Goal: Transaction & Acquisition: Purchase product/service

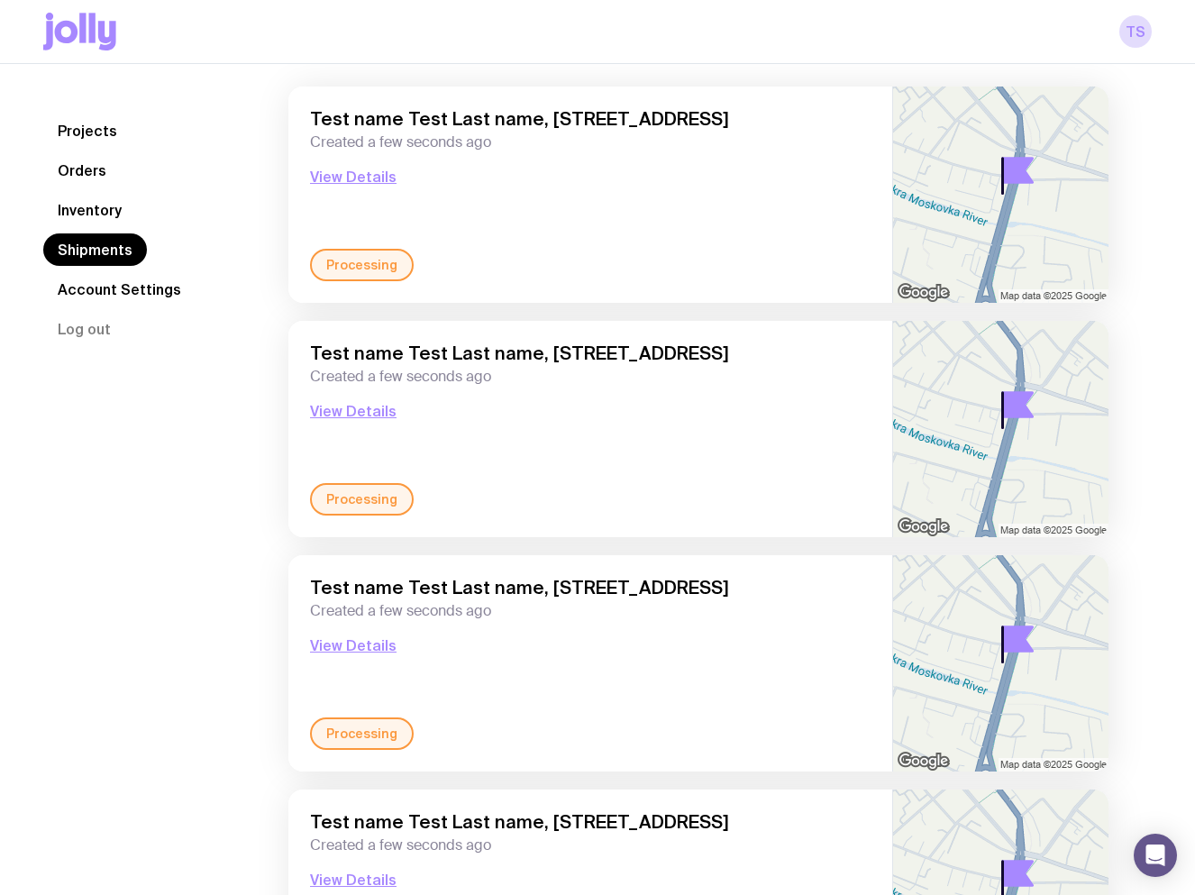
scroll to position [631, 0]
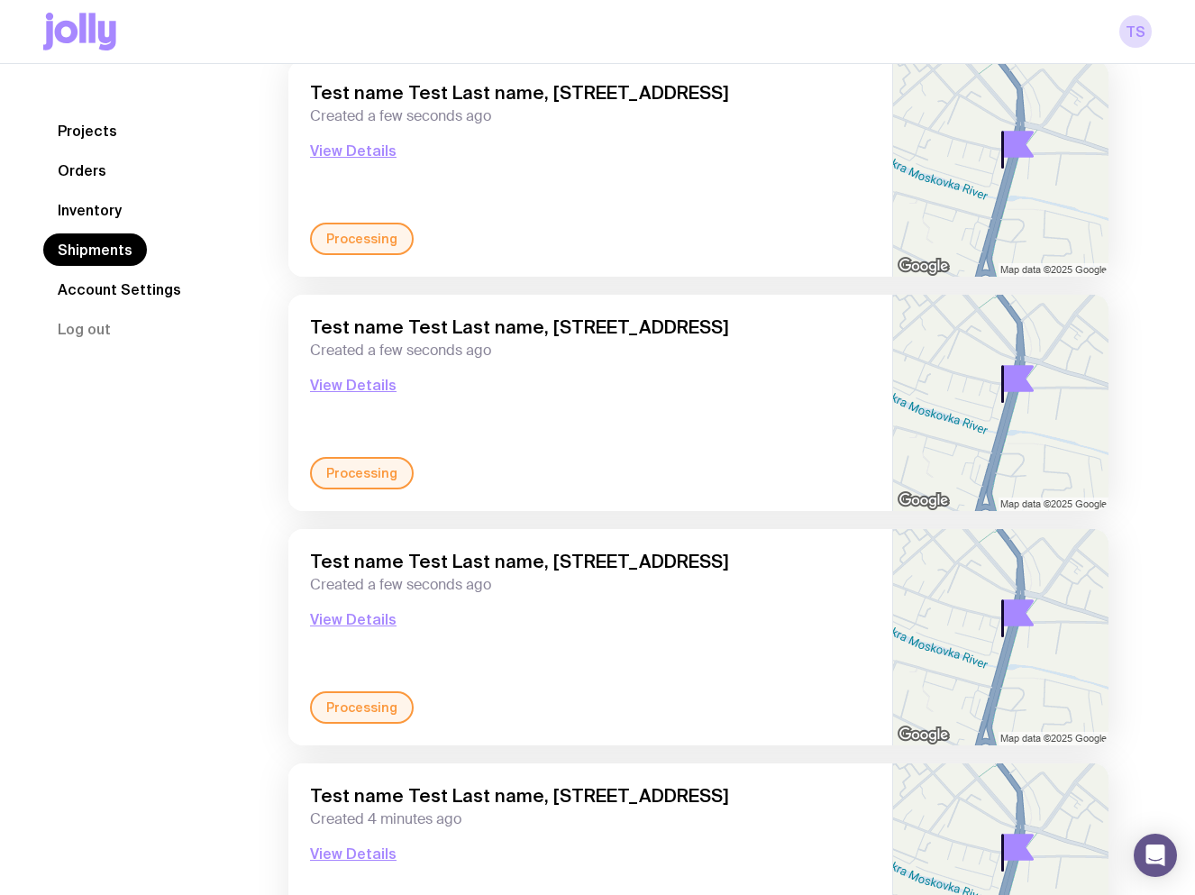
click at [98, 208] on link "Inventory" at bounding box center [89, 210] width 93 height 32
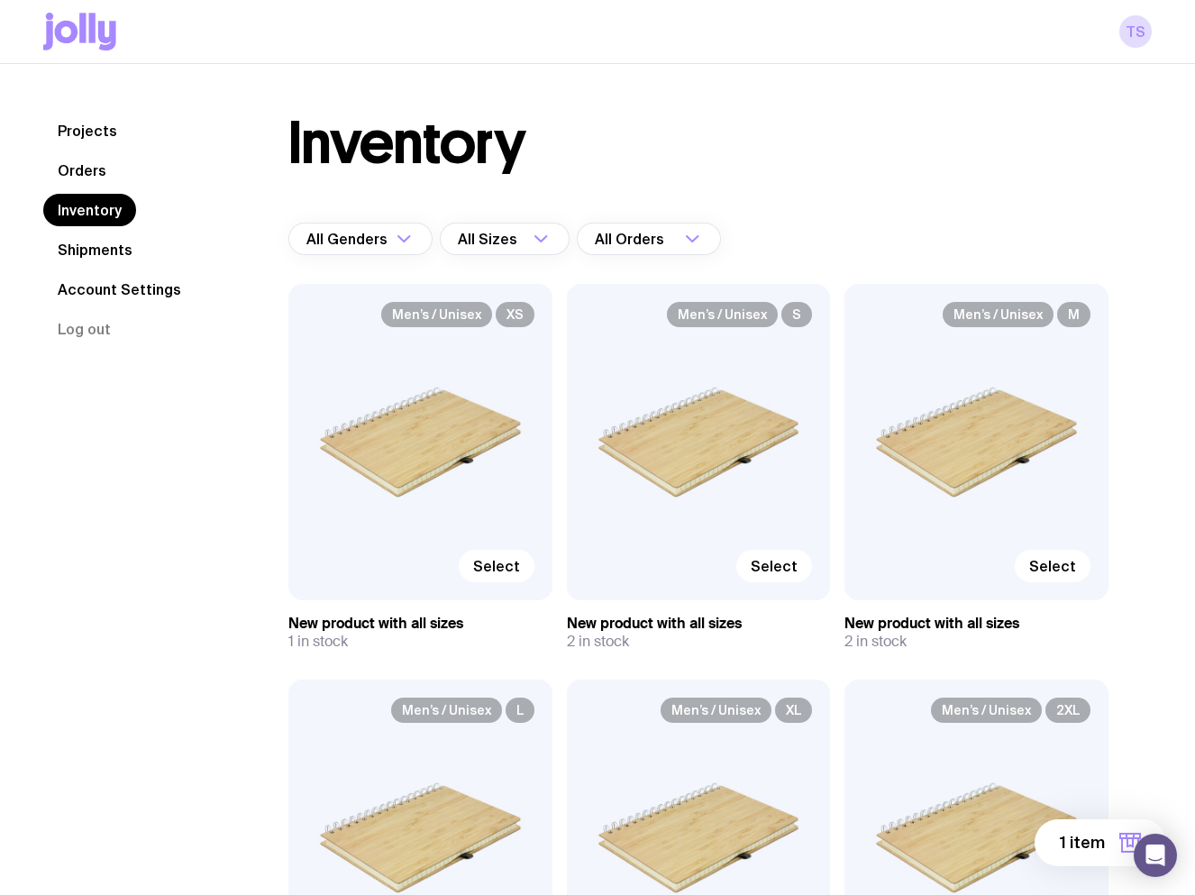
click at [92, 178] on link "Orders" at bounding box center [82, 170] width 78 height 32
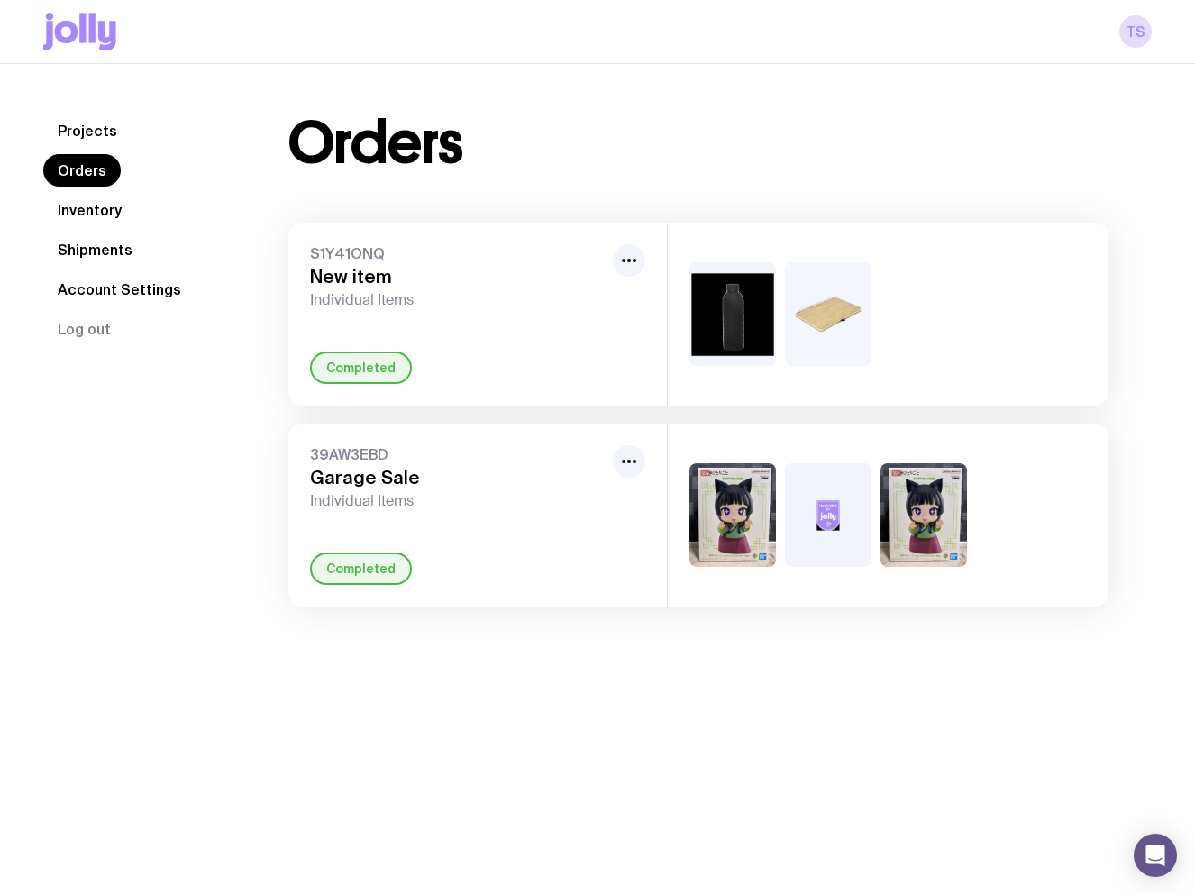
click at [456, 336] on div "S1Y41ONQ New item Individual Items Completed" at bounding box center [477, 314] width 379 height 183
click at [78, 130] on link "Projects" at bounding box center [87, 130] width 88 height 32
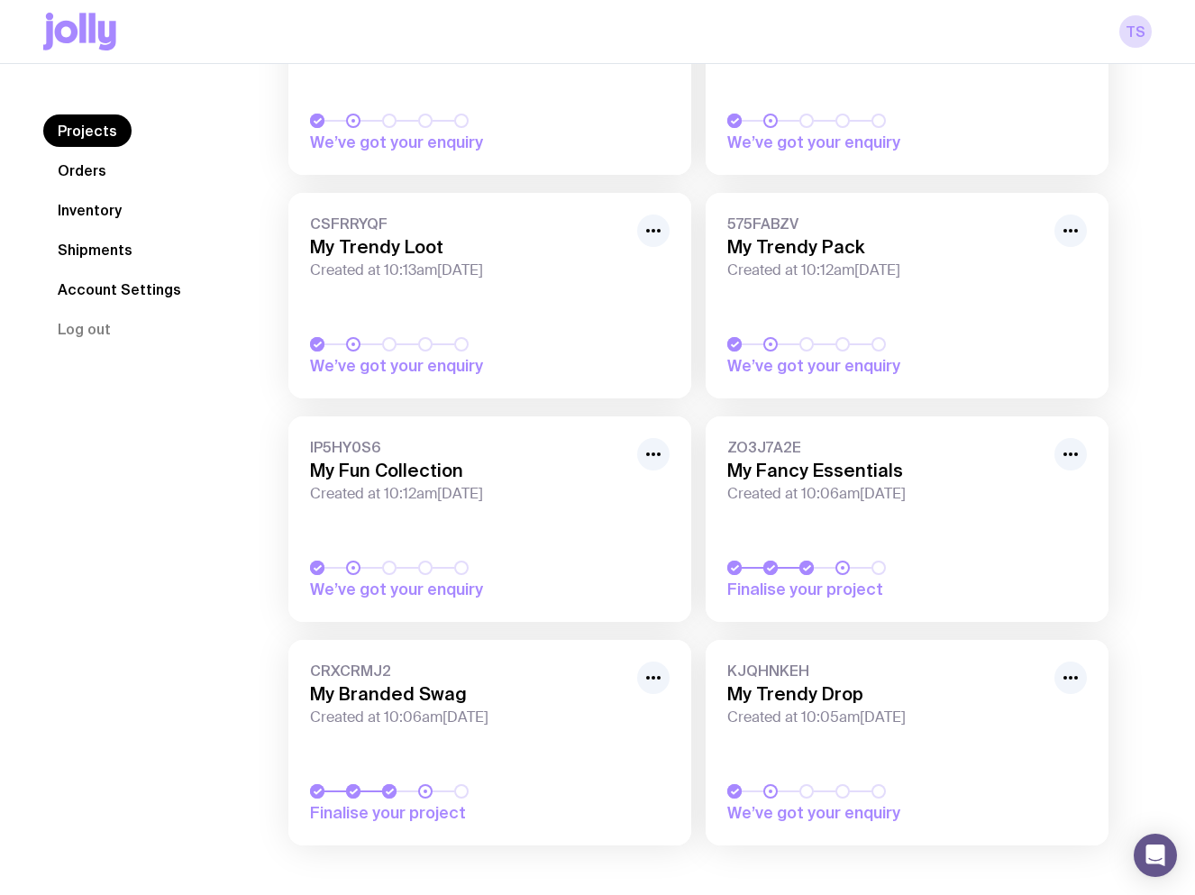
scroll to position [496, 0]
click at [874, 538] on link "ZO3J7A2E My Fancy Essentials Created at 10:06am, Wed 13th Aug 2025 Finalise you…" at bounding box center [907, 517] width 403 height 205
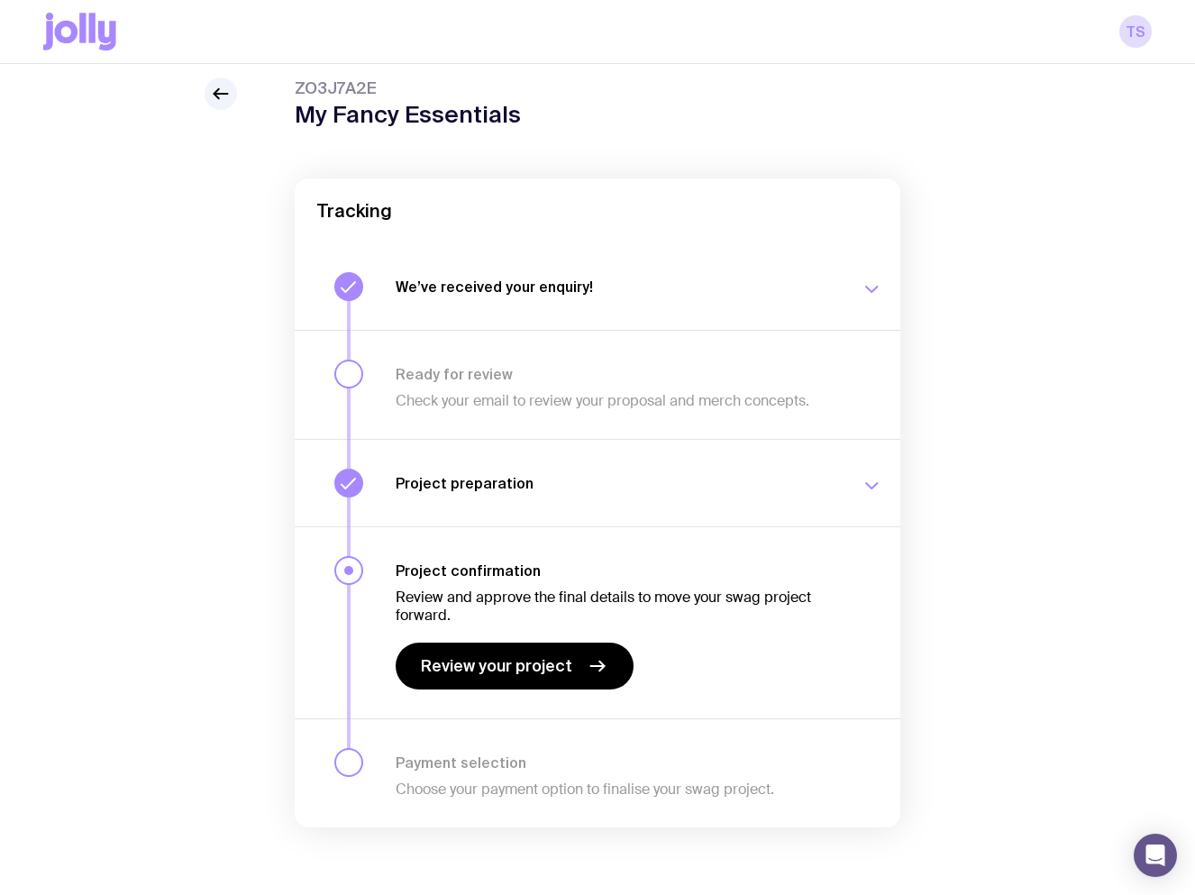
scroll to position [64, 0]
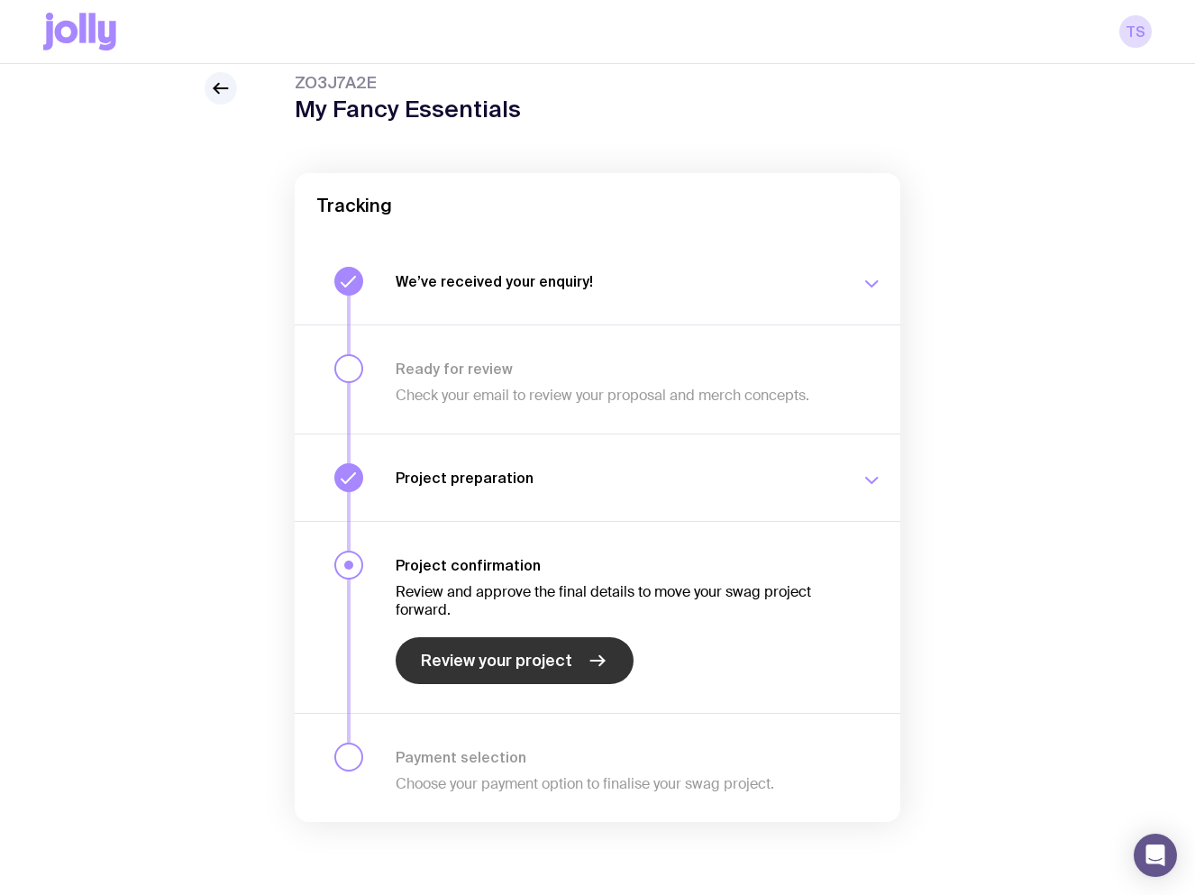
click at [561, 666] on span "Review your project" at bounding box center [496, 661] width 151 height 22
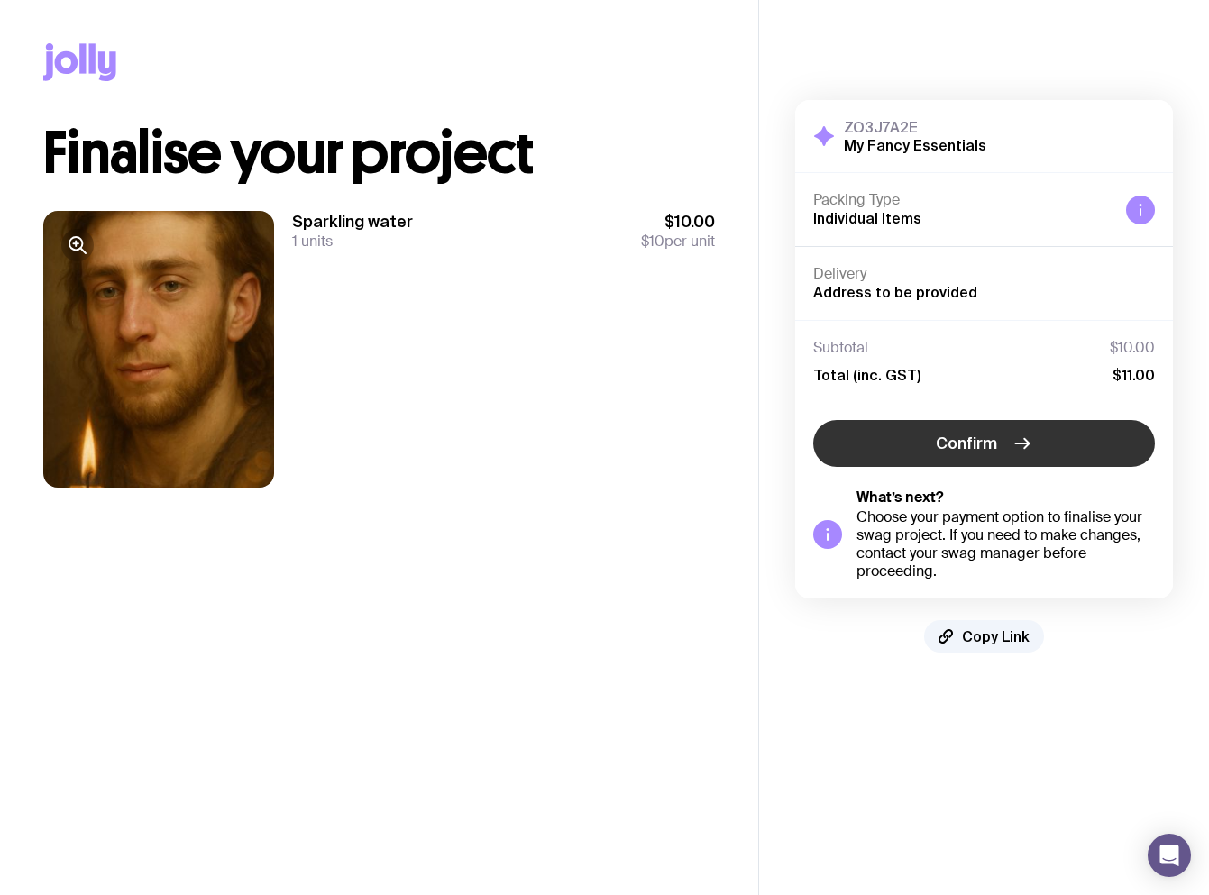
click at [982, 437] on span "Confirm" at bounding box center [966, 444] width 61 height 22
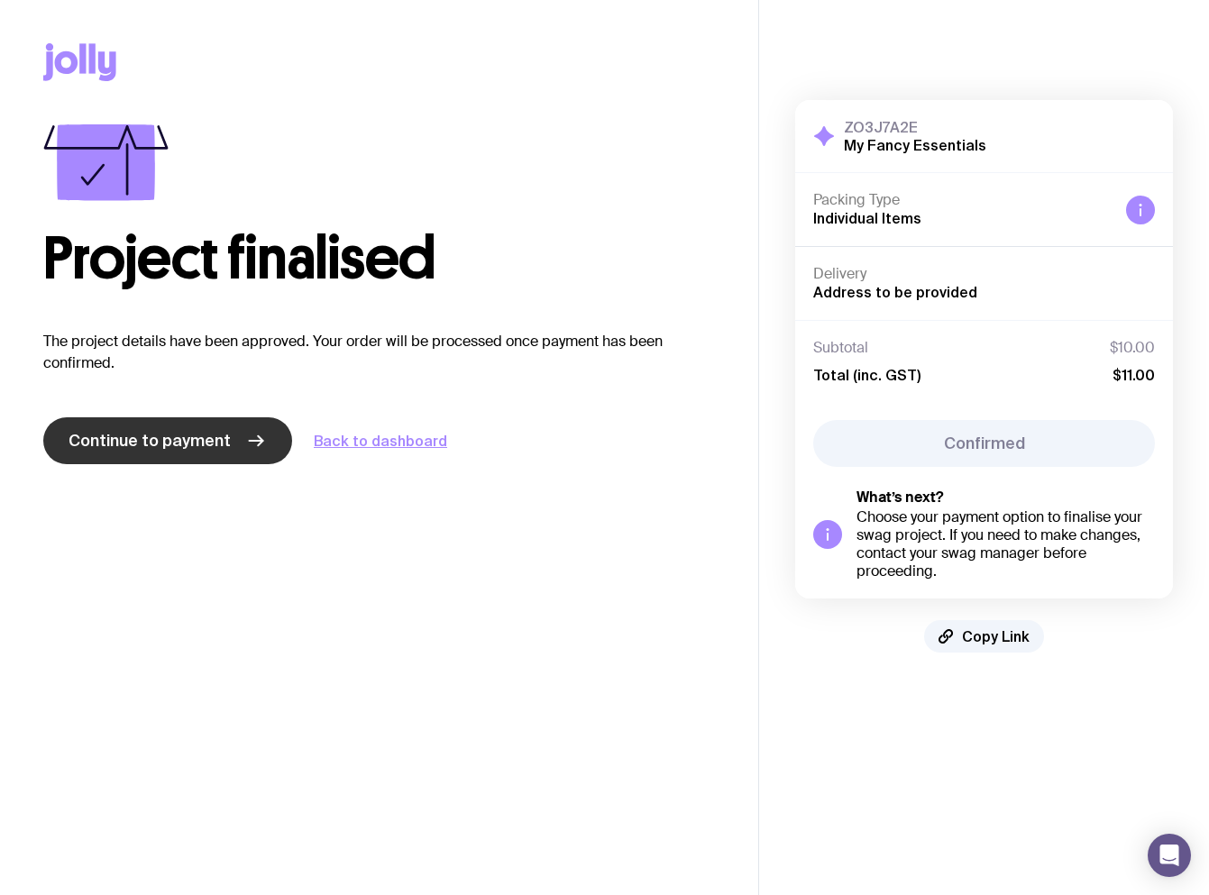
click at [160, 449] on span "Continue to payment" at bounding box center [149, 441] width 162 height 22
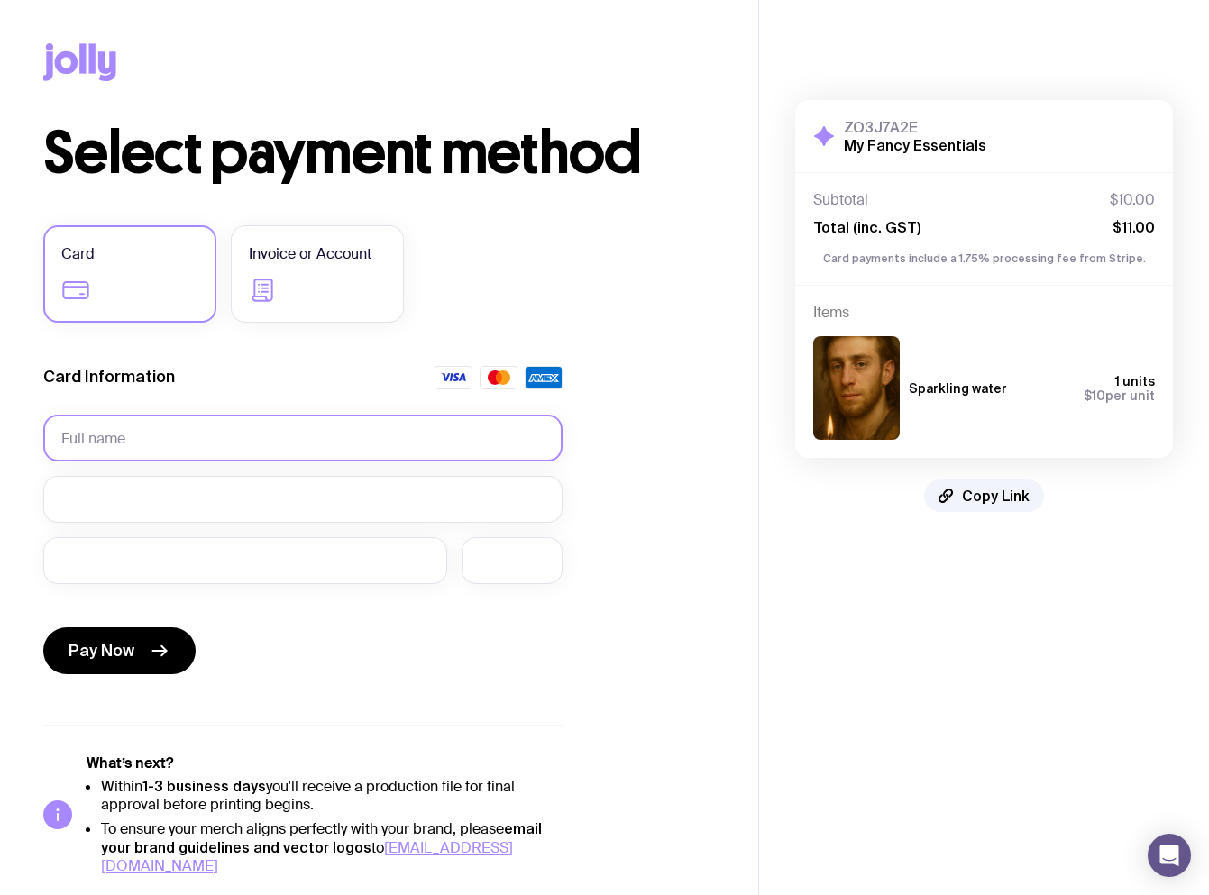
click at [182, 427] on input "text" at bounding box center [302, 438] width 519 height 47
type input "Н"
type input "Y"
type input "Test"
click at [259, 473] on form "Card Information Test Pay Now" at bounding box center [302, 523] width 519 height 315
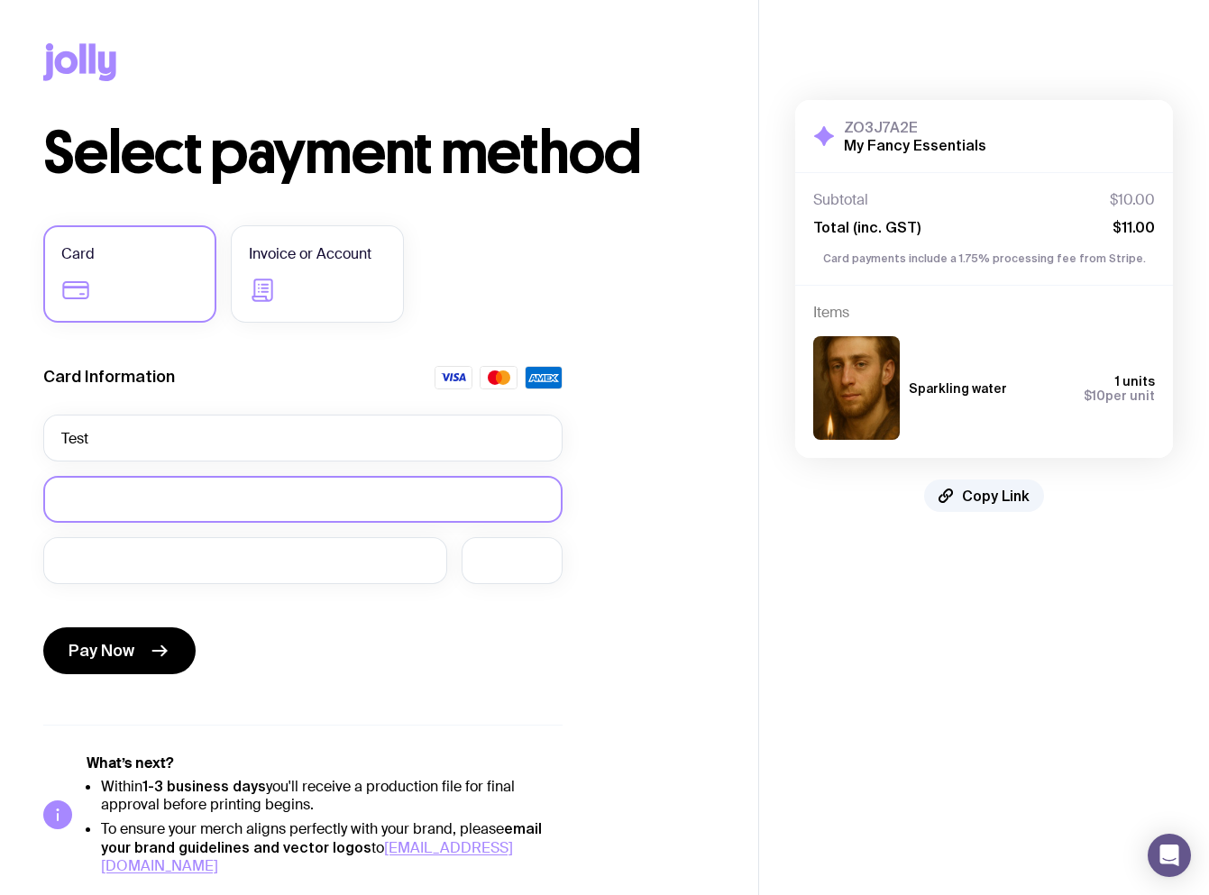
click at [251, 489] on div at bounding box center [302, 499] width 519 height 47
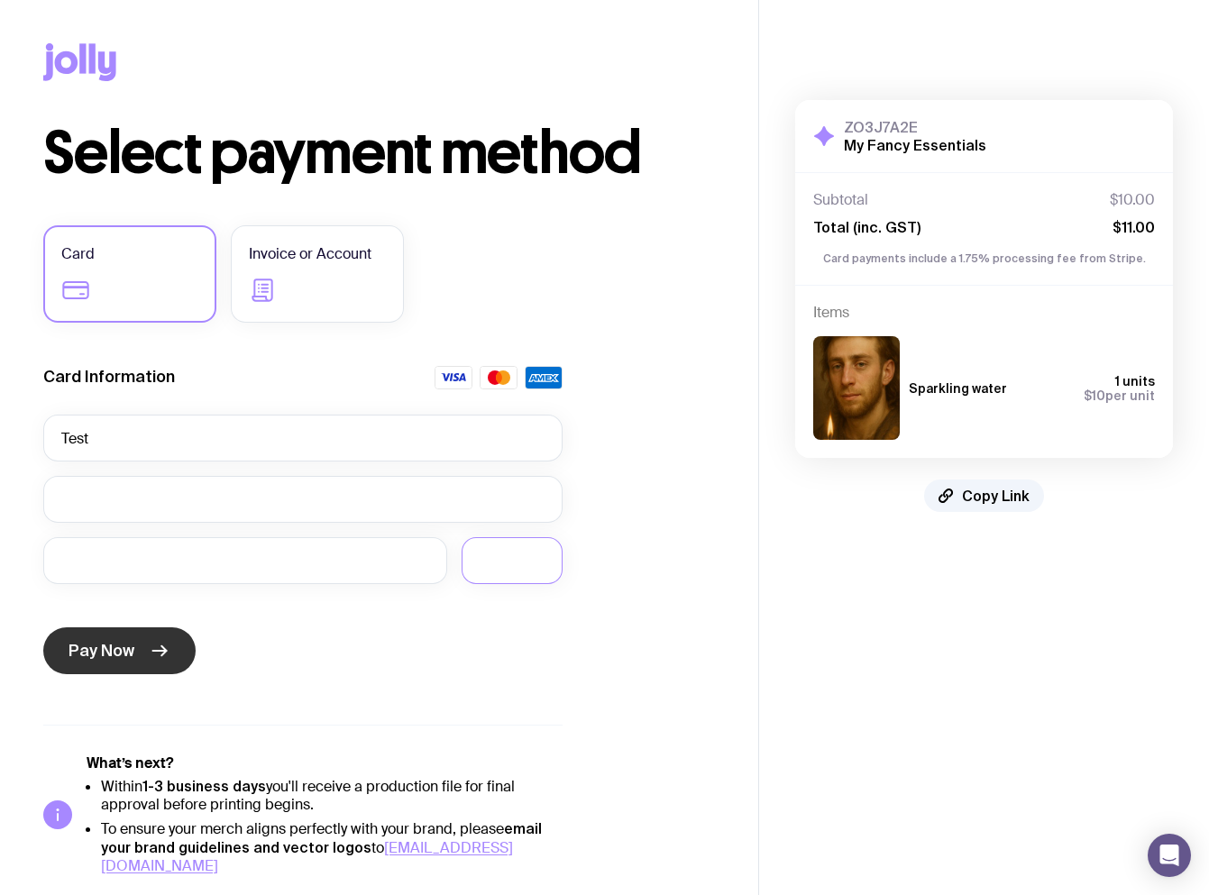
click at [162, 664] on button "Pay Now" at bounding box center [119, 650] width 152 height 47
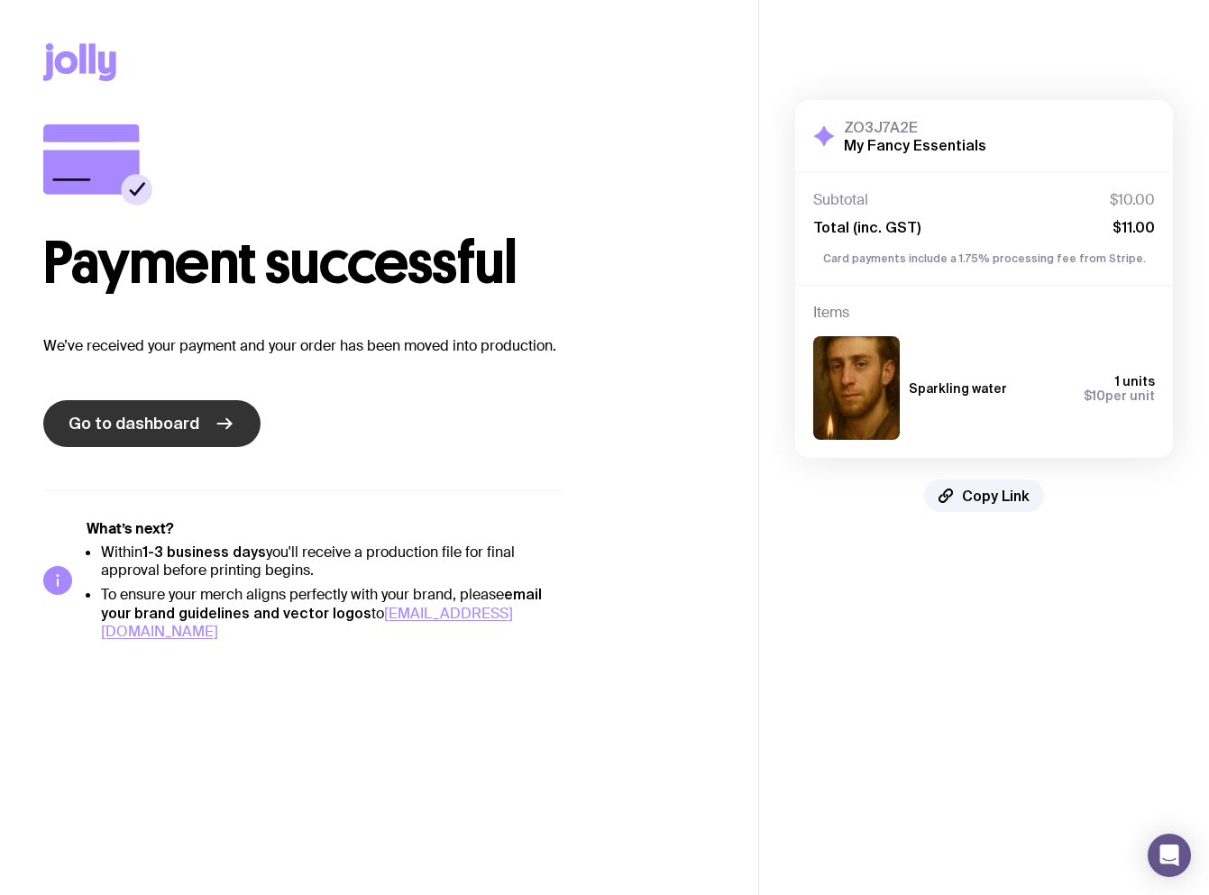
click at [159, 420] on span "Go to dashboard" at bounding box center [133, 424] width 131 height 22
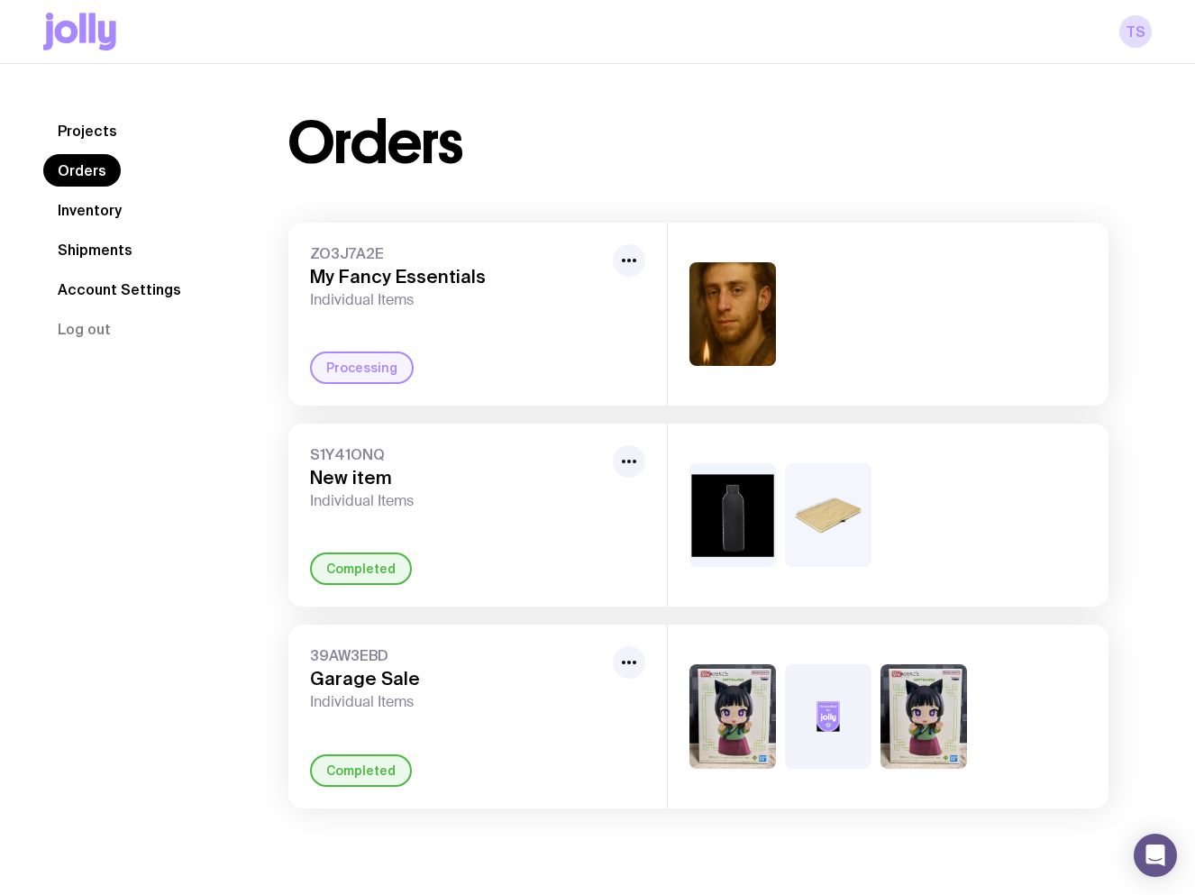
click at [93, 135] on link "Projects" at bounding box center [87, 130] width 88 height 32
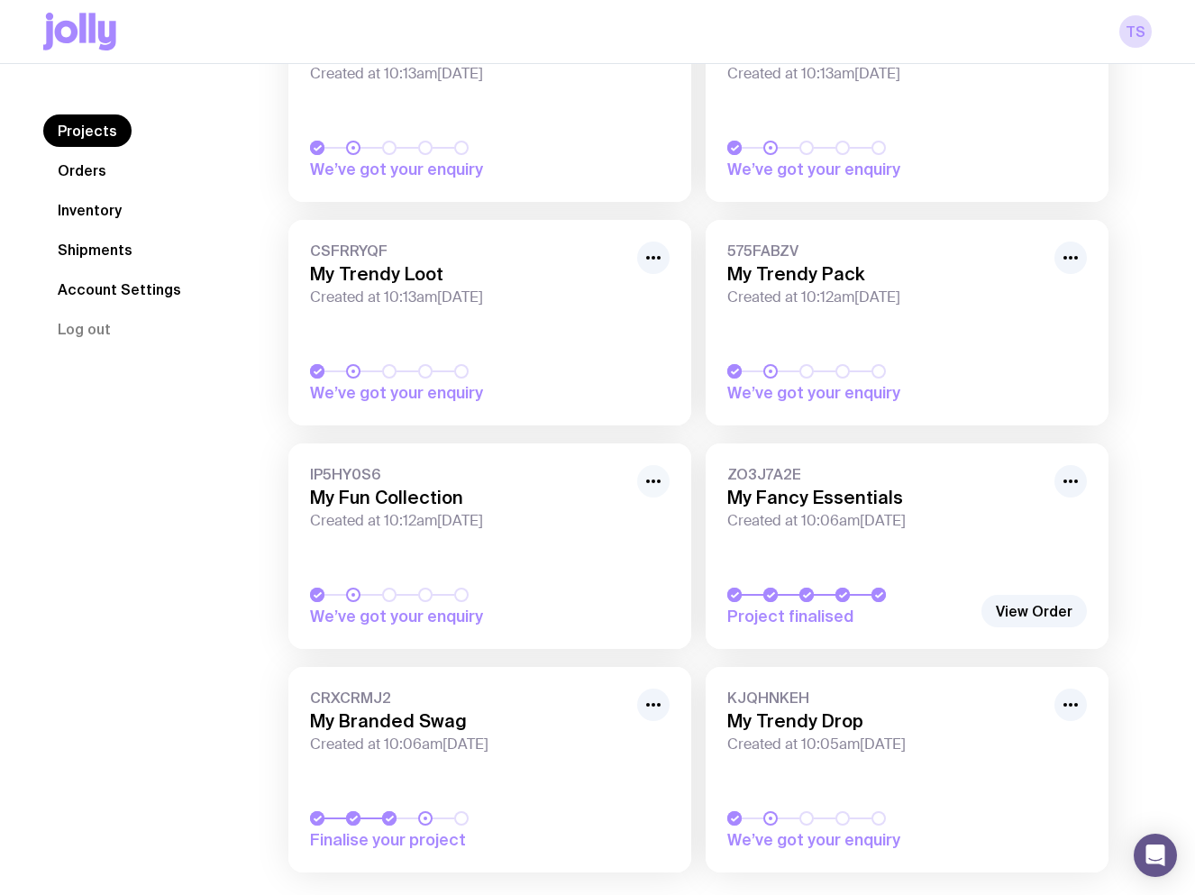
scroll to position [496, 0]
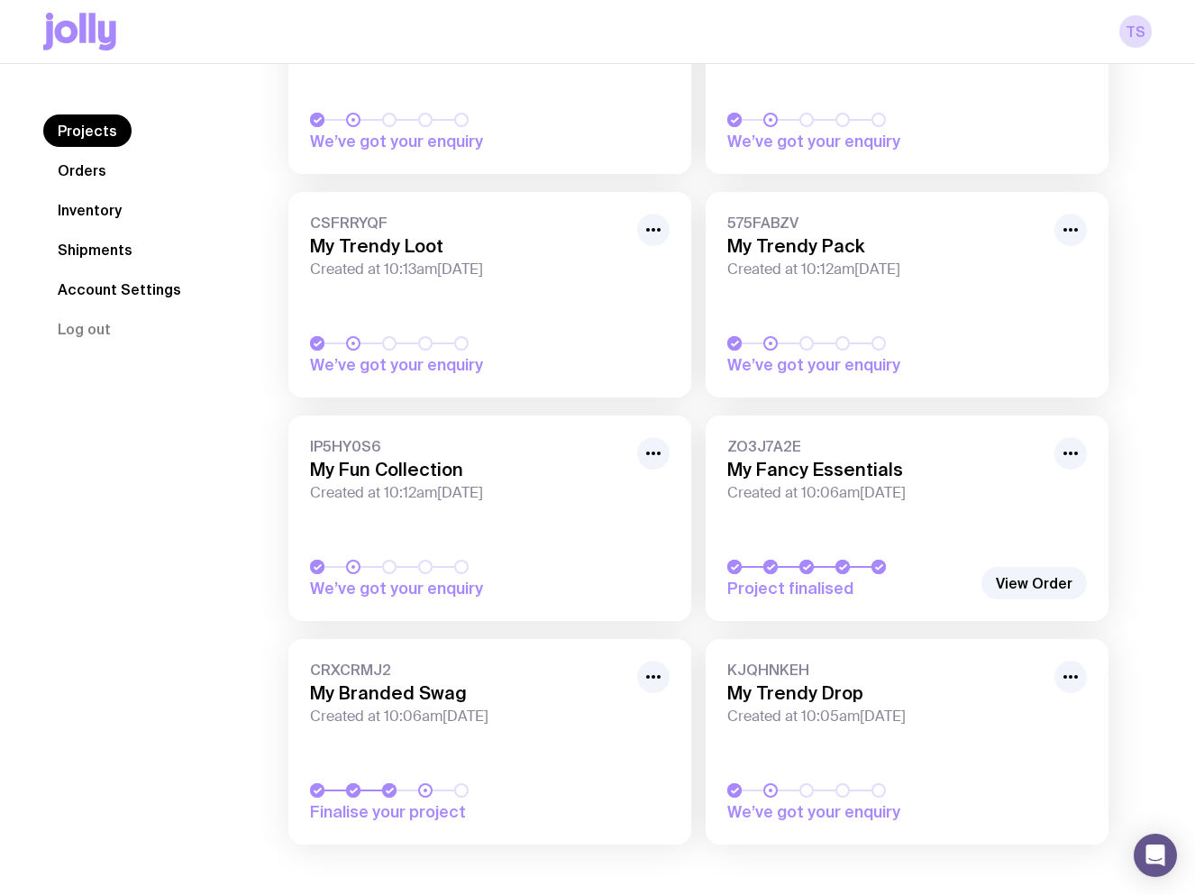
click at [525, 715] on span "Created at 10:06am, Wed 13th Aug 2025" at bounding box center [468, 717] width 316 height 18
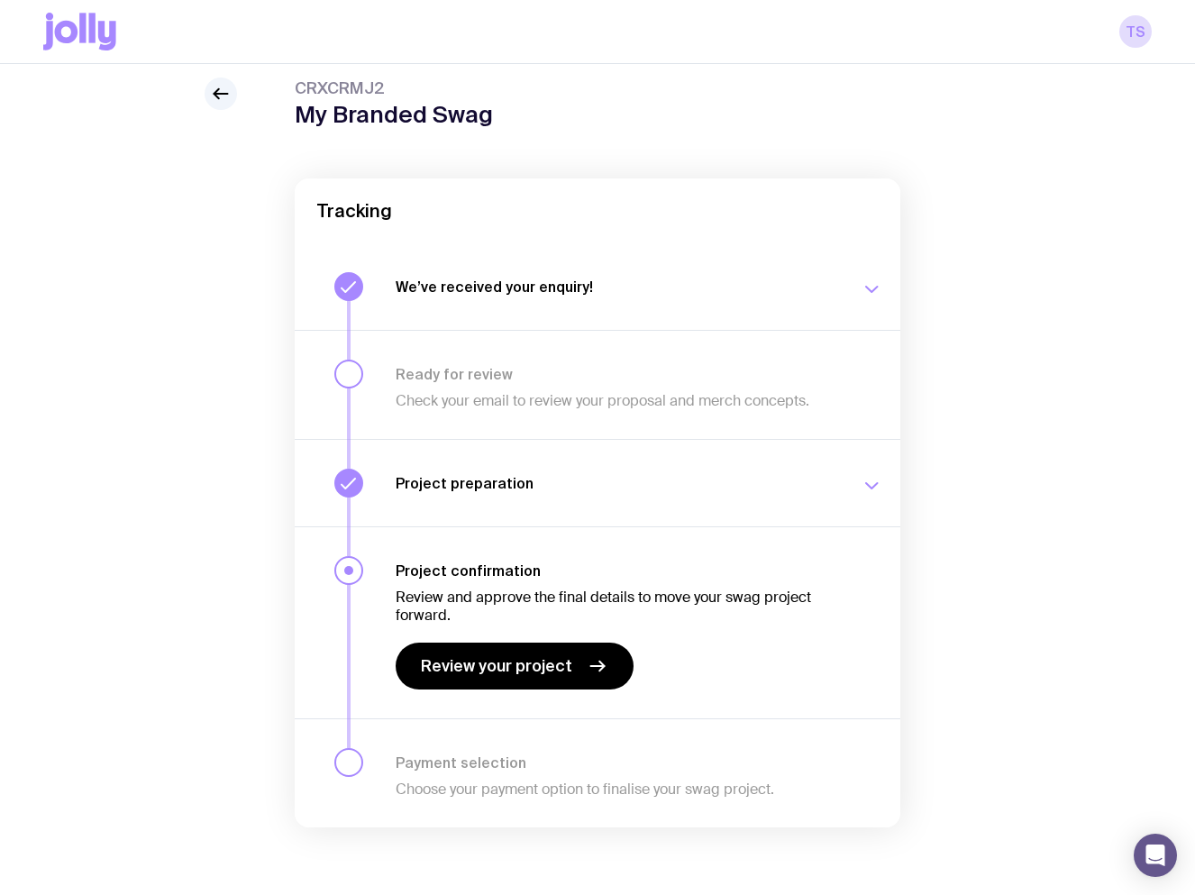
scroll to position [64, 0]
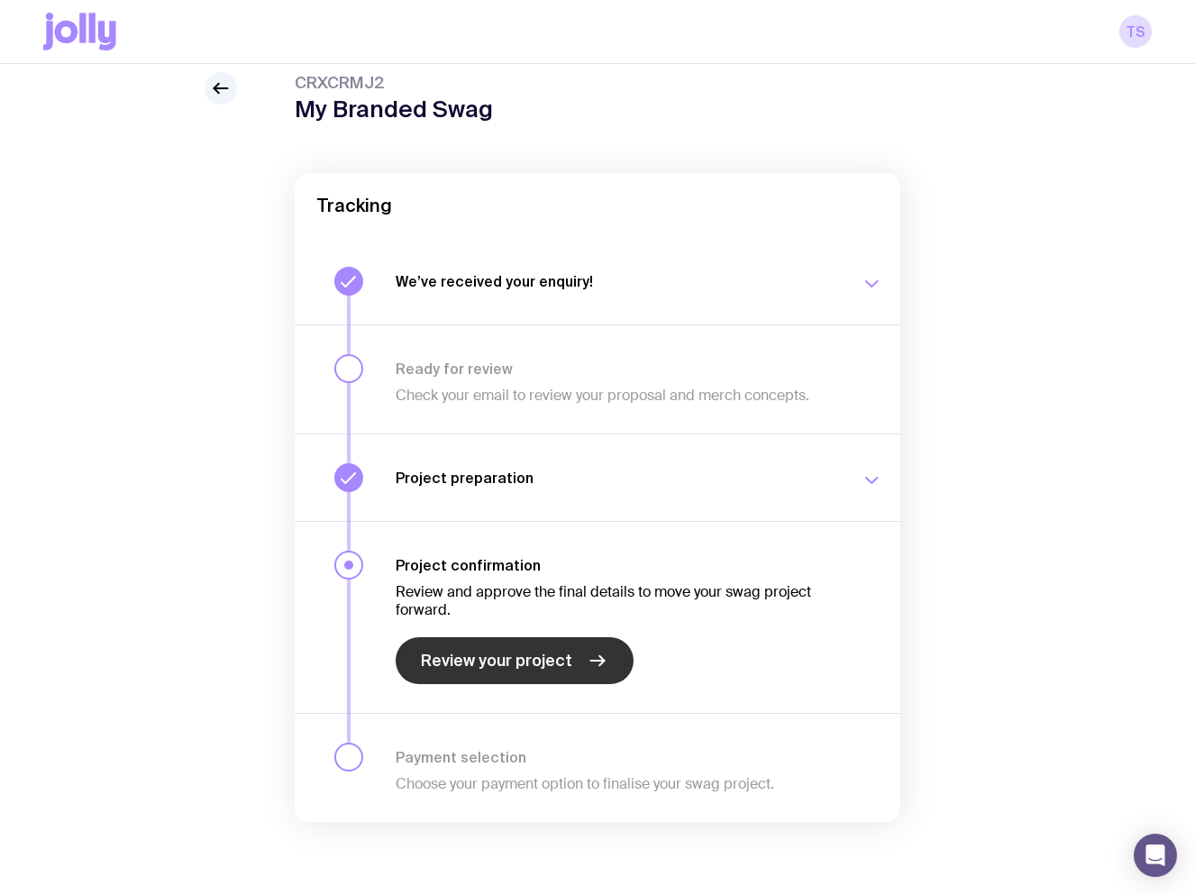
click at [542, 641] on link "Review your project" at bounding box center [515, 660] width 238 height 47
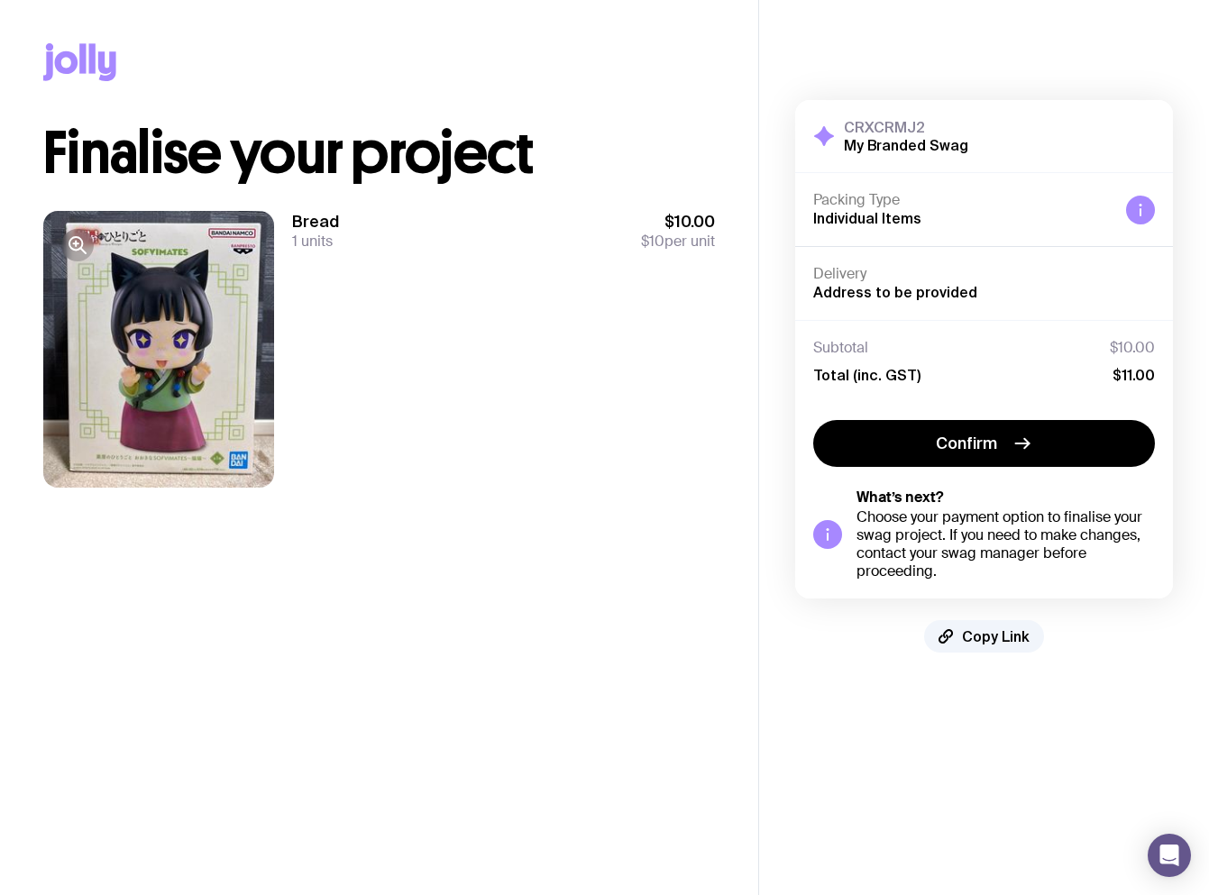
click at [923, 471] on div "Confirm What’s next? Choose your payment option to finalise your swag project. …" at bounding box center [984, 500] width 342 height 160
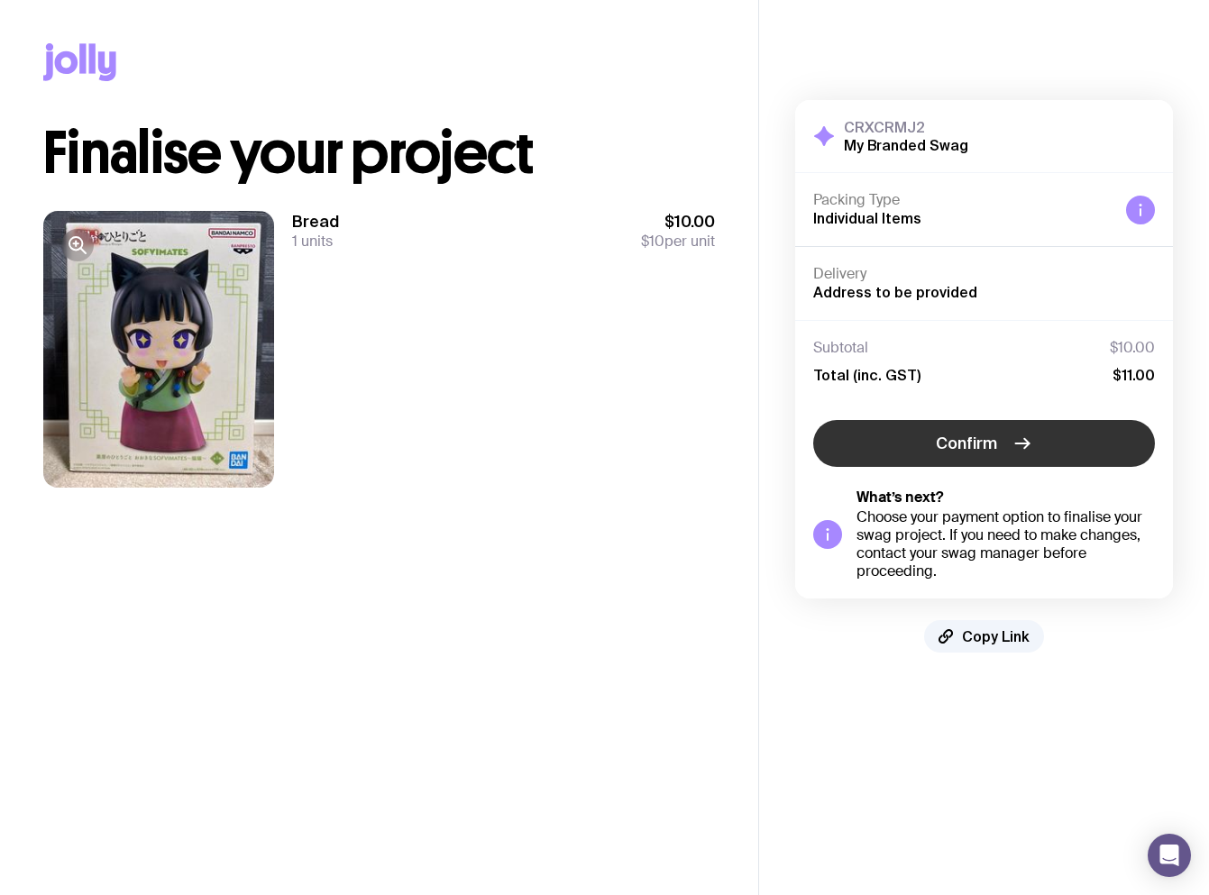
click at [923, 446] on button "Confirm" at bounding box center [984, 443] width 342 height 47
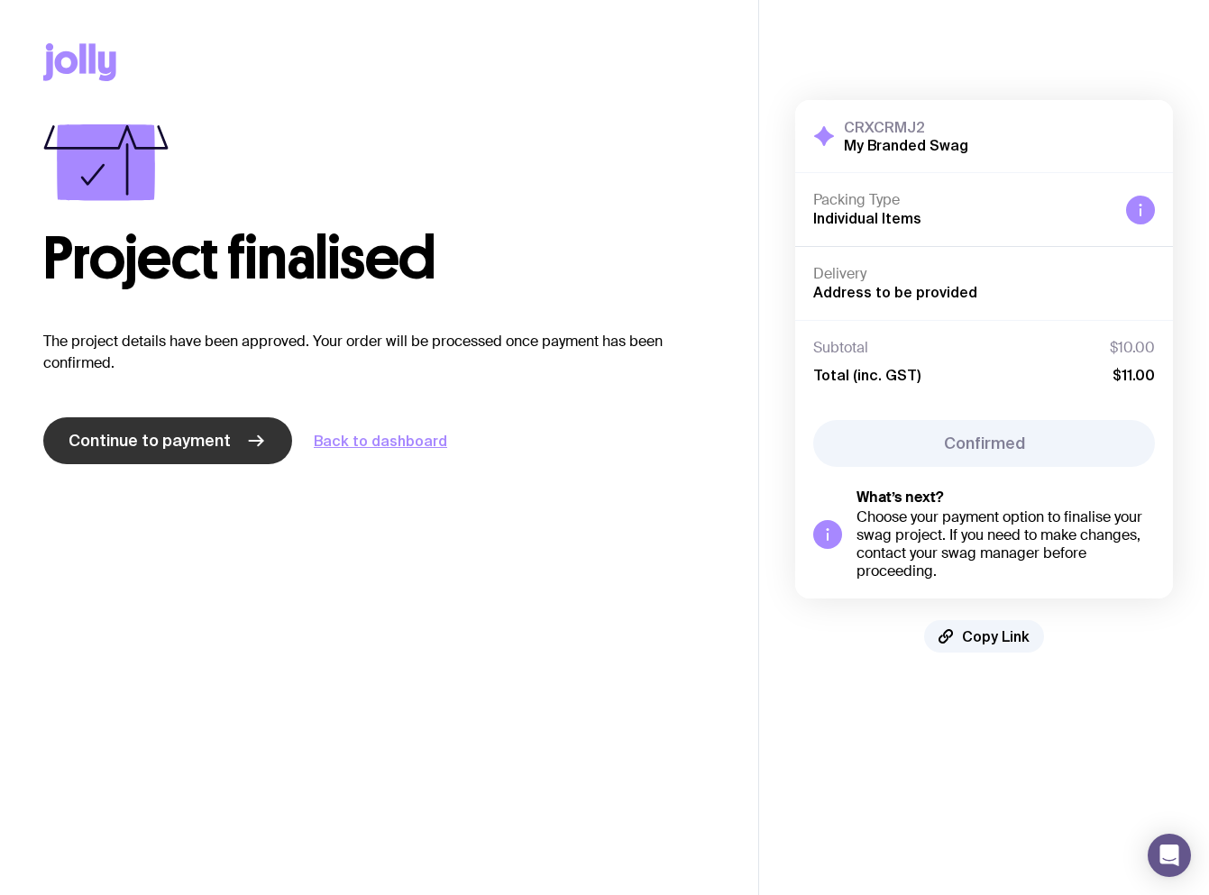
click at [247, 452] on link "Continue to payment" at bounding box center [167, 440] width 249 height 47
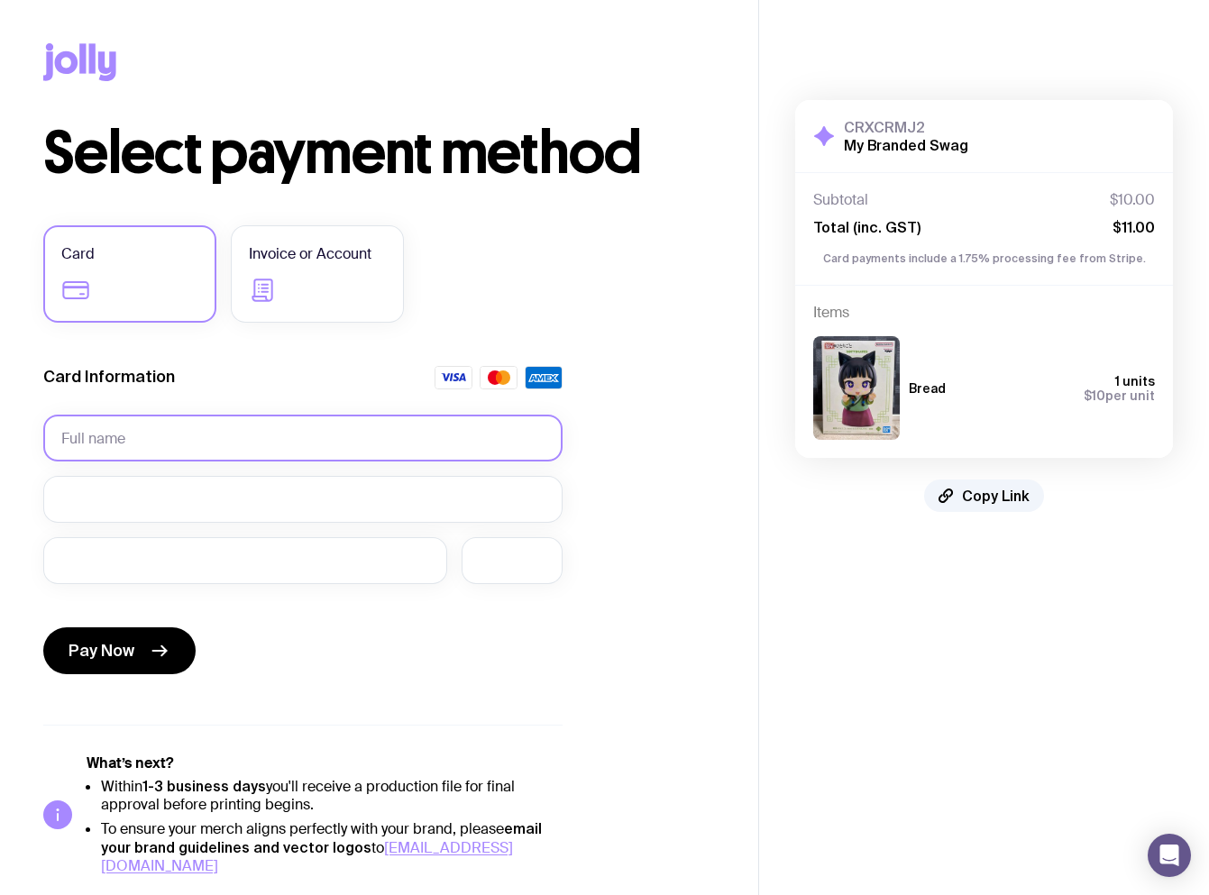
click at [157, 425] on input "text" at bounding box center [302, 438] width 519 height 47
type input "test"
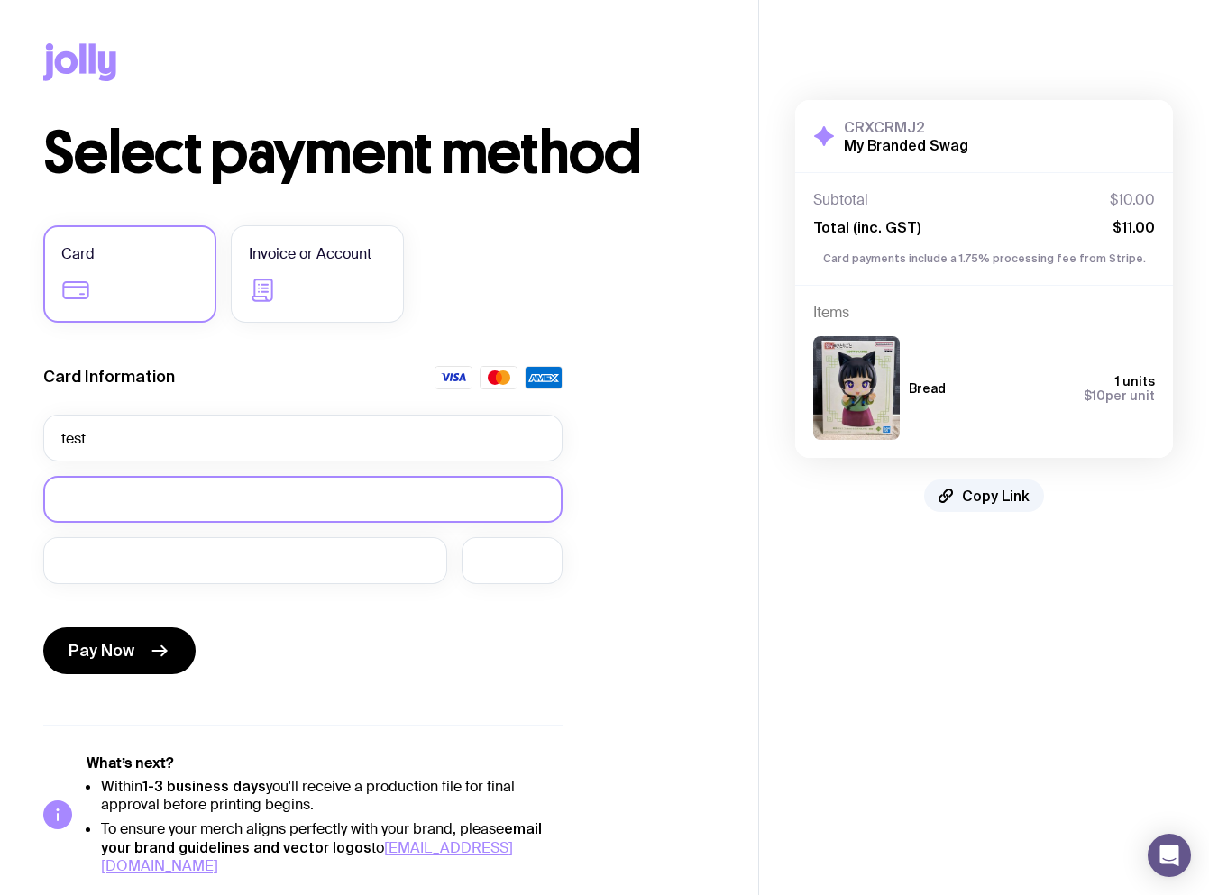
click at [169, 509] on div at bounding box center [302, 499] width 519 height 47
click at [219, 543] on div at bounding box center [245, 560] width 404 height 47
click at [526, 571] on div at bounding box center [511, 560] width 101 height 47
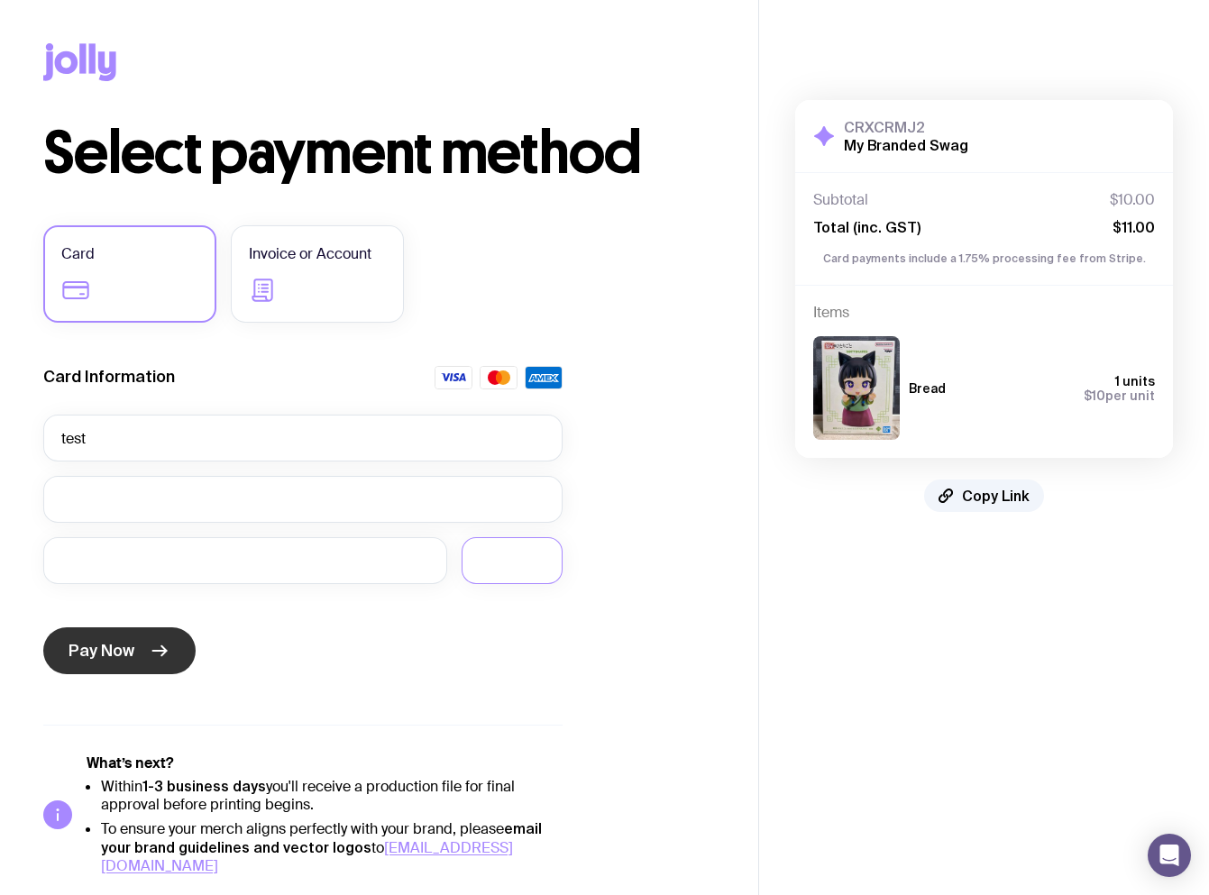
click at [155, 640] on icon "submit" at bounding box center [160, 651] width 22 height 22
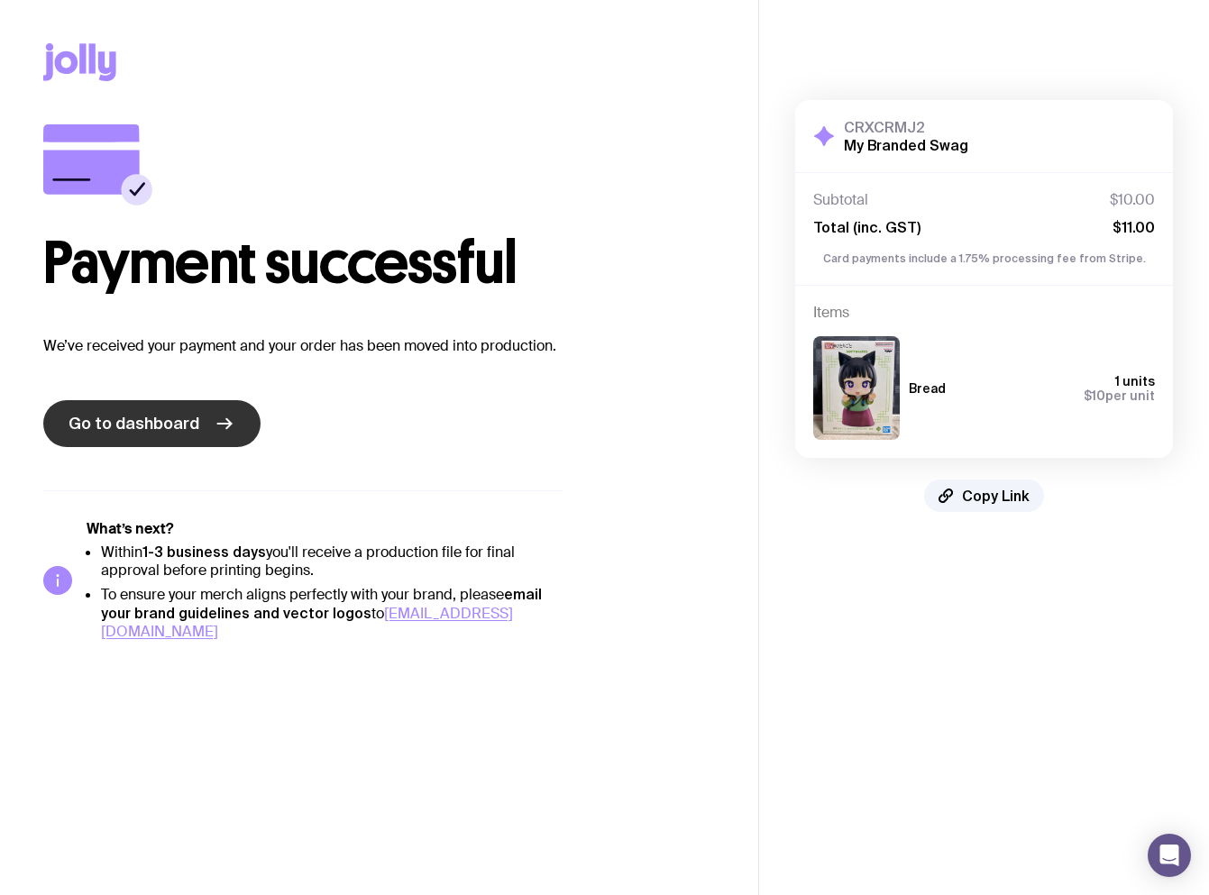
click at [109, 409] on link "Go to dashboard" at bounding box center [151, 423] width 217 height 47
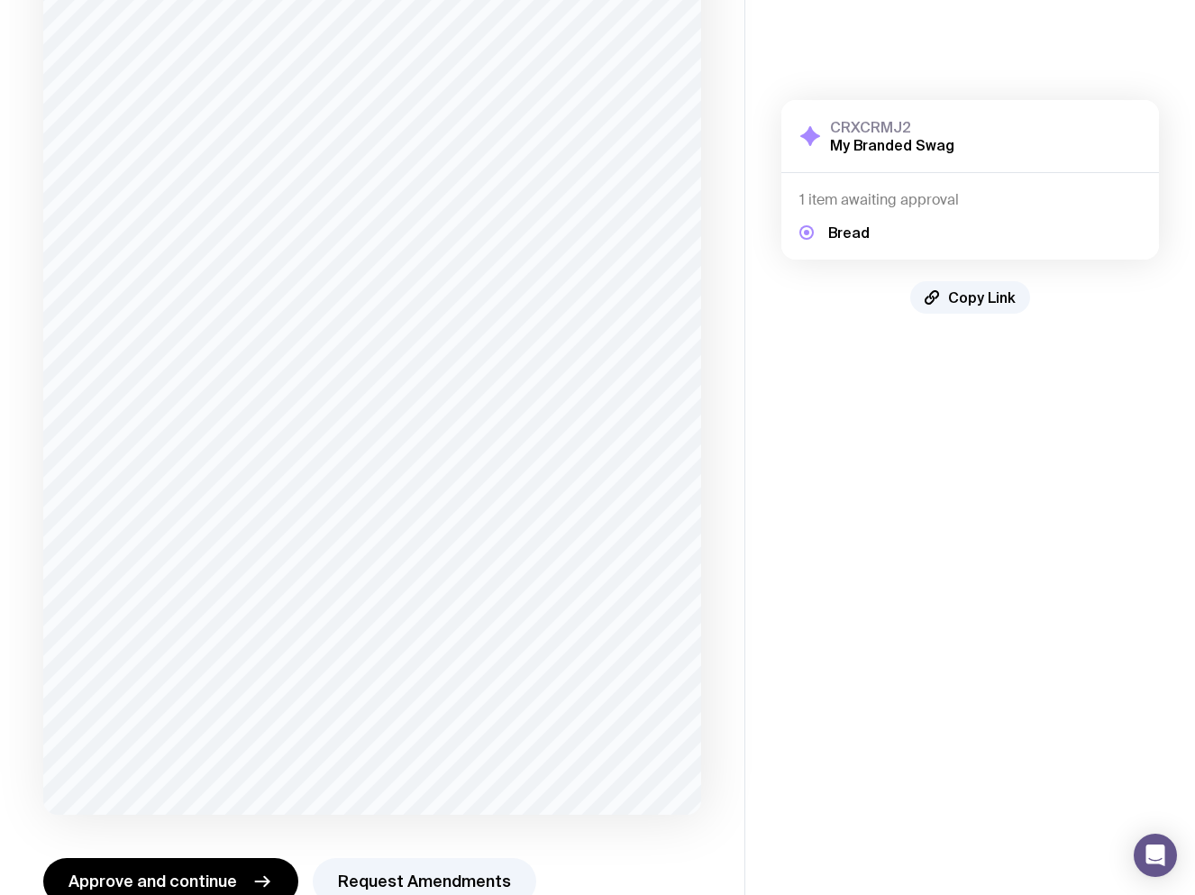
scroll to position [305, 0]
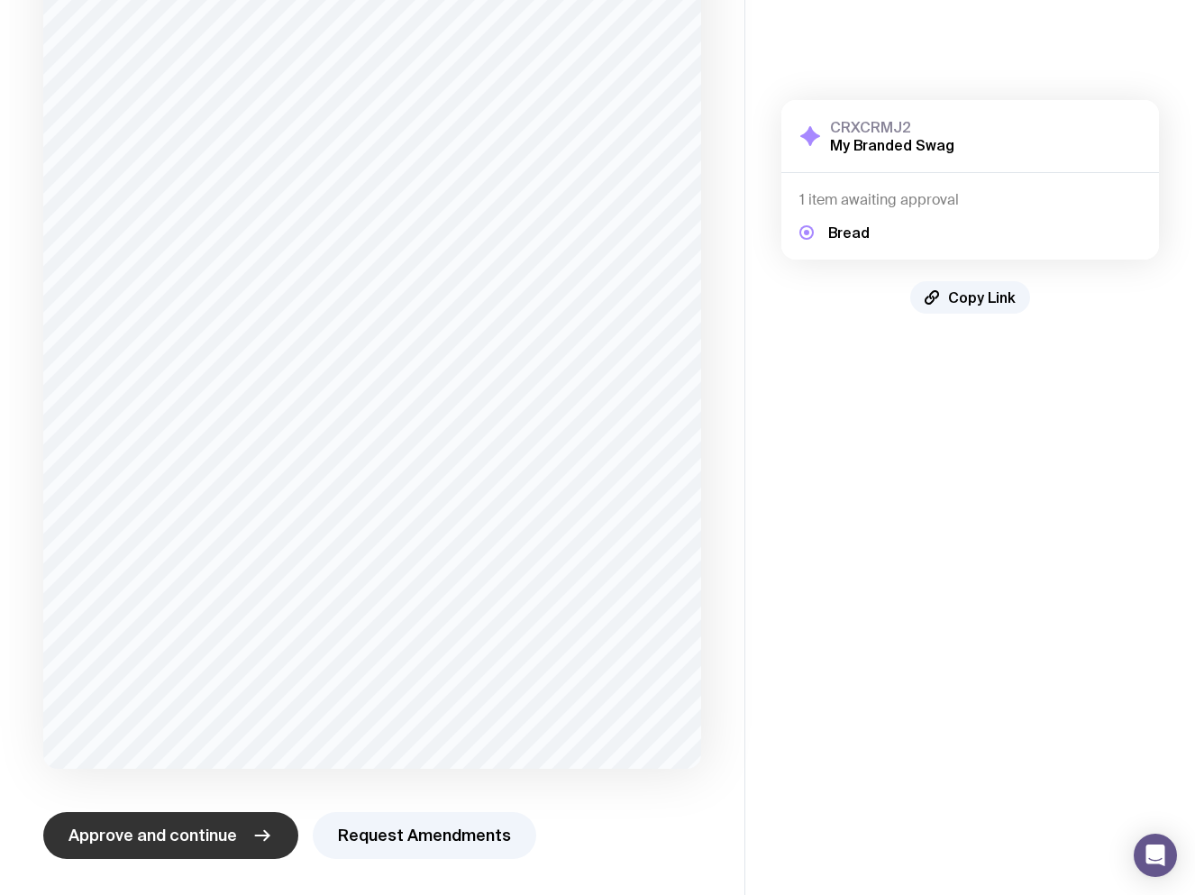
click at [189, 826] on span "Approve and continue" at bounding box center [152, 836] width 169 height 22
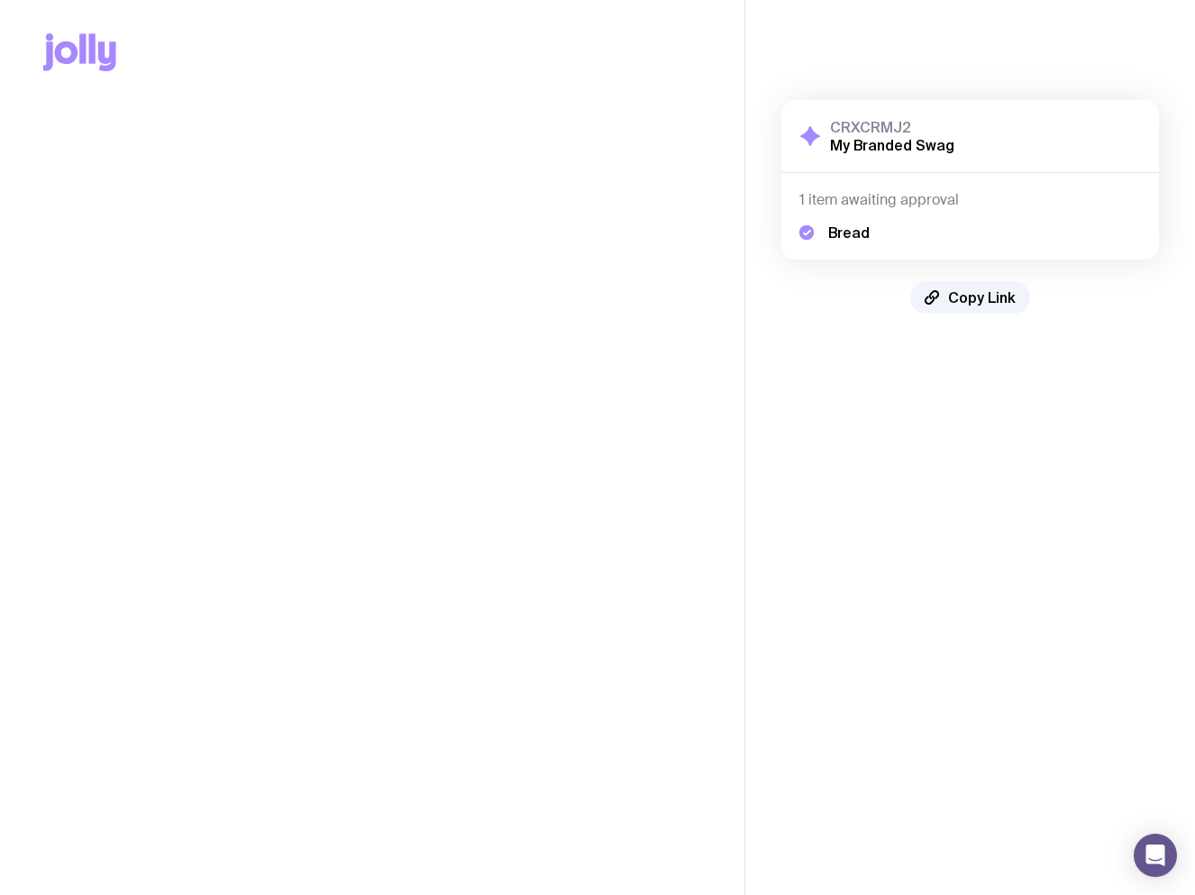
scroll to position [0, 0]
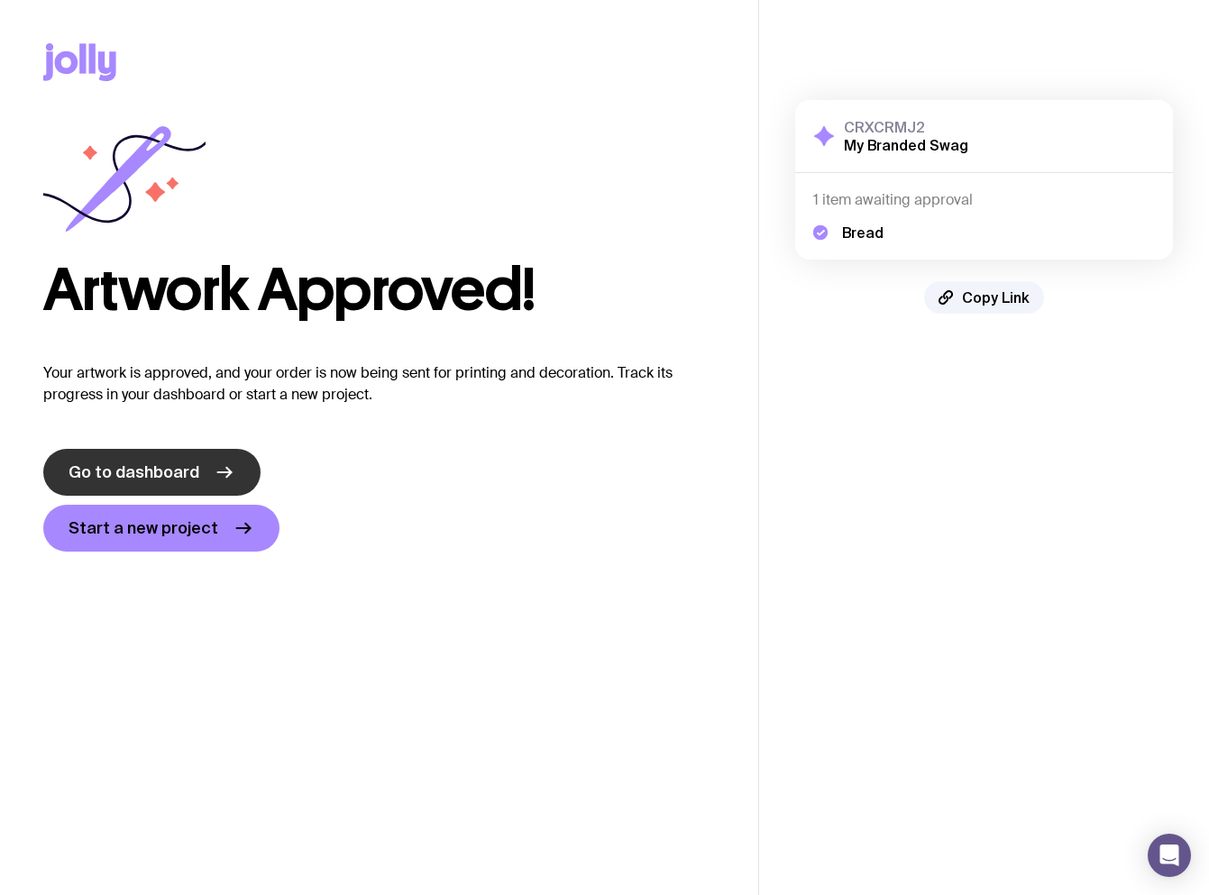
click at [171, 467] on span "Go to dashboard" at bounding box center [133, 472] width 131 height 22
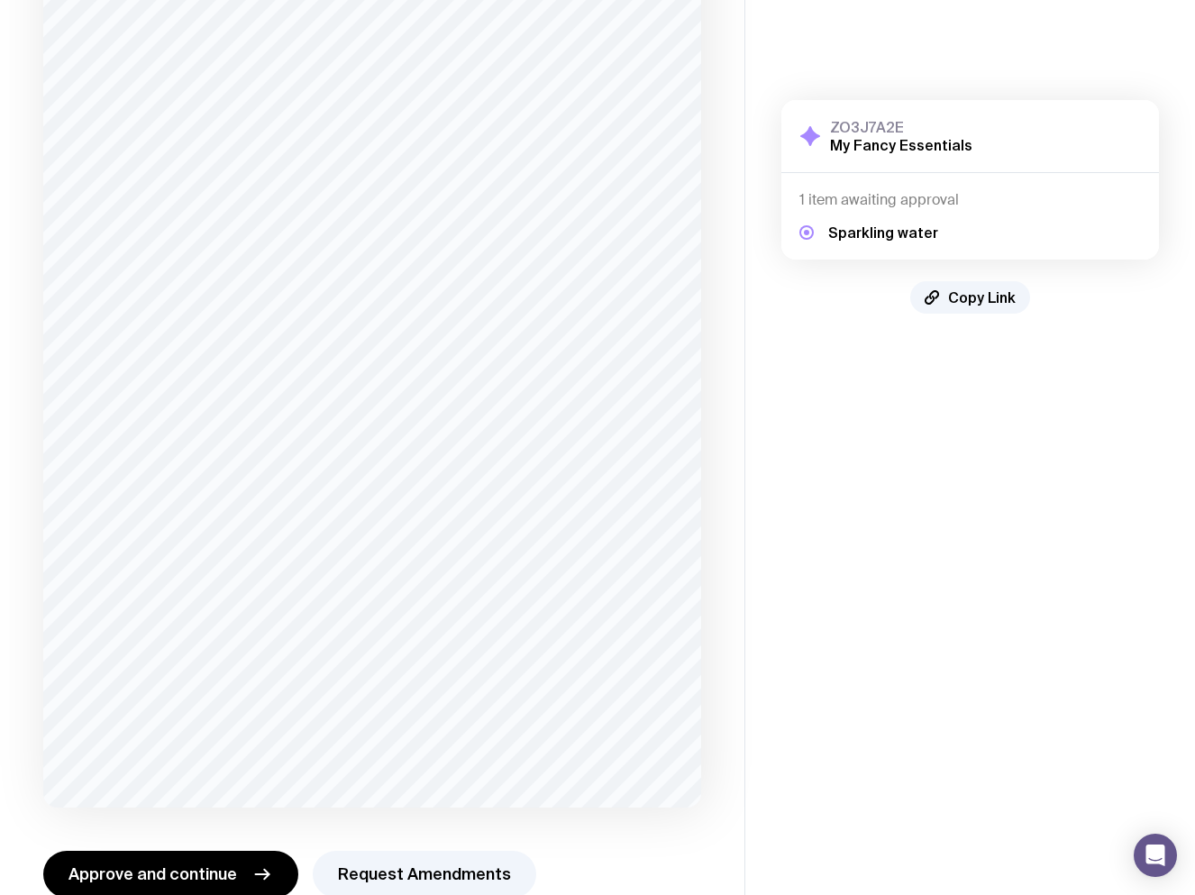
scroll to position [305, 0]
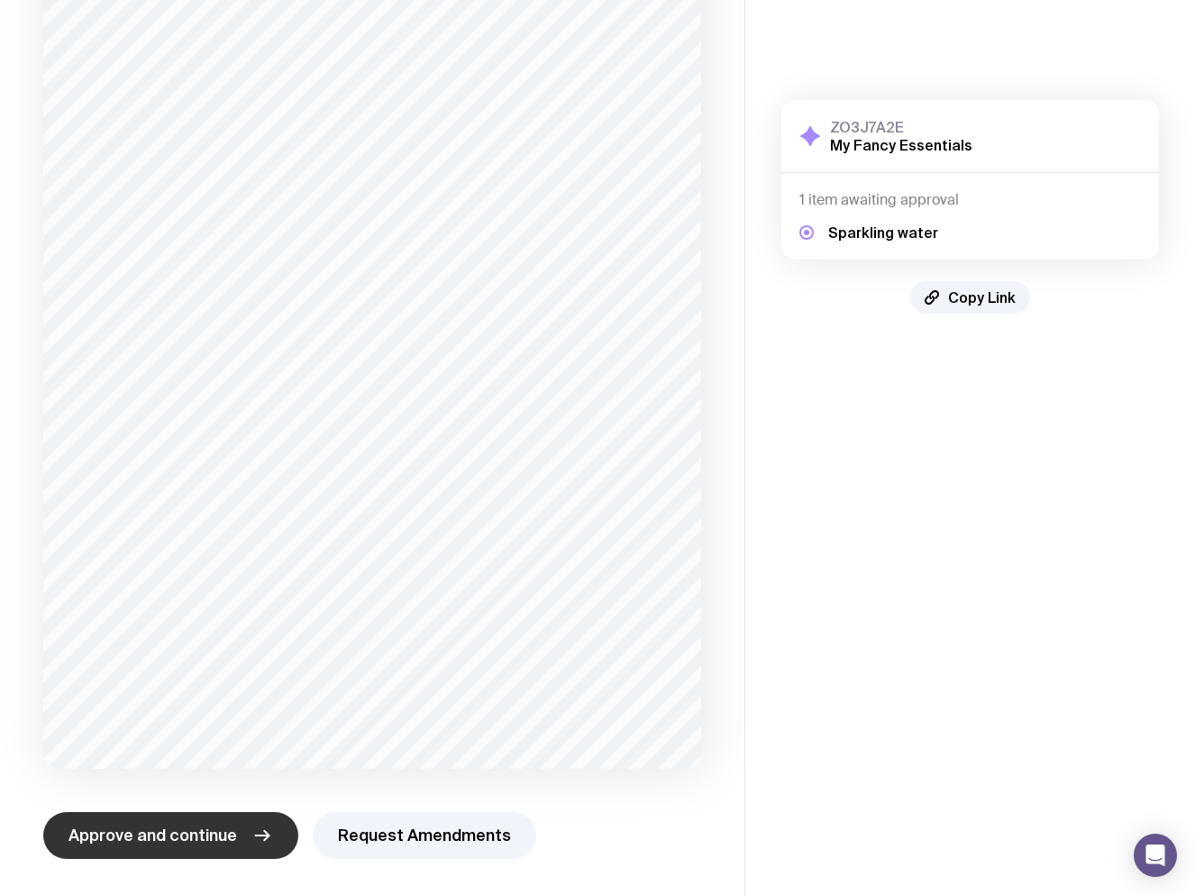
click at [181, 843] on span "Approve and continue" at bounding box center [152, 836] width 169 height 22
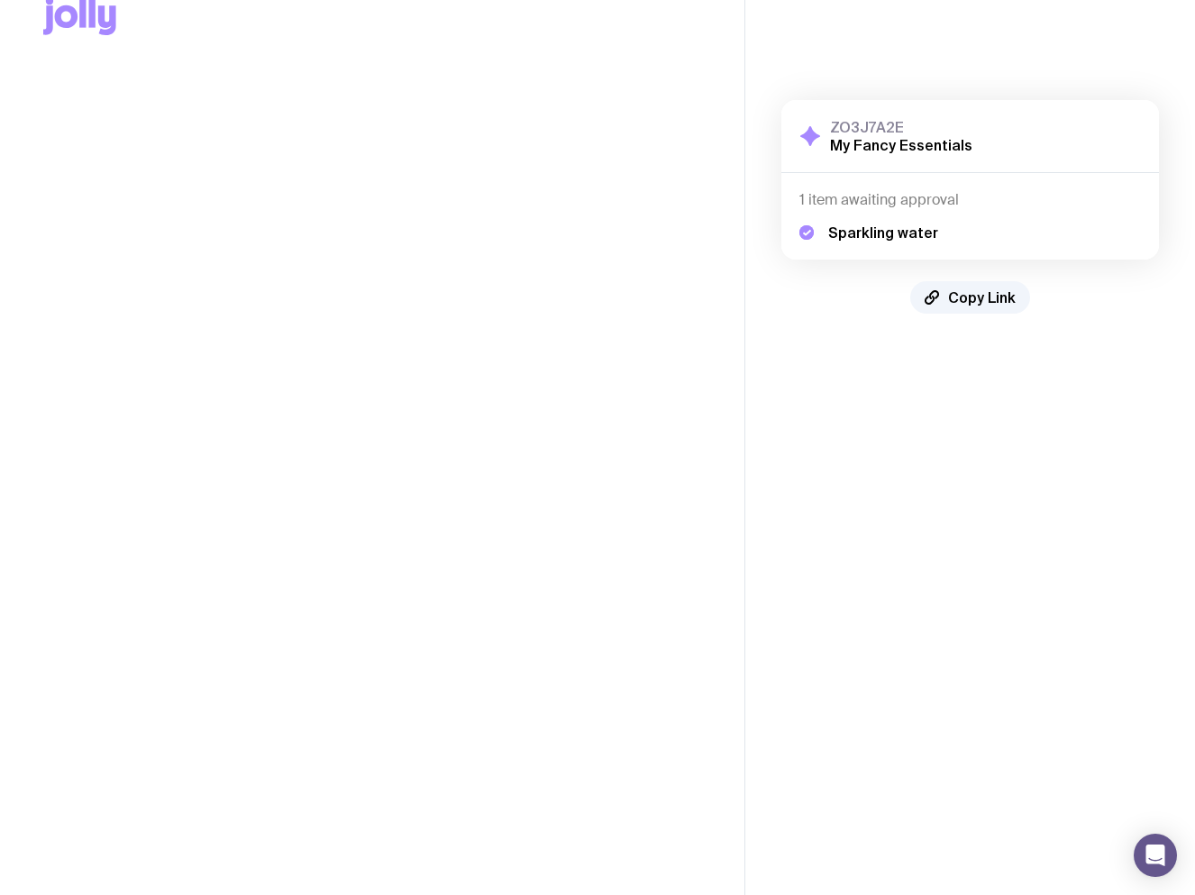
scroll to position [0, 0]
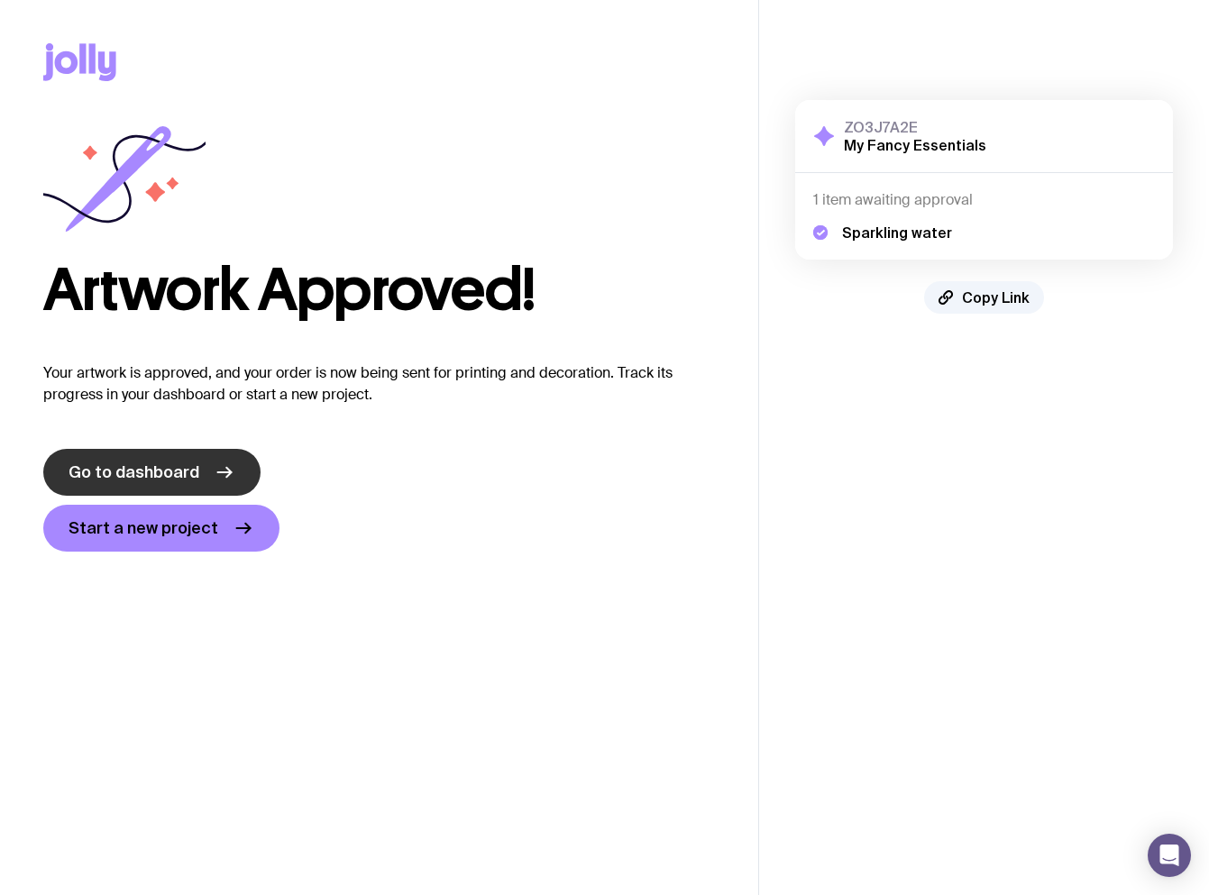
click at [154, 452] on link "Go to dashboard" at bounding box center [151, 472] width 217 height 47
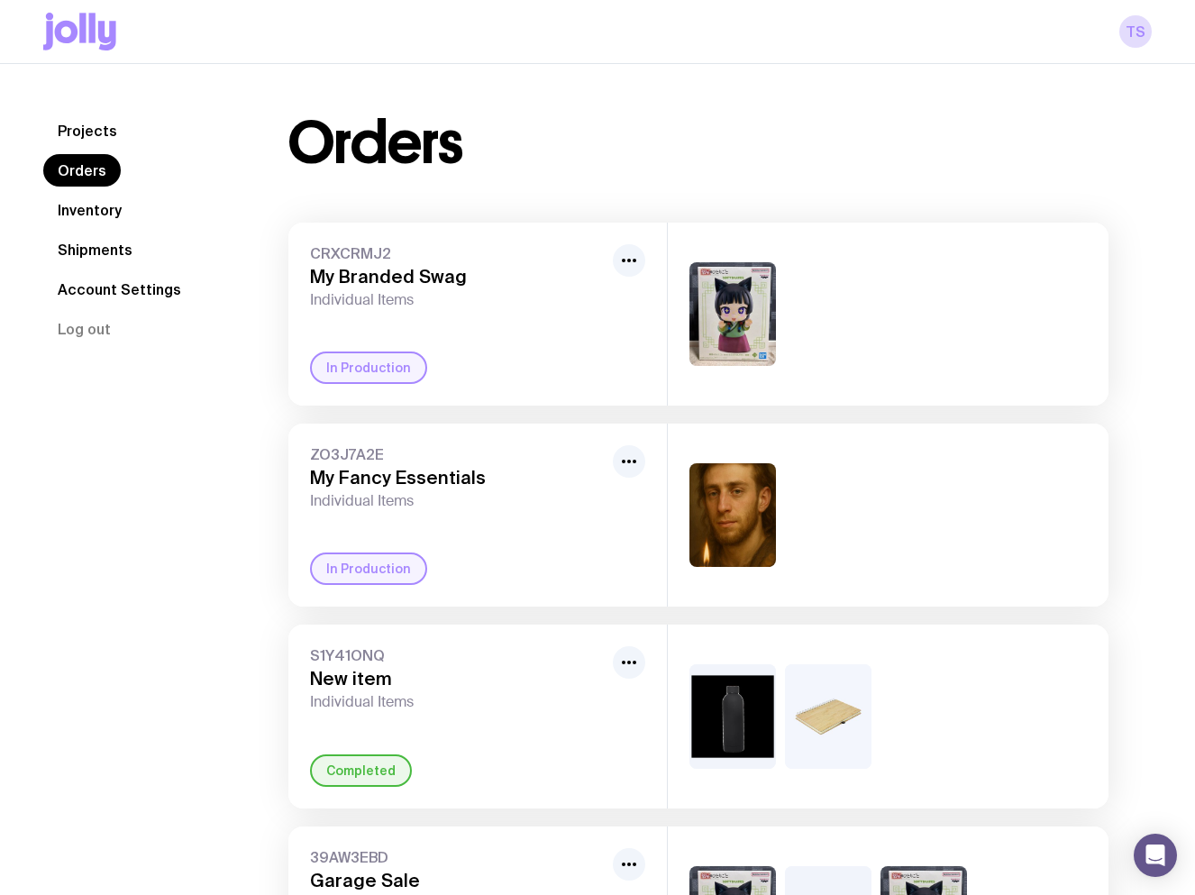
click at [102, 241] on link "Shipments" at bounding box center [95, 249] width 104 height 32
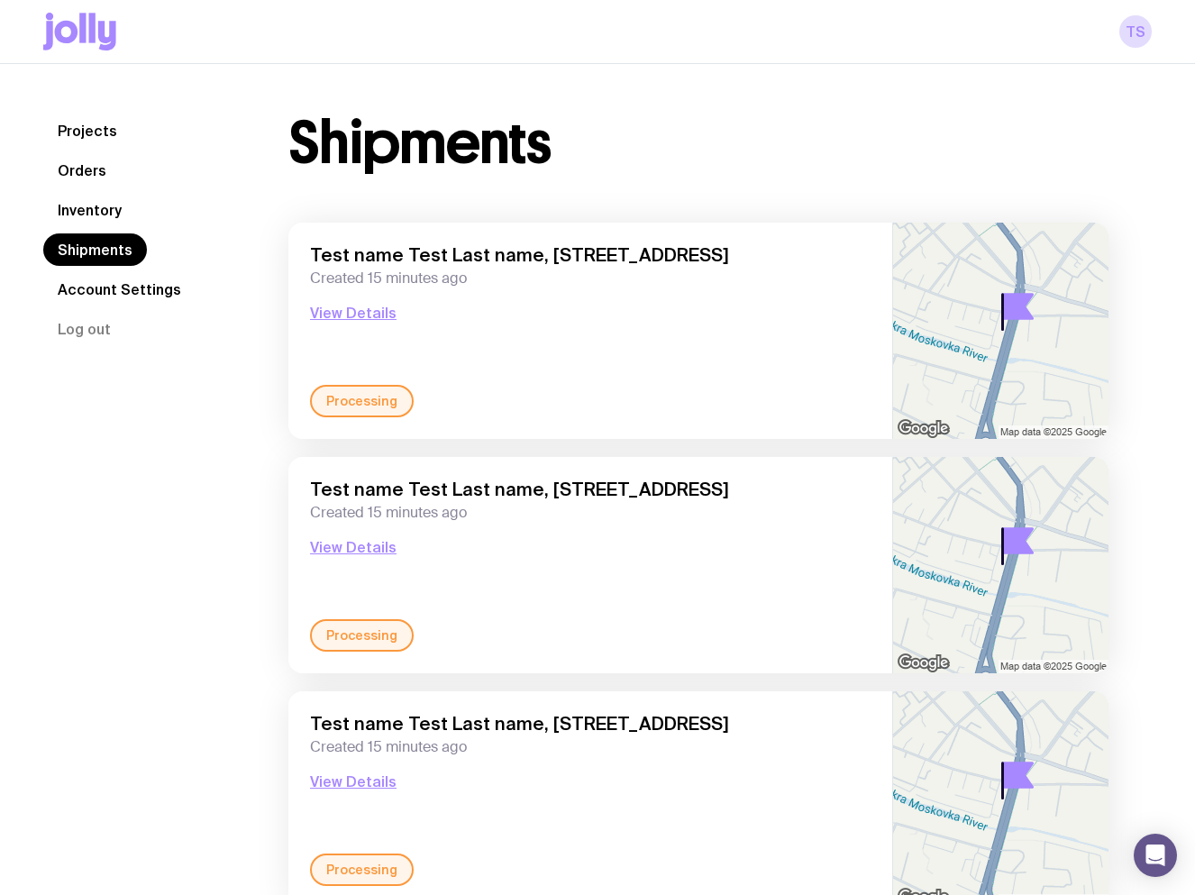
click at [96, 200] on link "Inventory" at bounding box center [89, 210] width 93 height 32
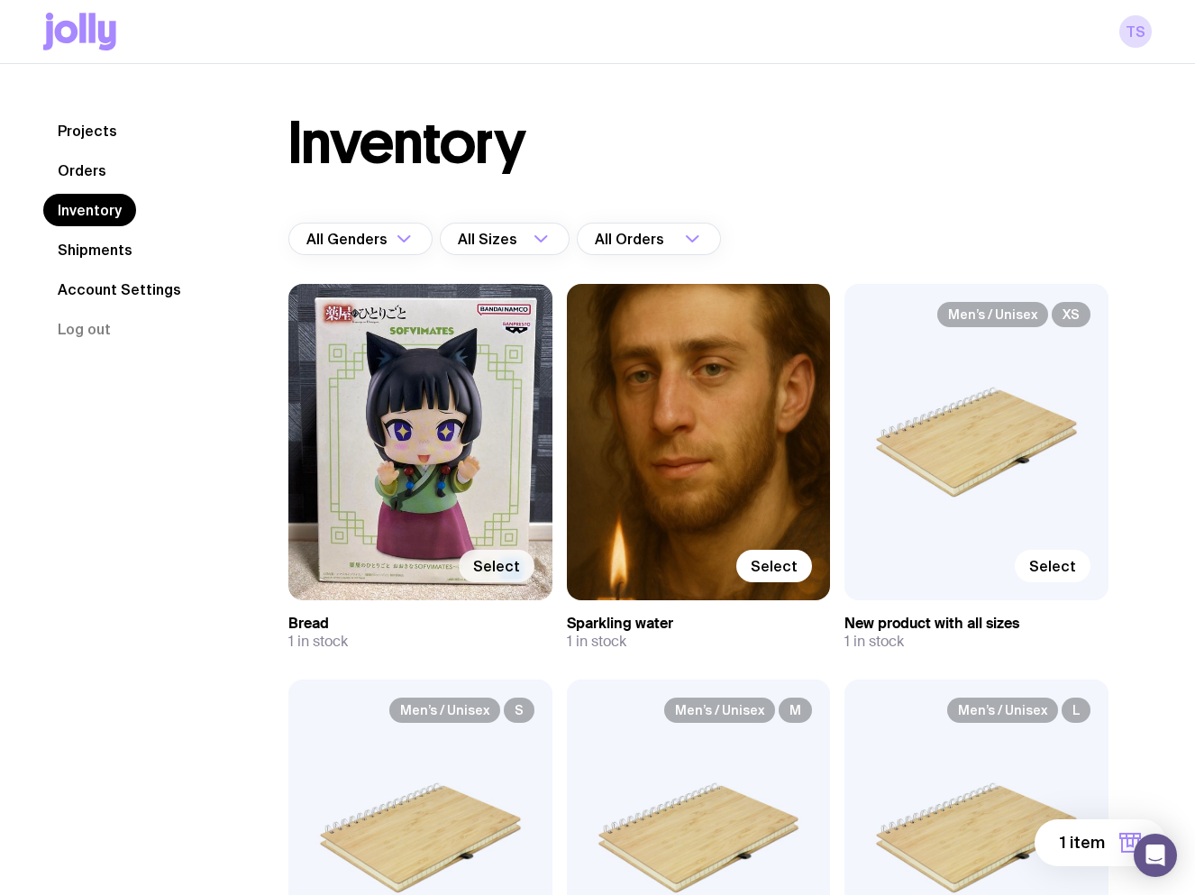
click at [504, 558] on span "Select" at bounding box center [496, 566] width 47 height 18
click at [0, 0] on input "Select" at bounding box center [0, 0] width 0 height 0
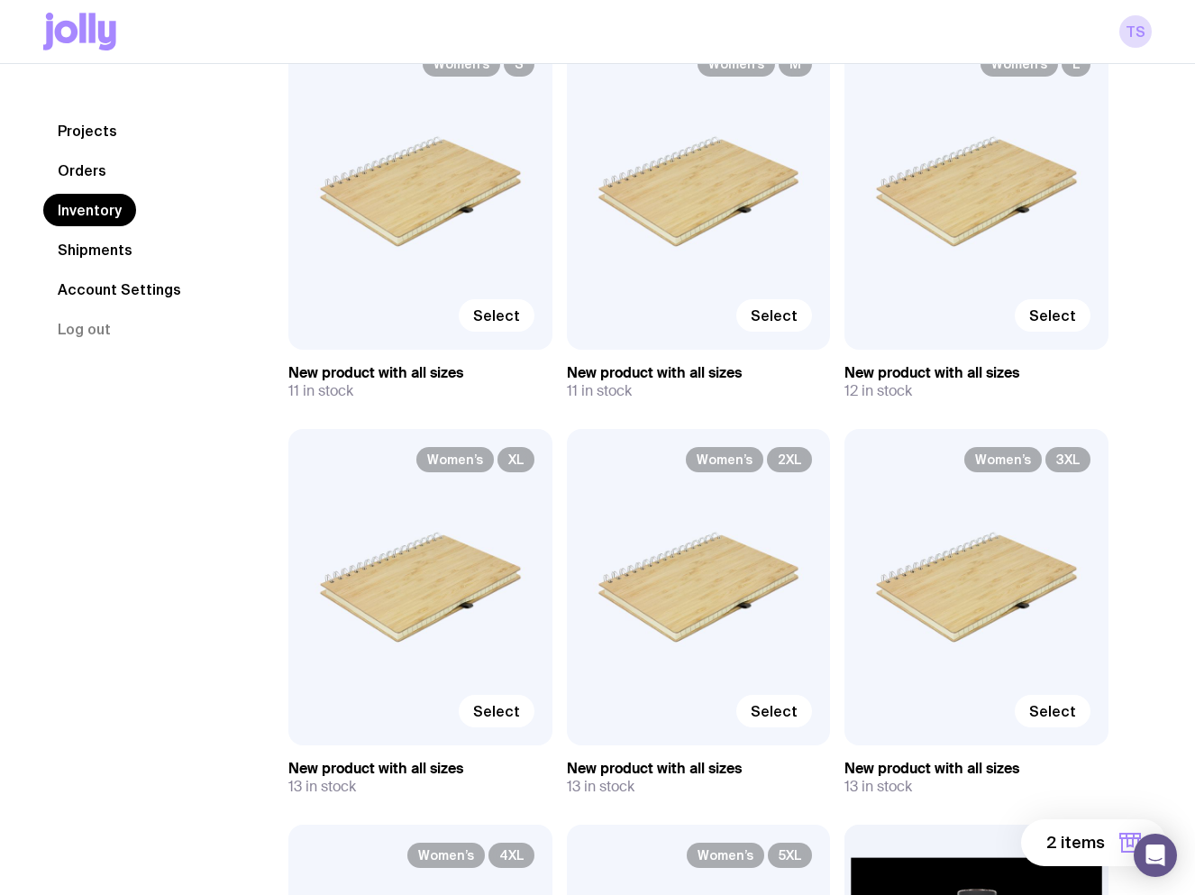
scroll to position [2253, 0]
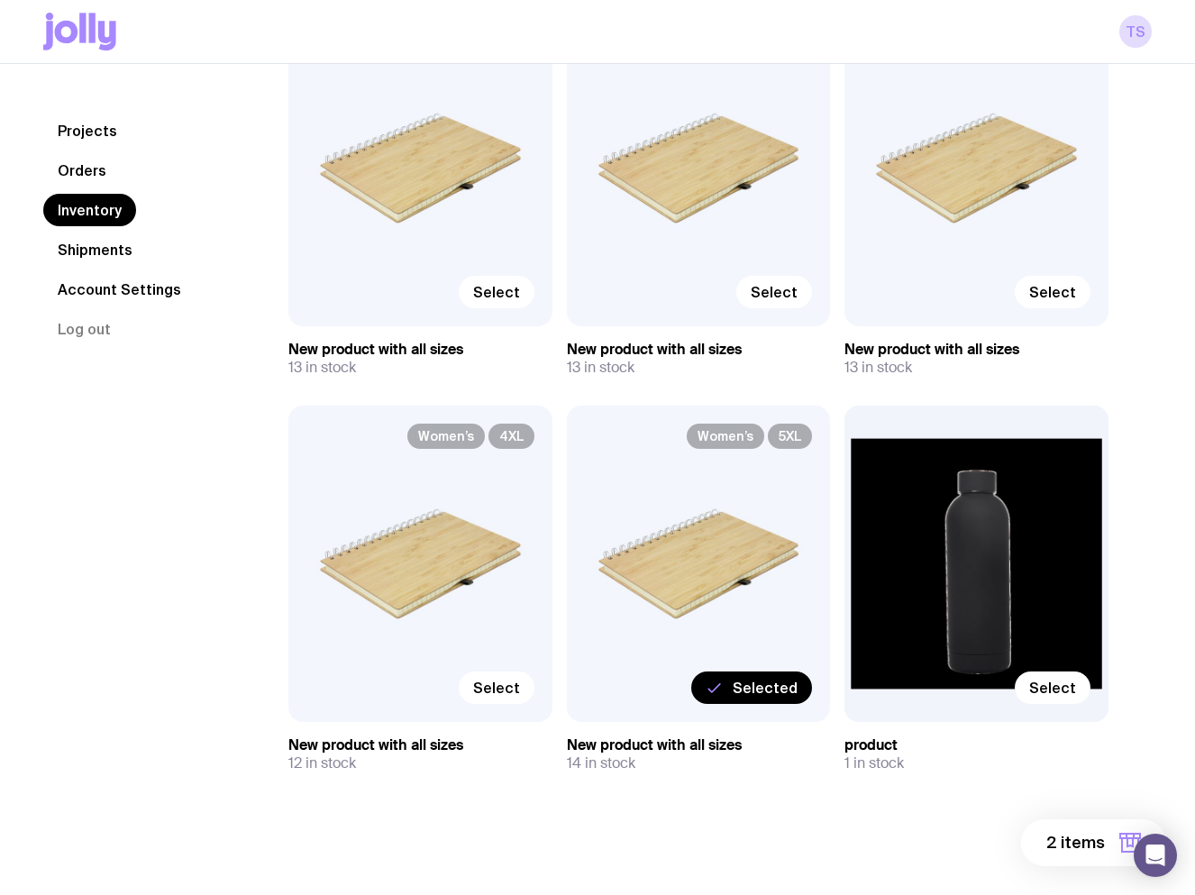
click at [741, 690] on span "Selected" at bounding box center [765, 688] width 65 height 18
click at [0, 0] on input "Selected" at bounding box center [0, 0] width 0 height 0
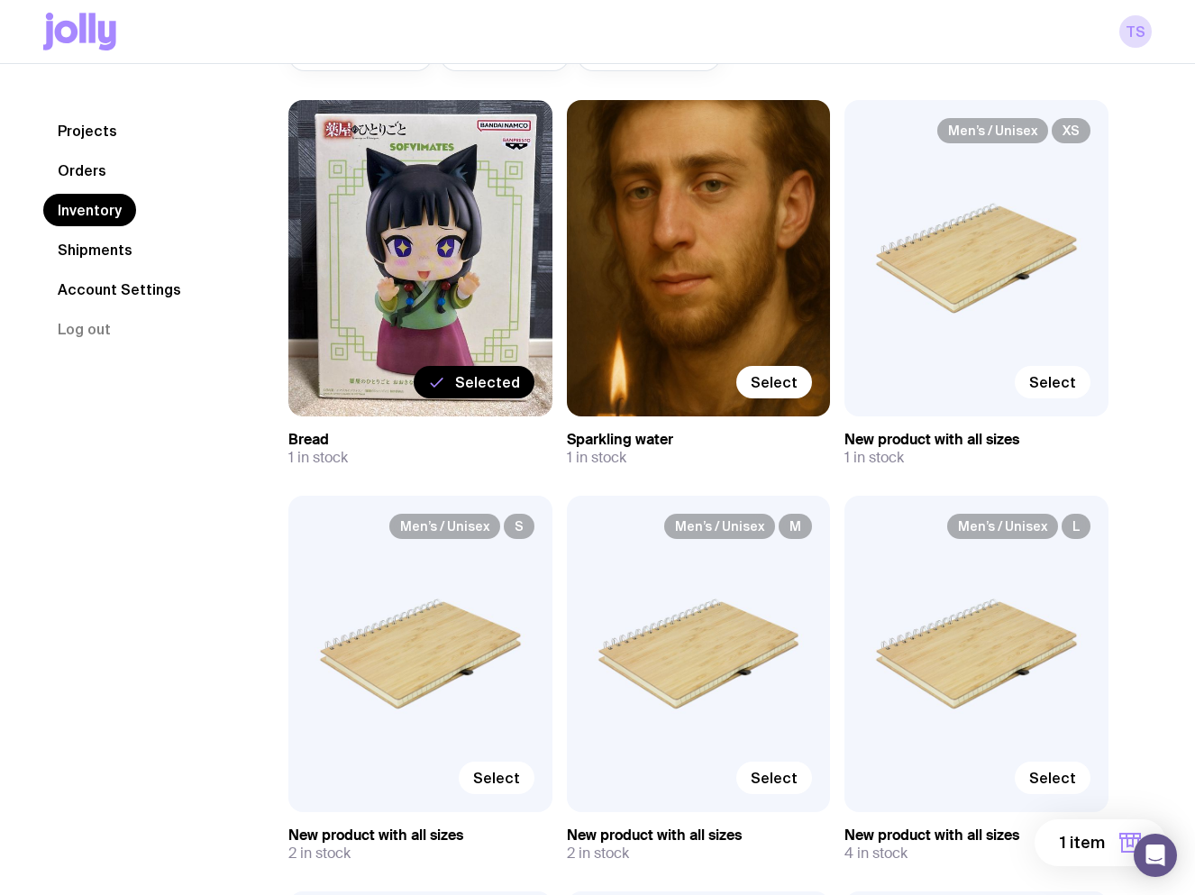
scroll to position [0, 0]
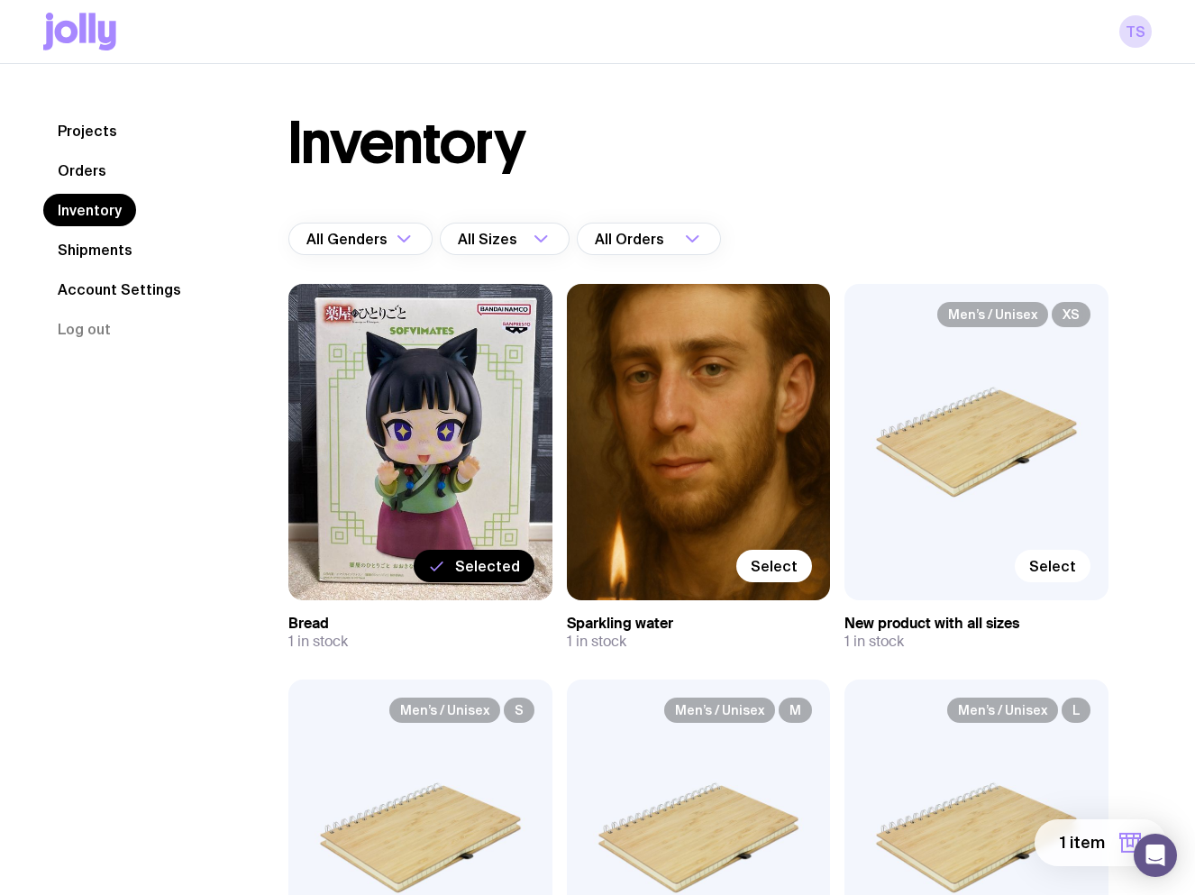
click at [1083, 845] on span "1 item" at bounding box center [1082, 843] width 45 height 22
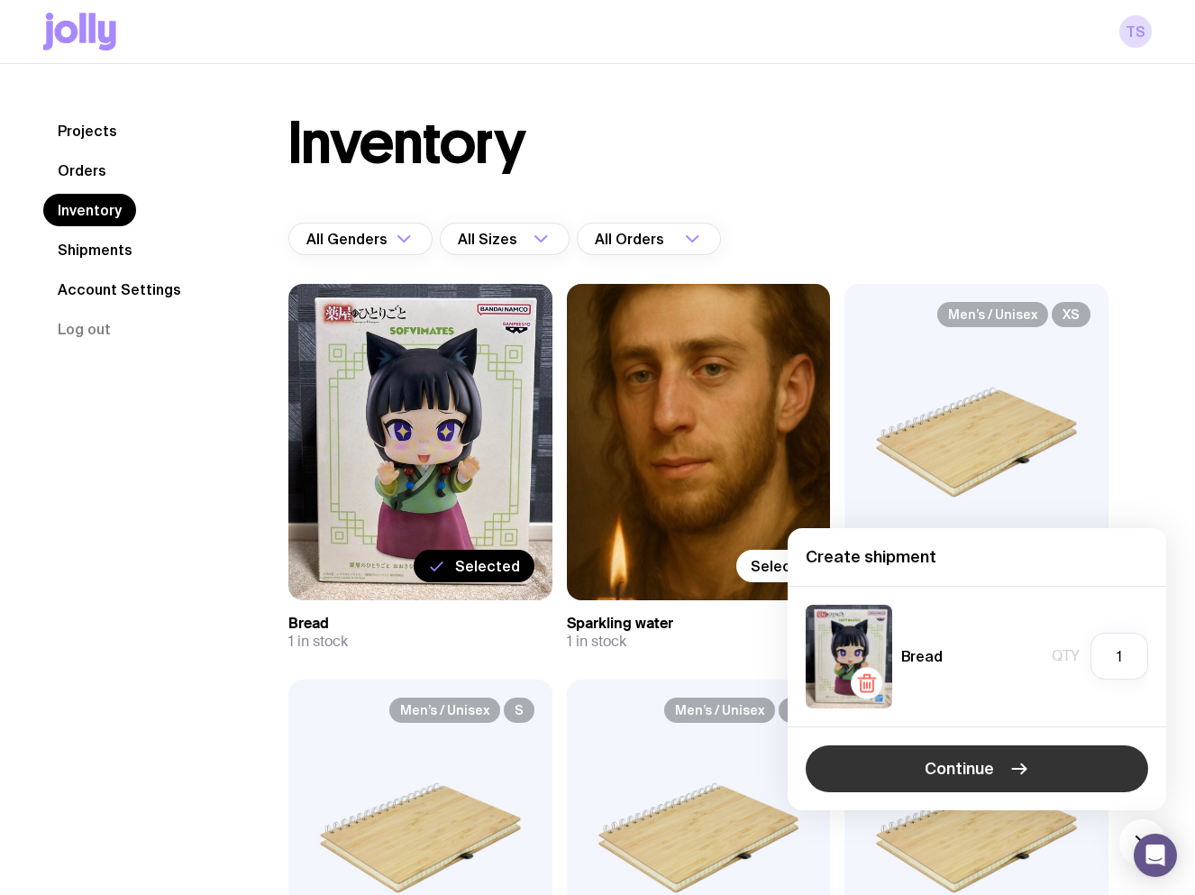
click at [987, 763] on span "Continue" at bounding box center [959, 769] width 69 height 22
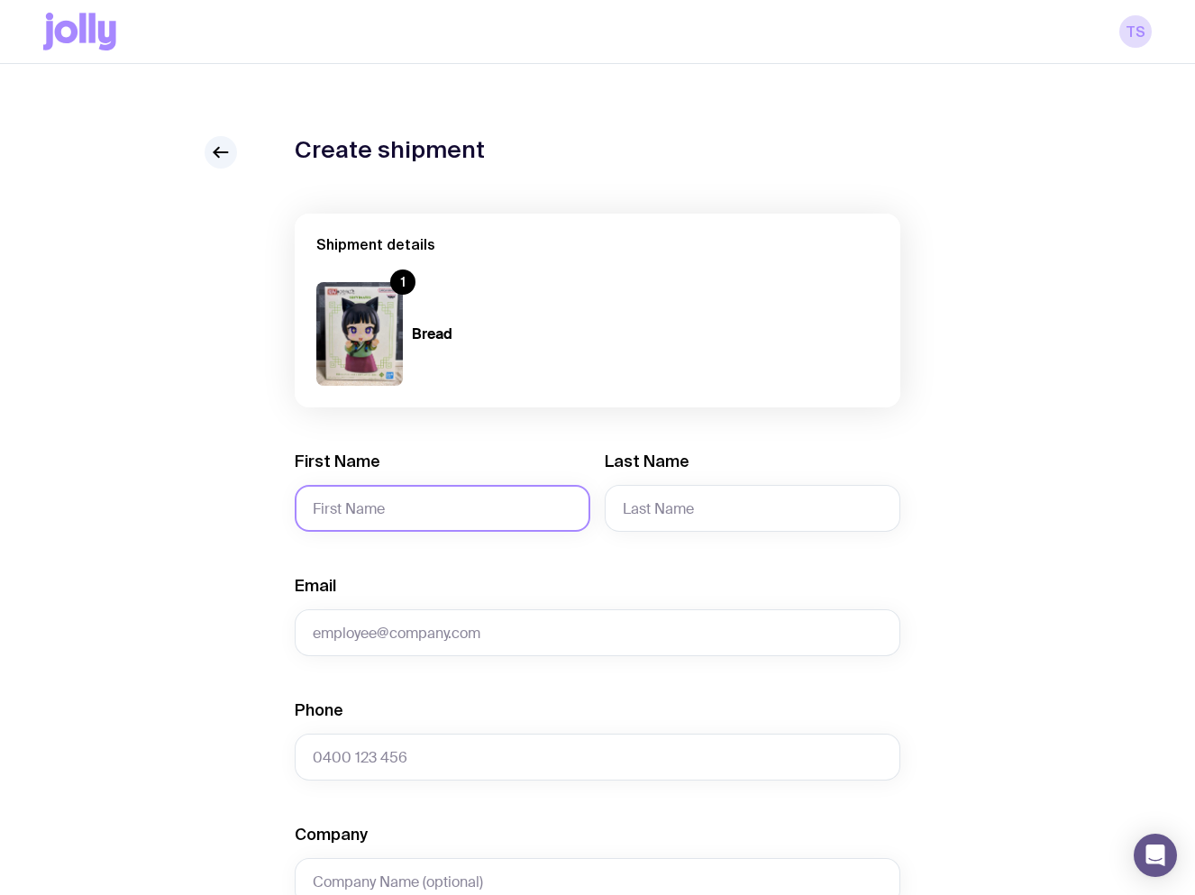
click at [409, 502] on input "First Name" at bounding box center [443, 508] width 296 height 47
type input "І"
type input "Test017"
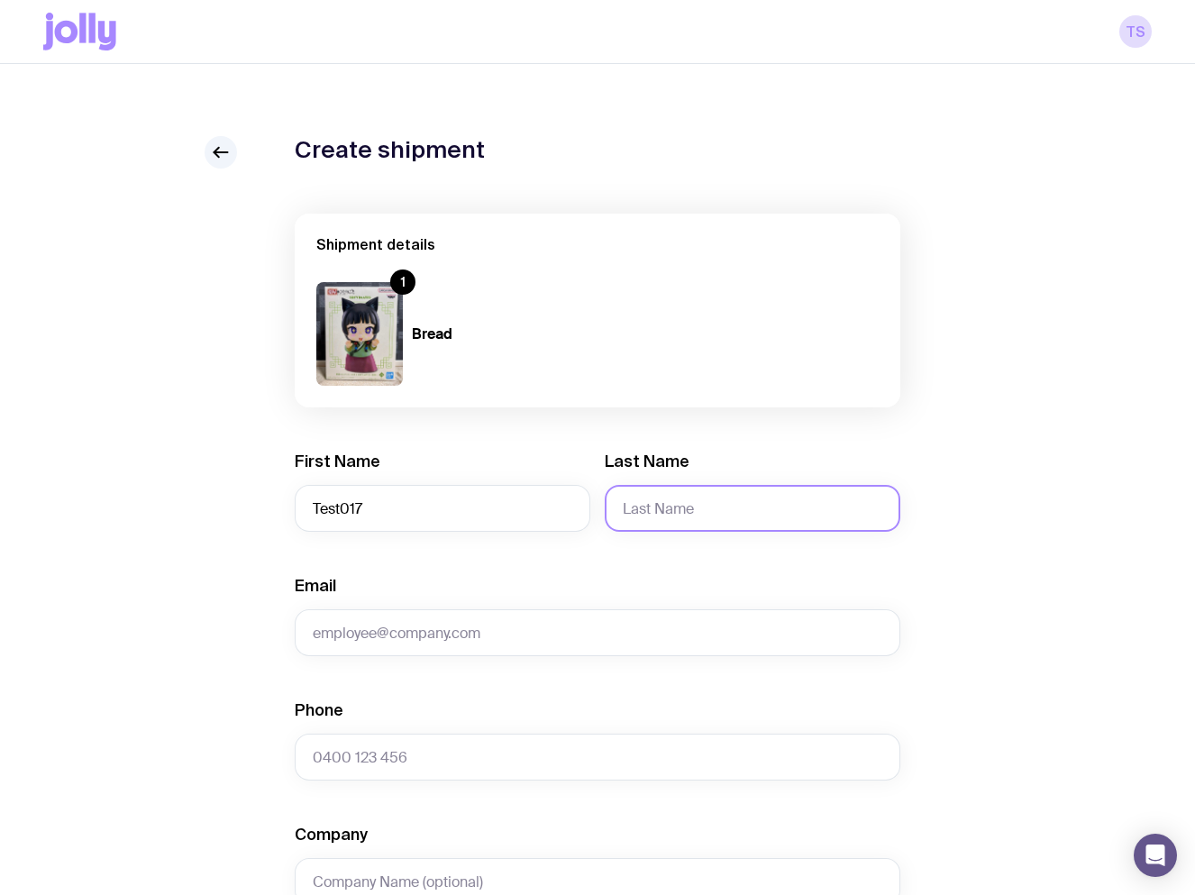
click at [698, 507] on input "Last Name" at bounding box center [753, 508] width 296 height 47
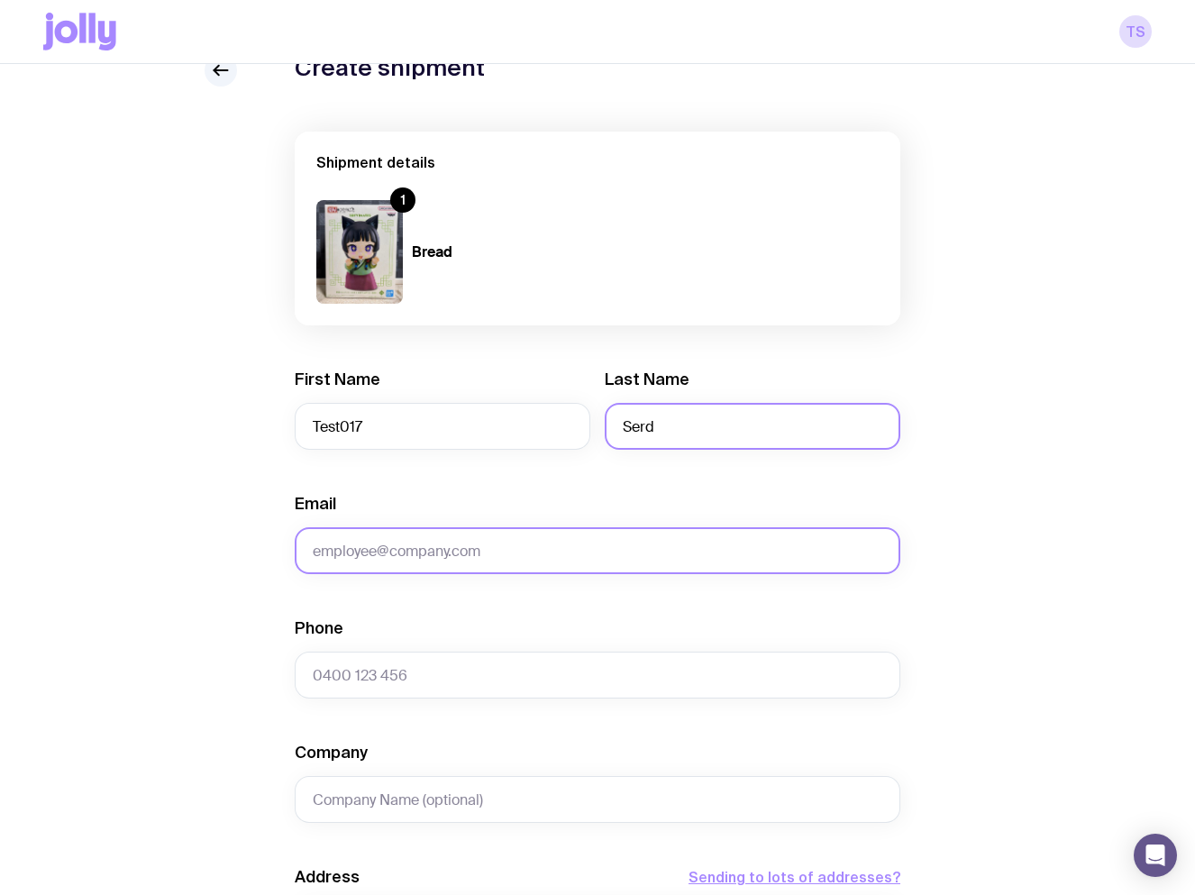
scroll to position [90, 0]
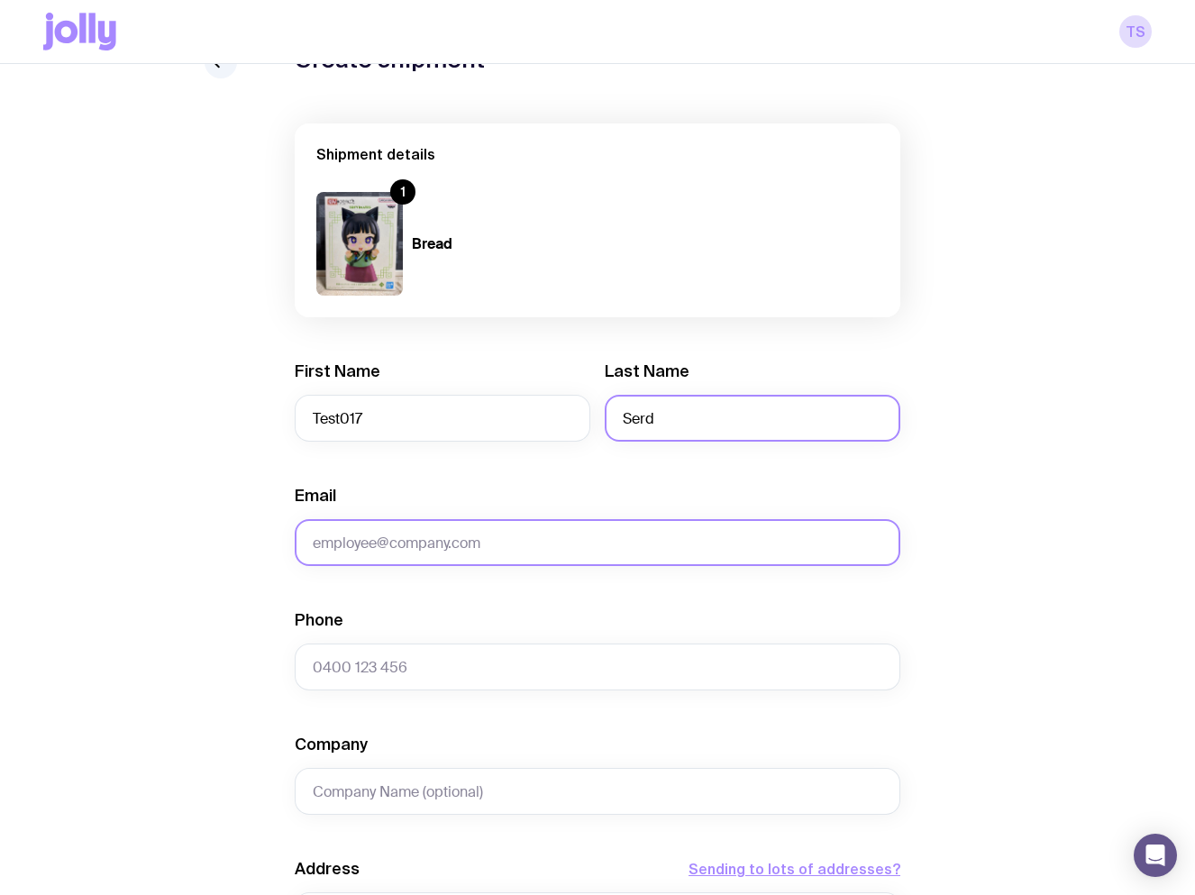
type input "Serd"
click at [479, 536] on input "Email" at bounding box center [598, 542] width 606 height 47
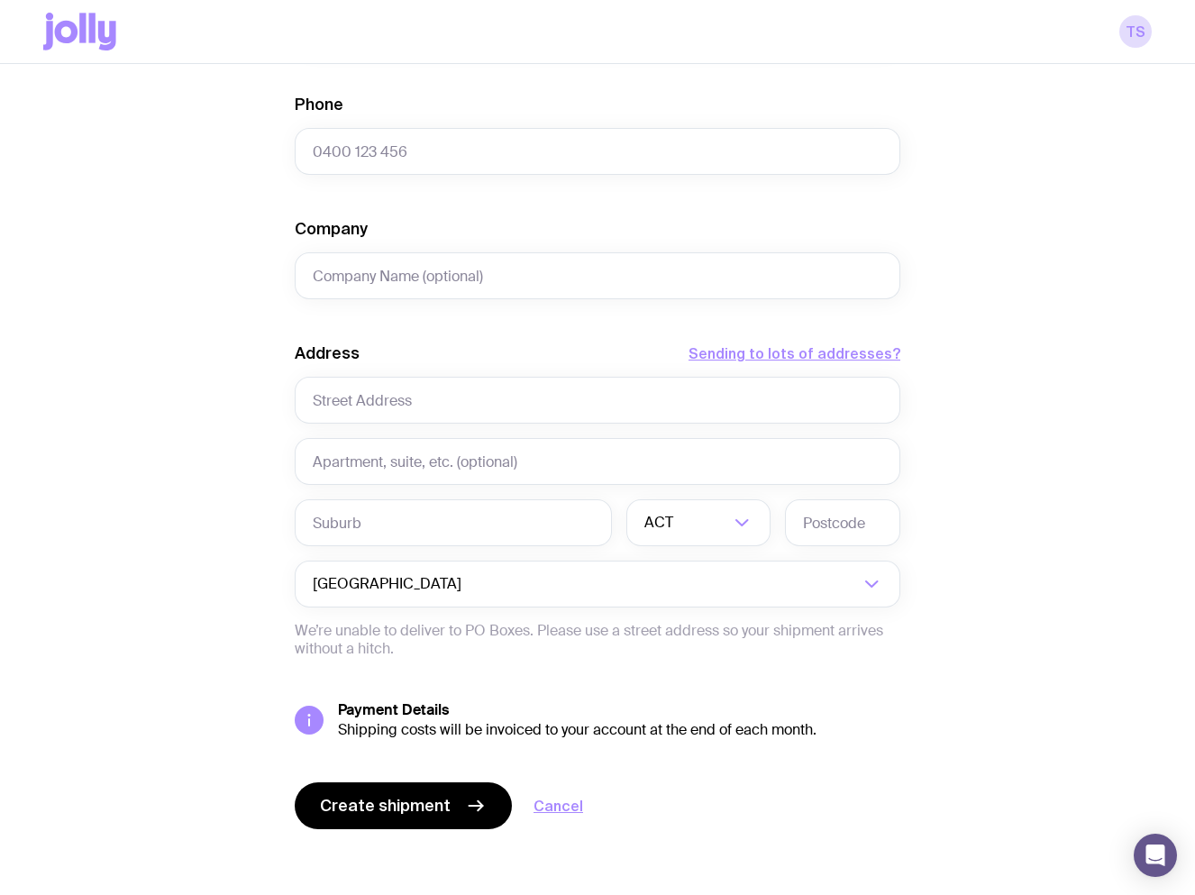
scroll to position [612, 0]
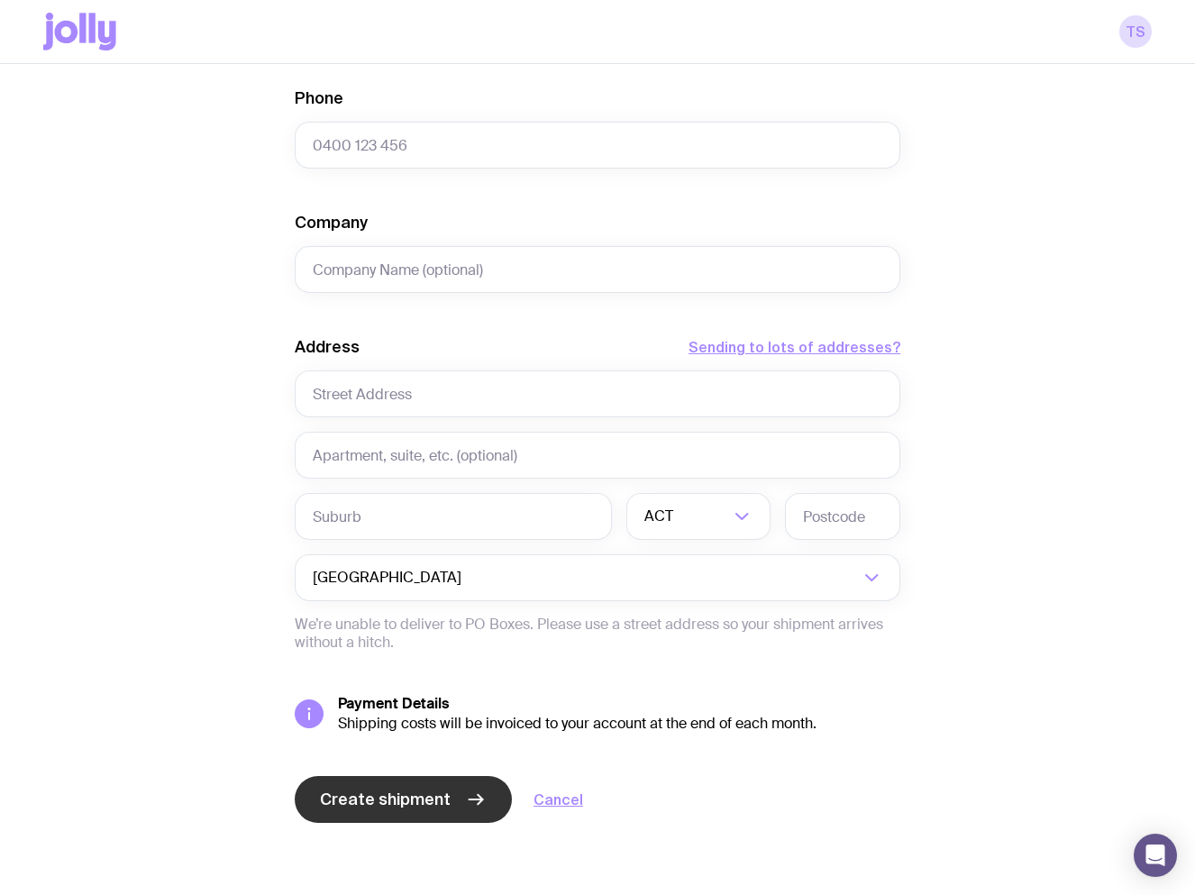
click at [397, 813] on button "Create shipment" at bounding box center [403, 799] width 217 height 47
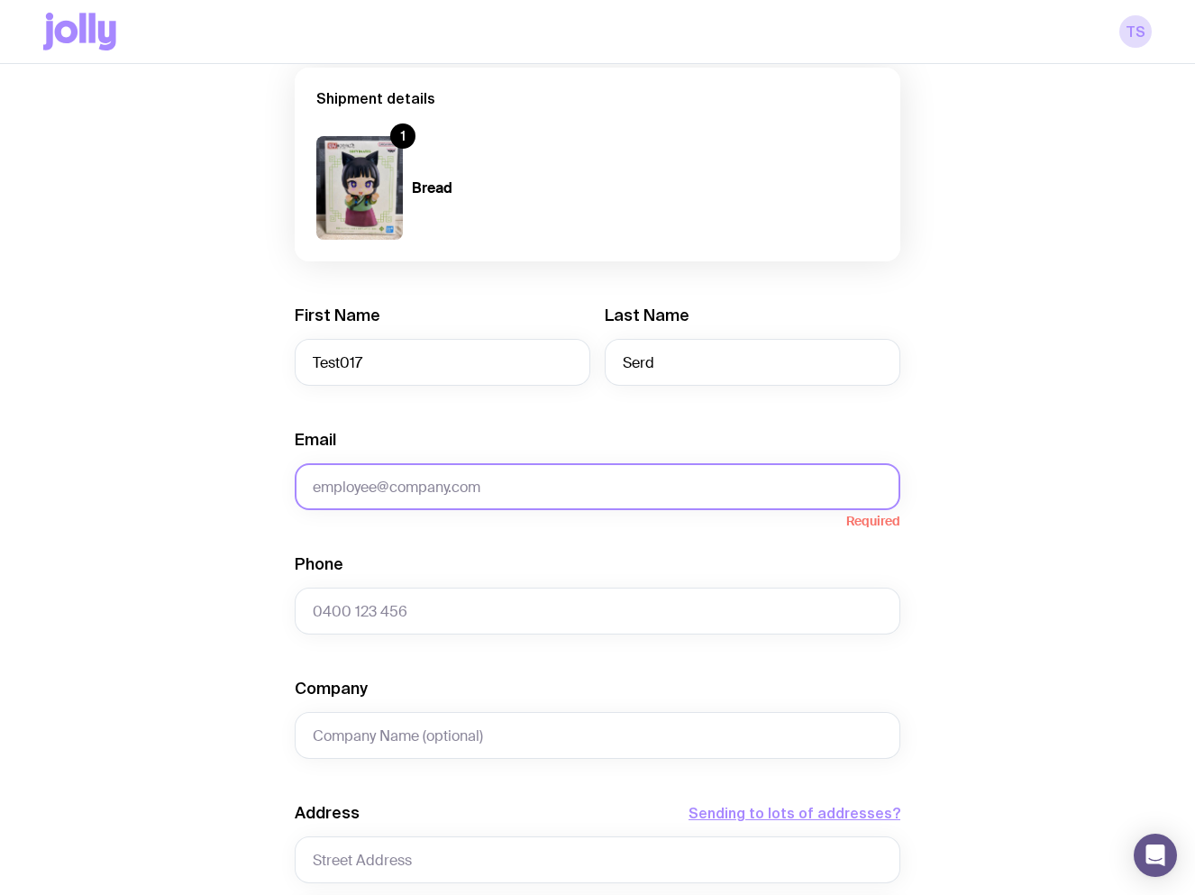
scroll to position [68, 0]
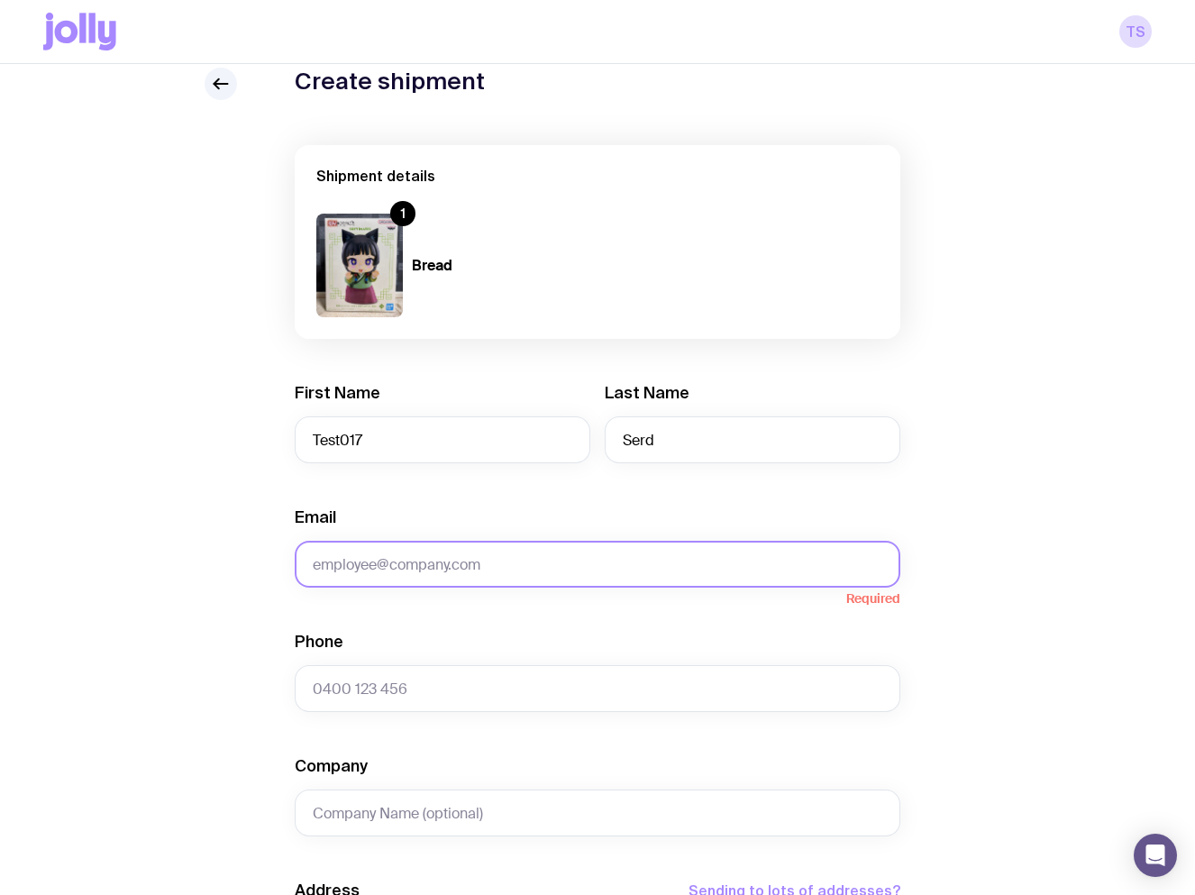
click at [399, 573] on input "Email" at bounding box center [598, 564] width 606 height 47
type input "eugene.serdiuk+ban017@uinno.io"
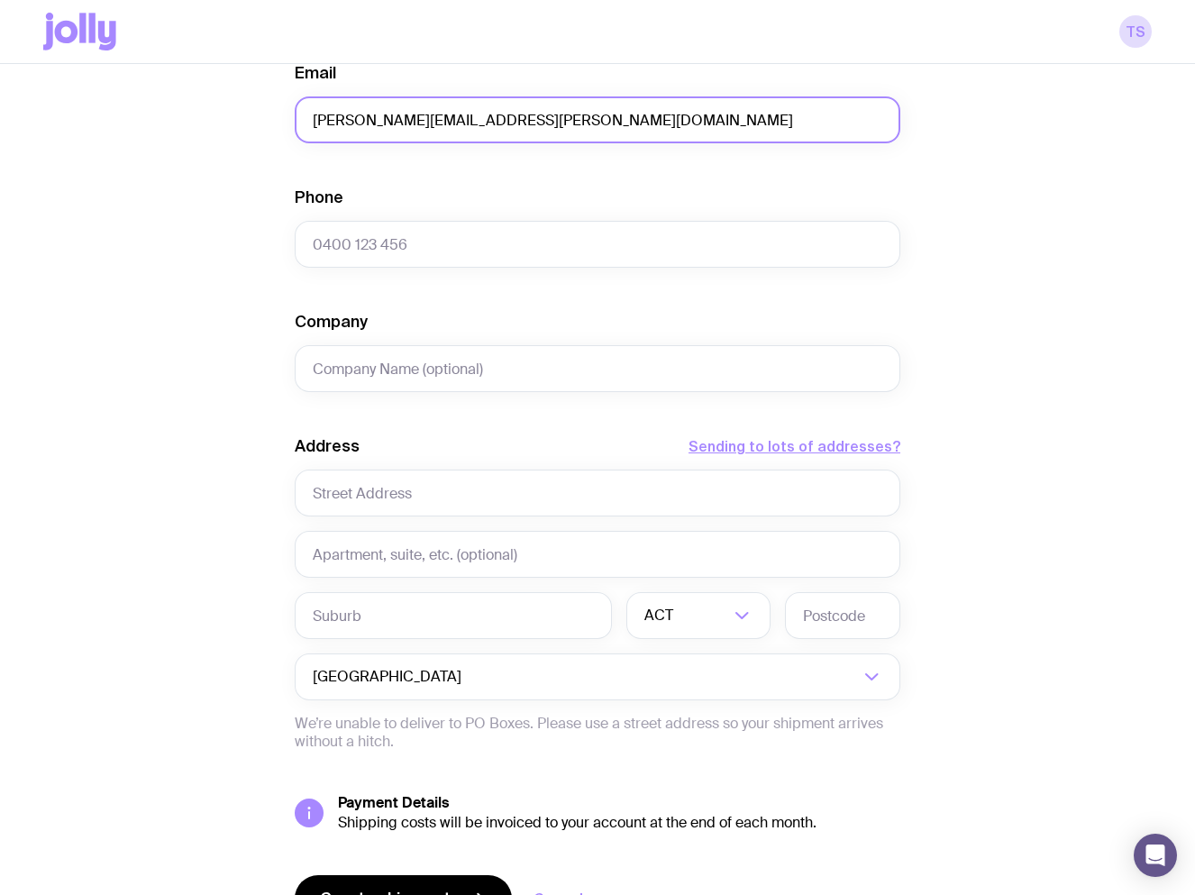
scroll to position [519, 0]
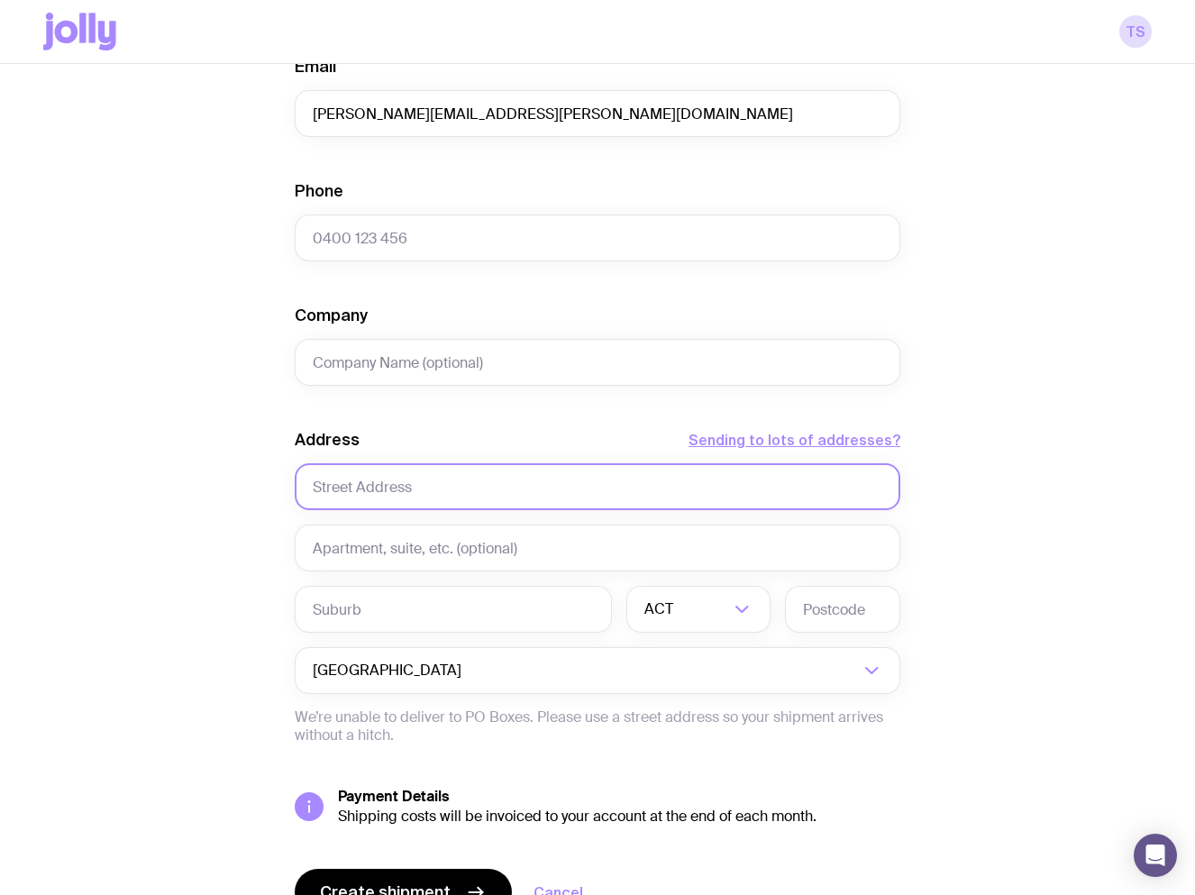
click at [434, 483] on input "text" at bounding box center [598, 486] width 606 height 47
paste input "Ярмаркова вулиця, 1б, Кременчук, Полтавська область, 39630"
drag, startPoint x: 765, startPoint y: 488, endPoint x: 703, endPoint y: 490, distance: 62.2
click at [703, 490] on input "Ярмаркова вулиця, 1б, Кременчук, Полтавська область, 39630" at bounding box center [598, 486] width 606 height 47
type input "Ярмаркова вулиця, 1б, Кременчук, Полтавська область,"
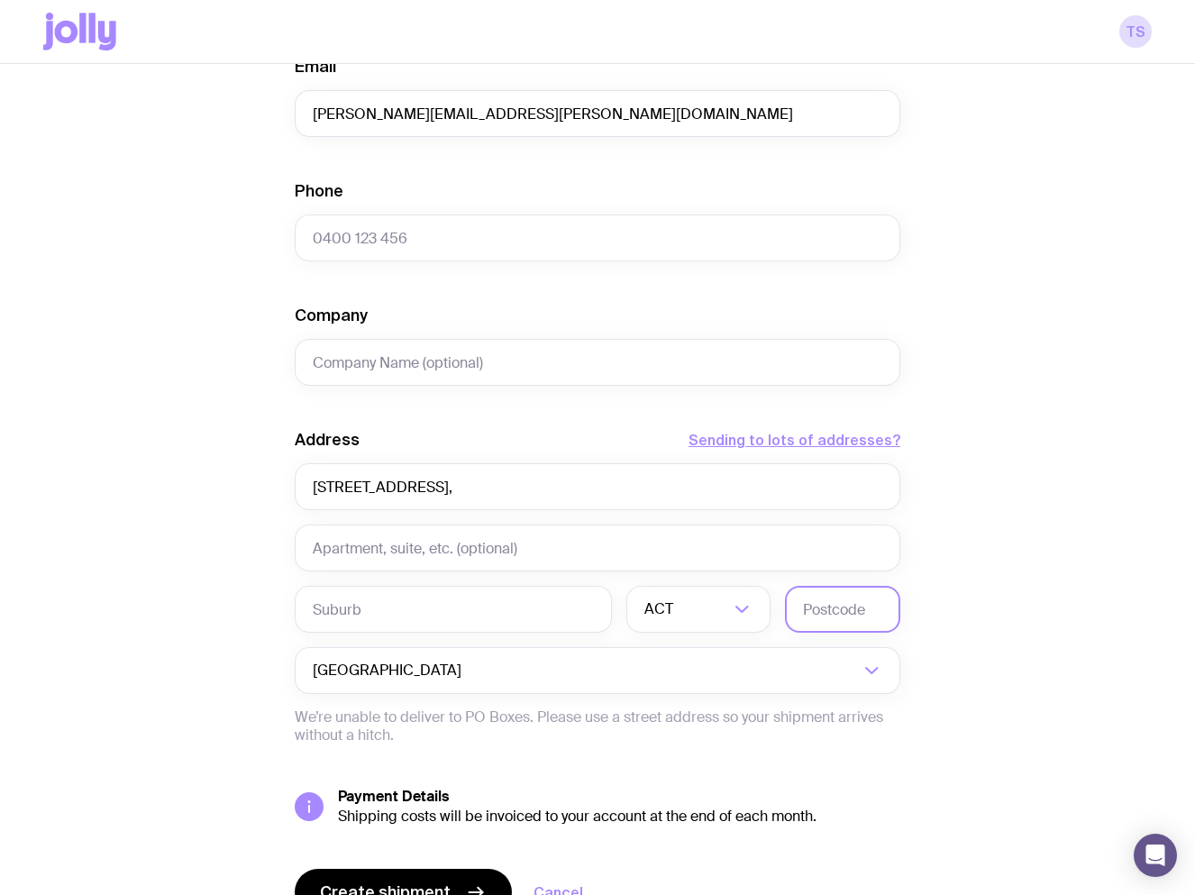
click at [849, 605] on input "text" at bounding box center [842, 609] width 115 height 47
paste input "3963"
type input "3963"
click at [524, 682] on input "Search for option" at bounding box center [662, 670] width 394 height 47
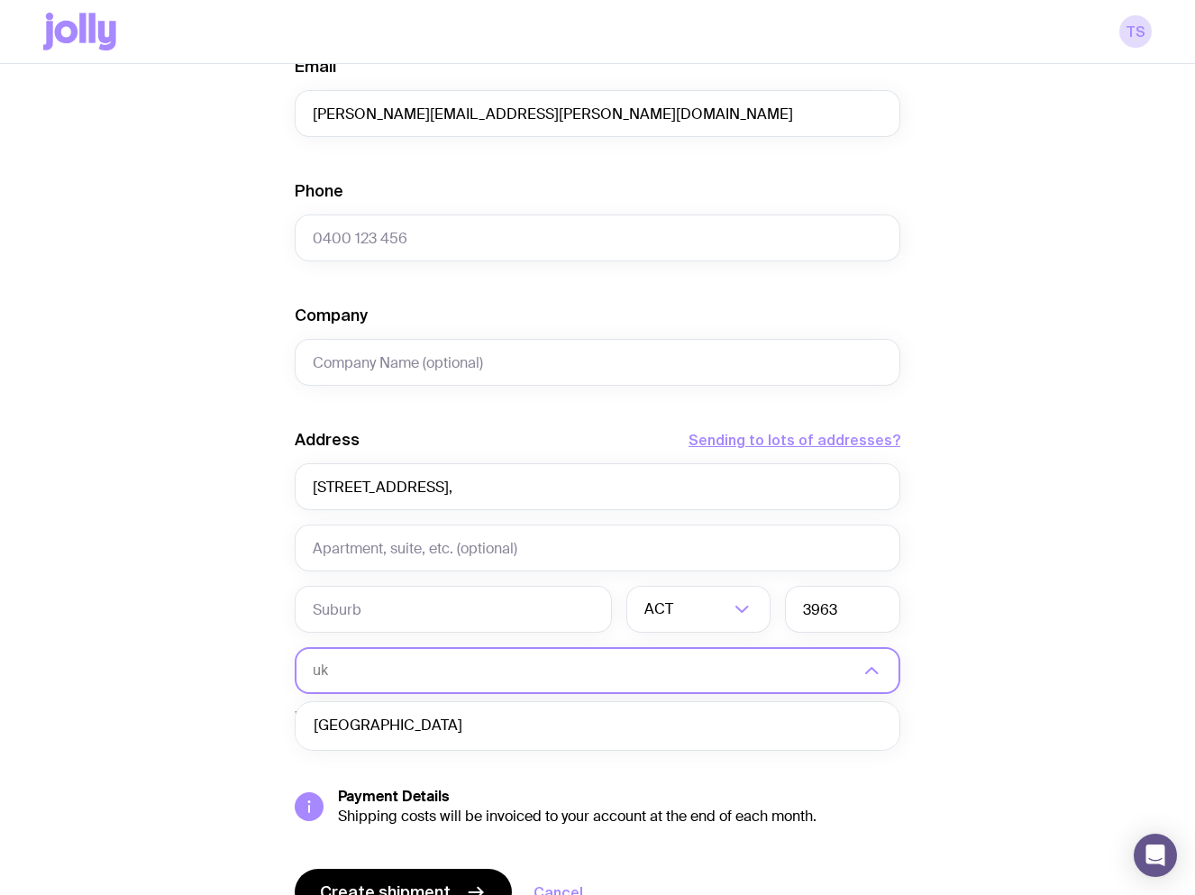
scroll to position [0, 0]
click at [434, 735] on li "Ukraine" at bounding box center [598, 726] width 604 height 39
type input "uk"
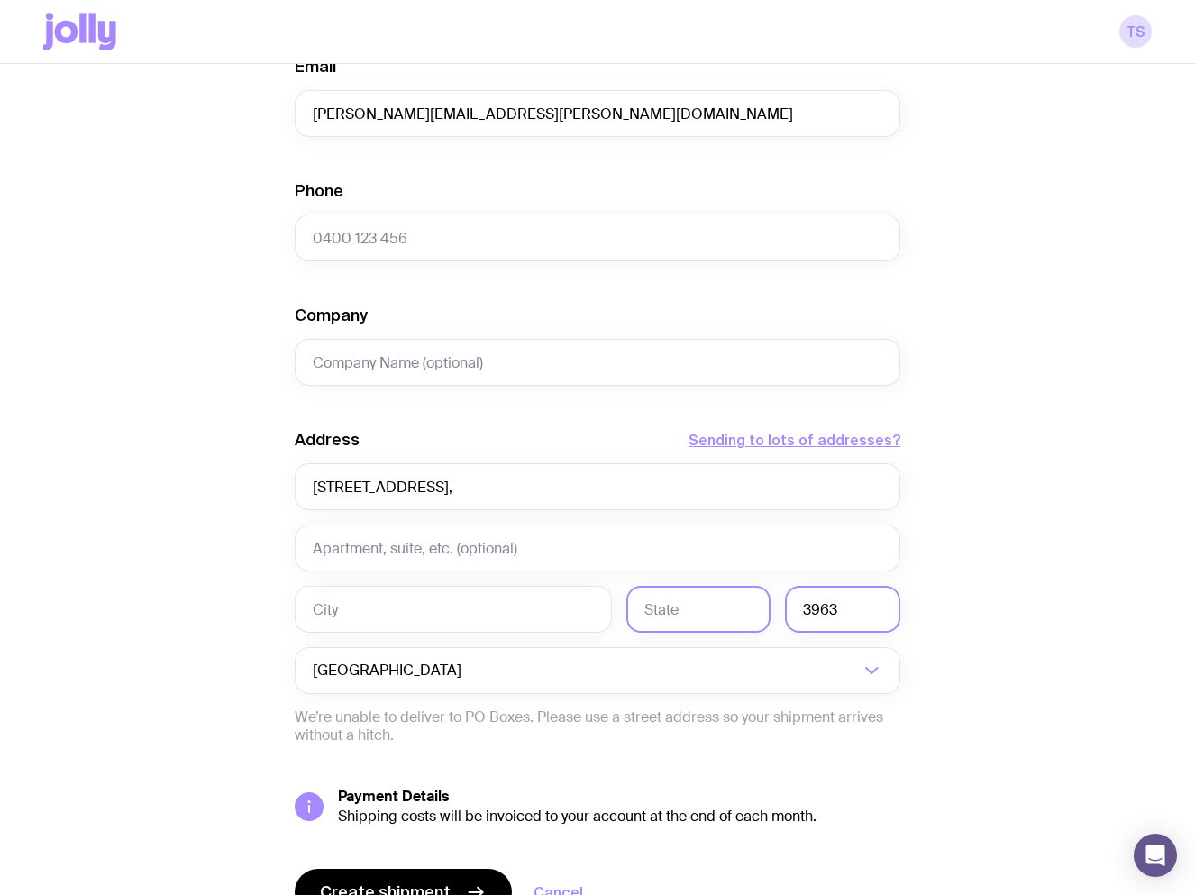
drag, startPoint x: 801, startPoint y: 609, endPoint x: 719, endPoint y: 600, distance: 82.5
click at [721, 600] on div "3963" at bounding box center [598, 609] width 606 height 47
paste input "0"
type input "39630"
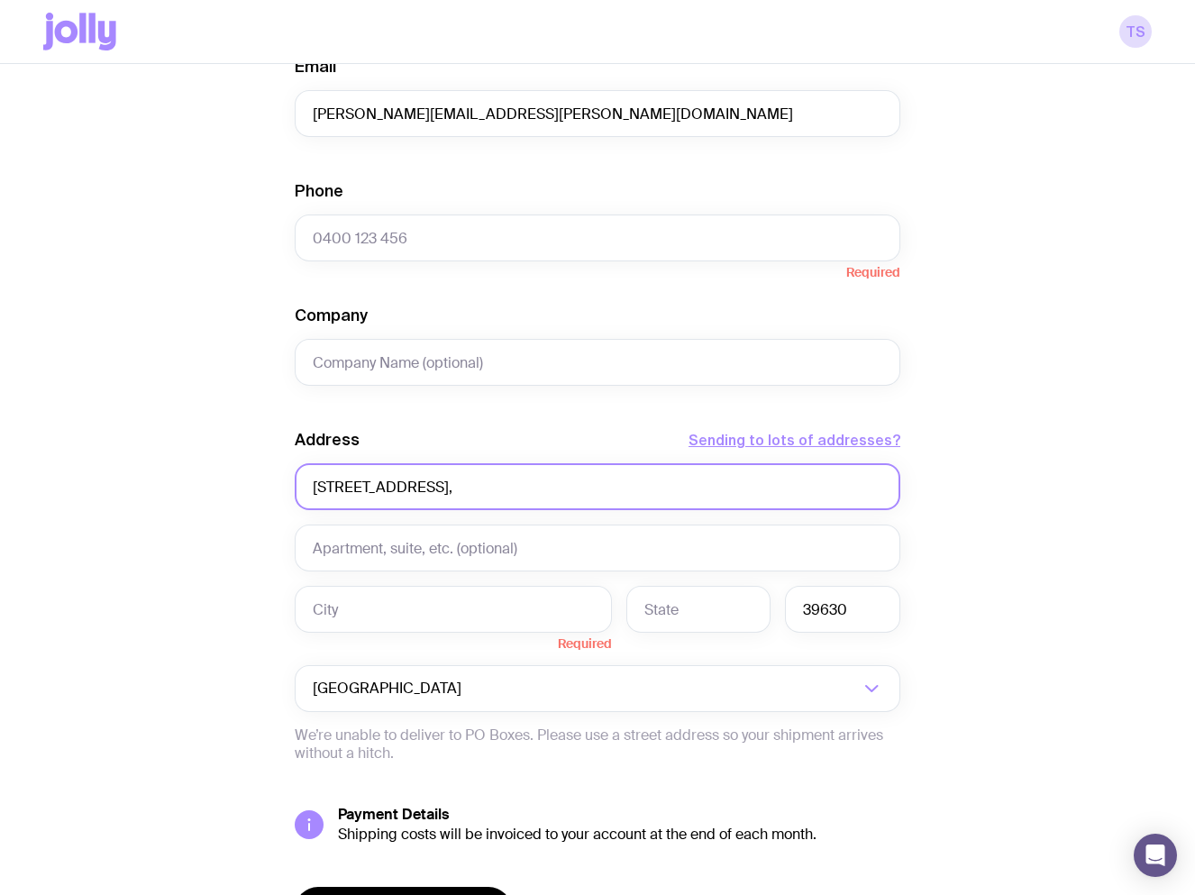
drag, startPoint x: 710, startPoint y: 486, endPoint x: 213, endPoint y: 470, distance: 497.8
click at [215, 470] on div "Create shipment Shipment details 1 Bread First Name Test017 Last Name Serd Emai…" at bounding box center [597, 311] width 1109 height 1389
paste input "Yarmarkova St, 1б, Kremenchuk, Poltava Oblast, 39630"
drag, startPoint x: 695, startPoint y: 490, endPoint x: 625, endPoint y: 481, distance: 70.9
click at [625, 481] on input "Yarmarkova St, 1б, Kremenchuk, Poltava Oblast, 39630" at bounding box center [598, 486] width 606 height 47
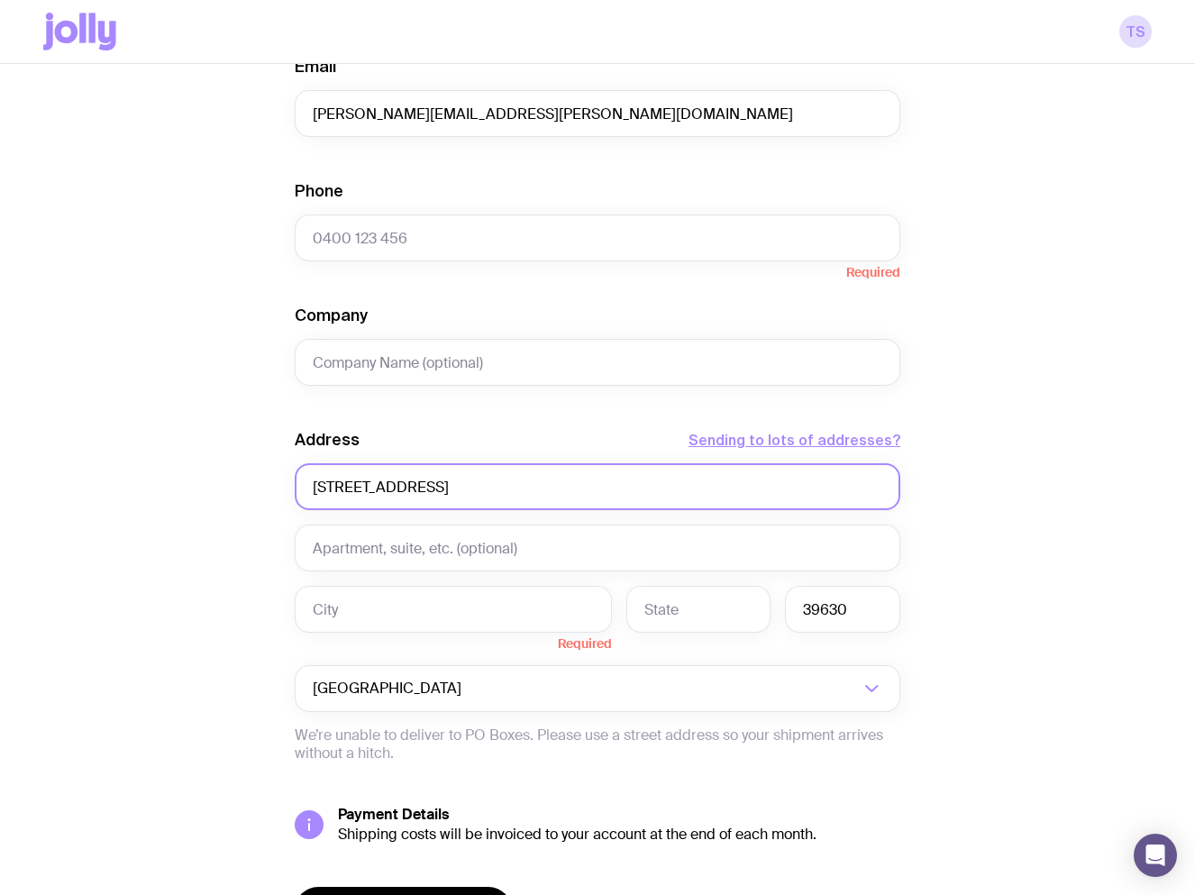
click at [616, 486] on input "Yarmarkova St, 1б, Kremenchuk, Poltava Oblast, 39630" at bounding box center [598, 486] width 606 height 47
drag, startPoint x: 620, startPoint y: 487, endPoint x: 528, endPoint y: 491, distance: 92.0
click at [528, 491] on input "Yarmarkova St, 1б, Kremenchuk, Poltava Oblast, 39630" at bounding box center [598, 486] width 606 height 47
type input "Yarmarkova St, 1б, Kremenchuk, , 39630"
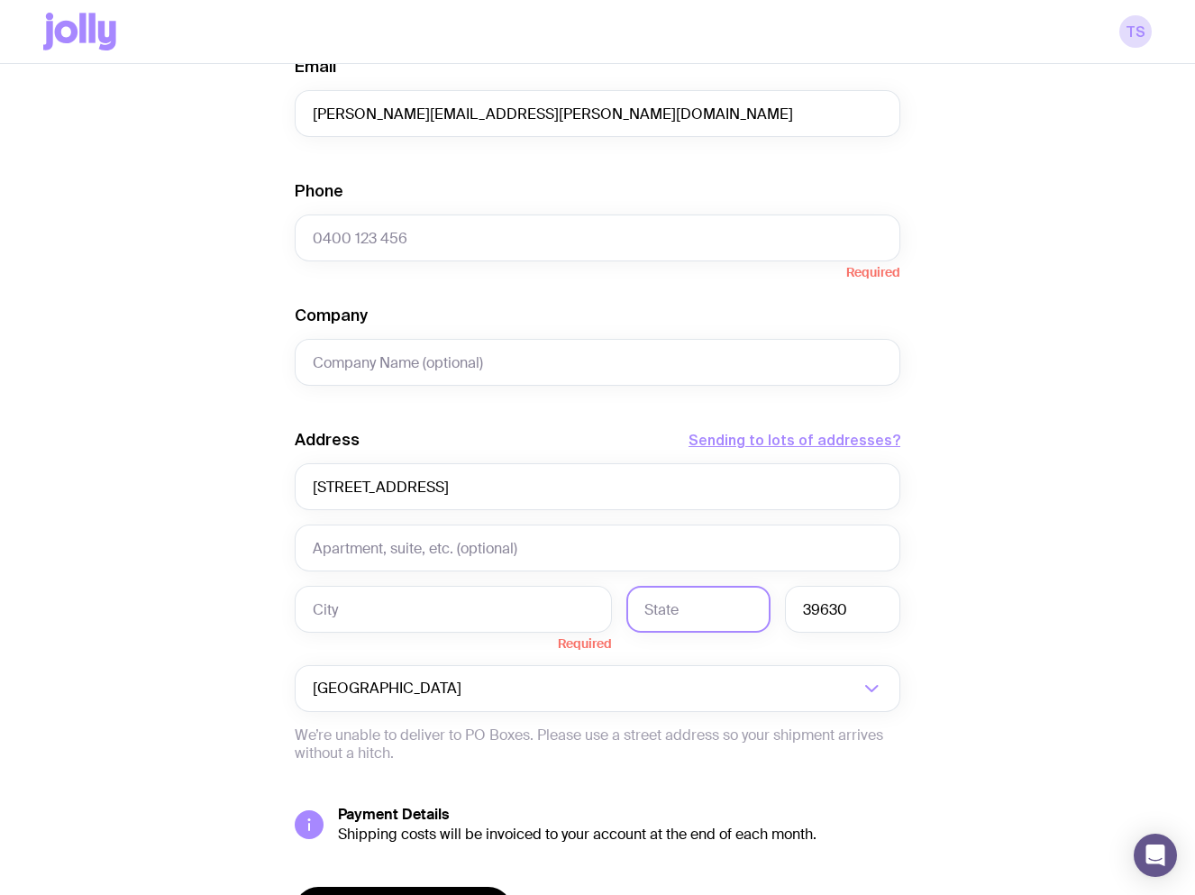
click at [686, 603] on input "text" at bounding box center [698, 609] width 144 height 47
paste input "Poltava Oblast"
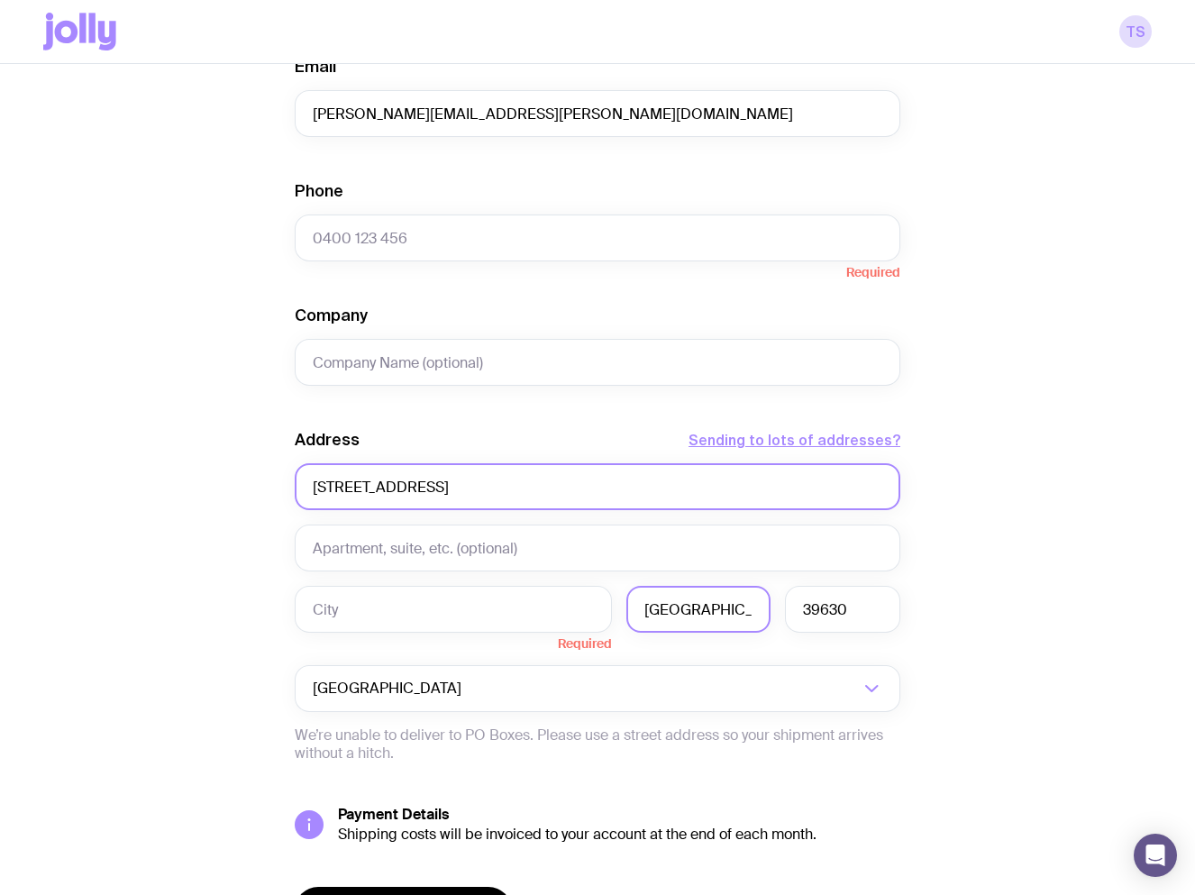
type input "Poltava Oblast"
drag, startPoint x: 600, startPoint y: 486, endPoint x: 525, endPoint y: 484, distance: 74.8
click at [525, 484] on input "Yarmarkova St, 1б, Kremenchuk, , 39630" at bounding box center [598, 486] width 606 height 47
drag, startPoint x: 517, startPoint y: 487, endPoint x: 436, endPoint y: 491, distance: 81.2
click at [436, 491] on input "Yarmarkova St, 1б, Kremenchuk," at bounding box center [598, 486] width 606 height 47
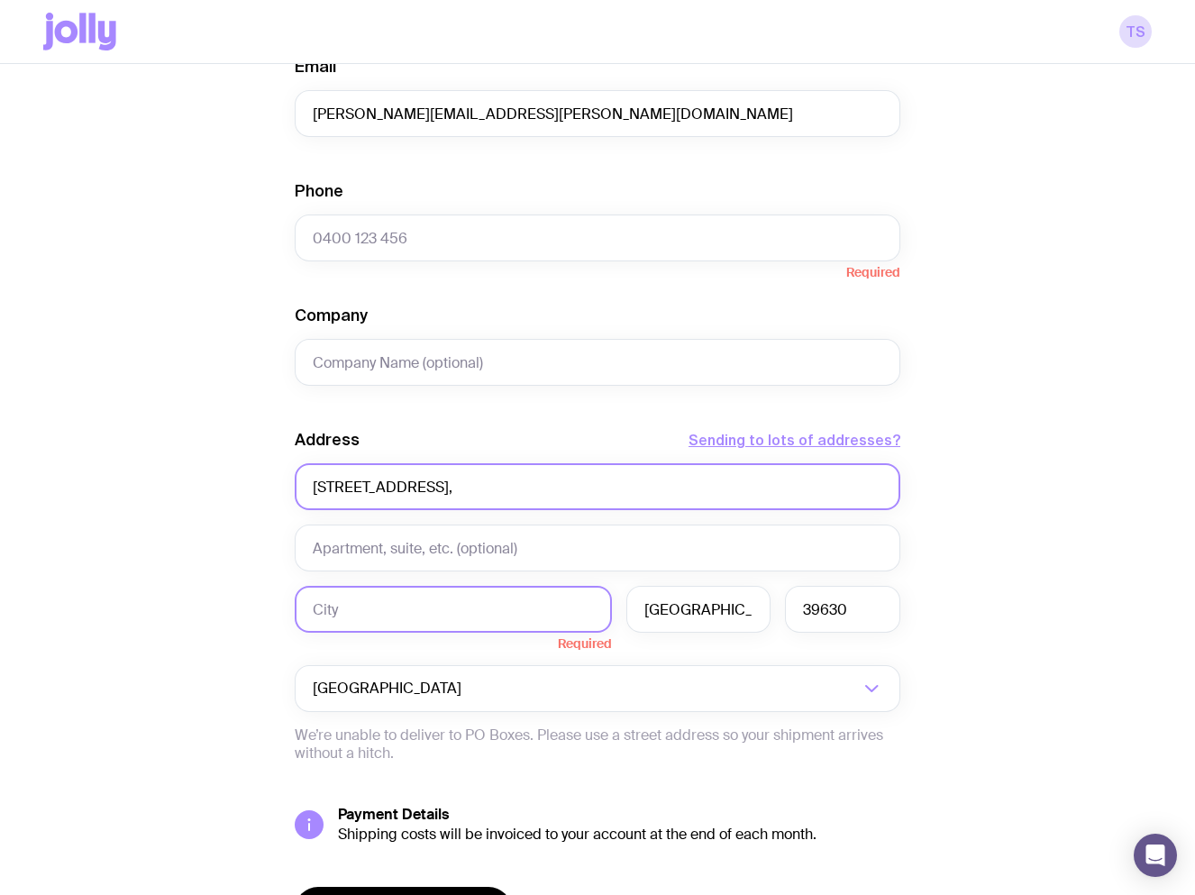
type input "Yarmarkova St, 1б, Kremenchuk,"
click at [395, 615] on input "text" at bounding box center [453, 609] width 317 height 47
paste input "Kremenchuk"
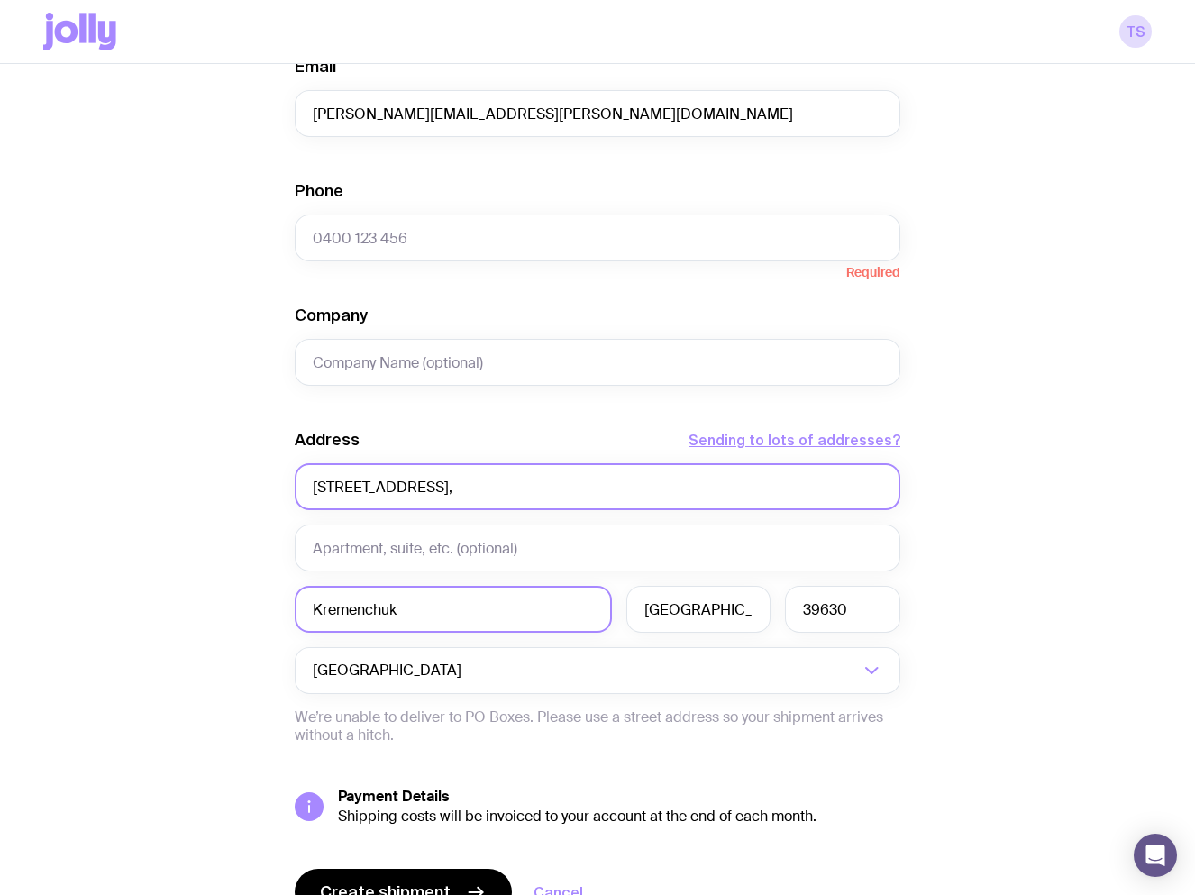
type input "Kremenchuk"
drag, startPoint x: 549, startPoint y: 481, endPoint x: 432, endPoint y: 485, distance: 117.2
click at [432, 485] on input "Yarmarkova St, 1б, Kremenchuk," at bounding box center [598, 486] width 606 height 47
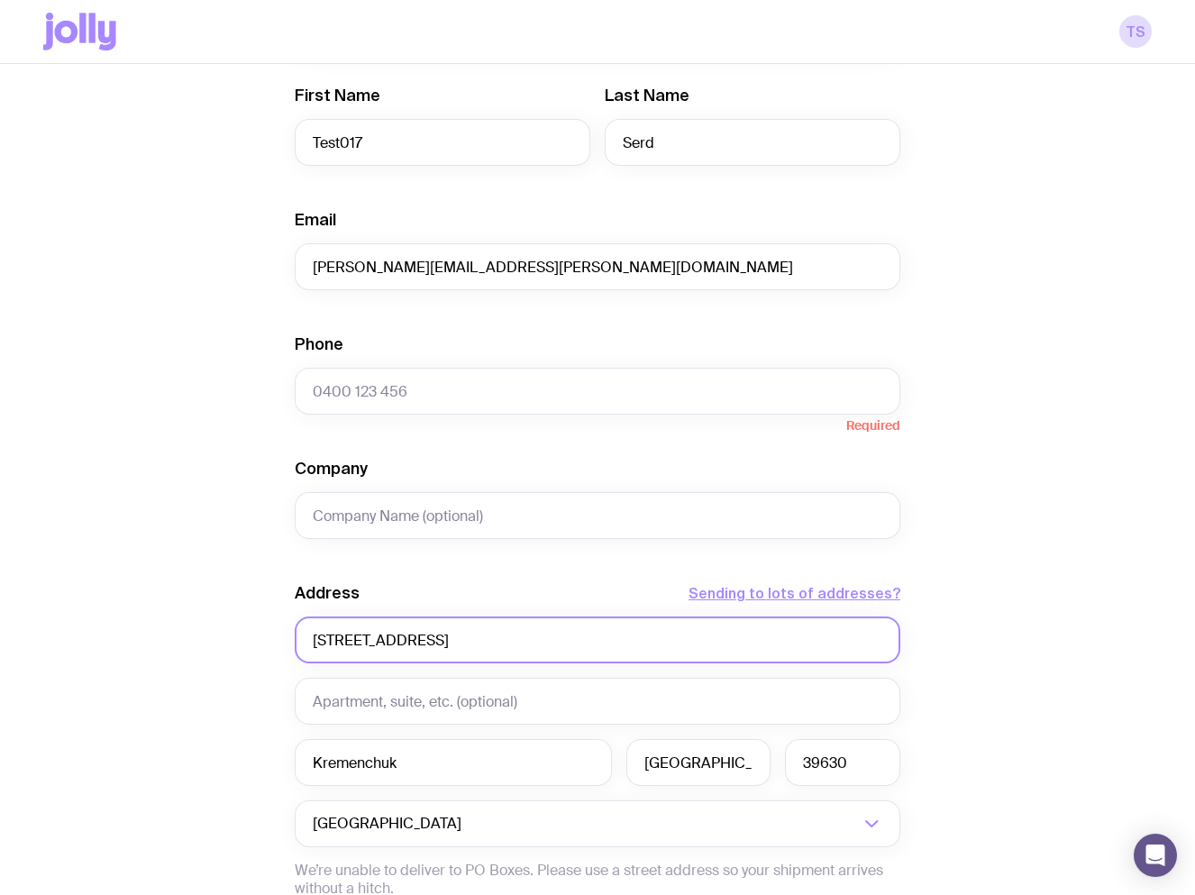
scroll to position [251, 0]
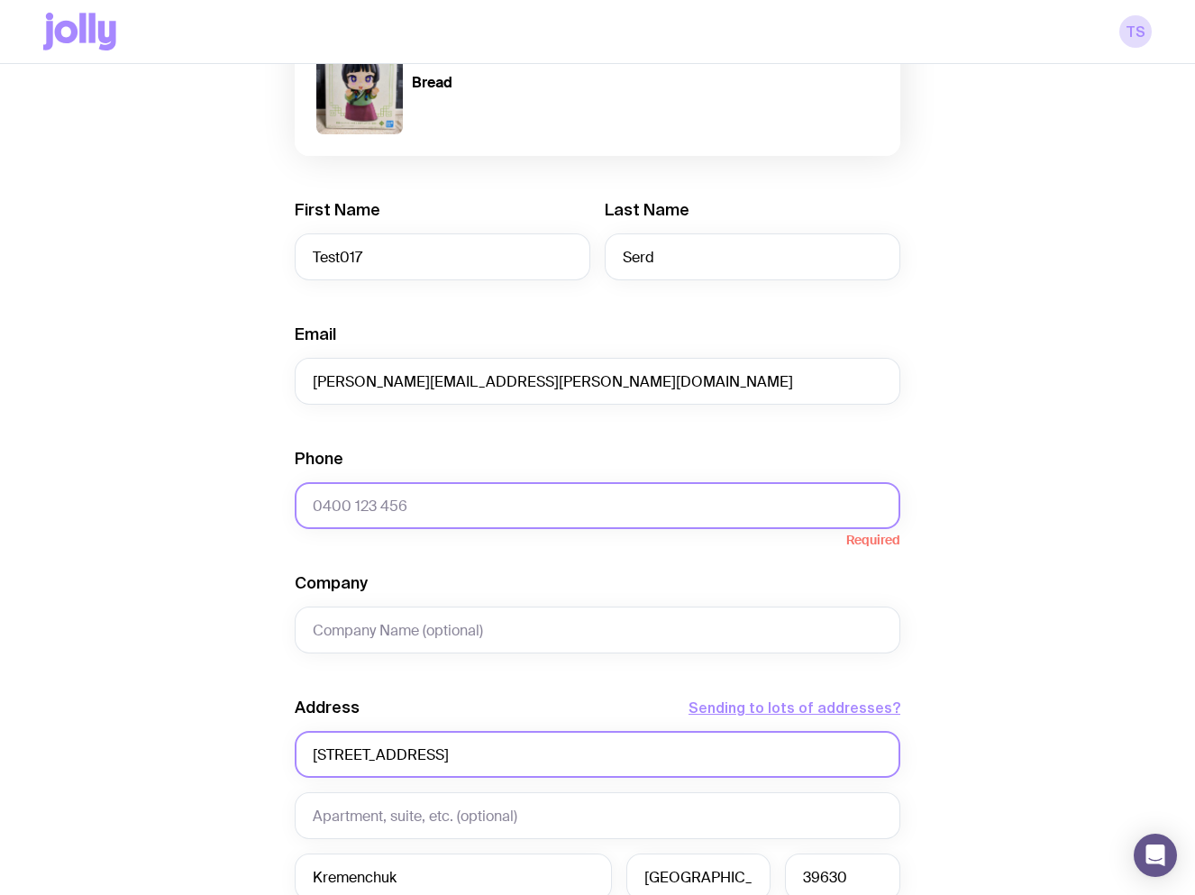
type input "Yarmarkova St, 1б"
click at [436, 498] on input "Phone" at bounding box center [598, 505] width 606 height 47
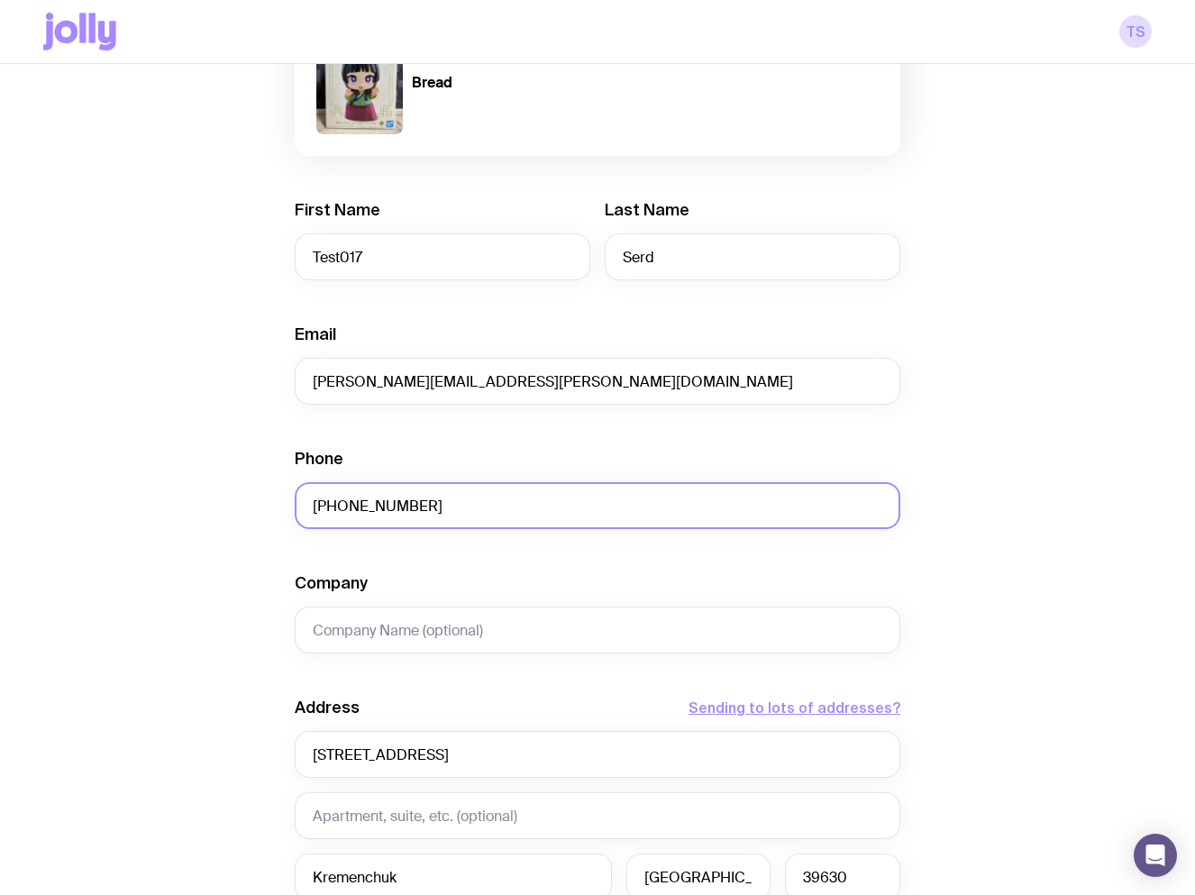
type input "+380684019758"
click at [1052, 580] on div "Create shipment Shipment details 1 Bread First Name Test017 Last Name Serd Emai…" at bounding box center [597, 570] width 1109 height 1371
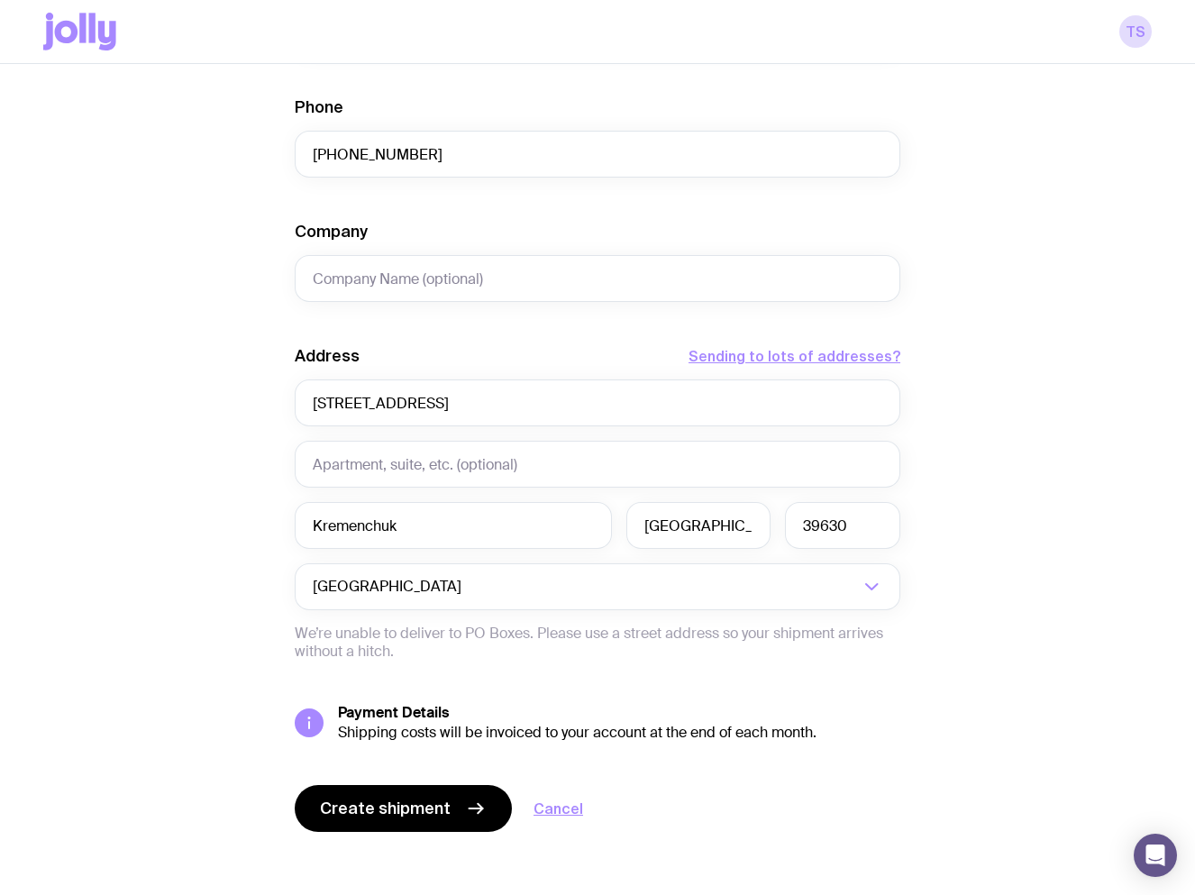
scroll to position [612, 0]
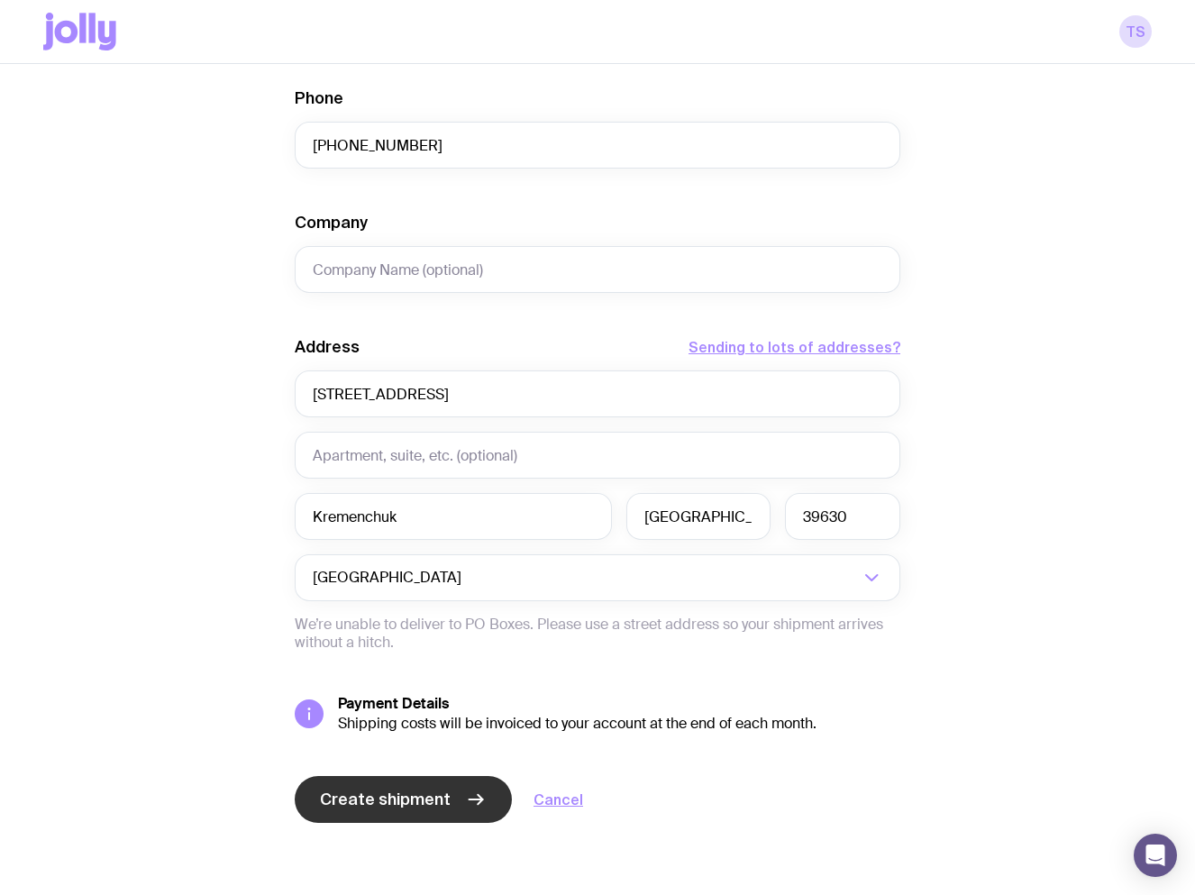
click at [431, 802] on span "Create shipment" at bounding box center [385, 800] width 131 height 22
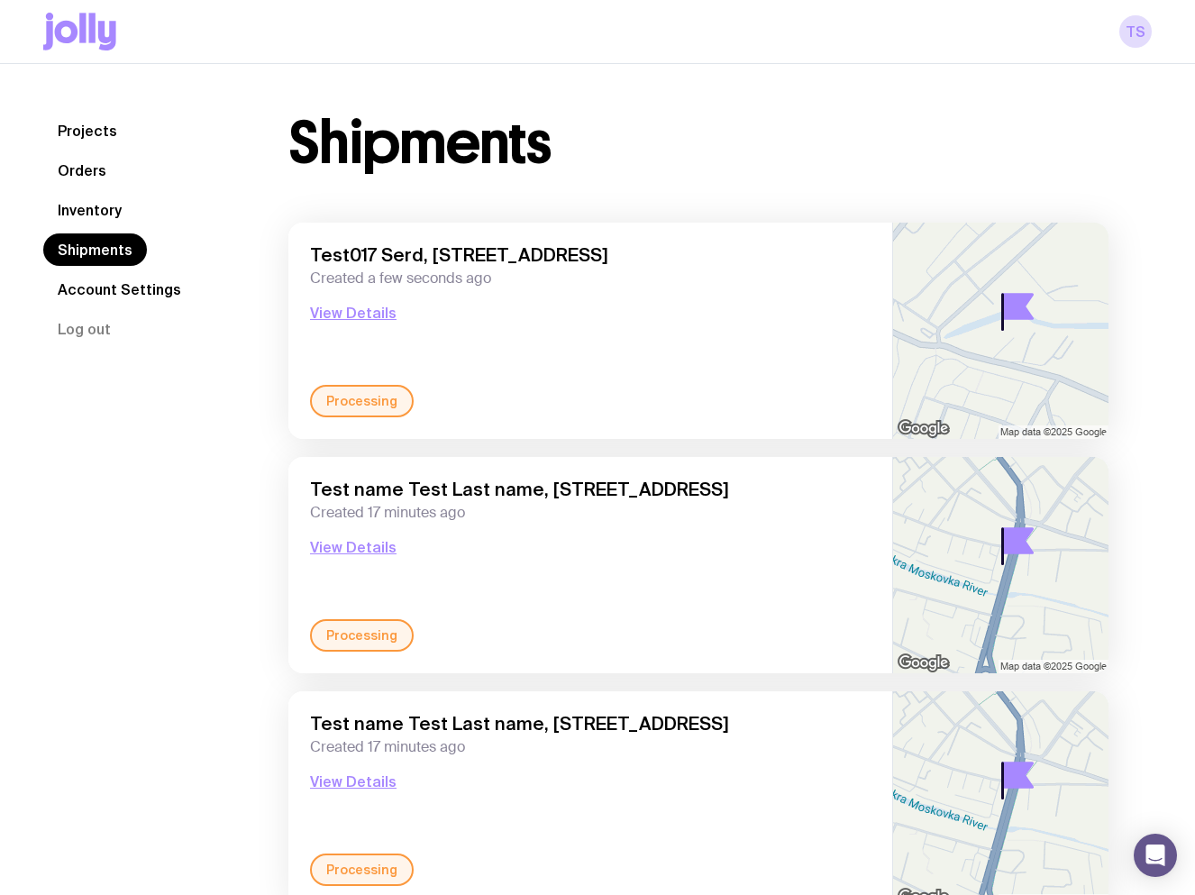
click at [96, 209] on link "Inventory" at bounding box center [89, 210] width 93 height 32
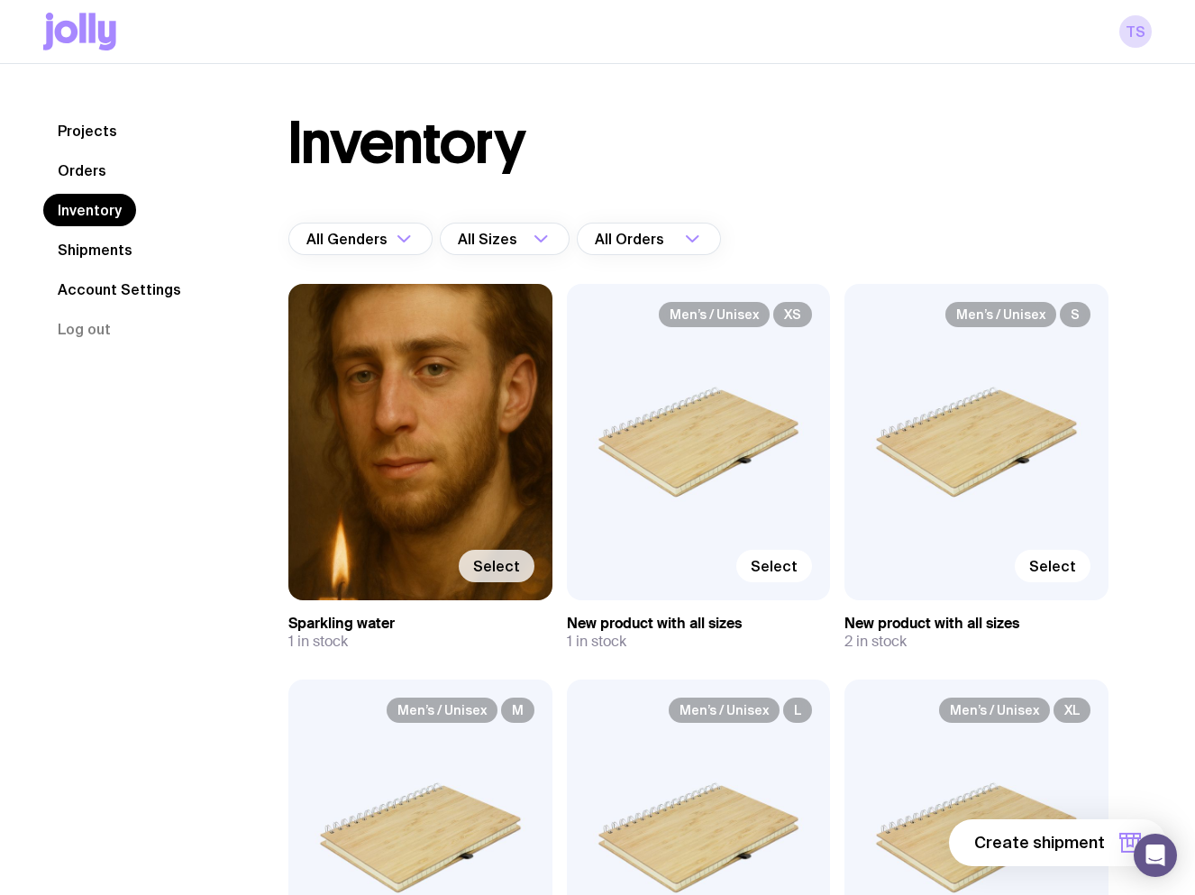
click at [493, 569] on span "Select" at bounding box center [496, 566] width 47 height 18
click at [0, 0] on input "Select" at bounding box center [0, 0] width 0 height 0
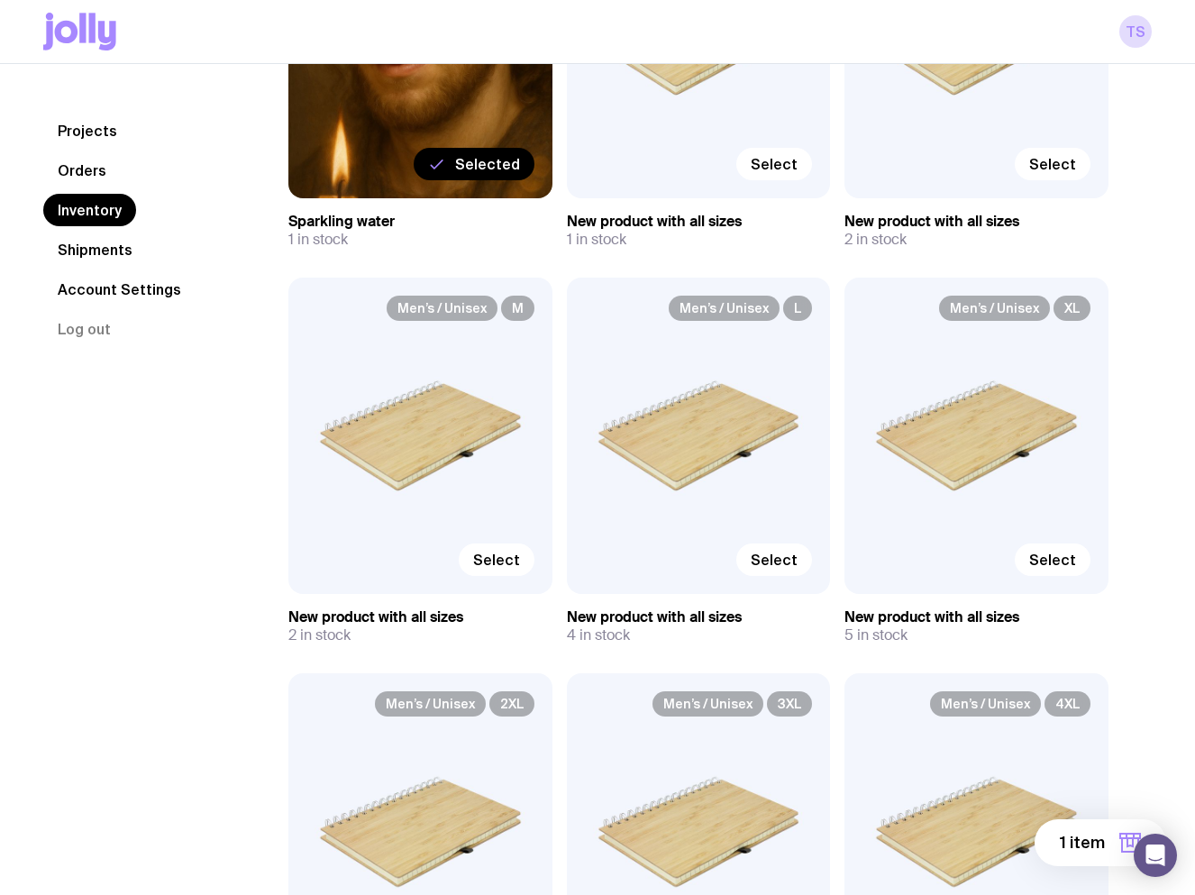
scroll to position [721, 0]
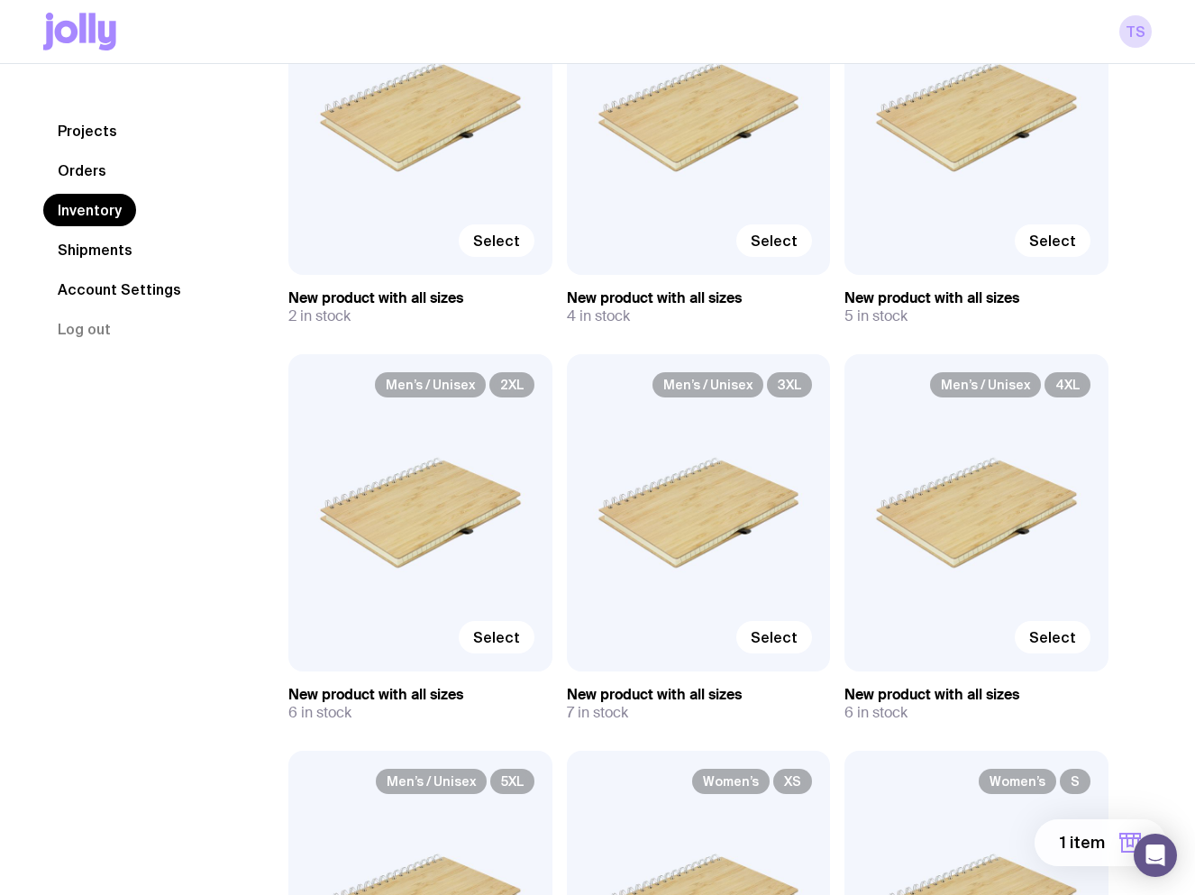
click at [1093, 849] on span "1 item" at bounding box center [1082, 843] width 45 height 22
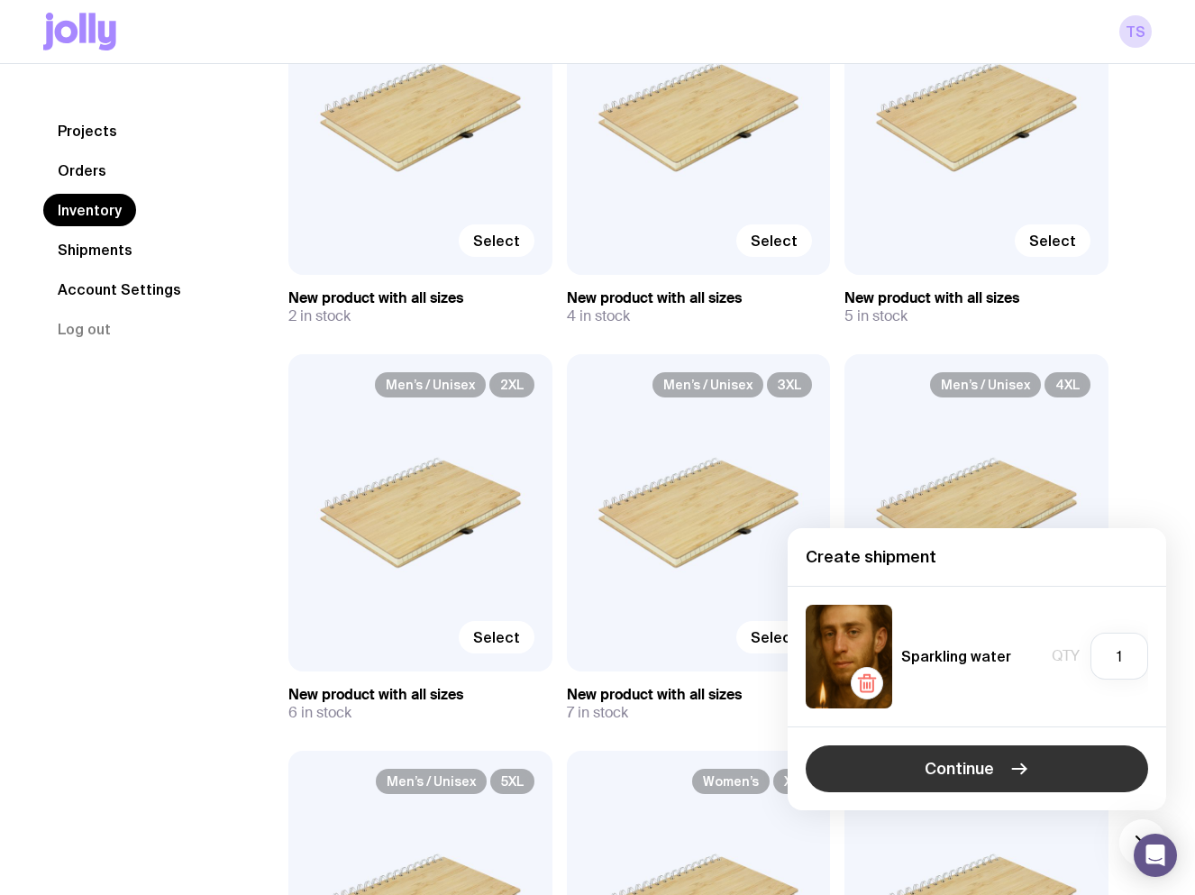
click at [1010, 773] on icon "button" at bounding box center [1020, 769] width 22 height 22
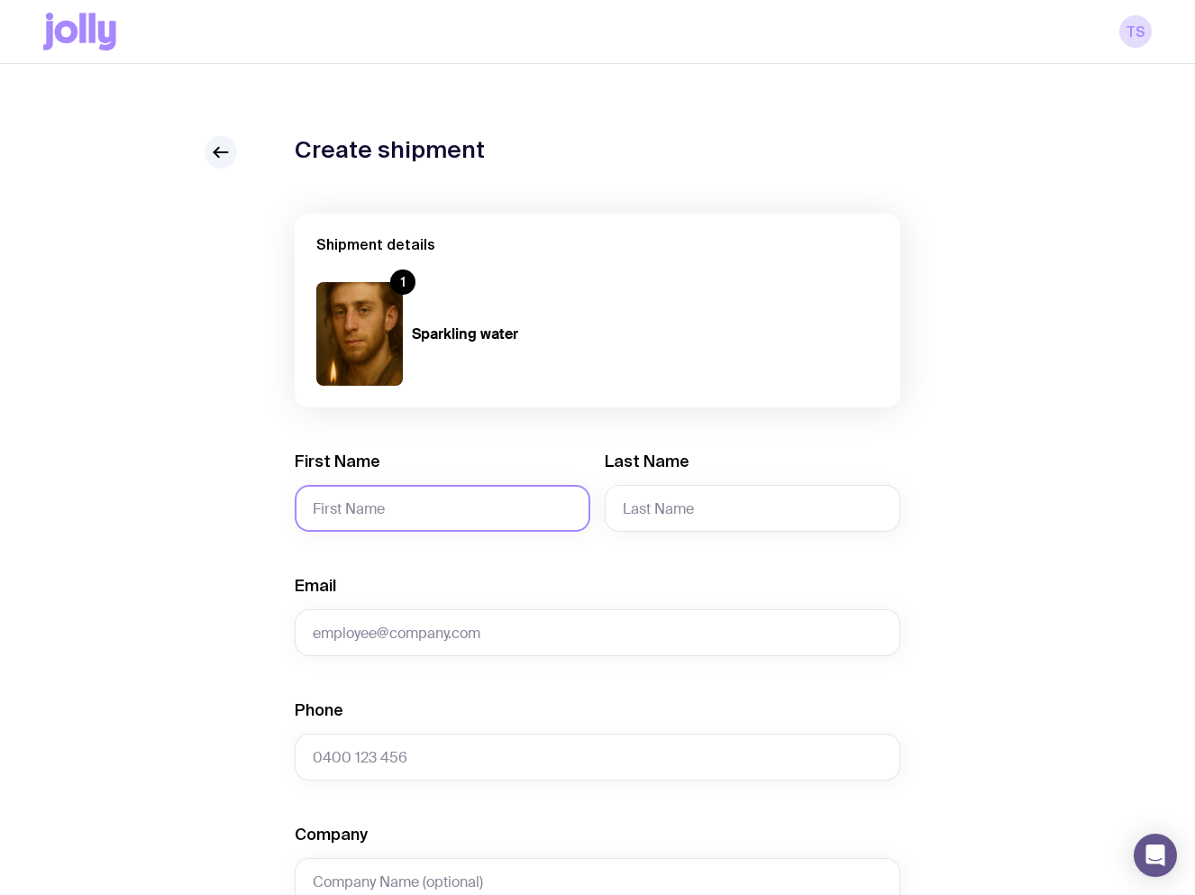
click at [454, 498] on input "First Name" at bounding box center [443, 508] width 296 height 47
type input "Serd017"
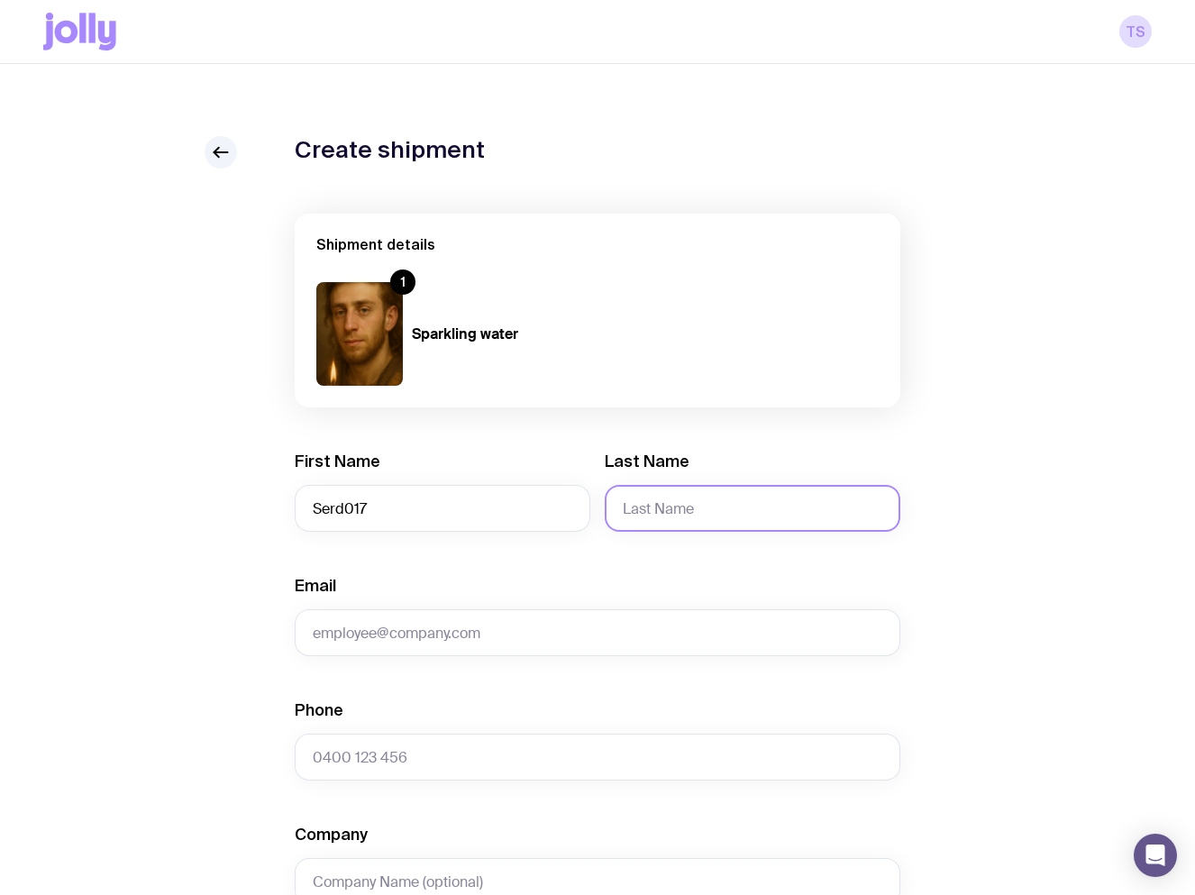
click at [663, 514] on input "Last Name" at bounding box center [753, 508] width 296 height 47
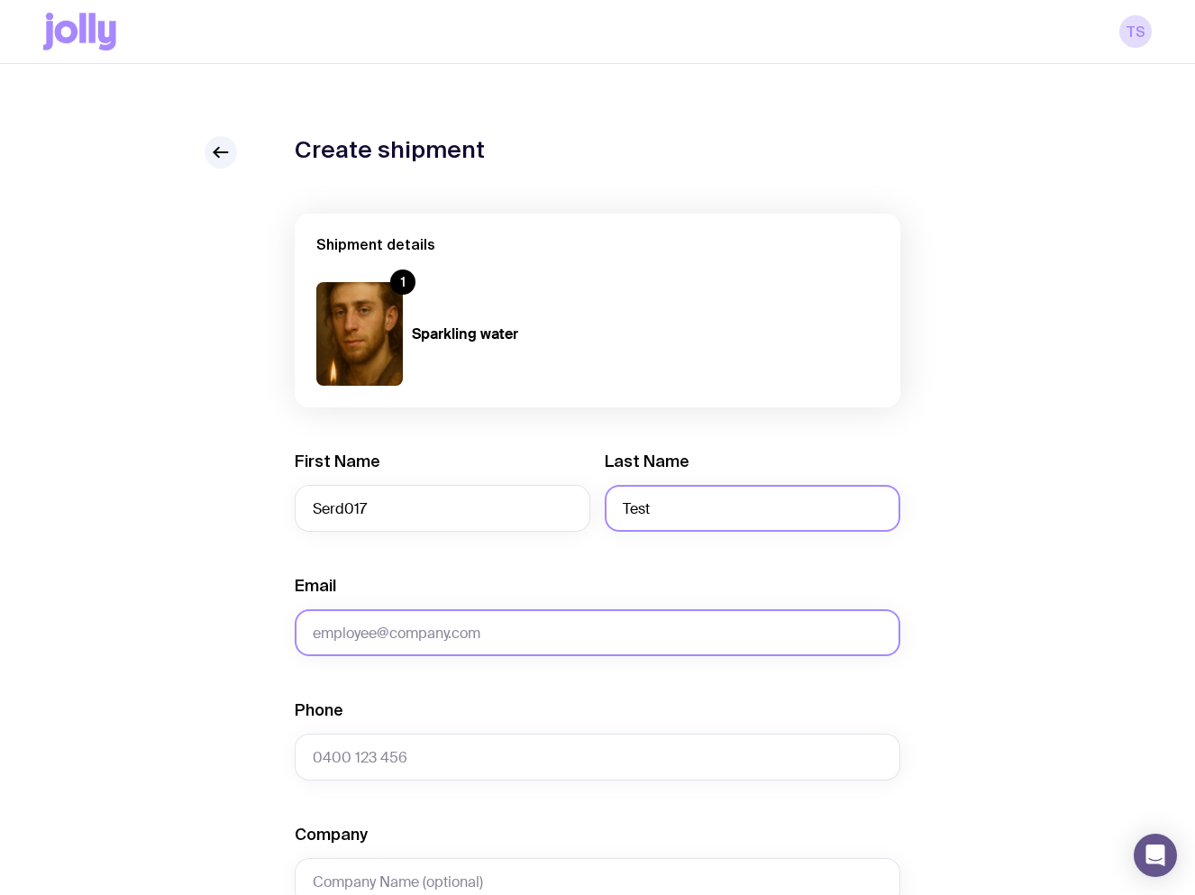
type input "Test"
click at [499, 621] on input "Email" at bounding box center [598, 632] width 606 height 47
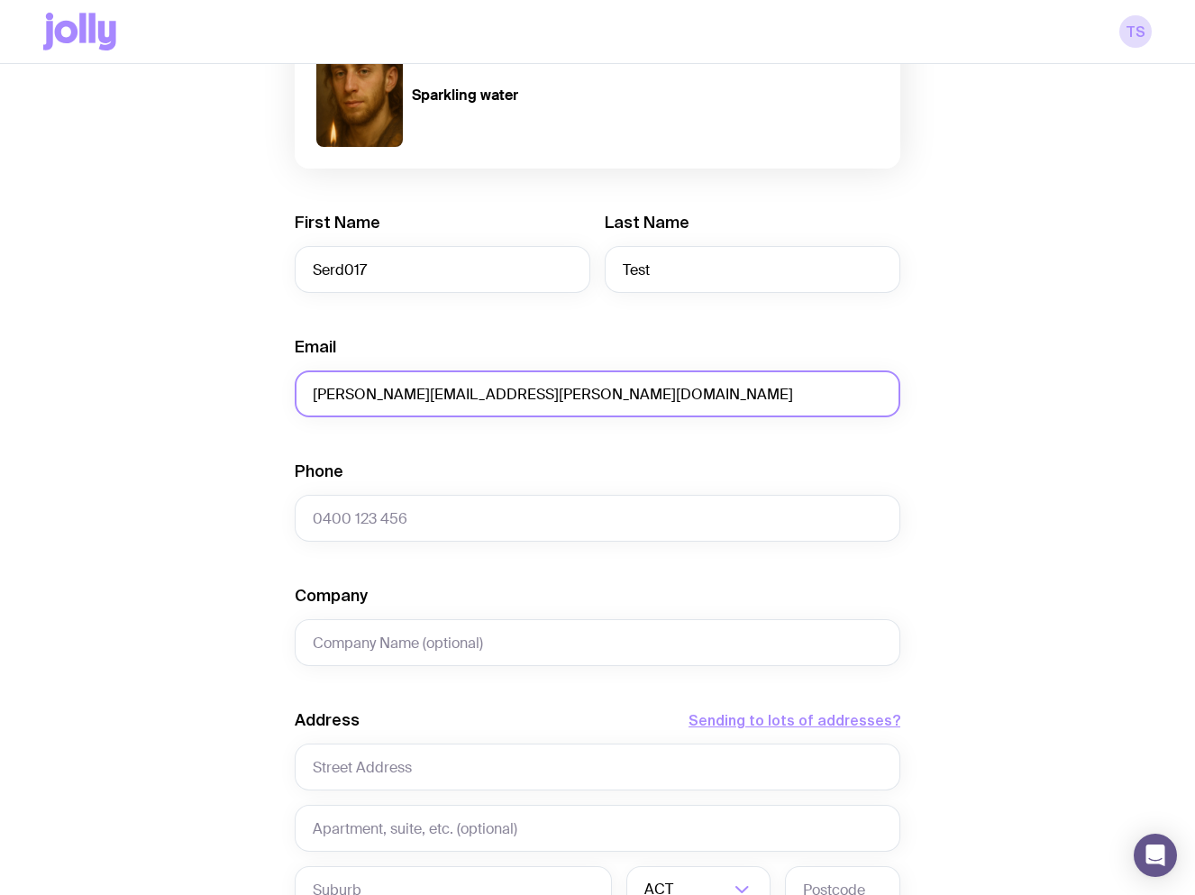
scroll to position [270, 0]
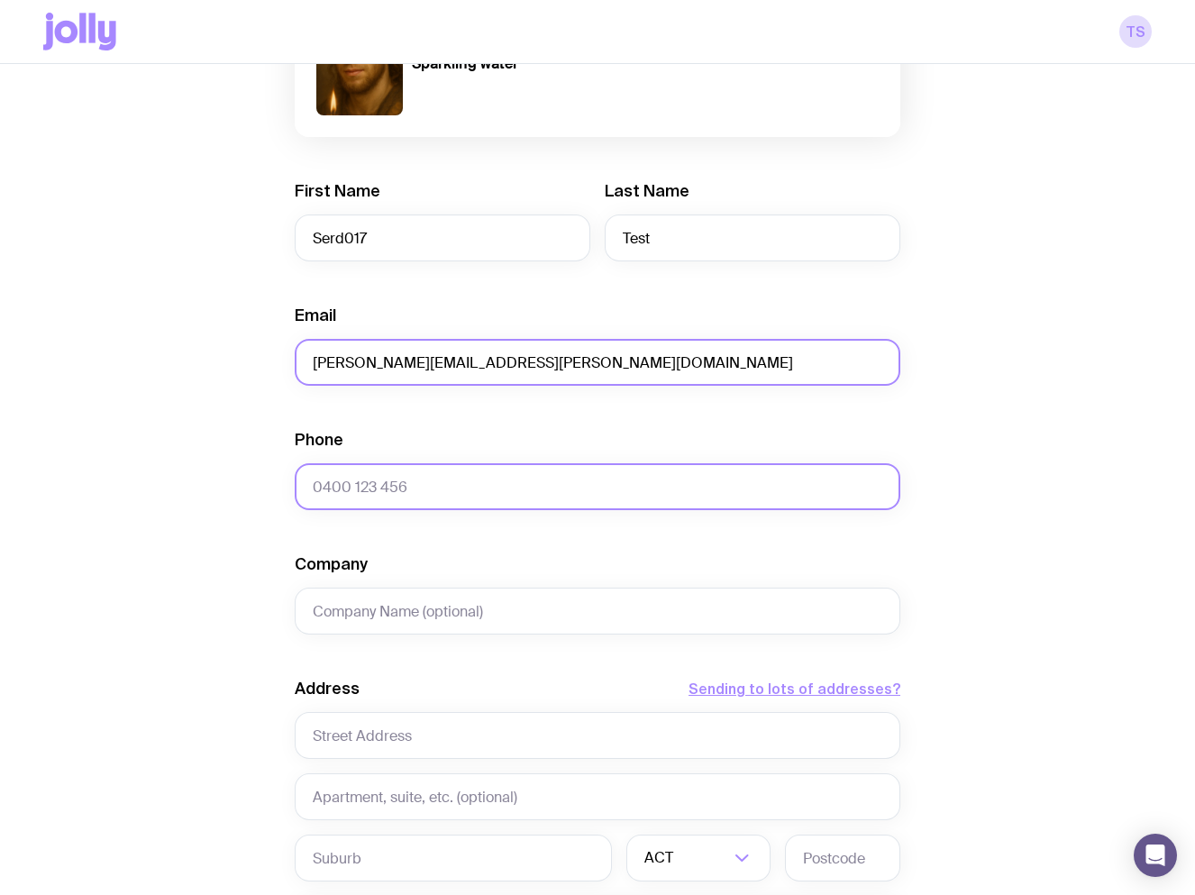
type input "eugene.serdiuk+ban017@uinno.io"
click at [375, 484] on input "Phone" at bounding box center [598, 486] width 606 height 47
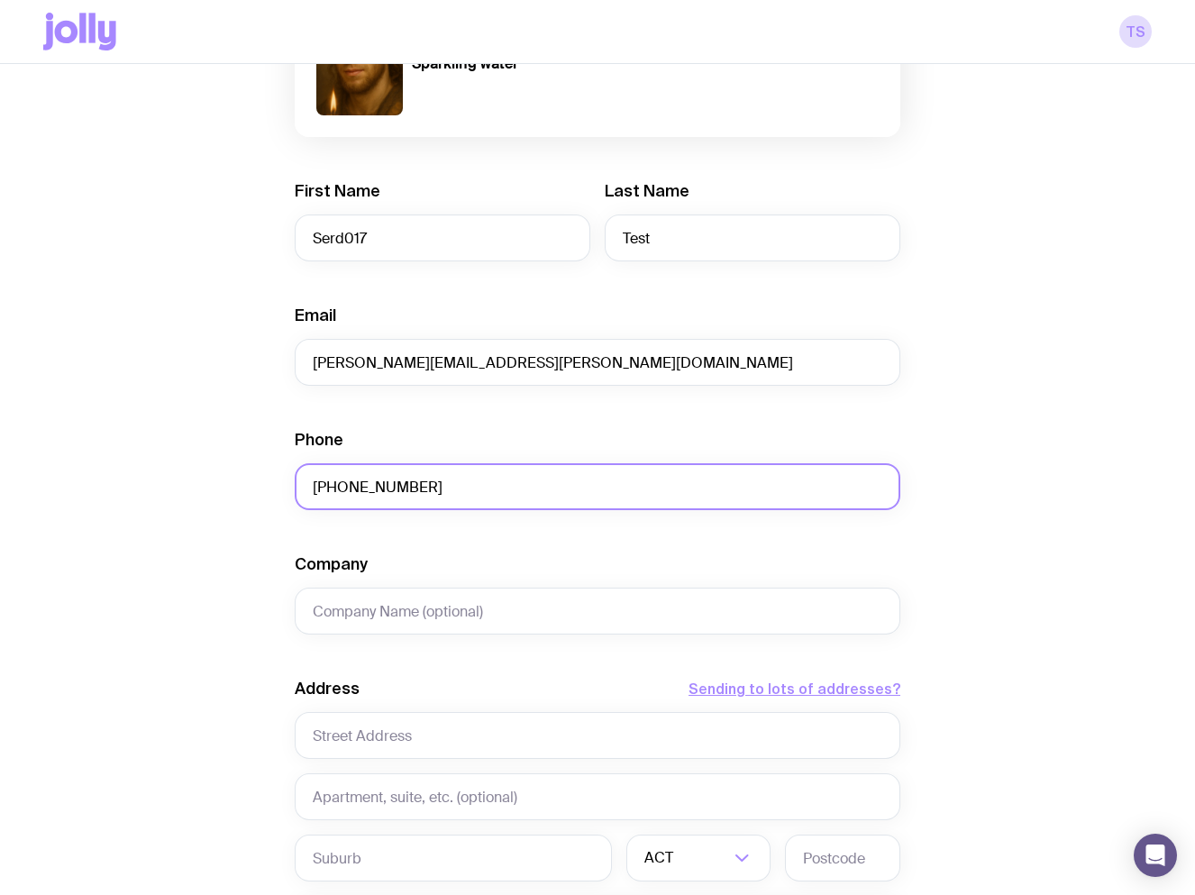
type input "+380684019758"
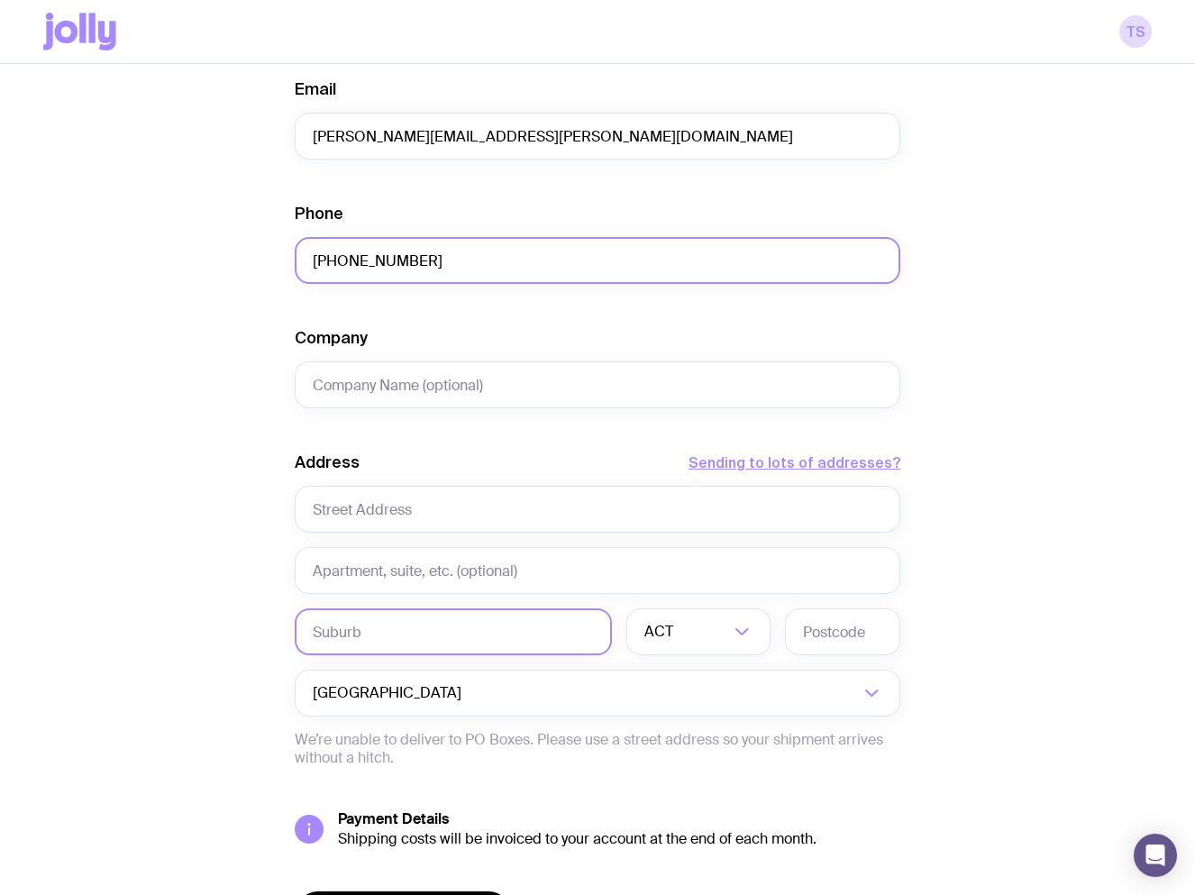
scroll to position [612, 0]
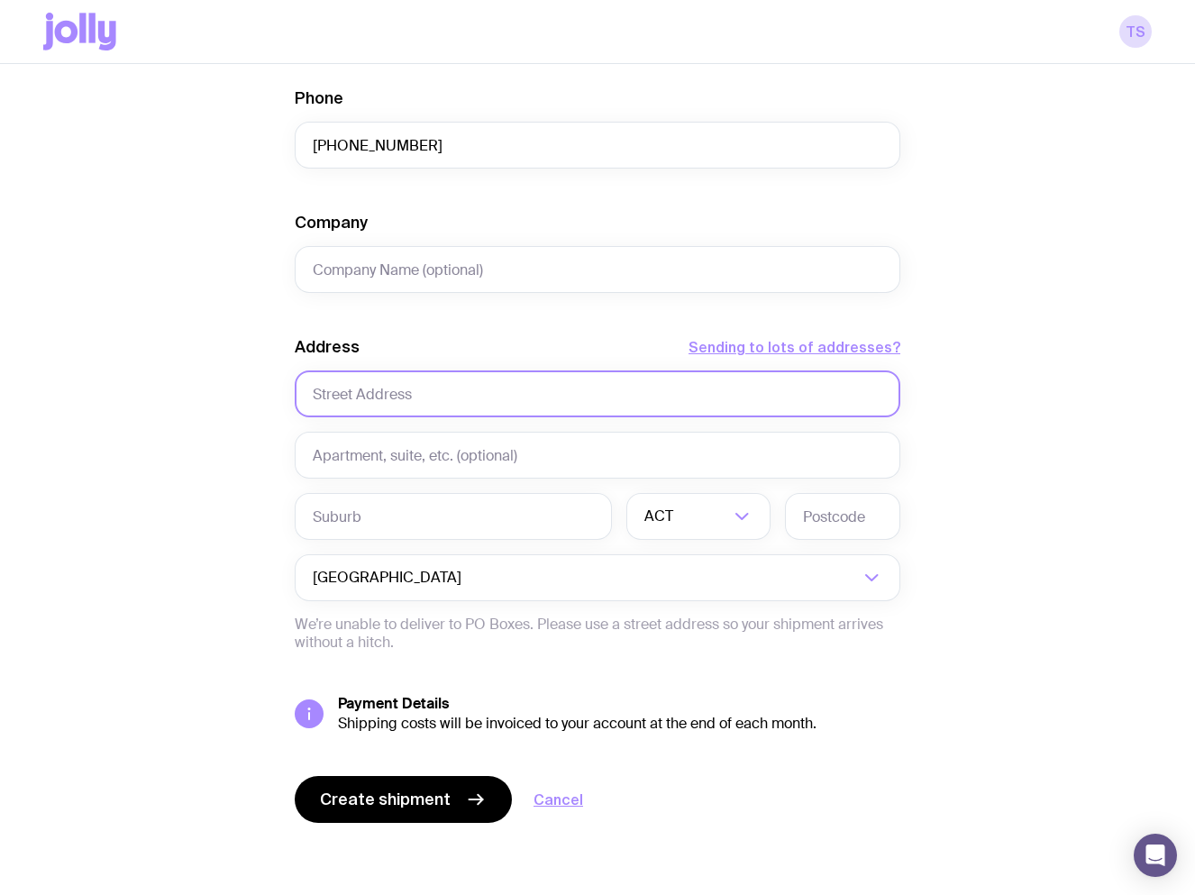
click at [411, 393] on input "text" at bounding box center [598, 393] width 606 height 47
paste input "Pasterivs'ka St, 104/1, Cherkasy, Cherkasy Oblast, 18000"
drag, startPoint x: 698, startPoint y: 393, endPoint x: 640, endPoint y: 388, distance: 57.9
click at [640, 388] on input "Pasterivs'ka St, 104/1, Cherkasy, Cherkasy Oblast, 18000" at bounding box center [598, 393] width 606 height 47
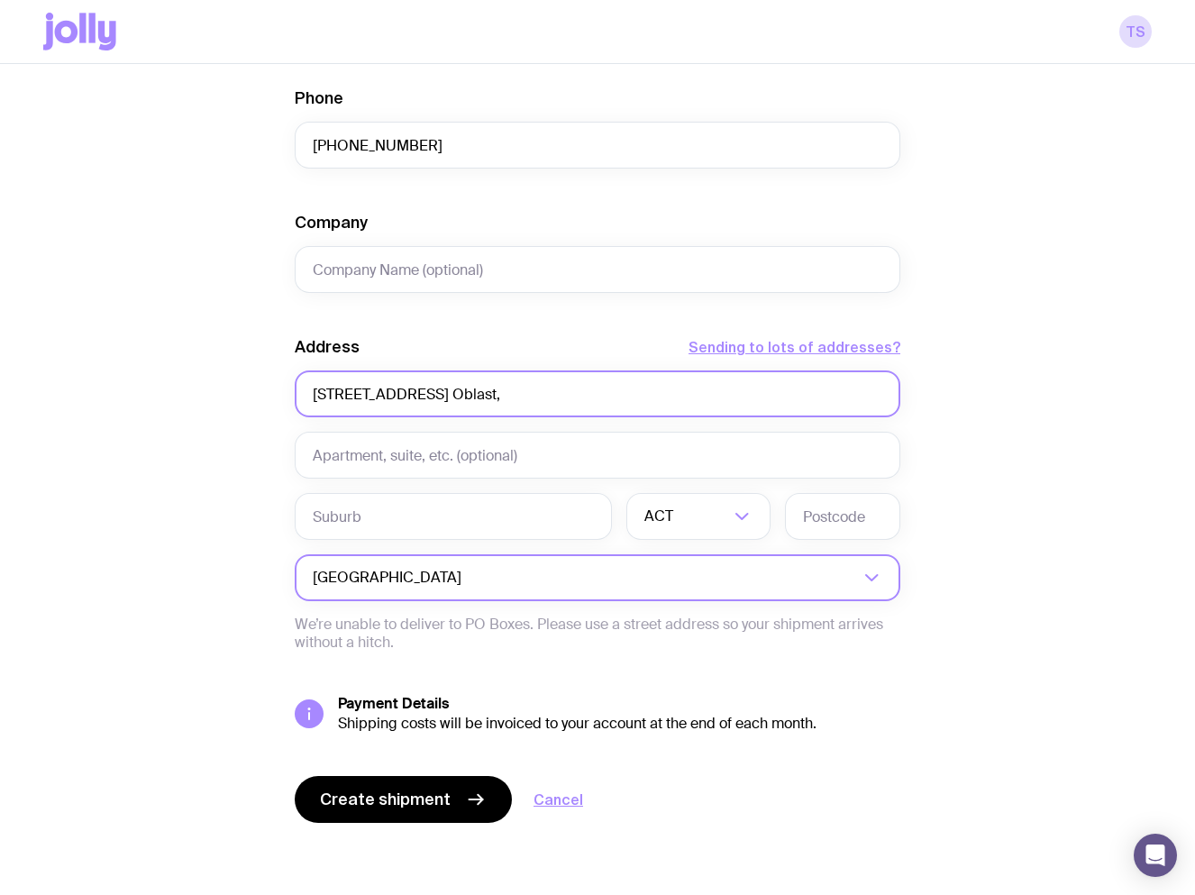
type input "Pasterivs'ka St, 104/1, Cherkasy, Cherkasy Oblast,"
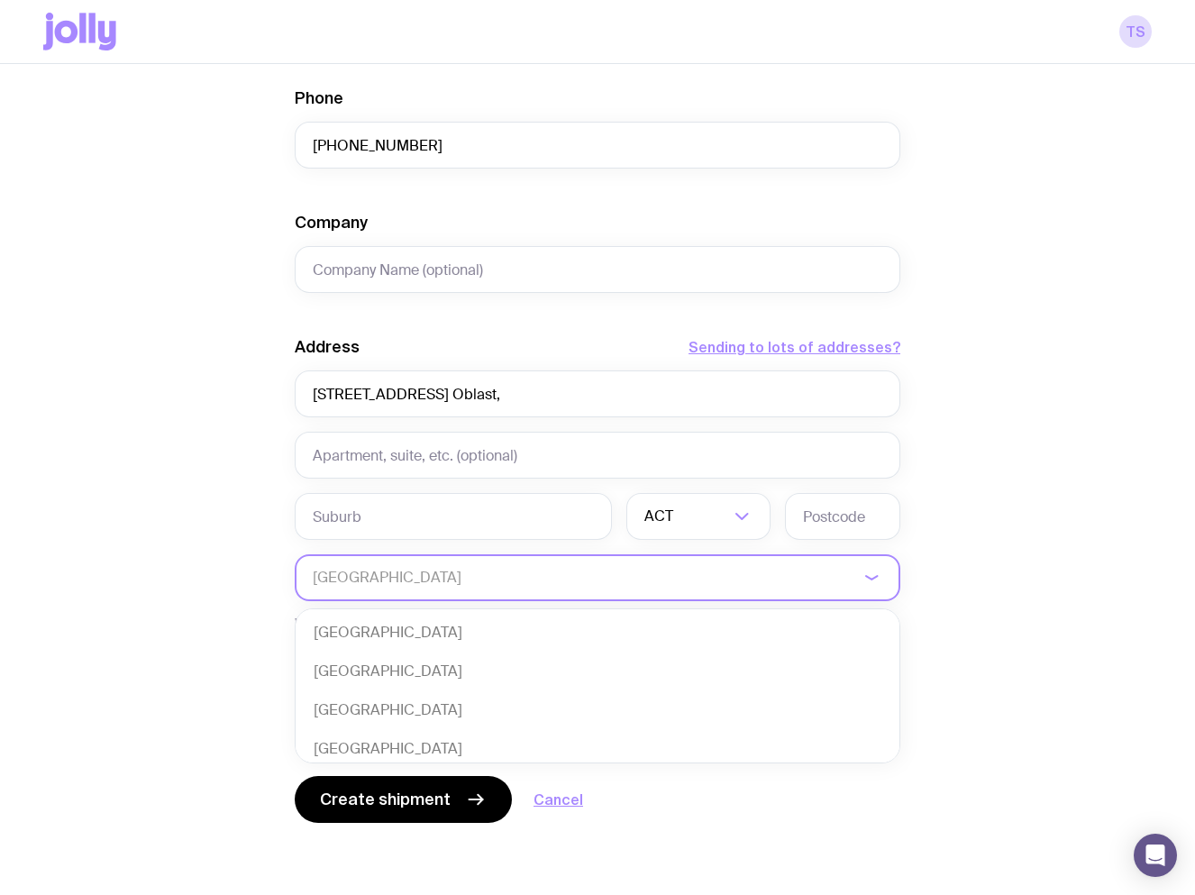
click at [590, 580] on input "Search for option" at bounding box center [586, 577] width 546 height 47
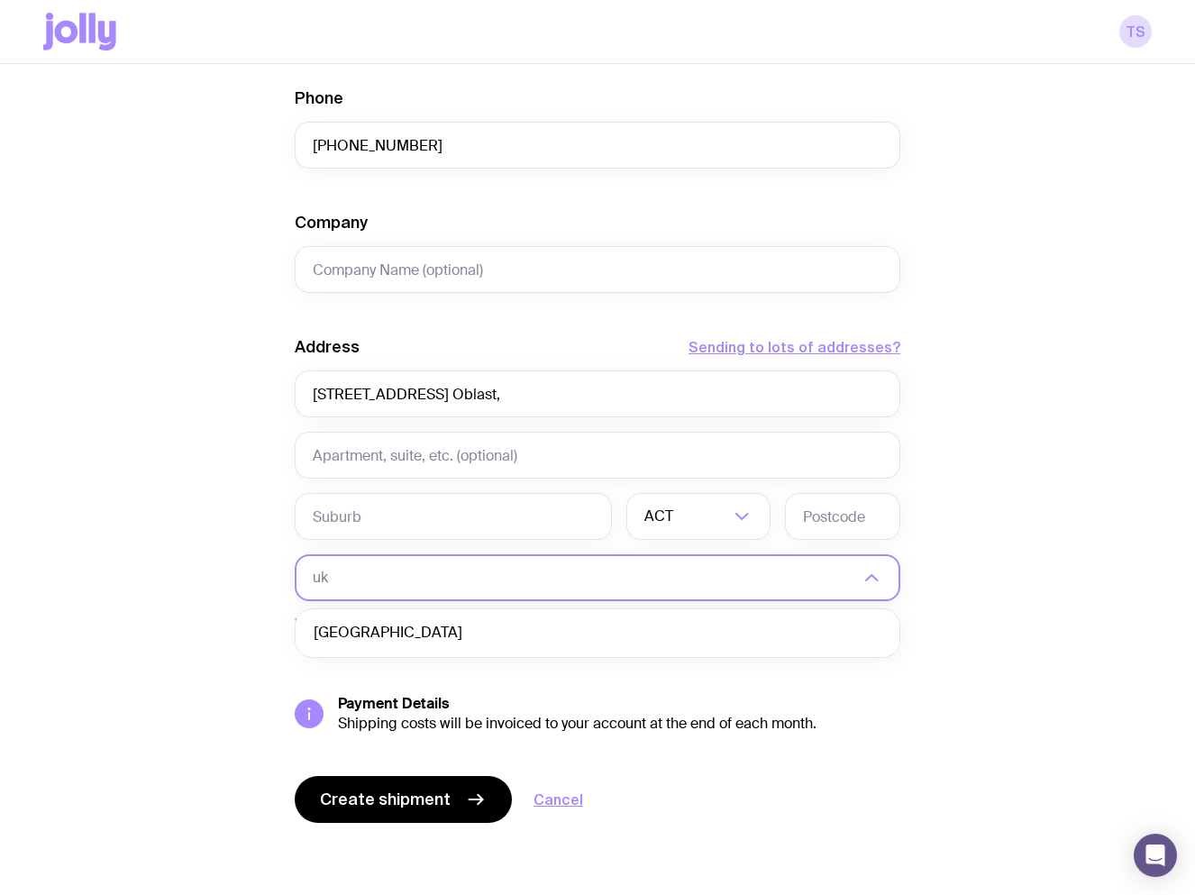
click at [435, 637] on li "Ukraine" at bounding box center [598, 633] width 604 height 39
type input "uk"
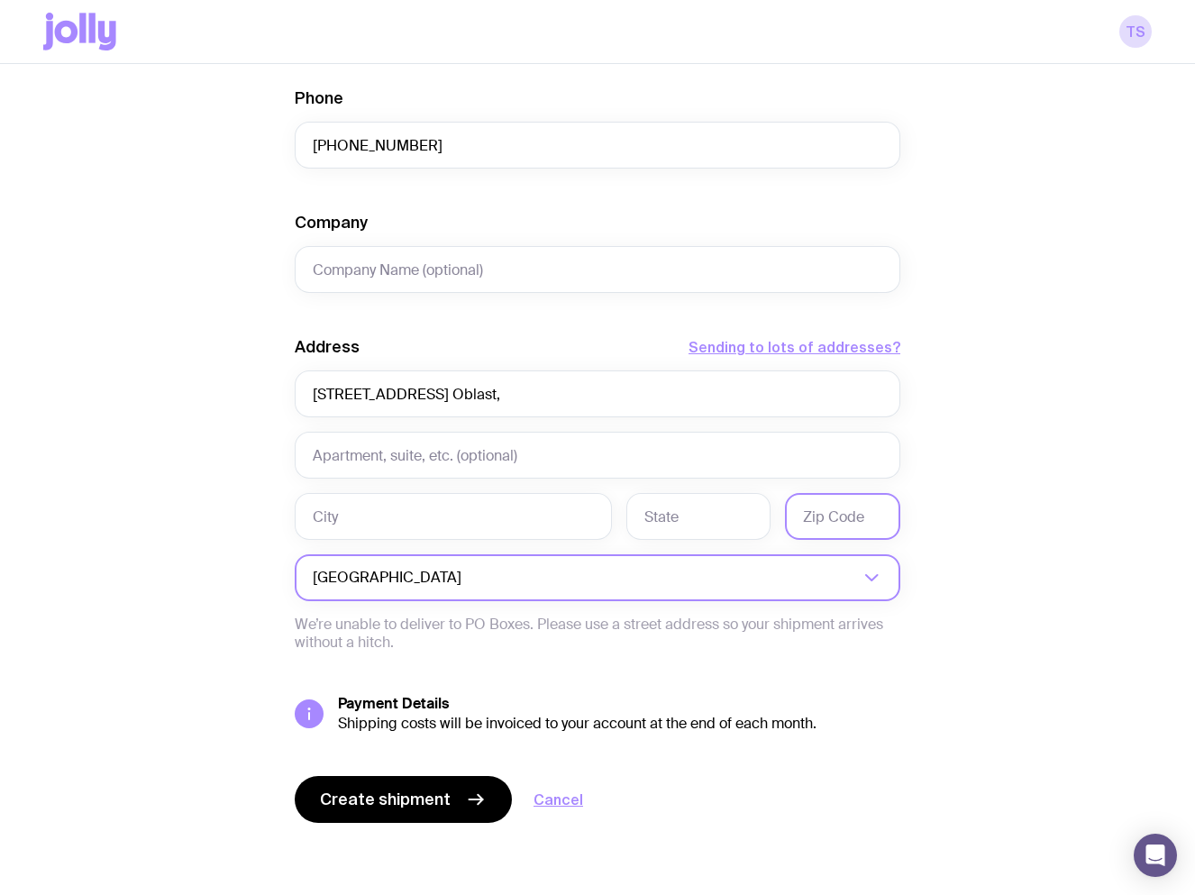
click at [857, 519] on input "text" at bounding box center [842, 516] width 115 height 47
paste input "18000"
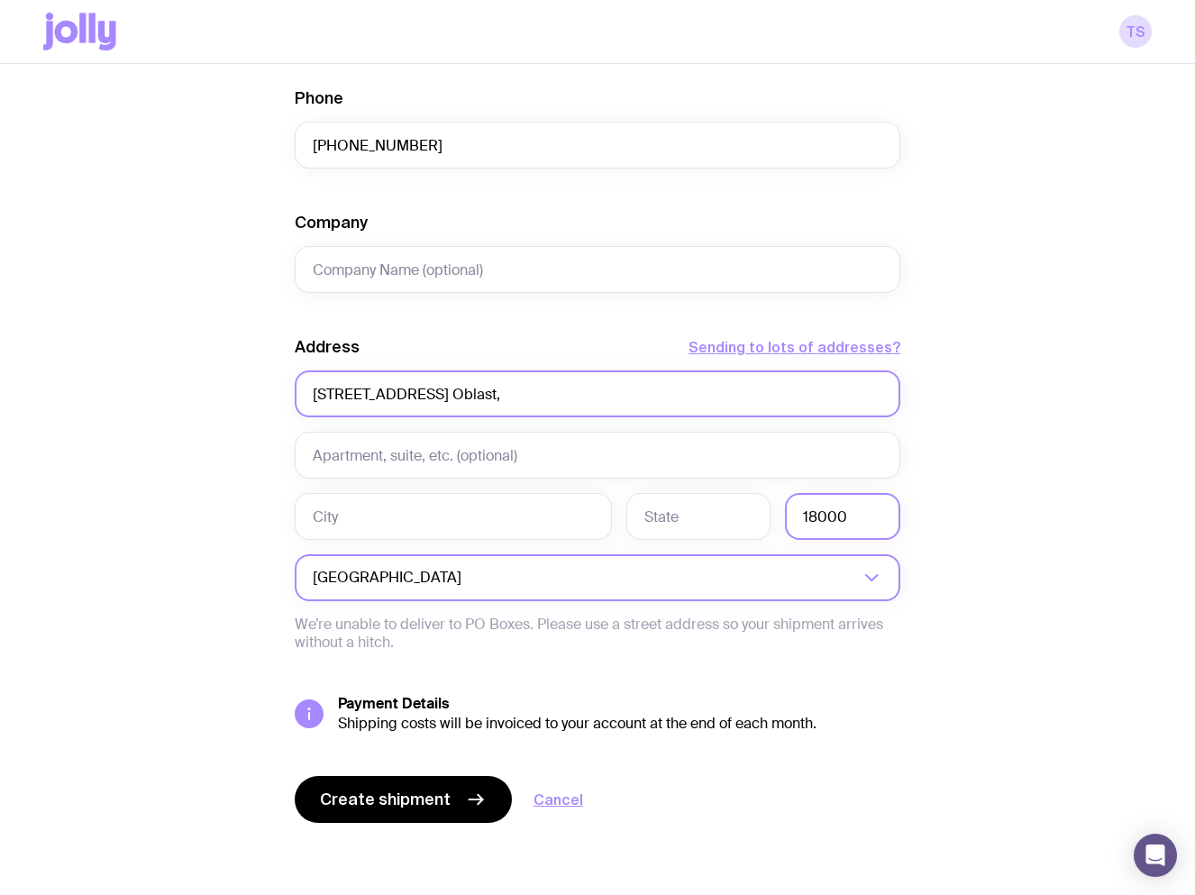
type input "18000"
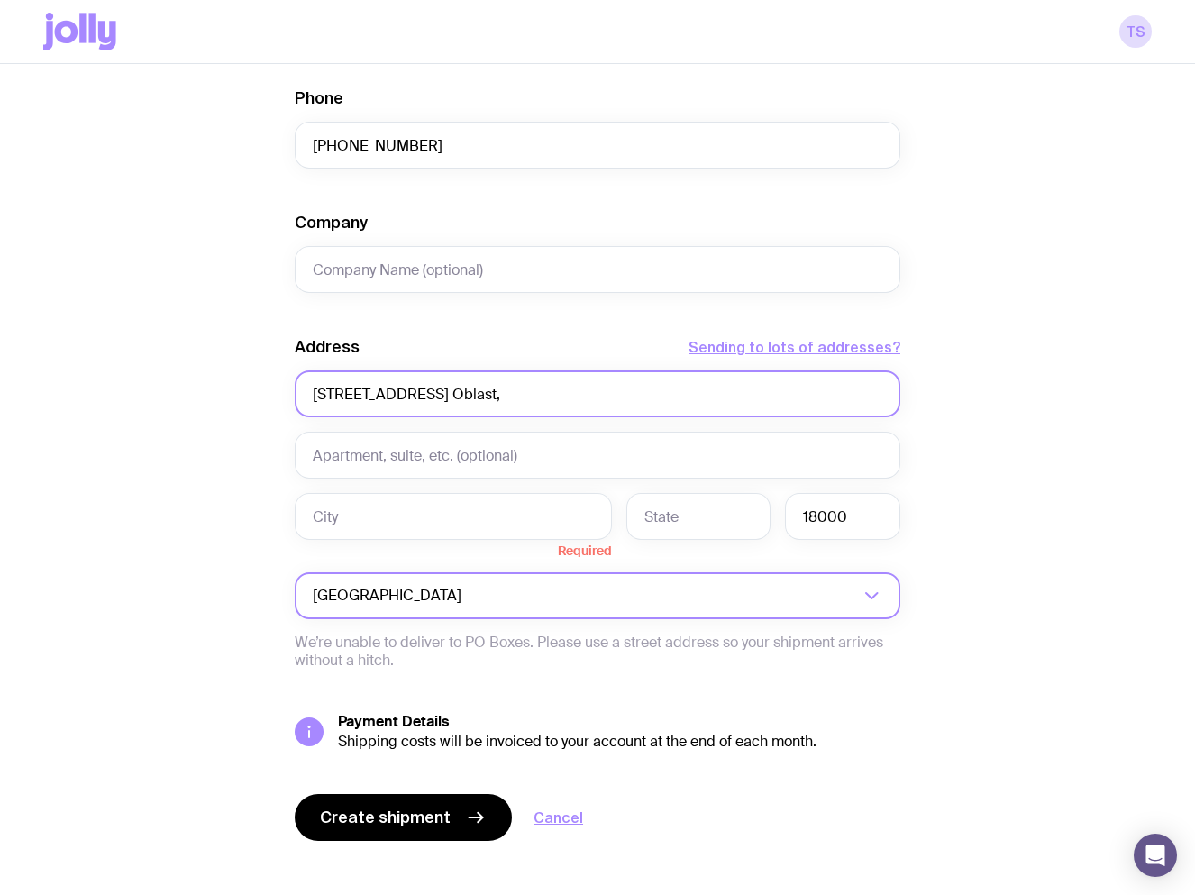
drag, startPoint x: 630, startPoint y: 396, endPoint x: 525, endPoint y: 393, distance: 105.5
click at [525, 393] on input "Pasterivs'ka St, 104/1, Cherkasy, Cherkasy Oblast," at bounding box center [598, 393] width 606 height 47
type input "Pasterivs'ka St, 104/1, Cherkasy, t,"
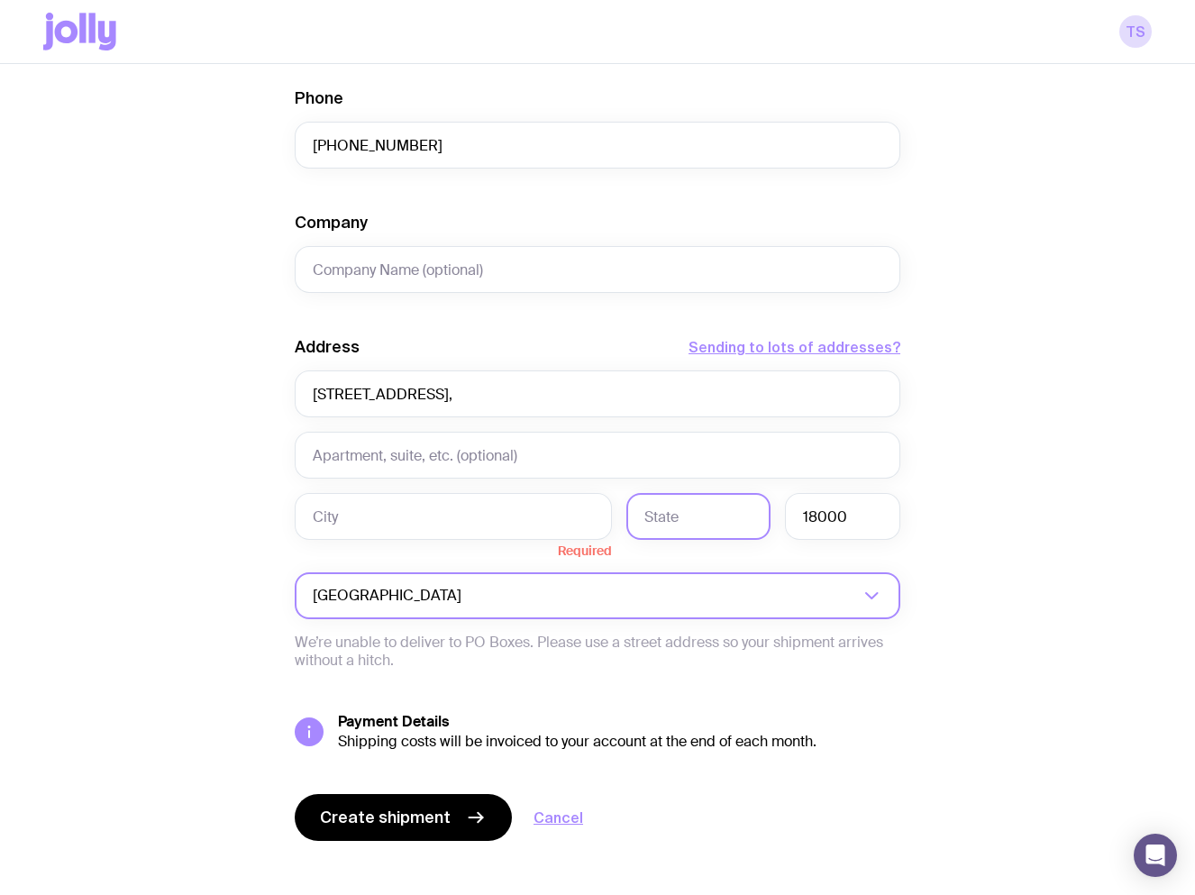
click at [719, 519] on input "text" at bounding box center [698, 516] width 144 height 47
paste input "Cherkasy Oblas"
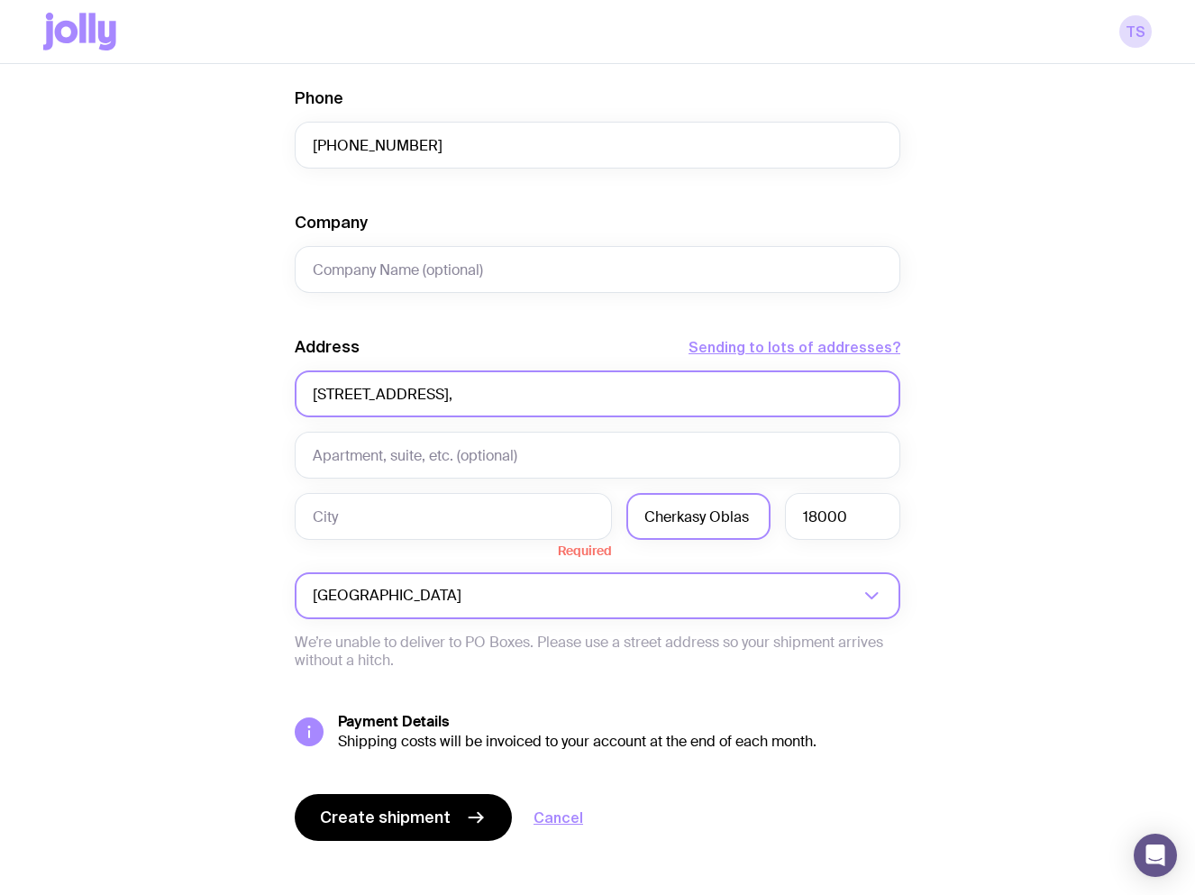
type input "Cherkasy Oblas"
drag, startPoint x: 516, startPoint y: 392, endPoint x: 461, endPoint y: 395, distance: 55.9
click at [461, 395] on input "Pasterivs'ka St, 104/1, Cherkasy, t," at bounding box center [598, 393] width 606 height 47
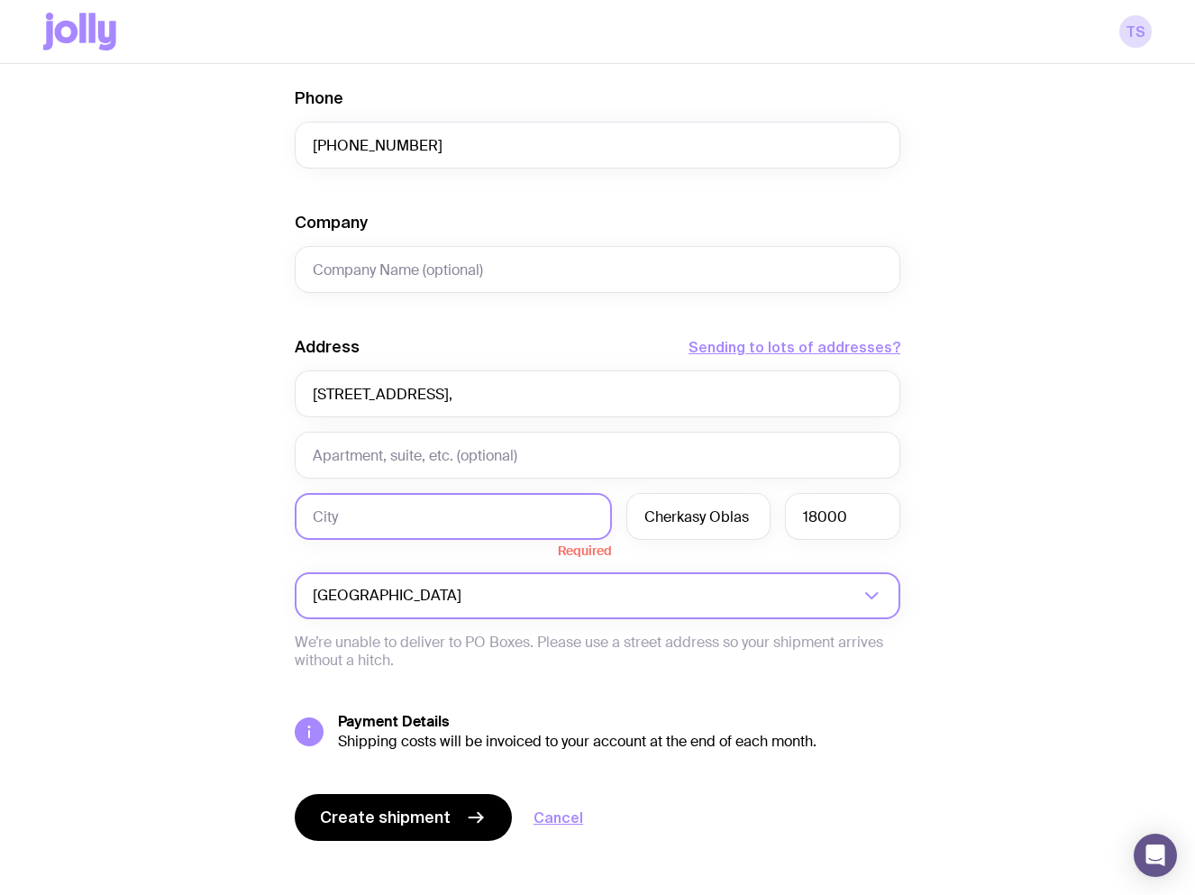
click at [480, 507] on input "text" at bounding box center [453, 516] width 317 height 47
paste input "Cherkasy"
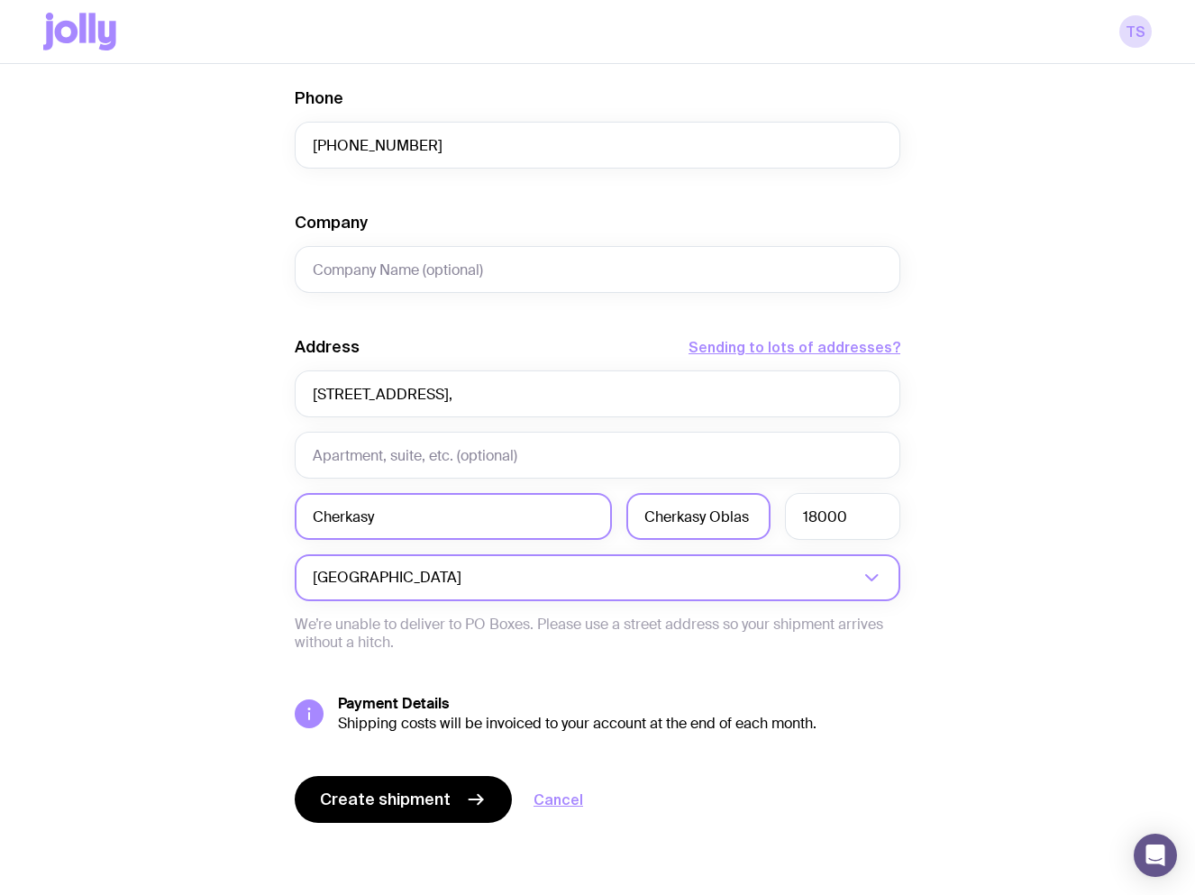
type input "Cherkasy"
click at [751, 516] on input "Cherkasy Oblas" at bounding box center [698, 516] width 144 height 47
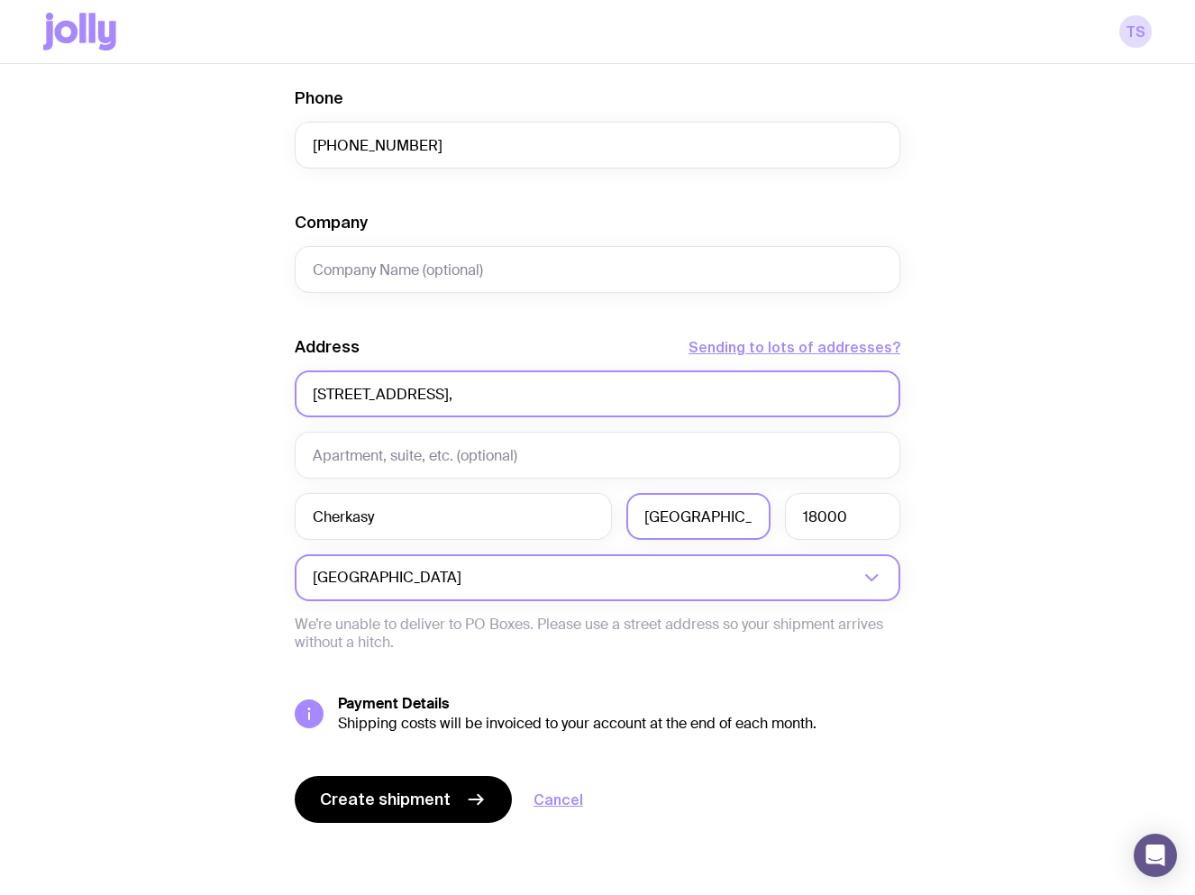
type input "Cherkasy Oblast"
drag, startPoint x: 542, startPoint y: 392, endPoint x: 452, endPoint y: 396, distance: 89.3
click at [452, 396] on input "Pasterivs'ka St, 104/1, Cherkasy, t," at bounding box center [598, 393] width 606 height 47
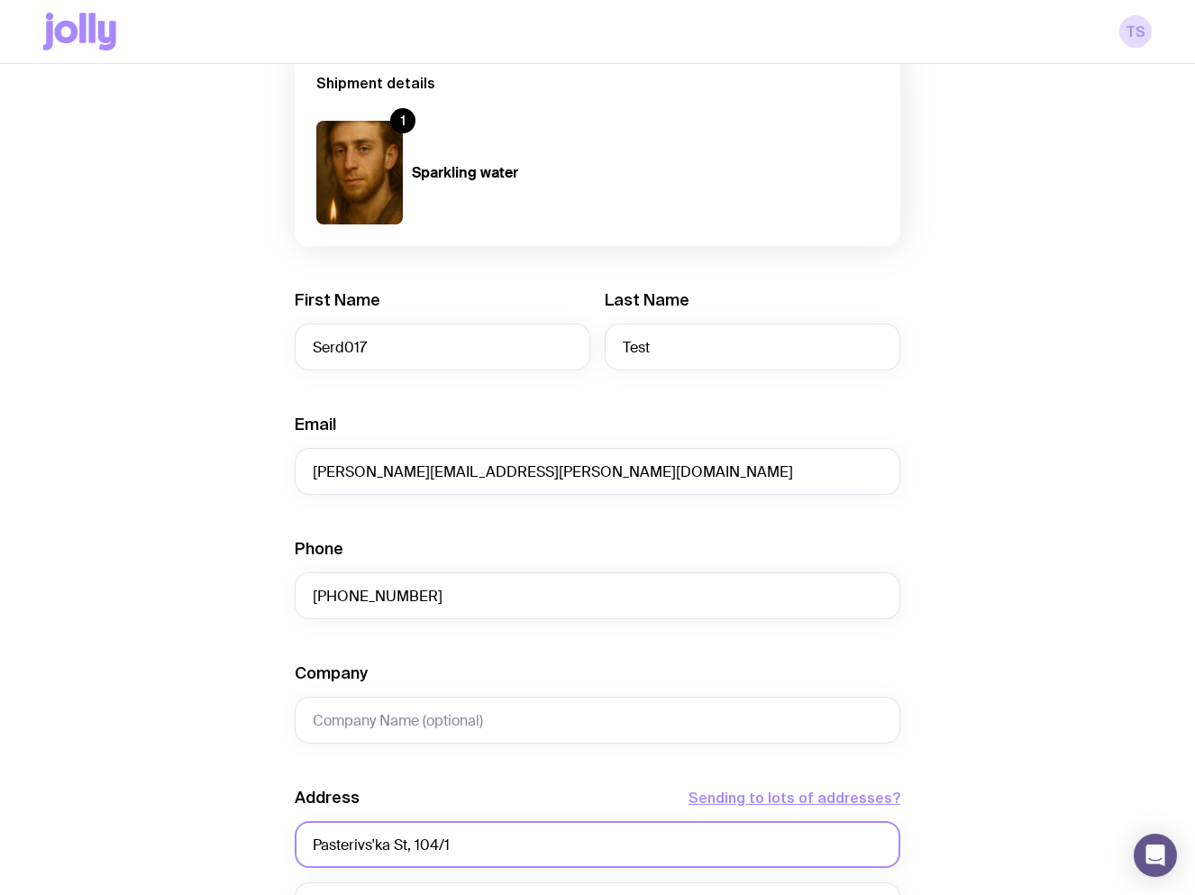
scroll to position [612, 0]
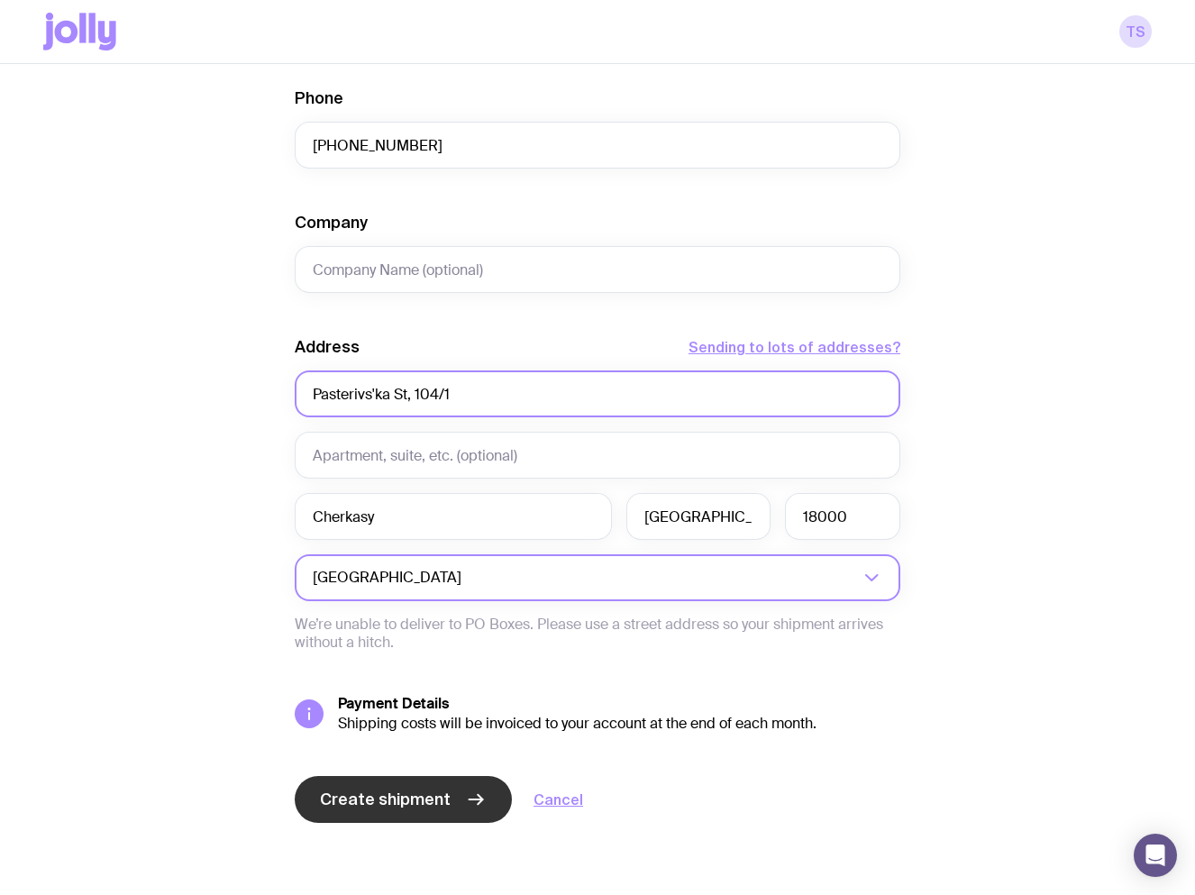
type input "Pasterivs'ka St, 104/1"
click at [352, 811] on button "Create shipment" at bounding box center [403, 799] width 217 height 47
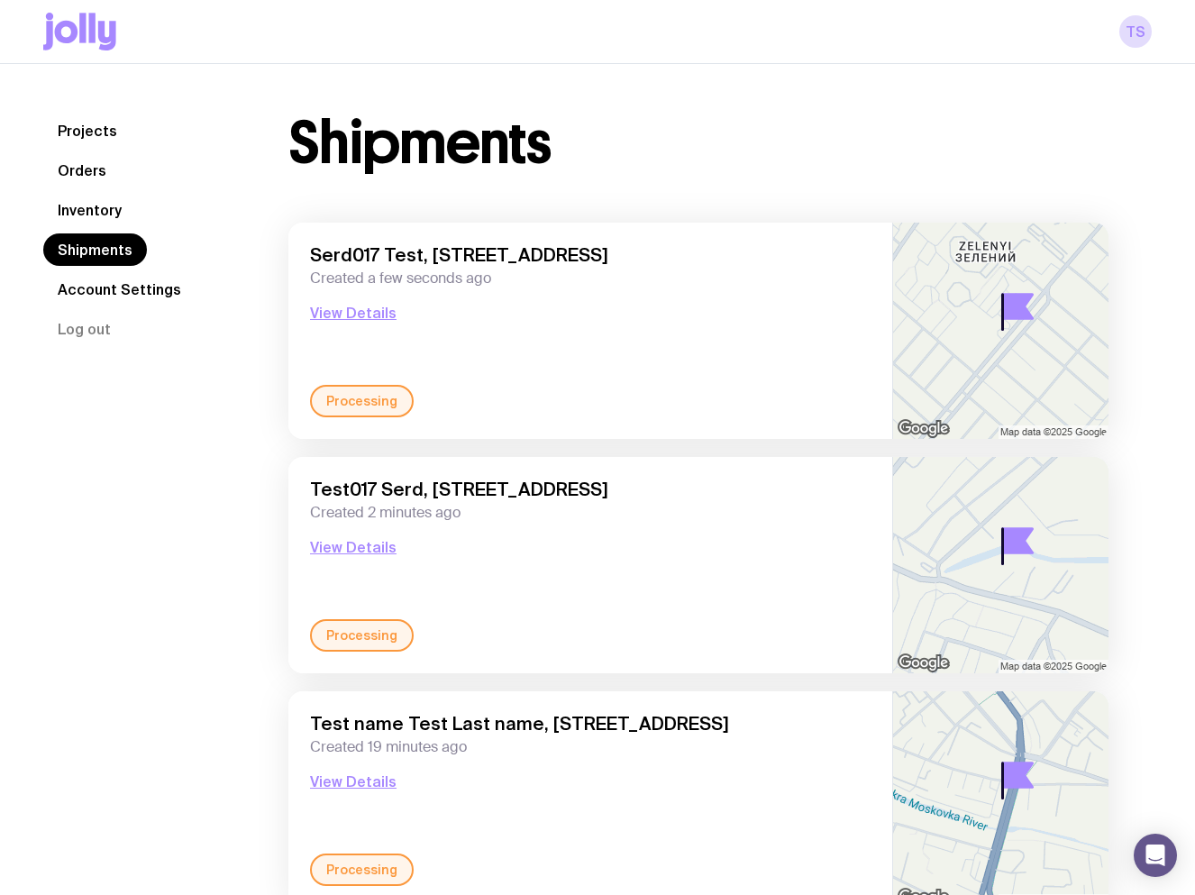
drag, startPoint x: 895, startPoint y: 88, endPoint x: 839, endPoint y: 90, distance: 55.9
click at [860, 90] on div "Projects Orders Inventory Shipments Account Settings Log out Projects Orders In…" at bounding box center [597, 906] width 1195 height 1684
click at [86, 205] on link "Inventory" at bounding box center [89, 210] width 93 height 32
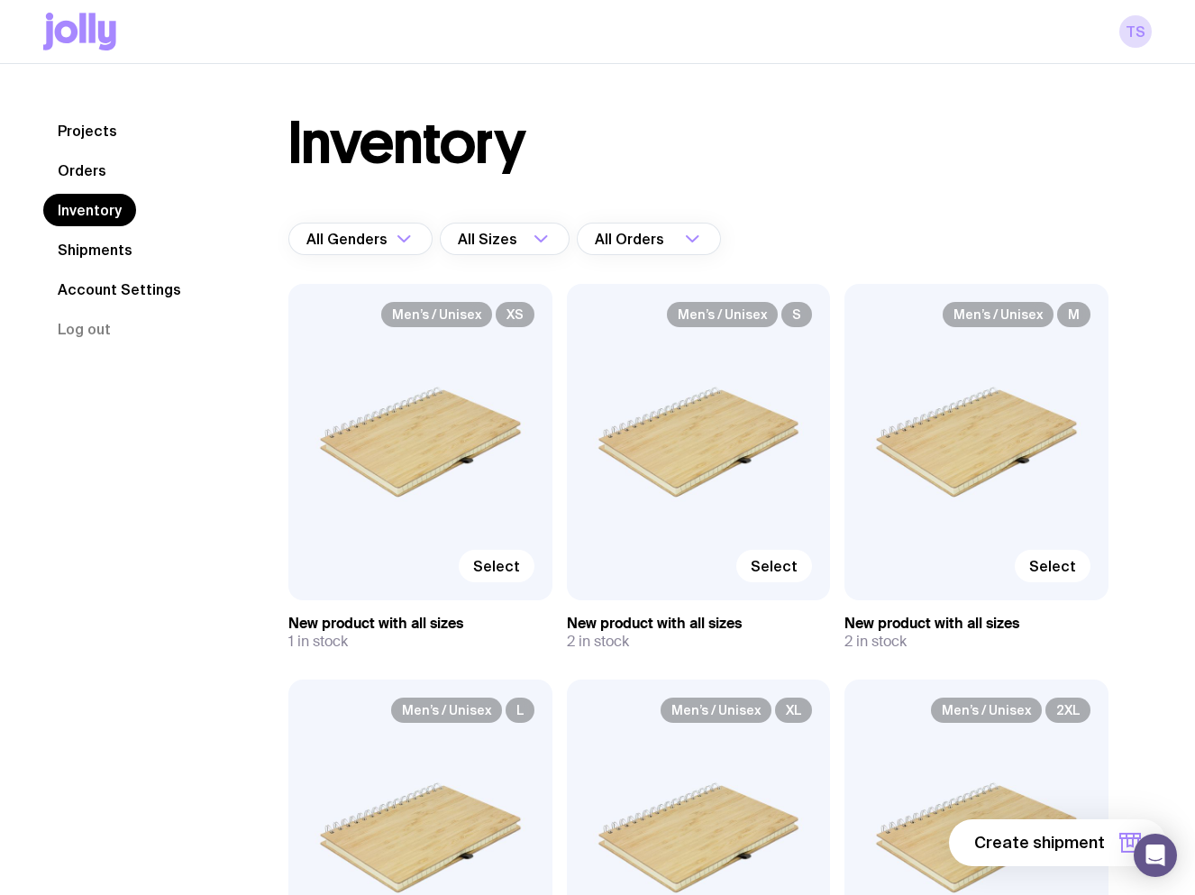
click at [84, 251] on link "Shipments" at bounding box center [95, 249] width 104 height 32
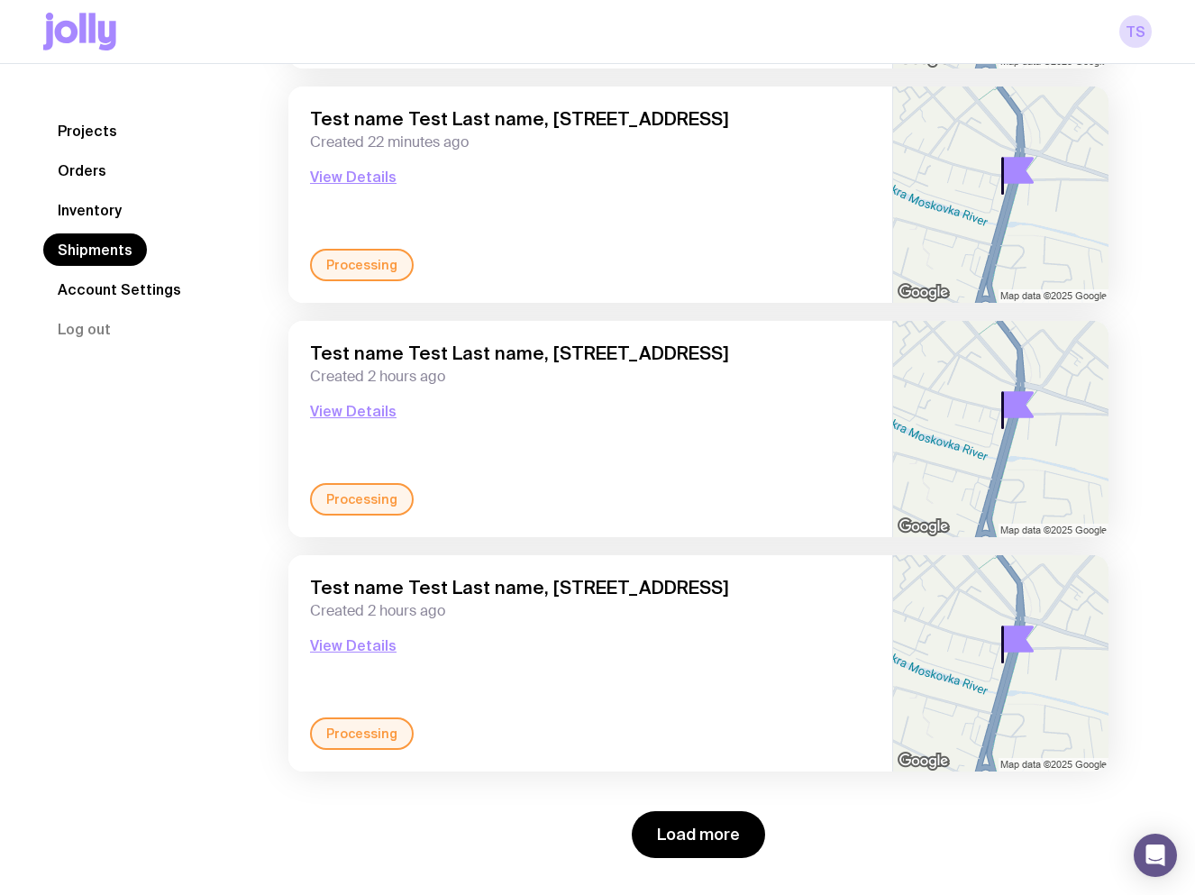
scroll to position [2259, 0]
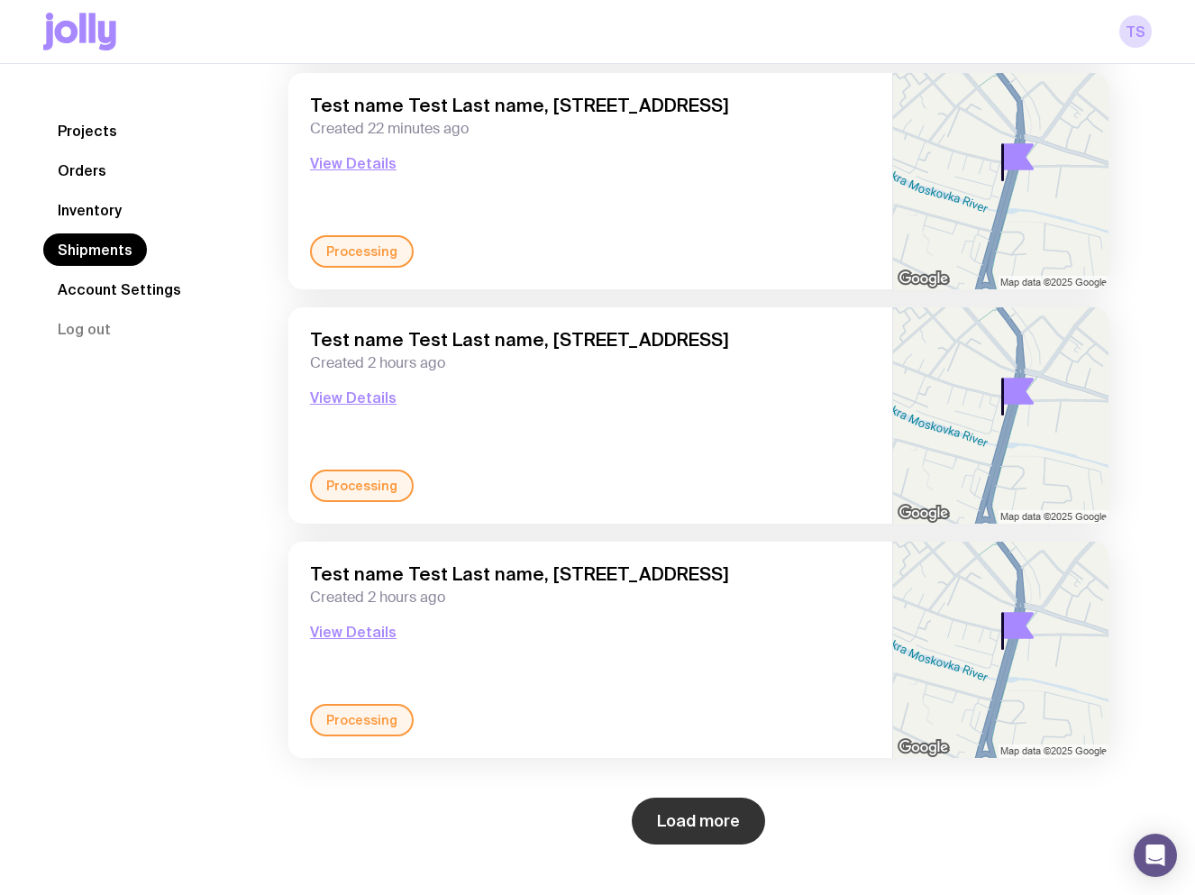
click at [710, 831] on button "Load more" at bounding box center [698, 821] width 133 height 47
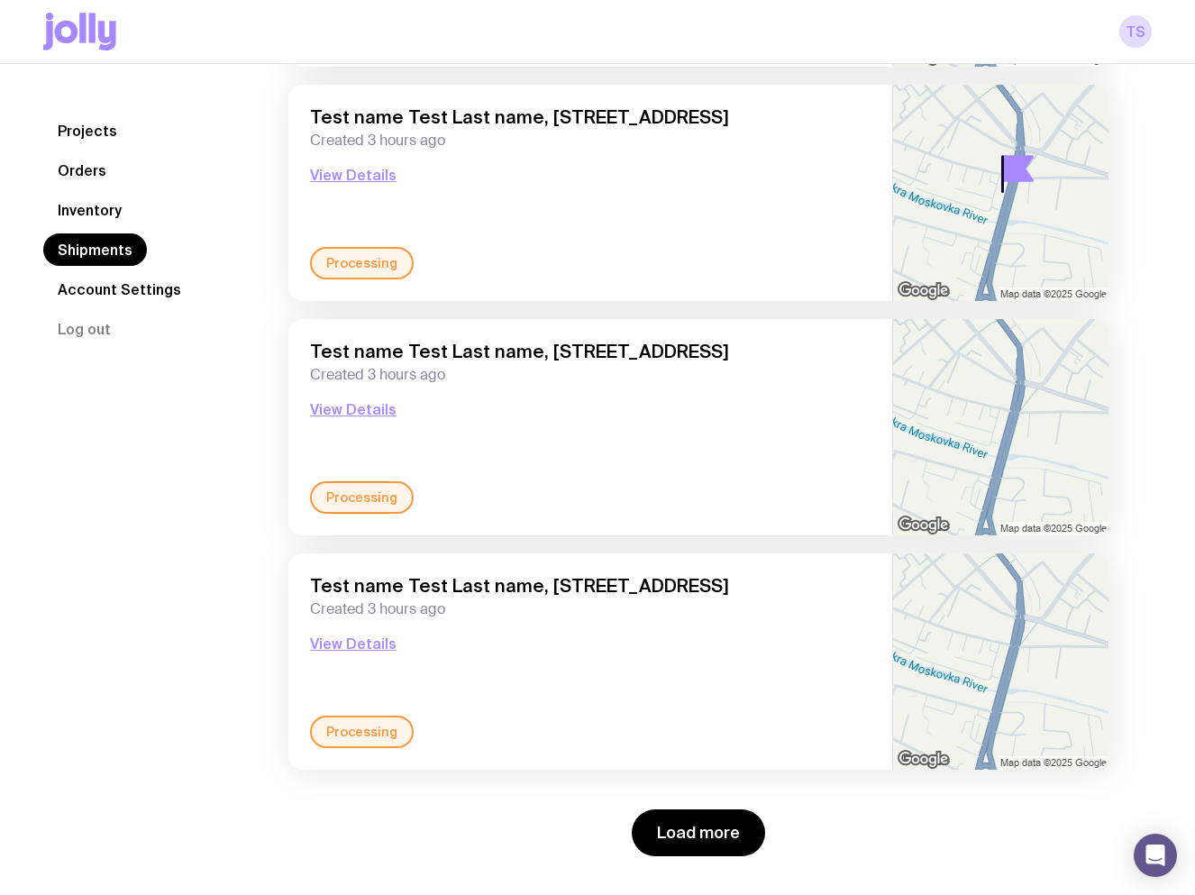
scroll to position [5071, 0]
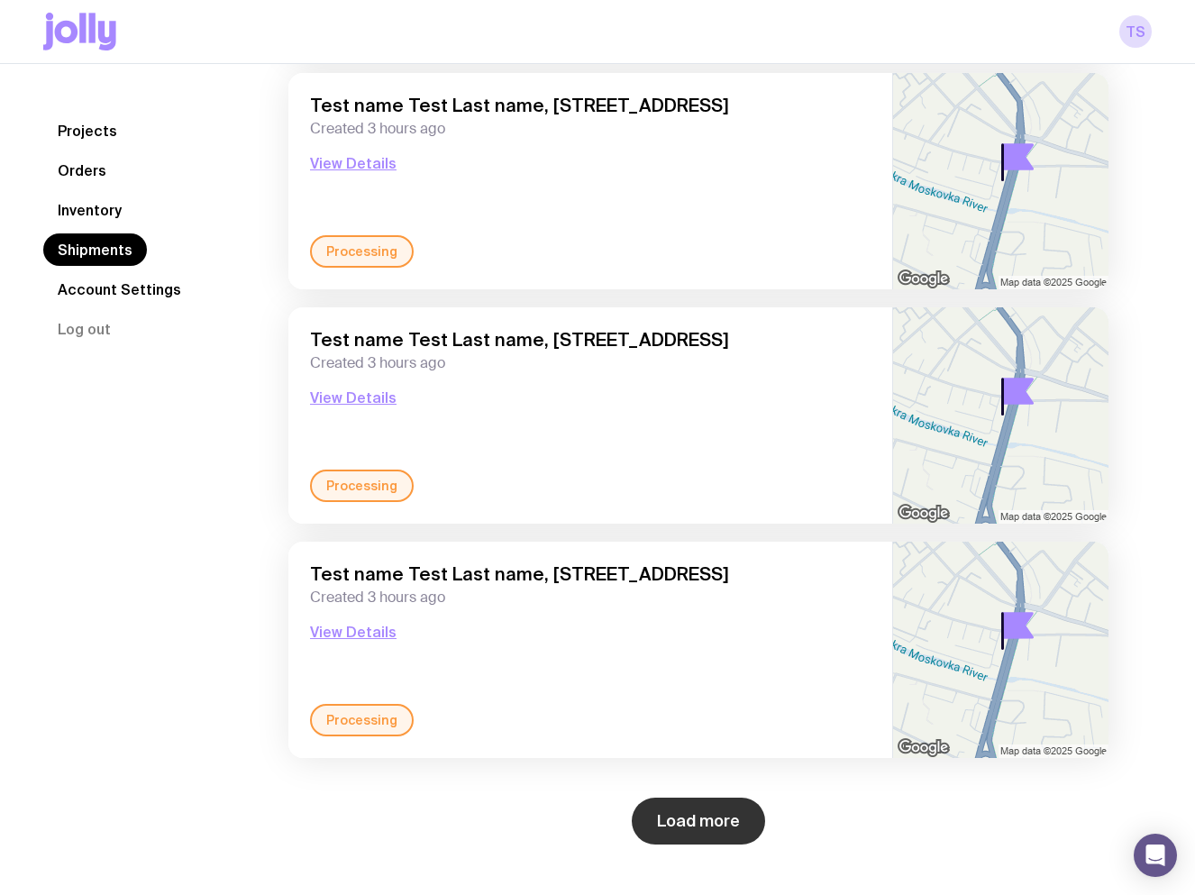
click at [724, 821] on button "Load more" at bounding box center [698, 821] width 133 height 47
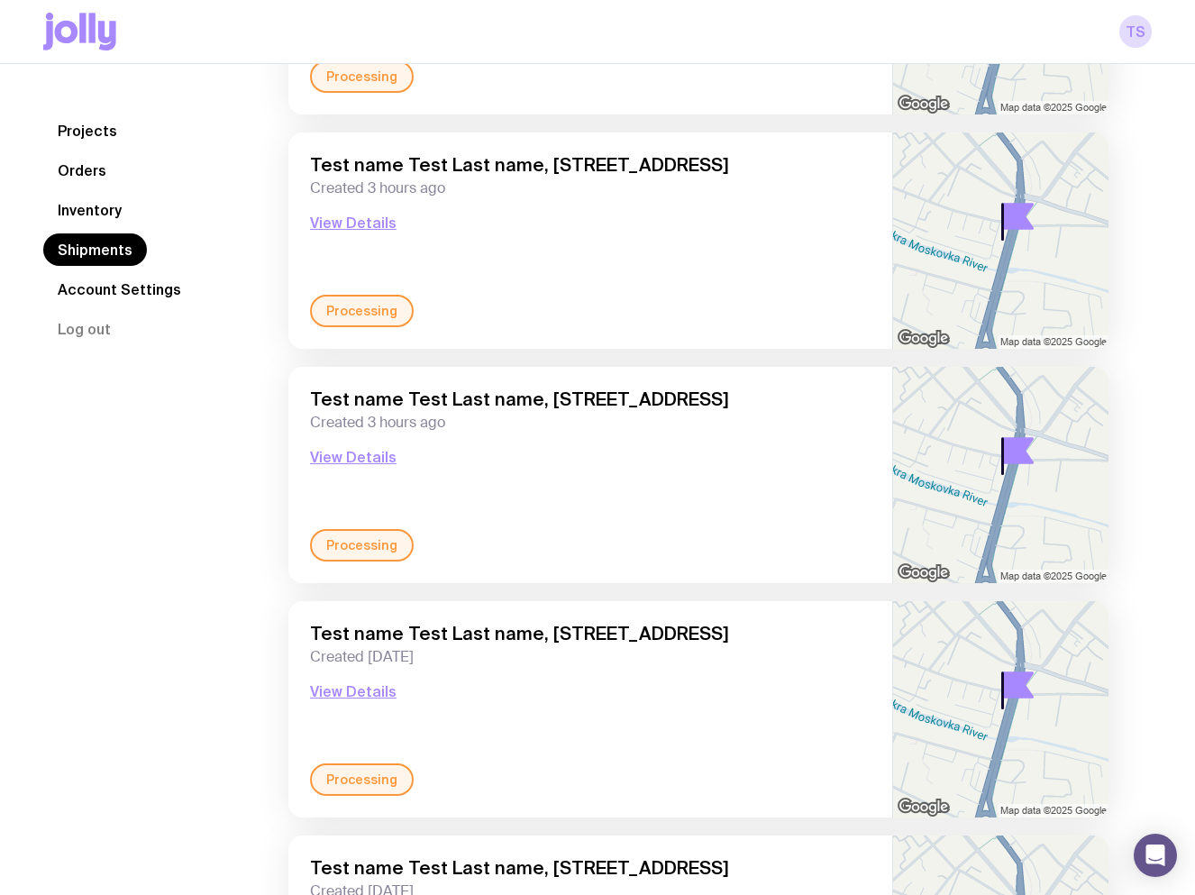
scroll to position [5471, 0]
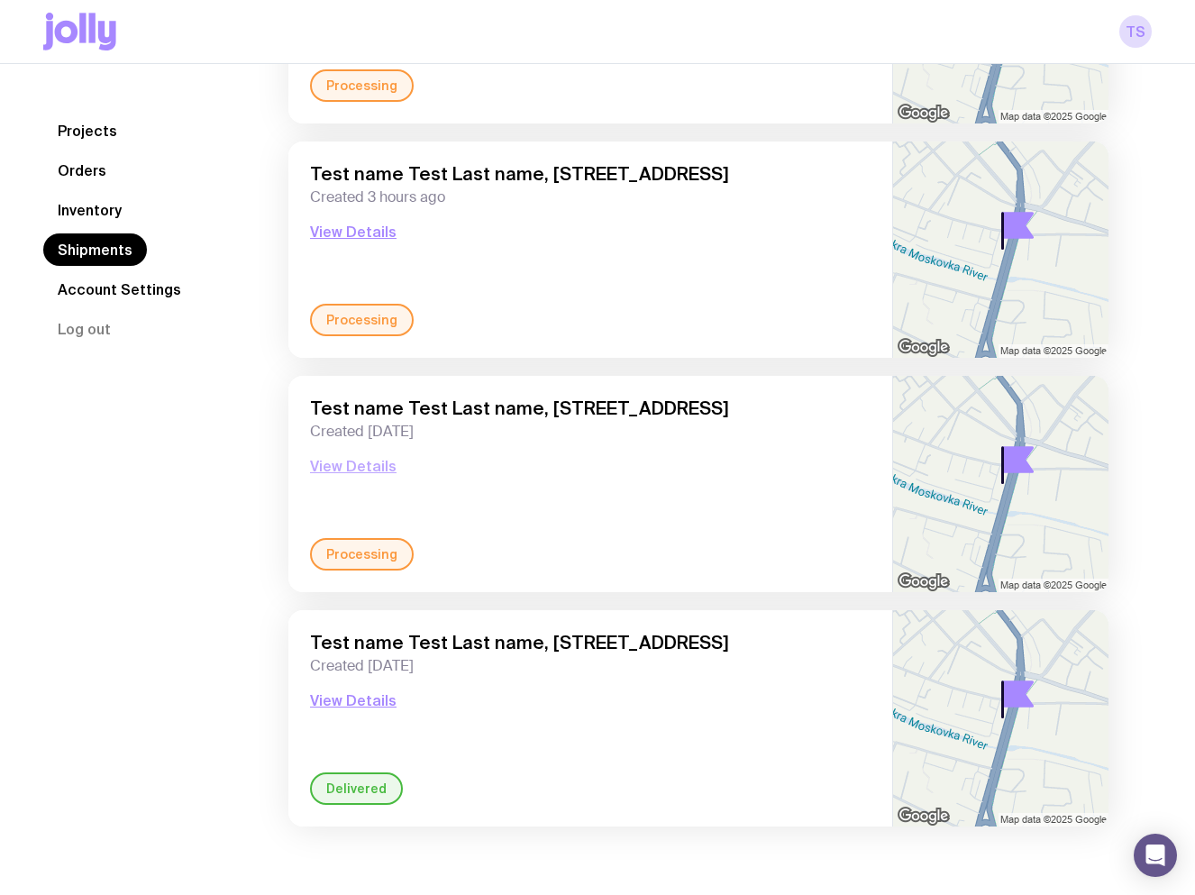
click at [356, 462] on button "View Details" at bounding box center [353, 466] width 87 height 22
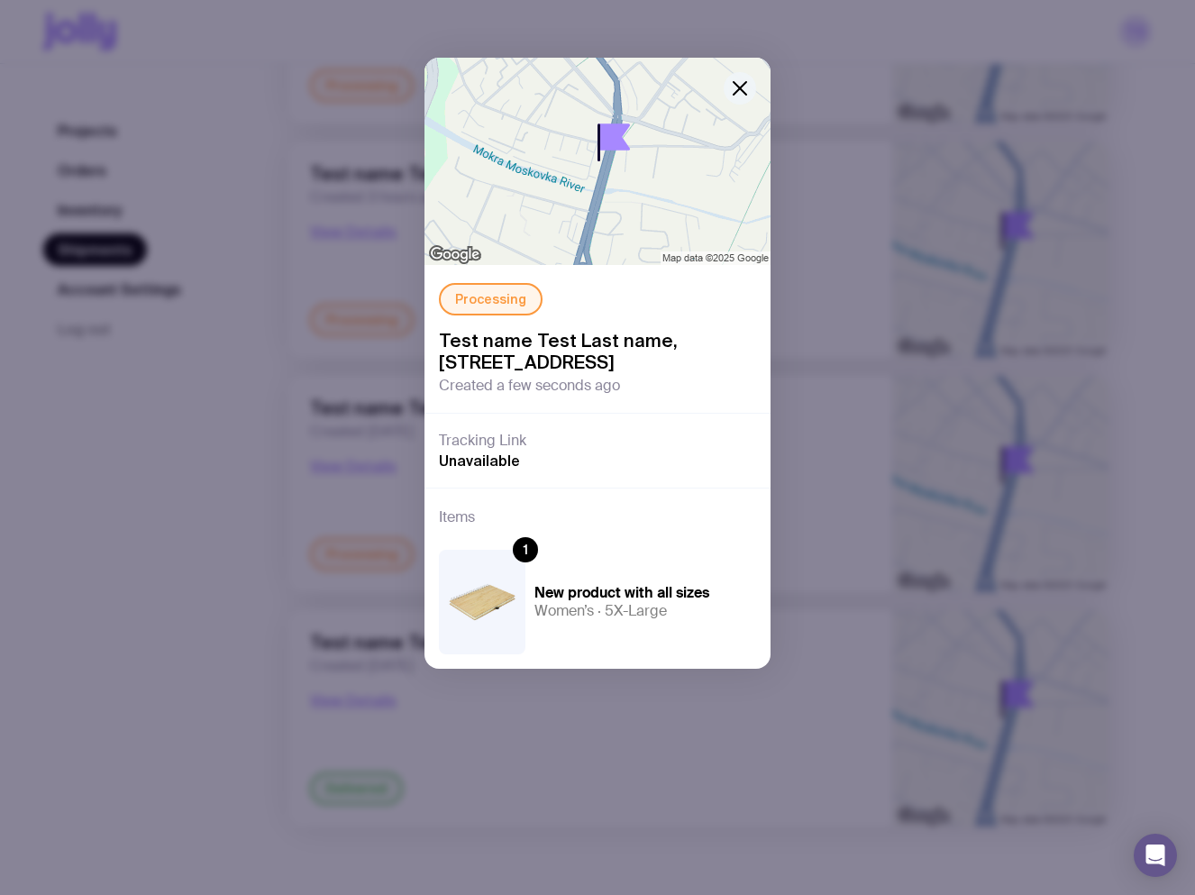
click at [746, 83] on icon "button" at bounding box center [740, 88] width 13 height 13
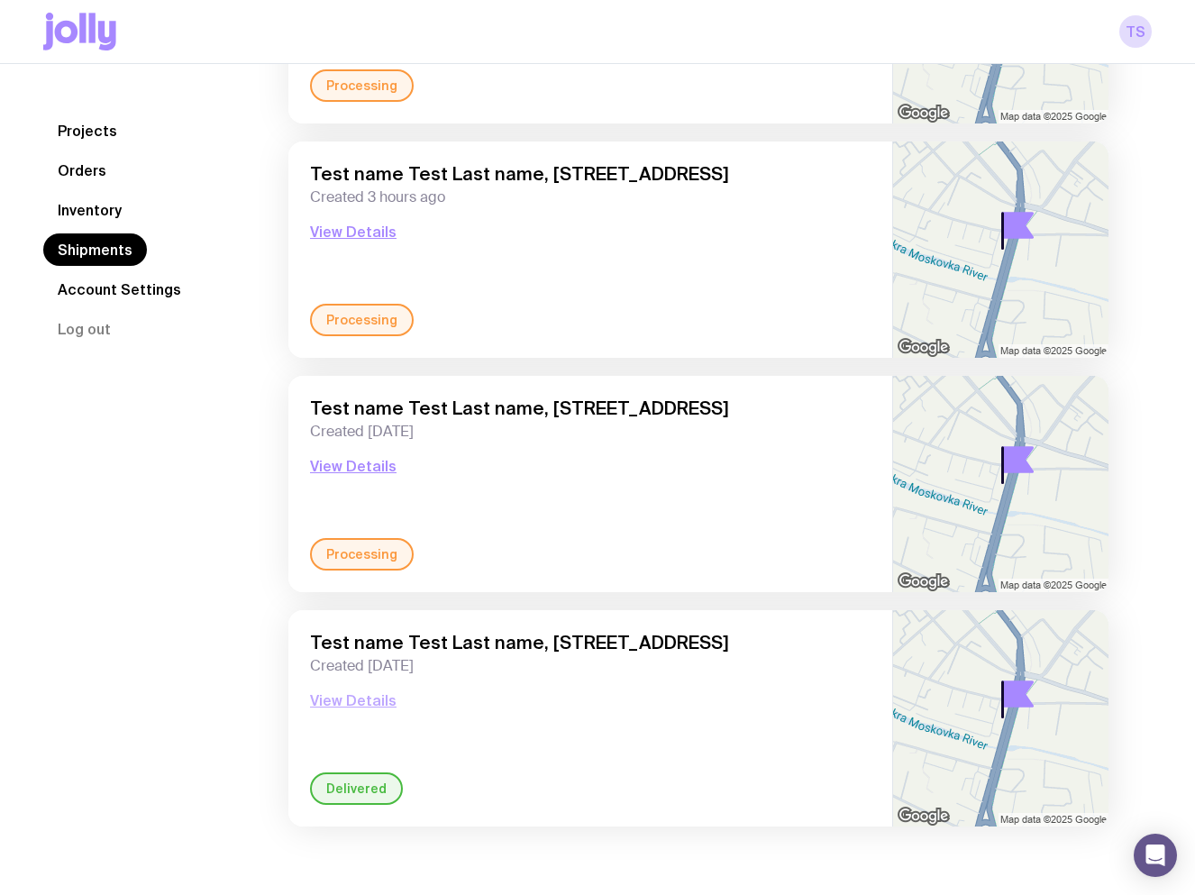
click at [370, 697] on button "View Details" at bounding box center [353, 700] width 87 height 22
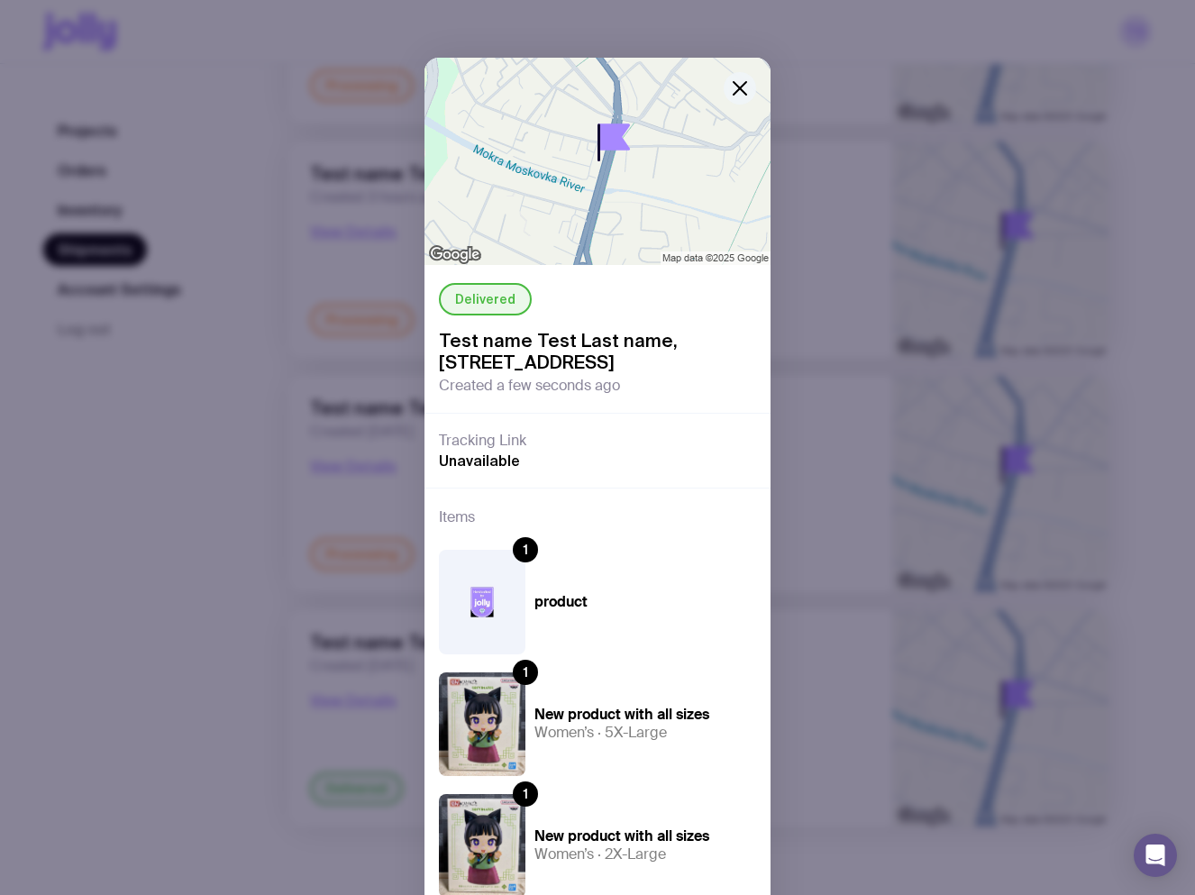
click at [744, 77] on button "button" at bounding box center [740, 88] width 32 height 32
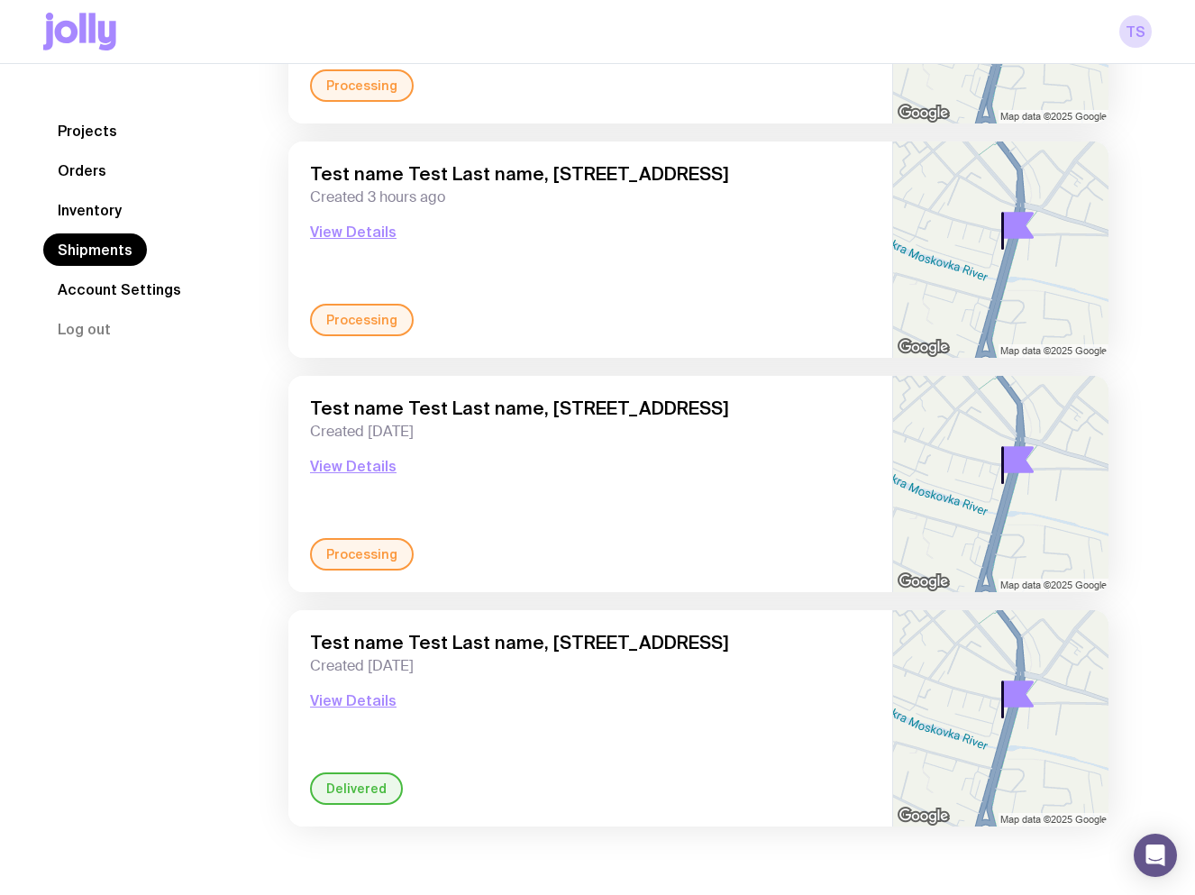
click at [105, 206] on link "Inventory" at bounding box center [89, 210] width 93 height 32
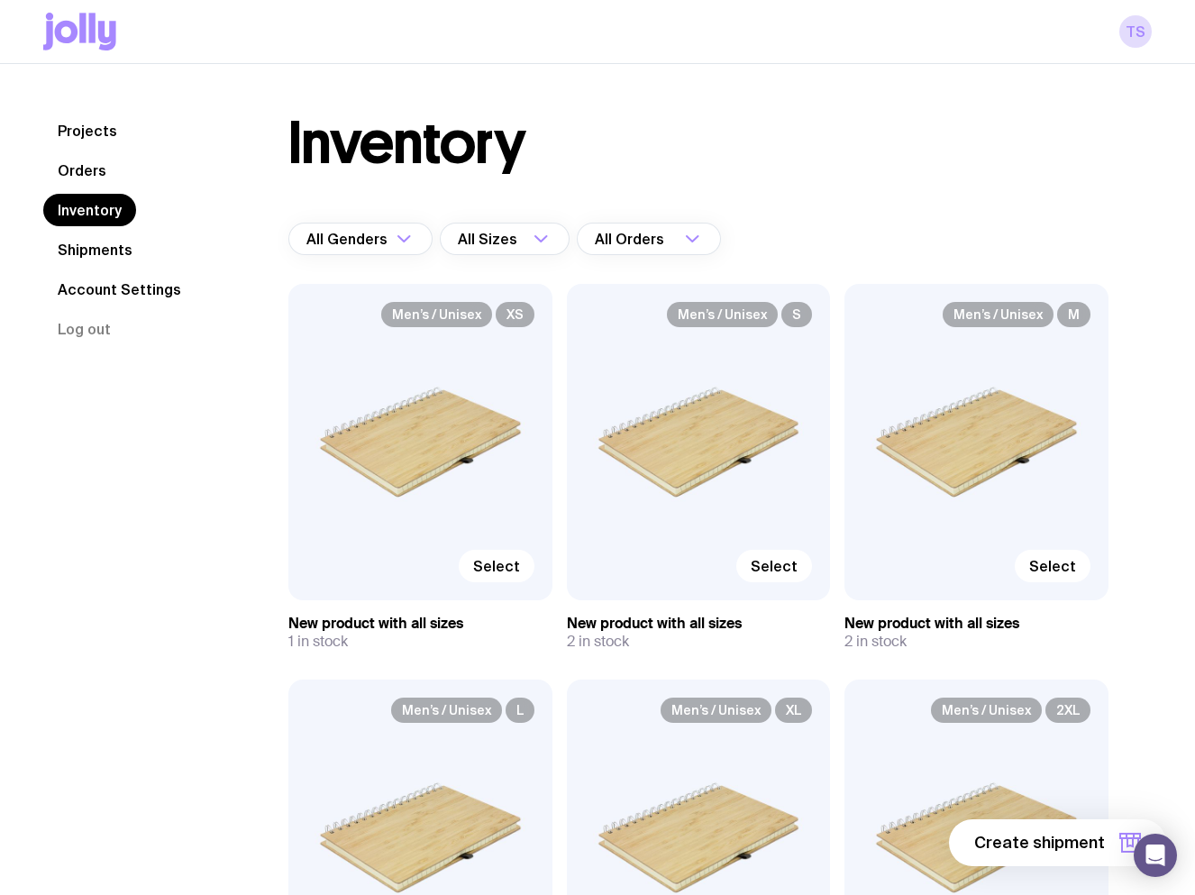
click at [109, 245] on link "Shipments" at bounding box center [95, 249] width 104 height 32
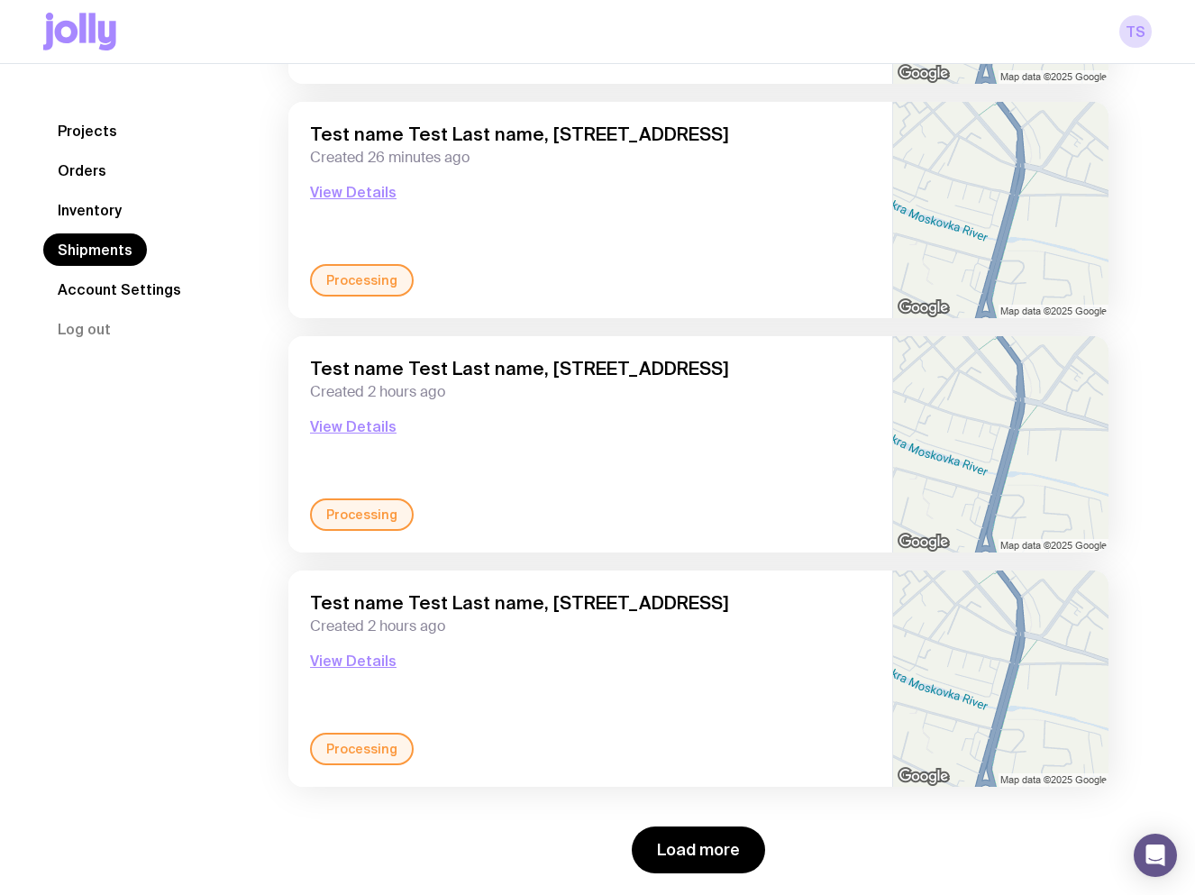
scroll to position [2259, 0]
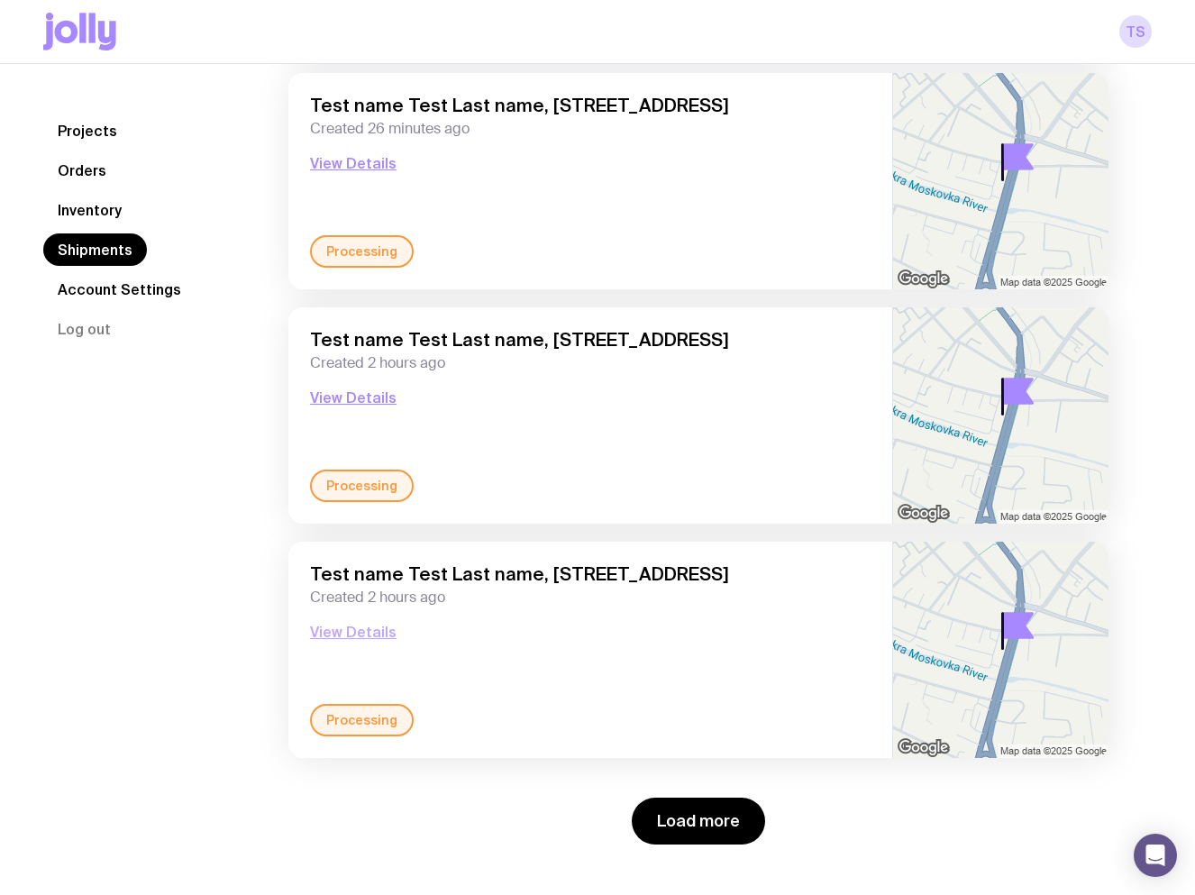
click at [358, 633] on button "View Details" at bounding box center [353, 632] width 87 height 22
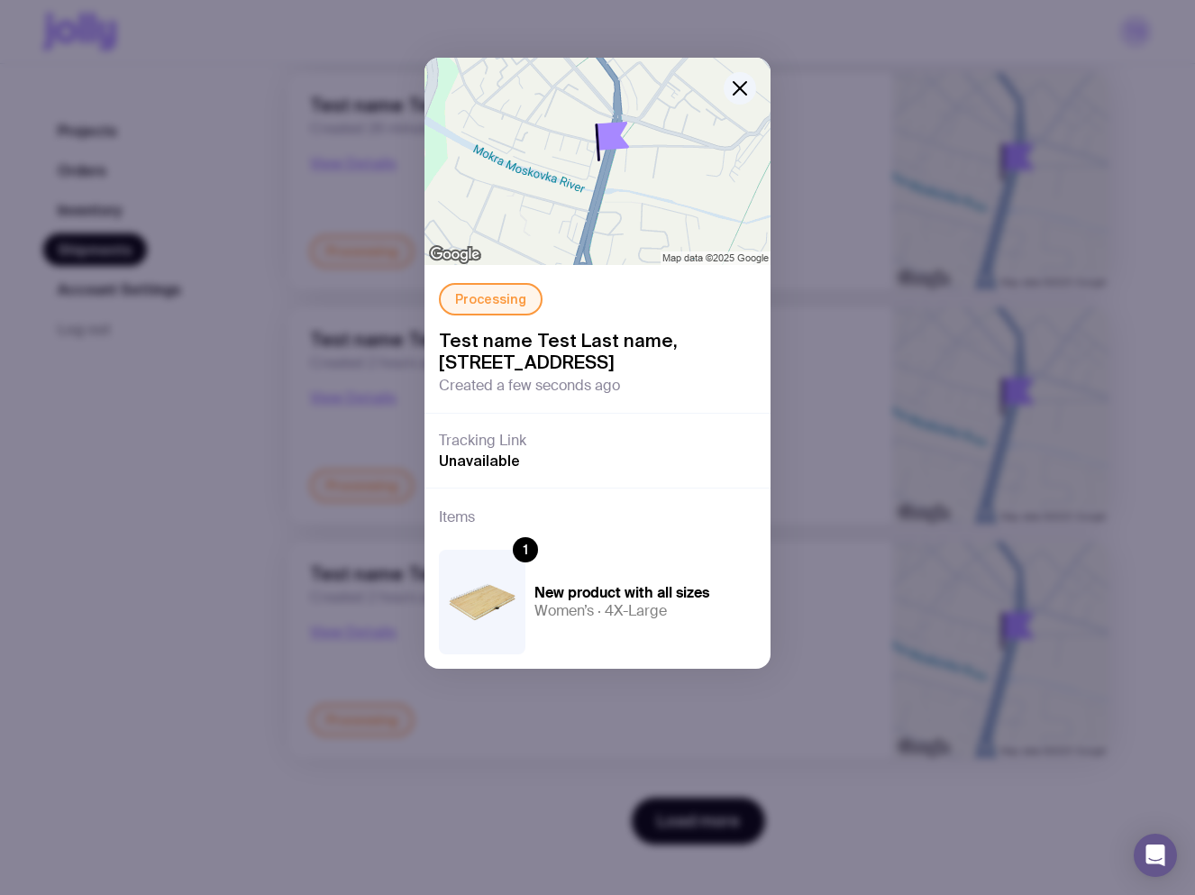
click at [829, 223] on div "Processing Test name Test Last name, 23 Sobornyi Ave, 160, Zaporizhzhia 69005 Z…" at bounding box center [597, 447] width 1195 height 895
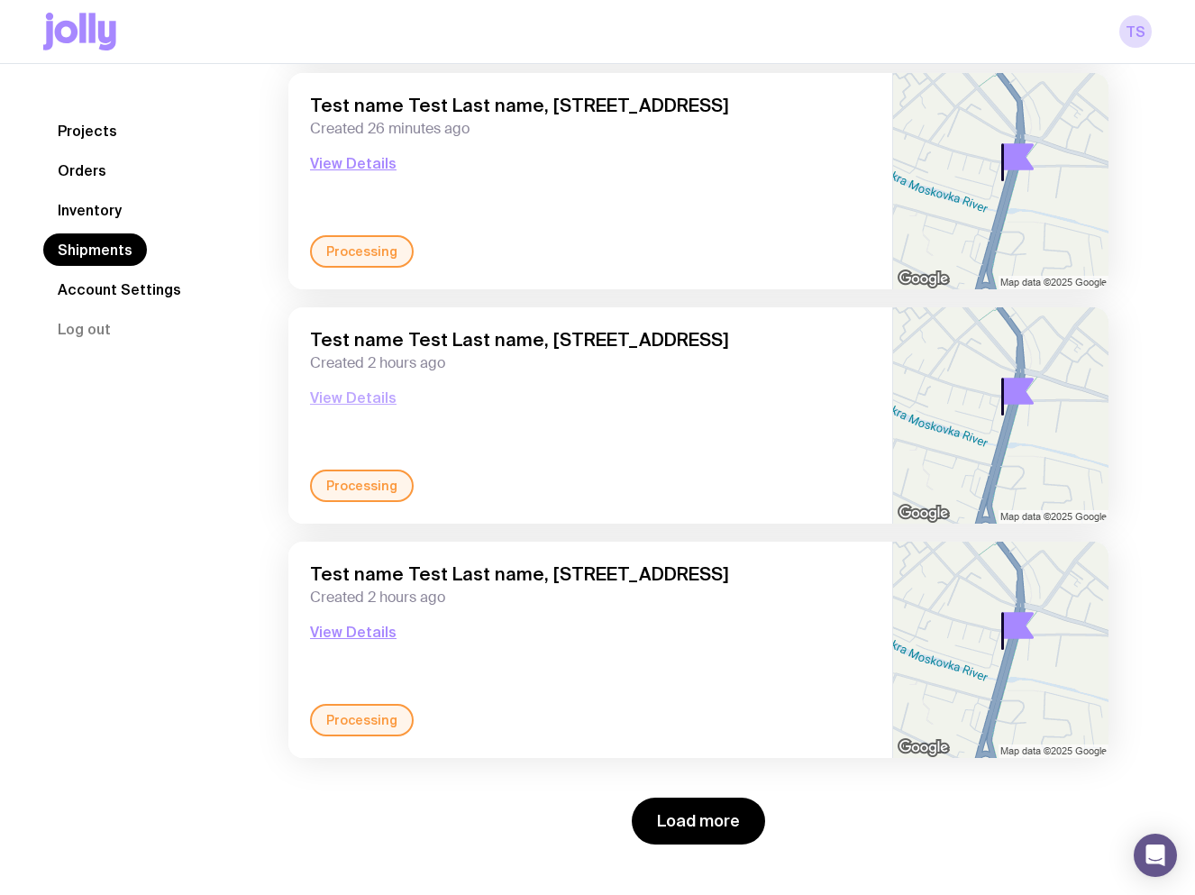
click at [357, 392] on button "View Details" at bounding box center [353, 398] width 87 height 22
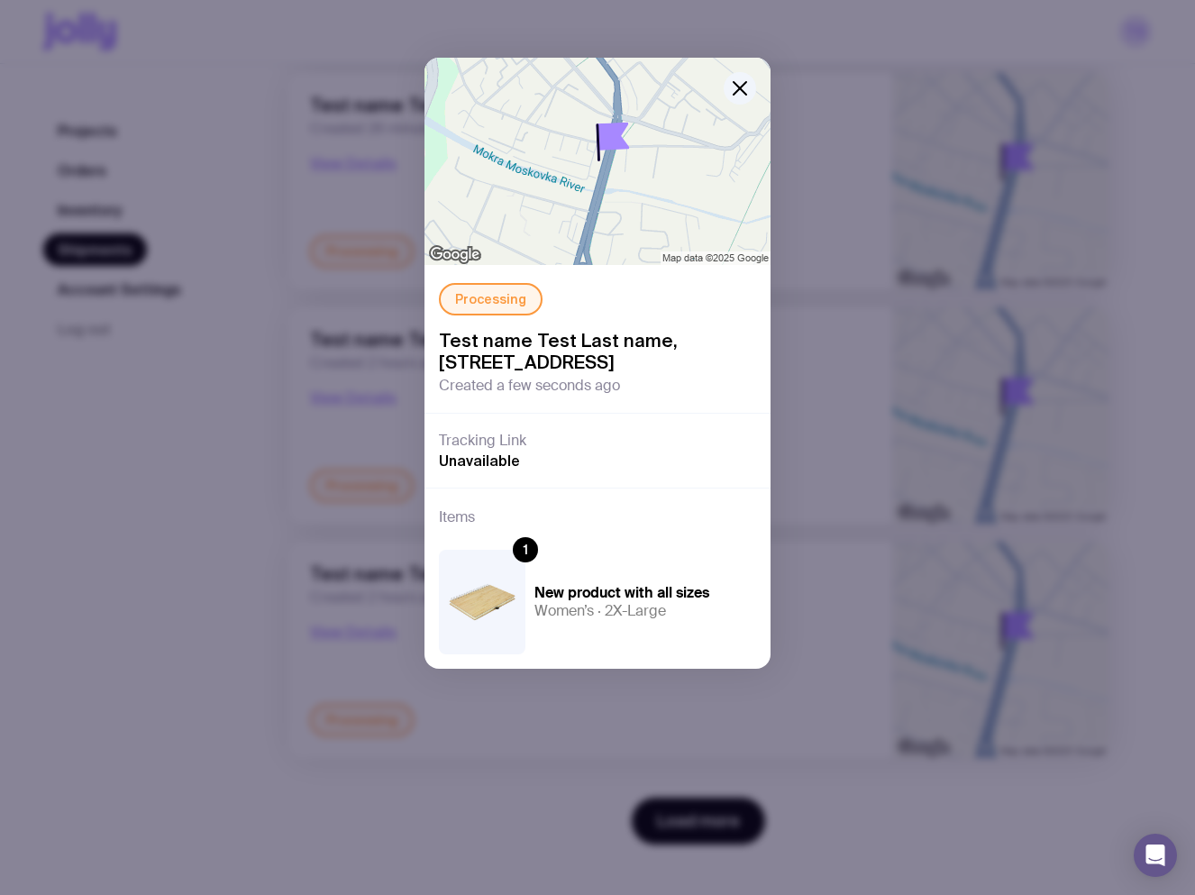
click at [836, 292] on div "Processing Test name Test Last name, 23 Sobornyi Ave, 160, Zaporizhzhia 69005 Z…" at bounding box center [597, 447] width 1195 height 895
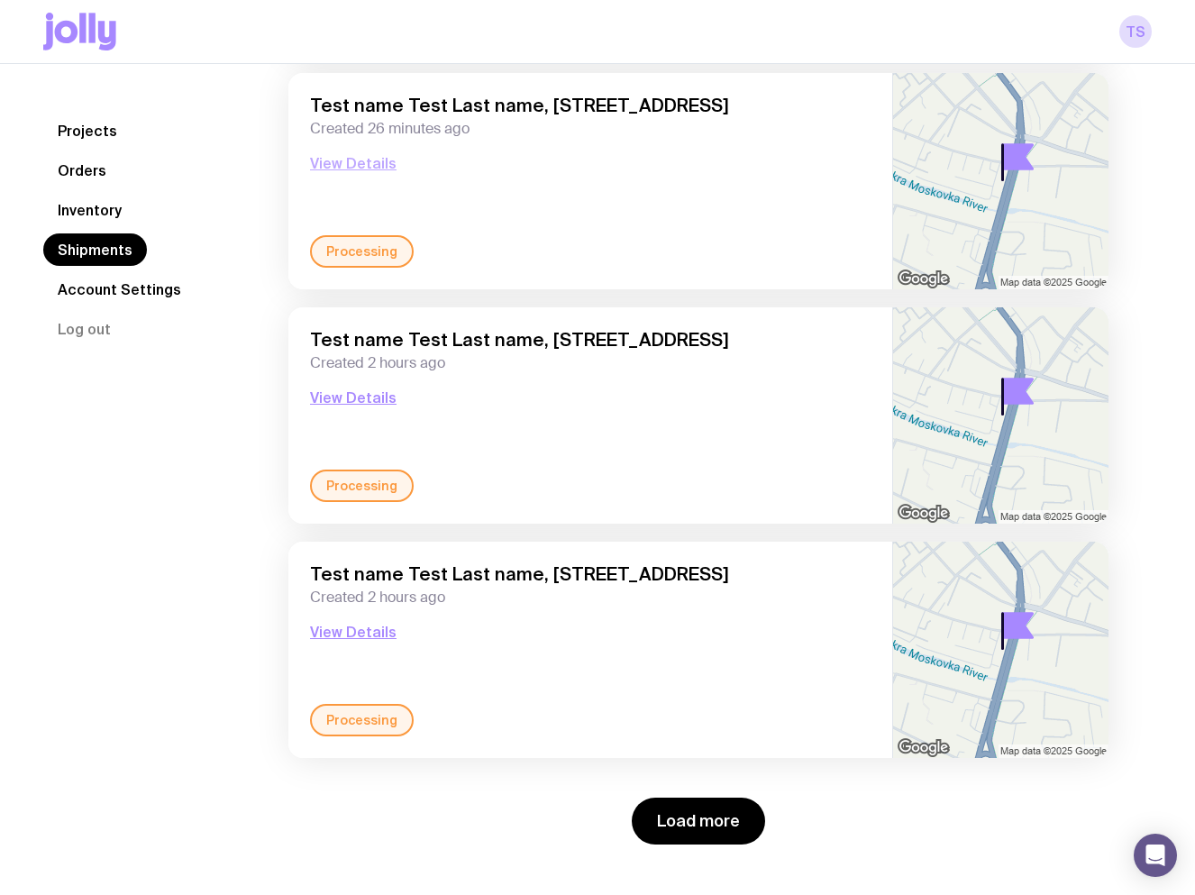
click at [372, 160] on button "View Details" at bounding box center [353, 163] width 87 height 22
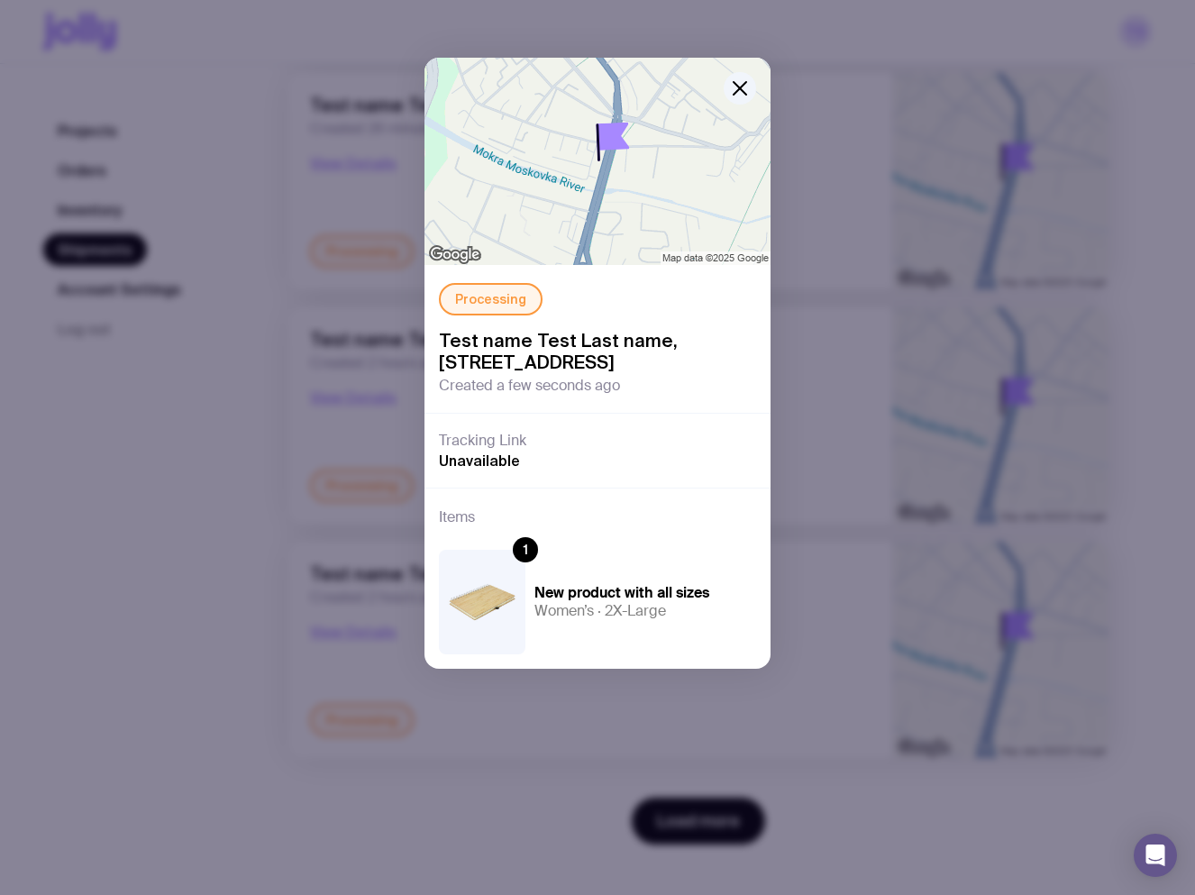
click at [848, 233] on div "Processing Test name Test Last name, 23 Sobornyi Ave, 160, Zaporizhzhia 69005 Z…" at bounding box center [597, 447] width 1195 height 895
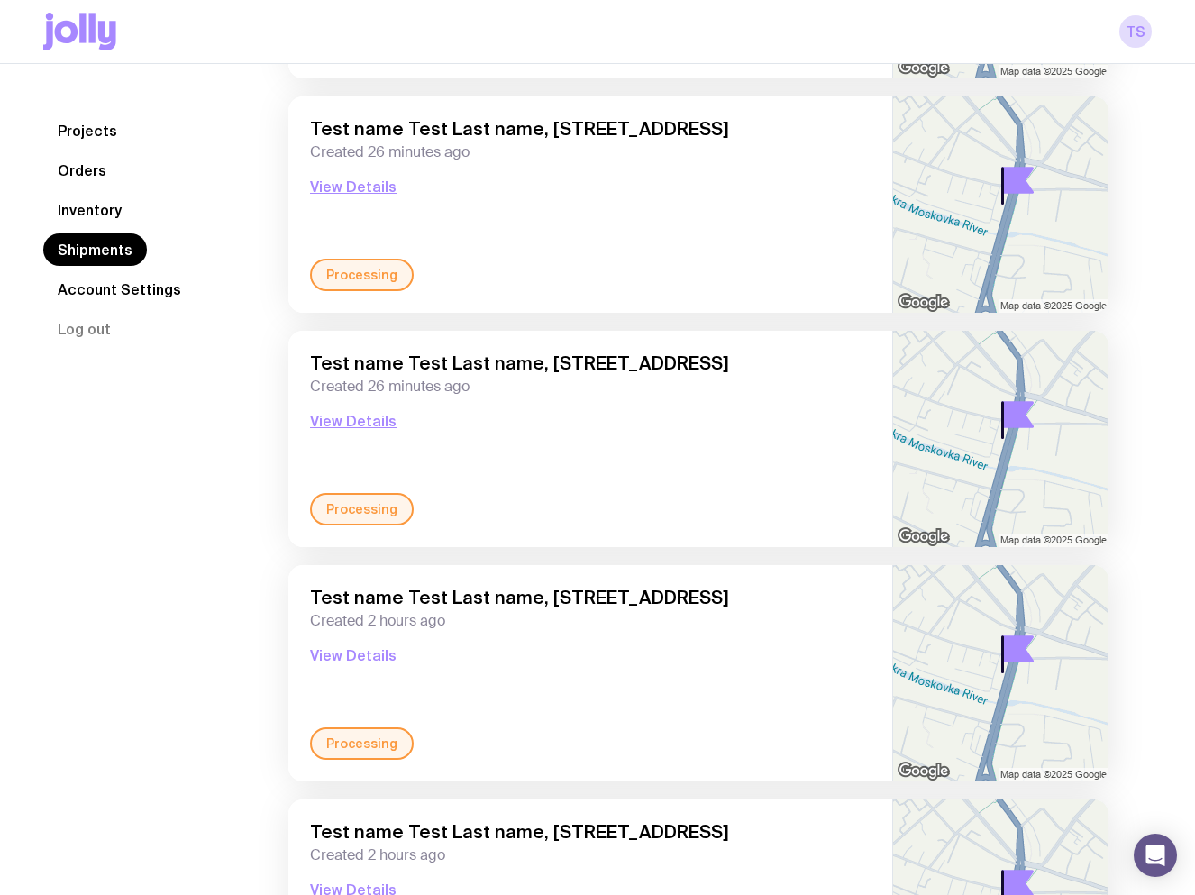
scroll to position [1808, 0]
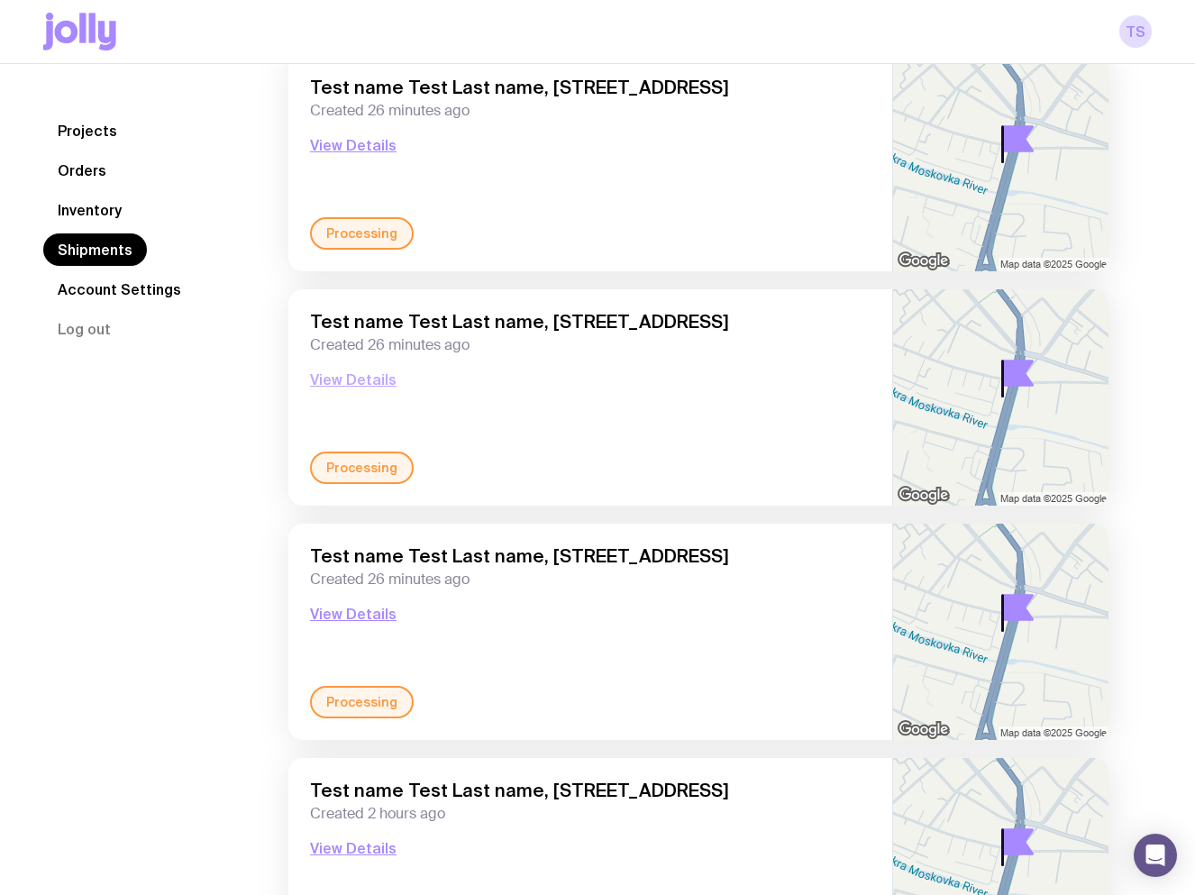
click at [362, 379] on button "View Details" at bounding box center [353, 380] width 87 height 22
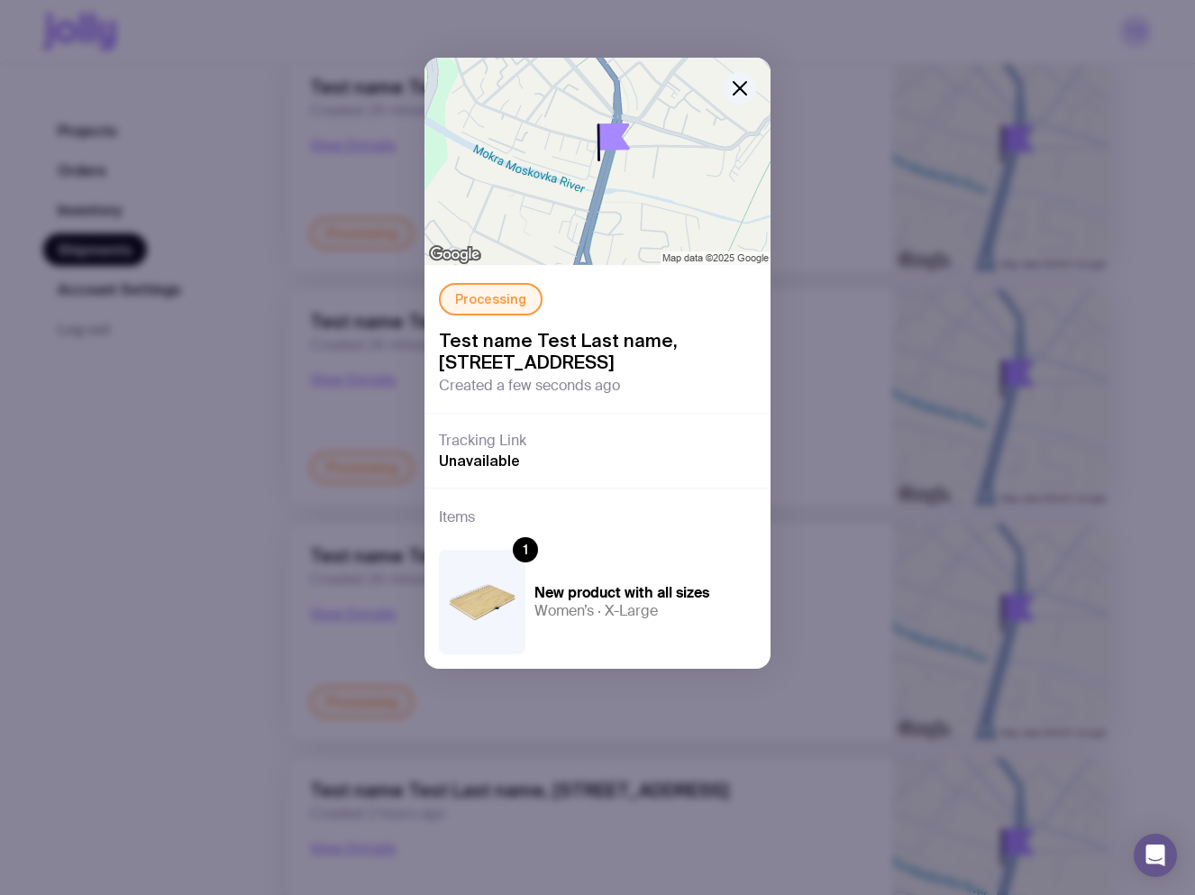
click at [872, 239] on div "Processing Test name Test Last name, 23 Sobornyi Ave, 160, Zaporizhzhia 69005 Z…" at bounding box center [597, 447] width 1195 height 895
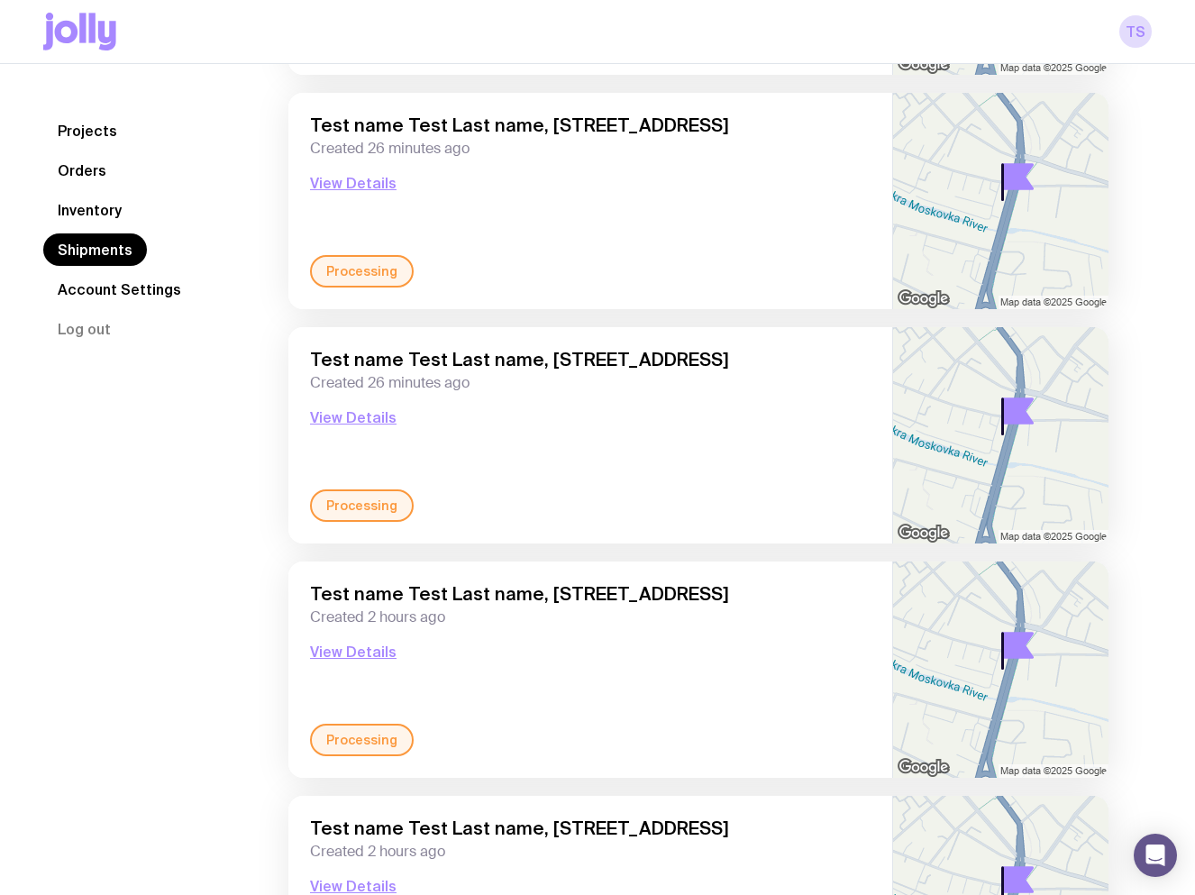
scroll to position [2259, 0]
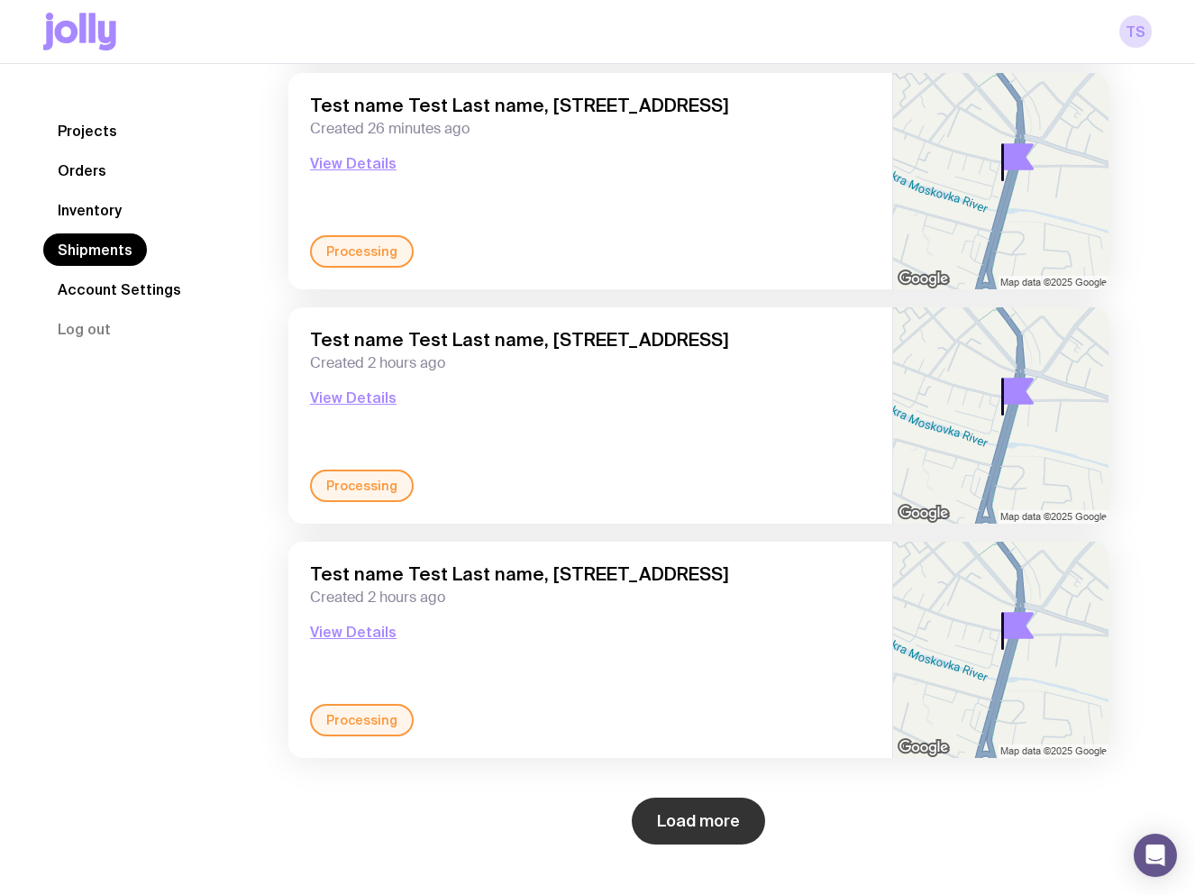
click at [706, 817] on button "Load more" at bounding box center [698, 821] width 133 height 47
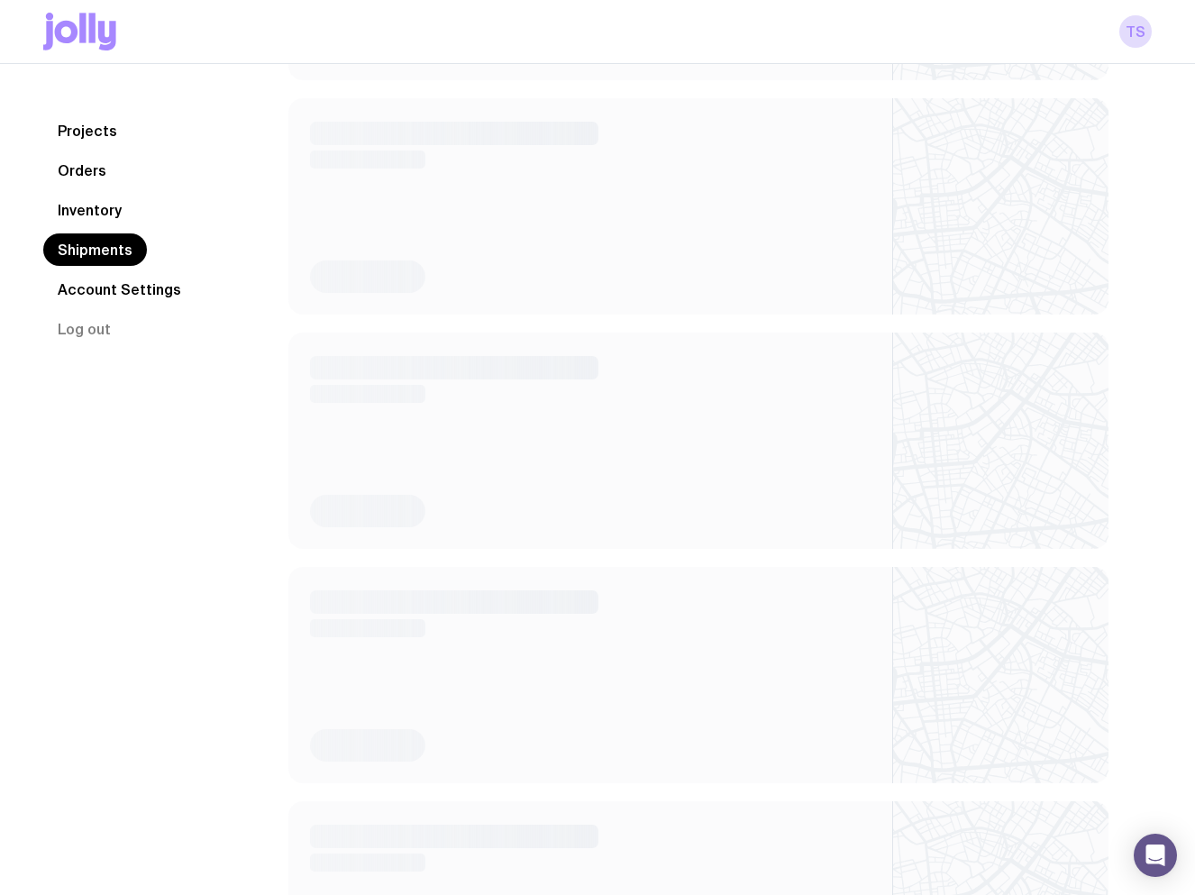
scroll to position [4368, 0]
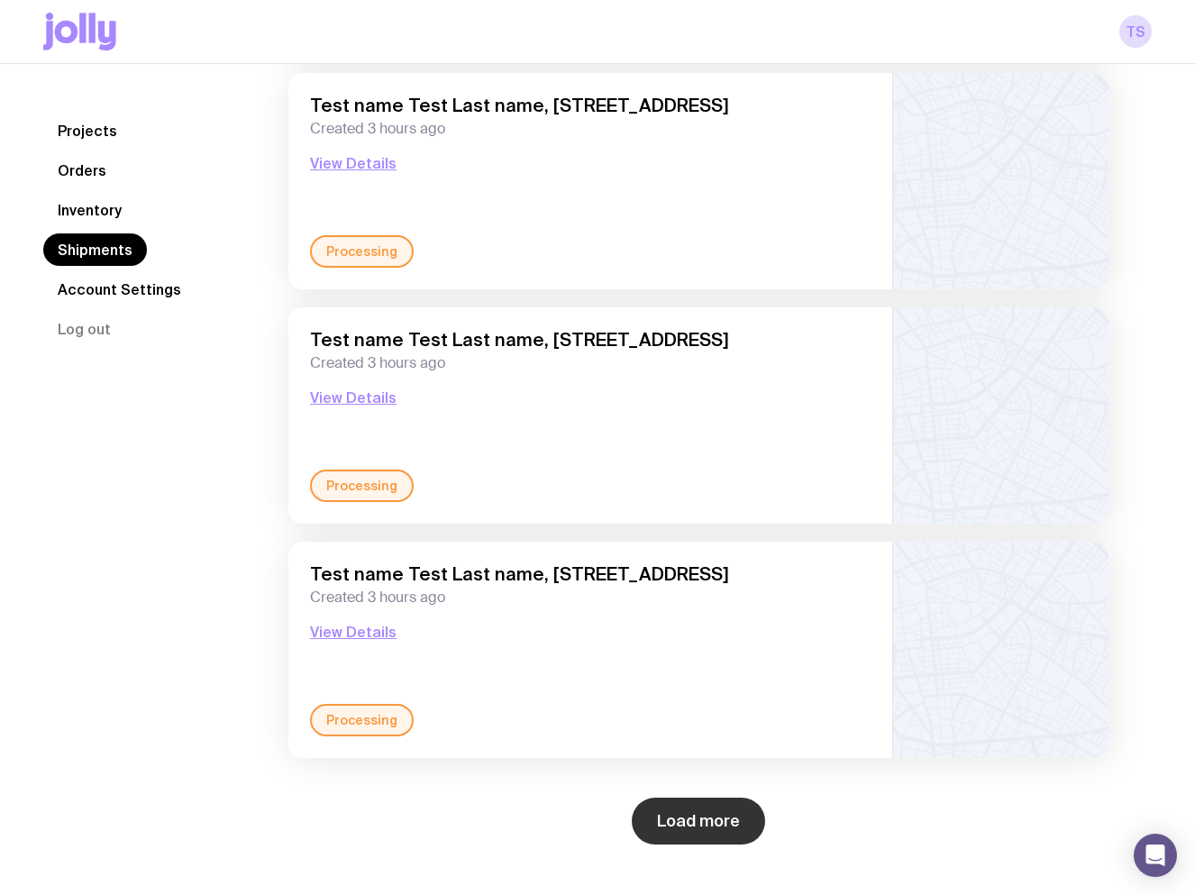
click at [699, 817] on button "Load more" at bounding box center [698, 821] width 133 height 47
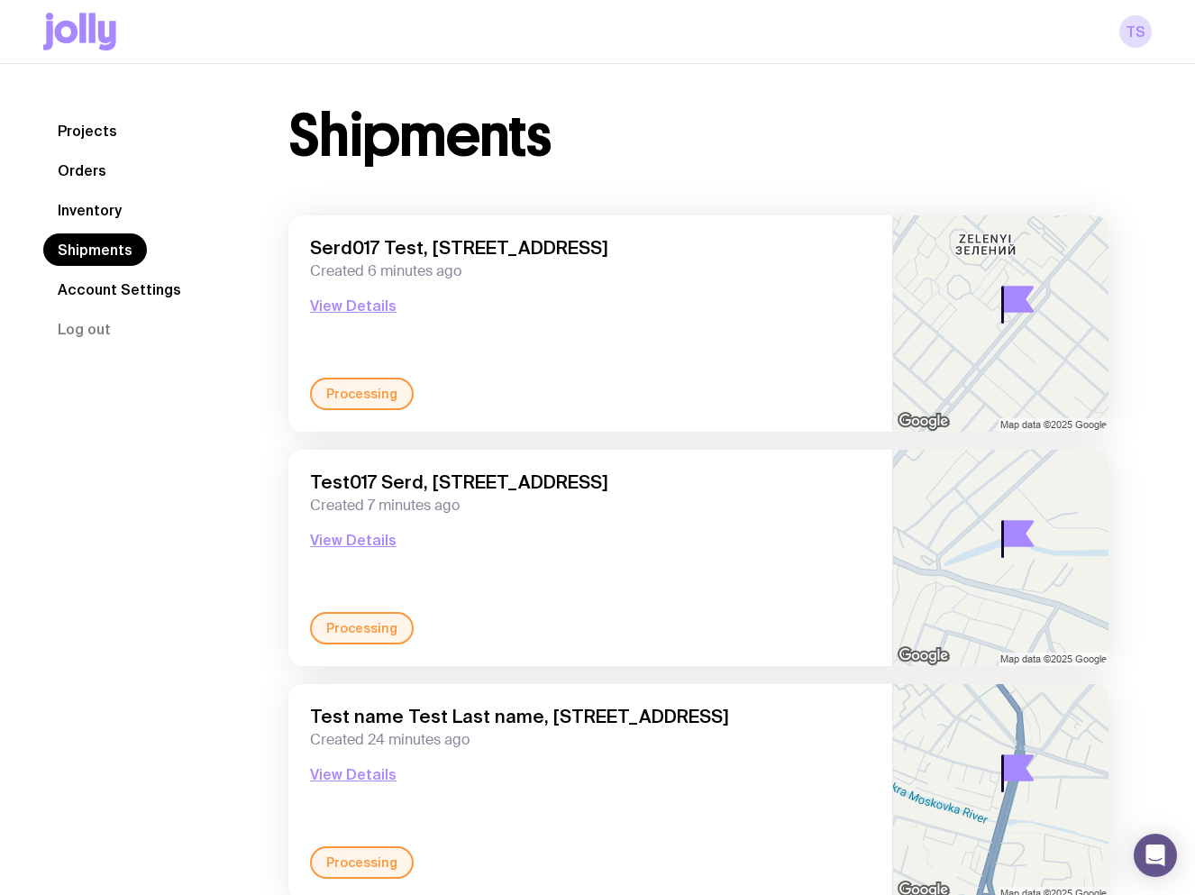
scroll to position [0, 0]
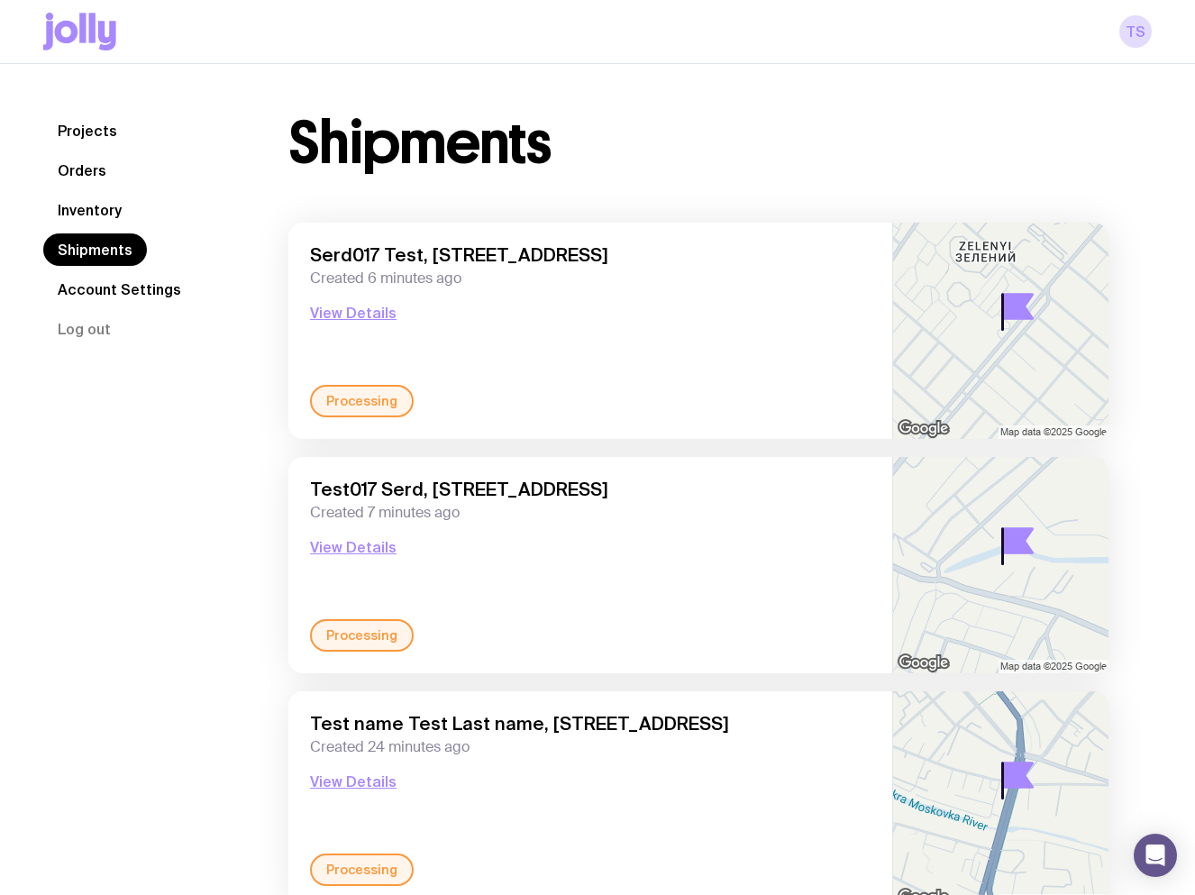
click at [101, 209] on link "Inventory" at bounding box center [89, 210] width 93 height 32
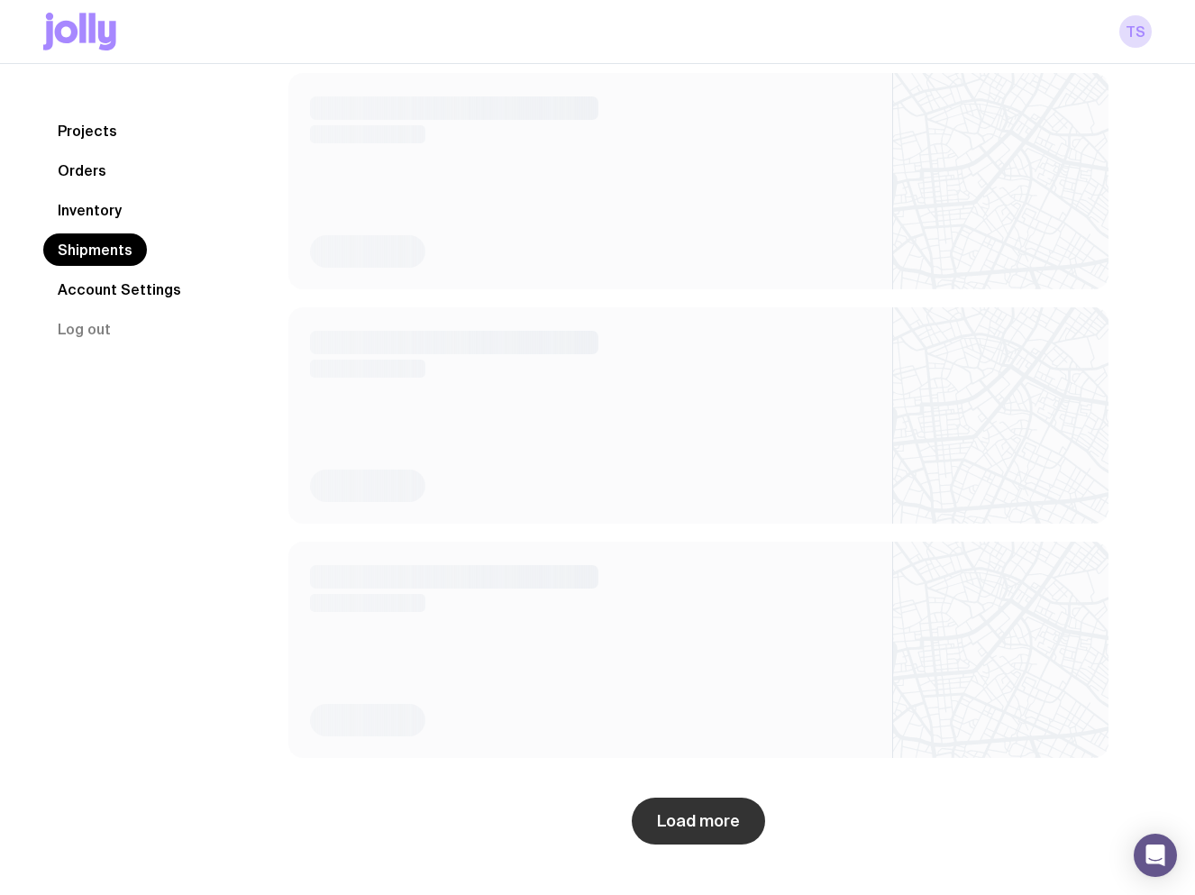
click at [678, 815] on button "Load more" at bounding box center [698, 821] width 133 height 47
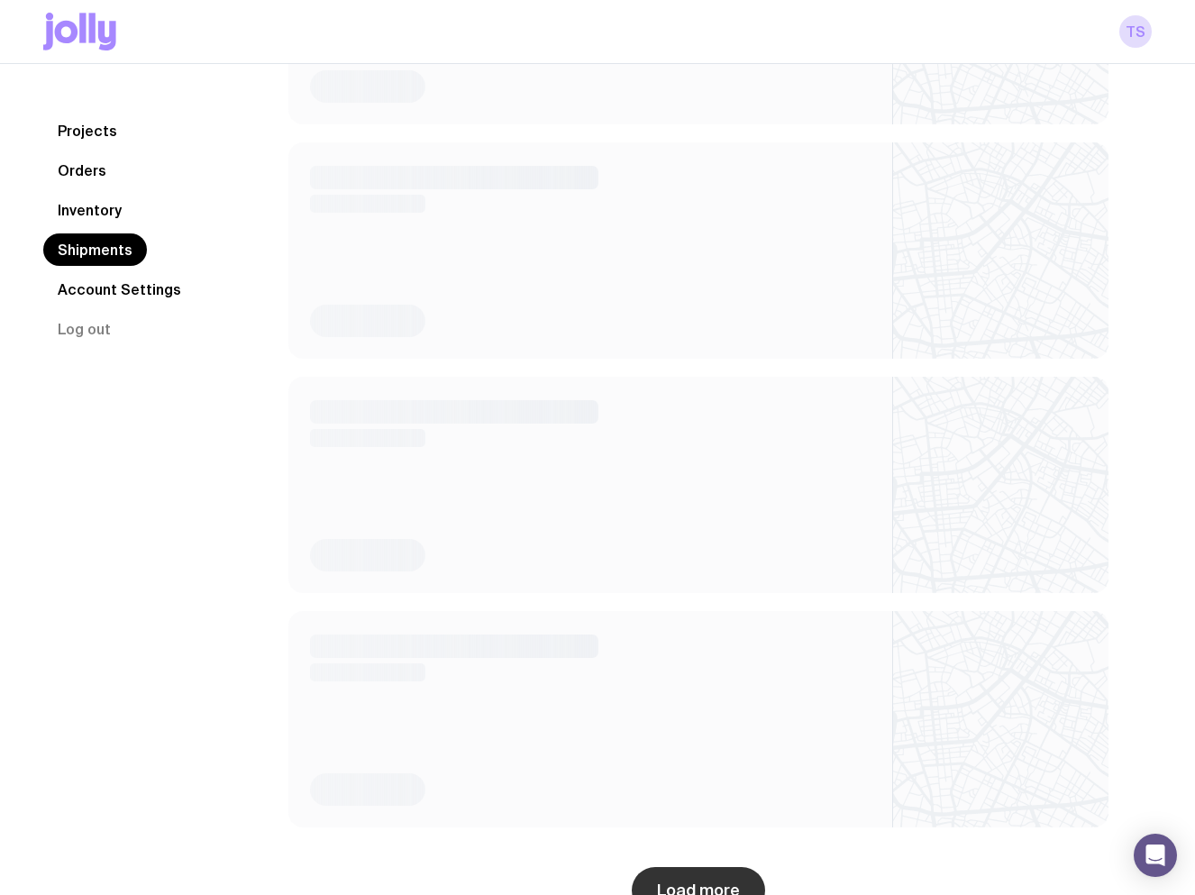
scroll to position [4368, 0]
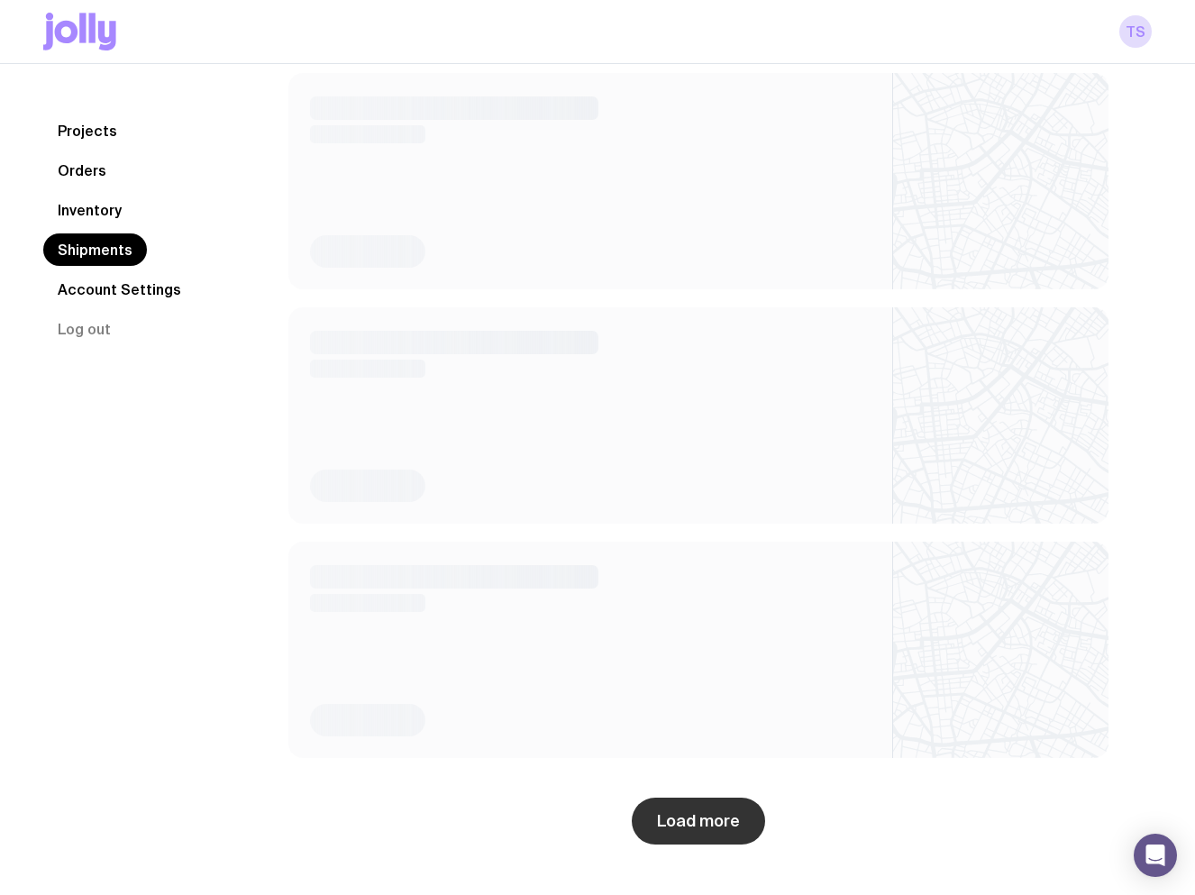
click at [696, 814] on button "Load more" at bounding box center [698, 821] width 133 height 47
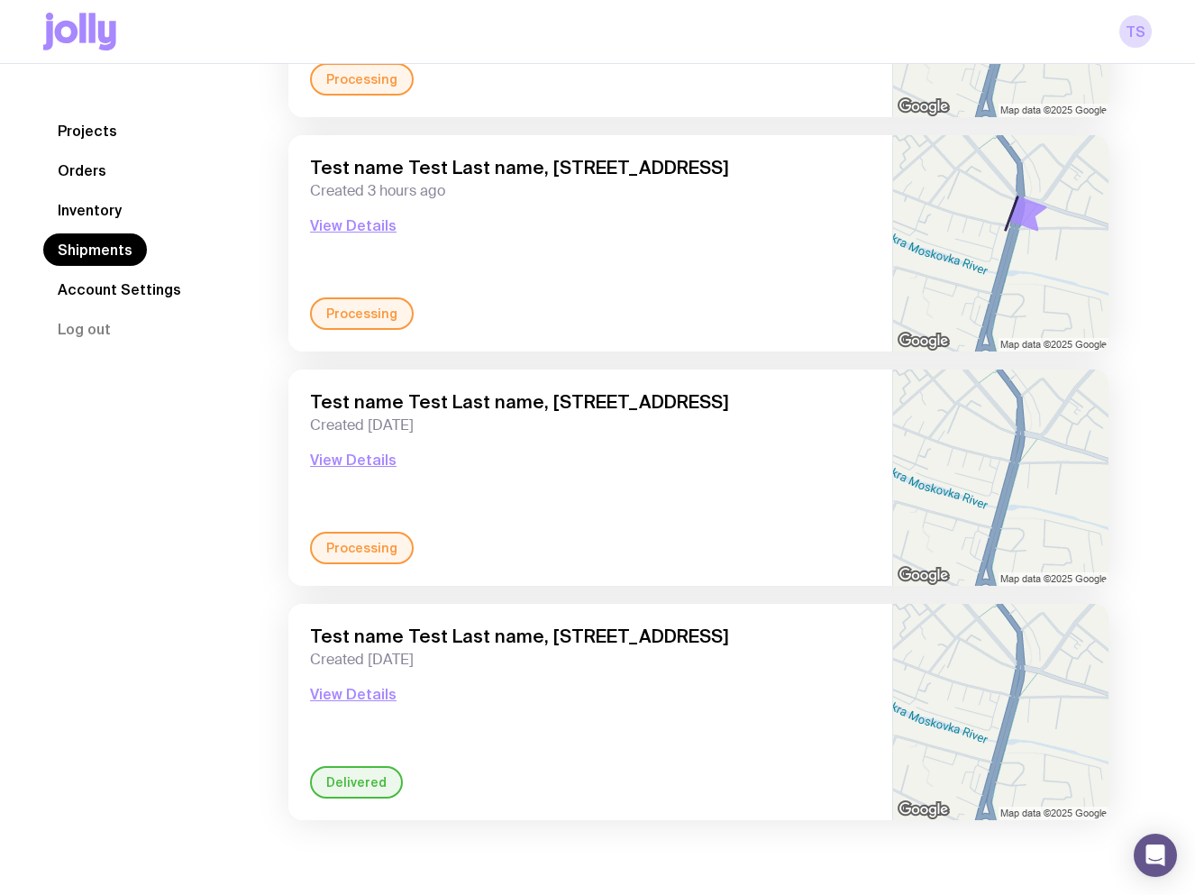
scroll to position [5471, 0]
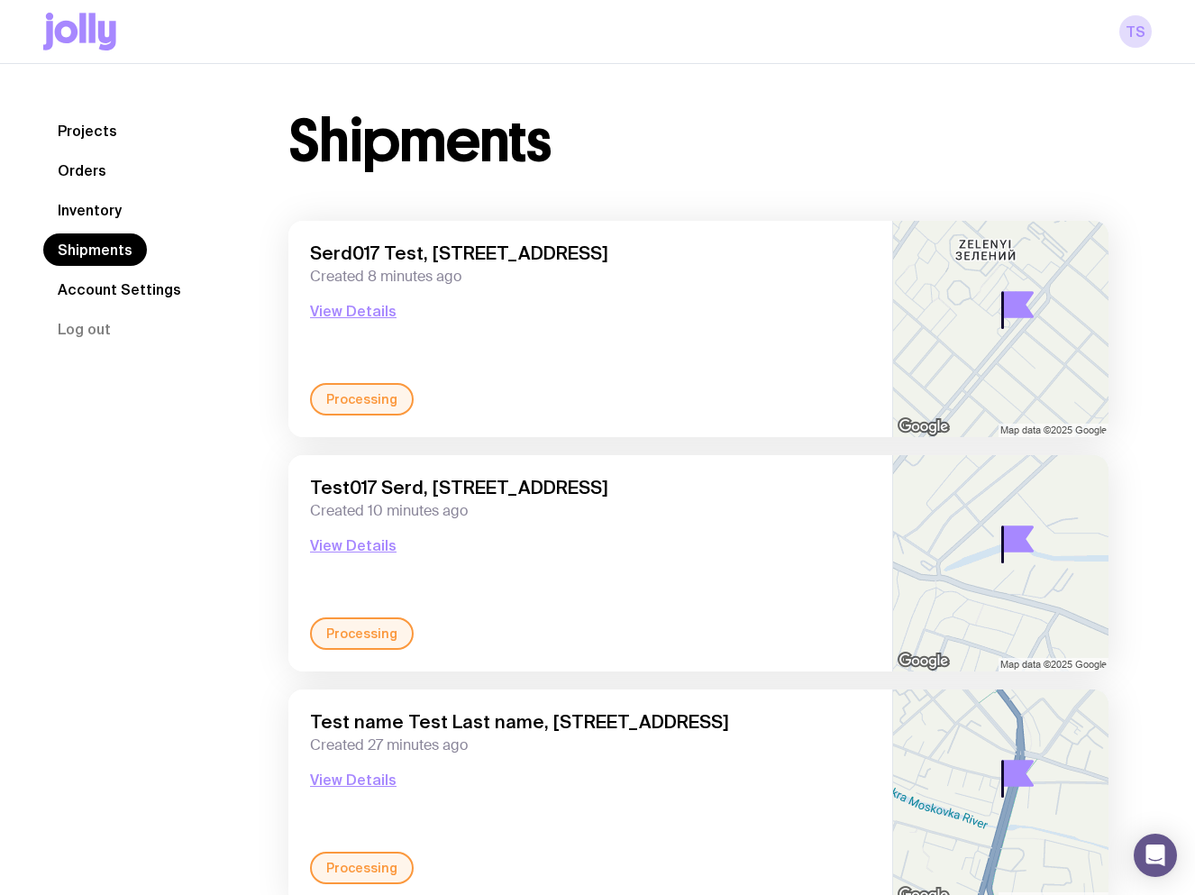
scroll to position [0, 0]
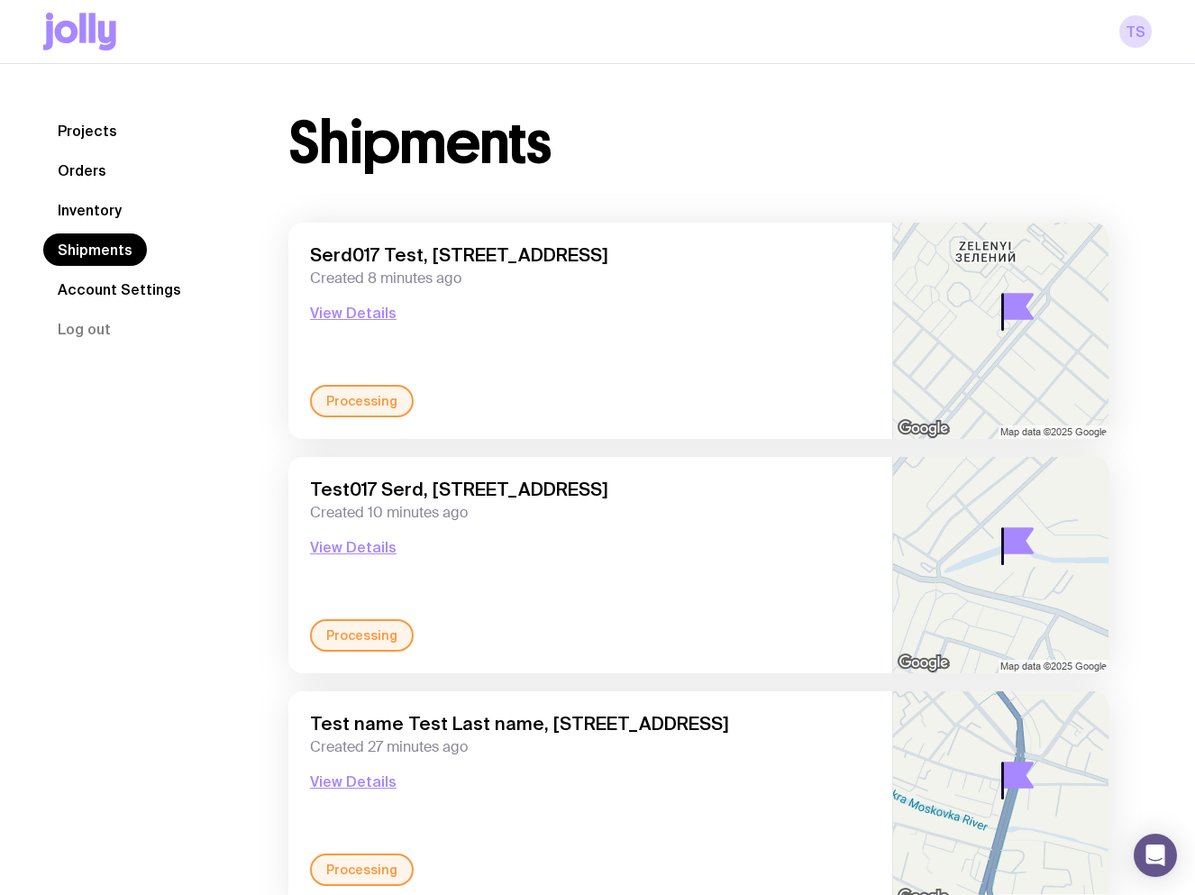
click at [76, 167] on link "Orders" at bounding box center [82, 170] width 78 height 32
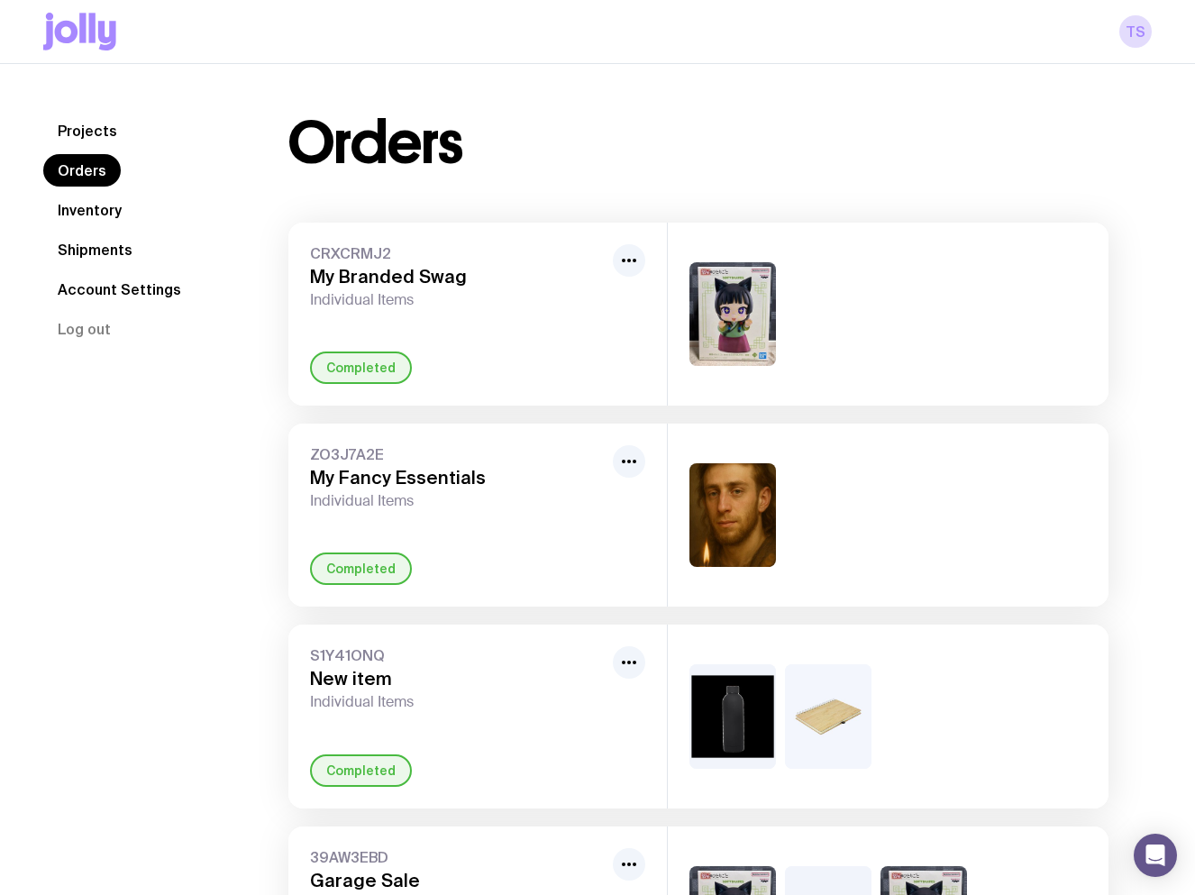
click at [96, 138] on link "Projects" at bounding box center [87, 130] width 88 height 32
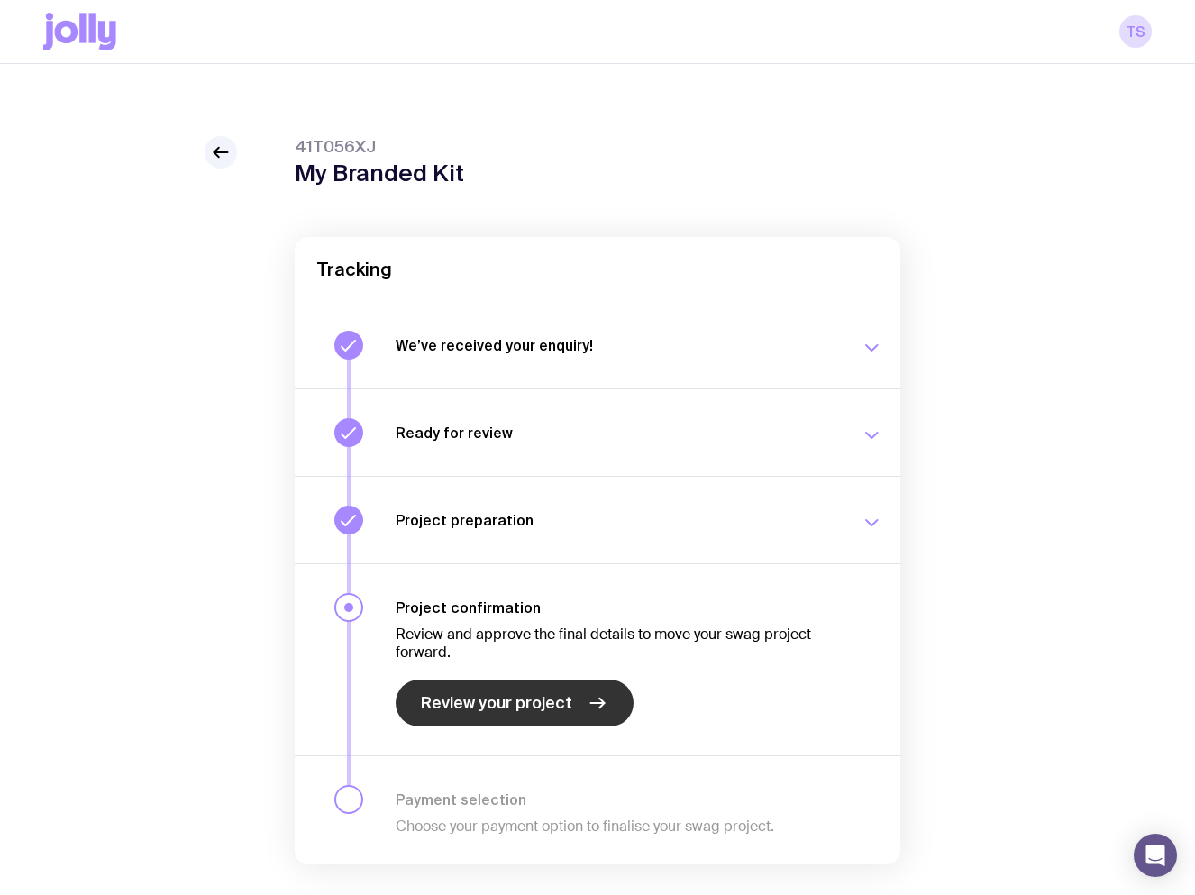
click at [512, 713] on span "Review your project" at bounding box center [496, 703] width 151 height 22
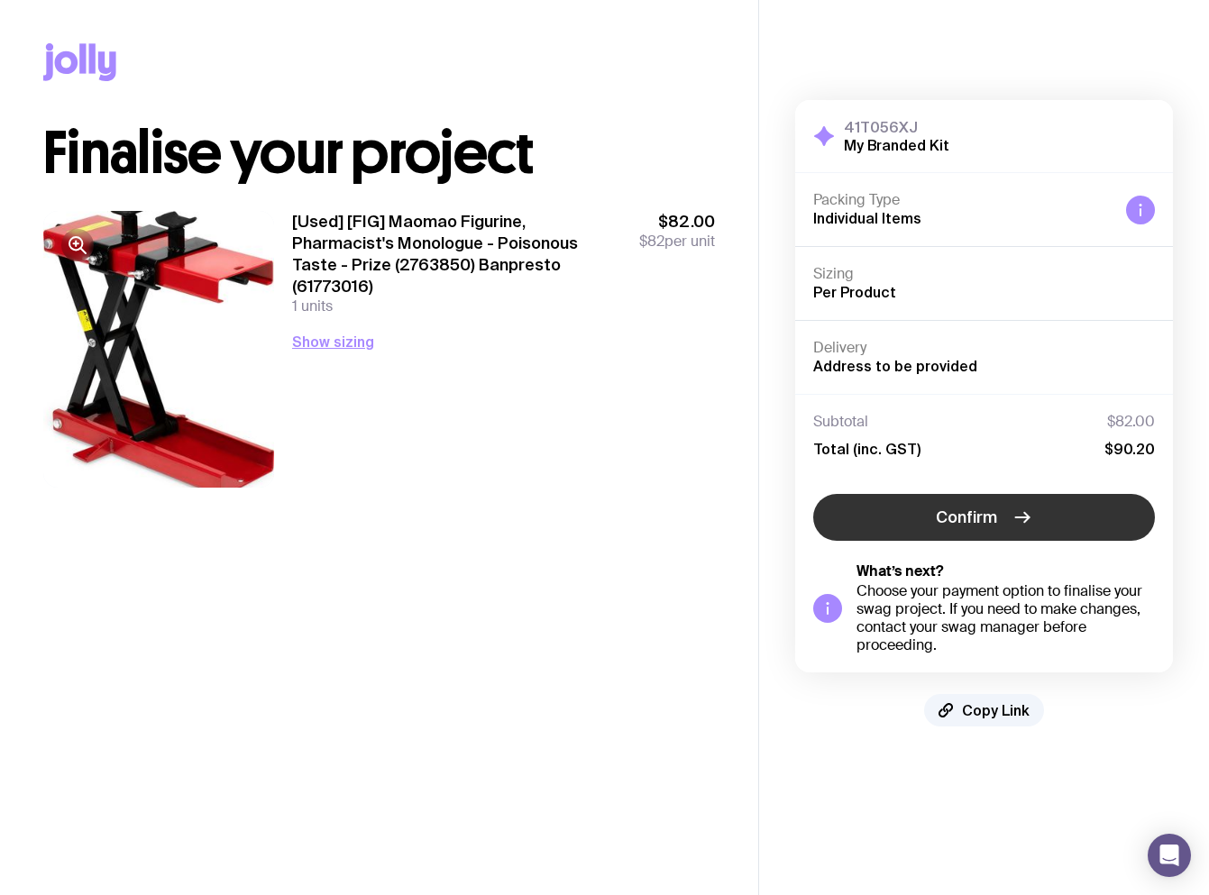
click at [1027, 522] on icon "button" at bounding box center [1022, 518] width 22 height 22
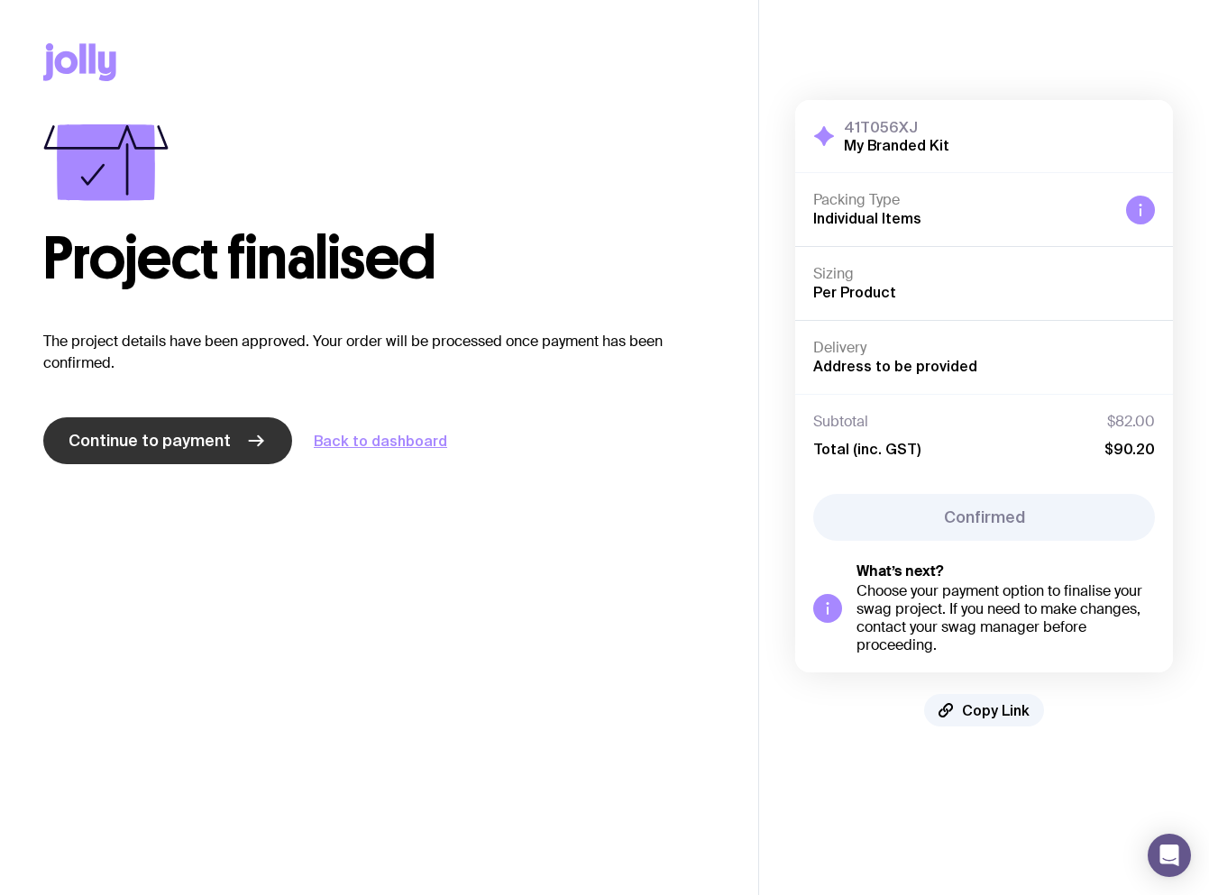
click at [240, 435] on link "Continue to payment" at bounding box center [167, 440] width 249 height 47
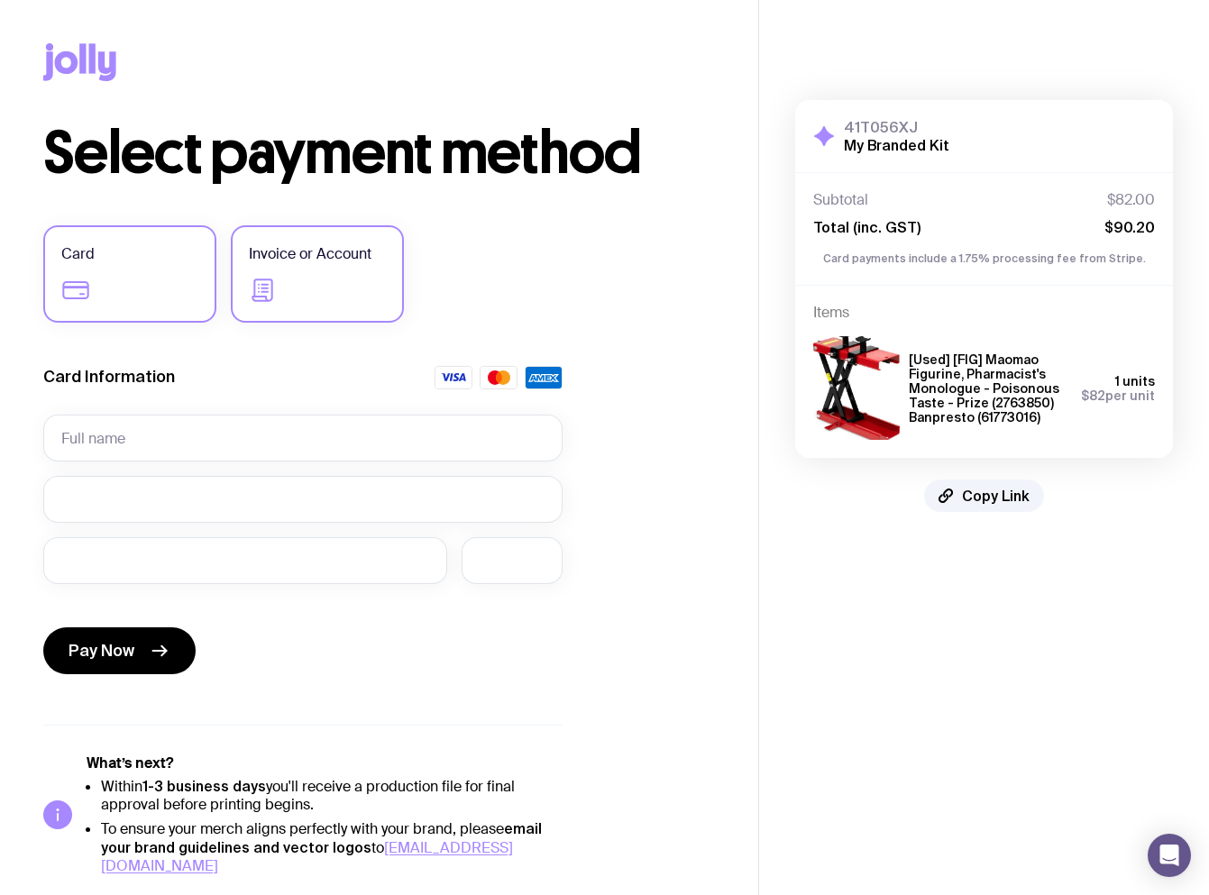
click at [319, 277] on label "Invoice or Account" at bounding box center [317, 273] width 173 height 97
click at [0, 0] on input "Invoice or Account" at bounding box center [0, 0] width 0 height 0
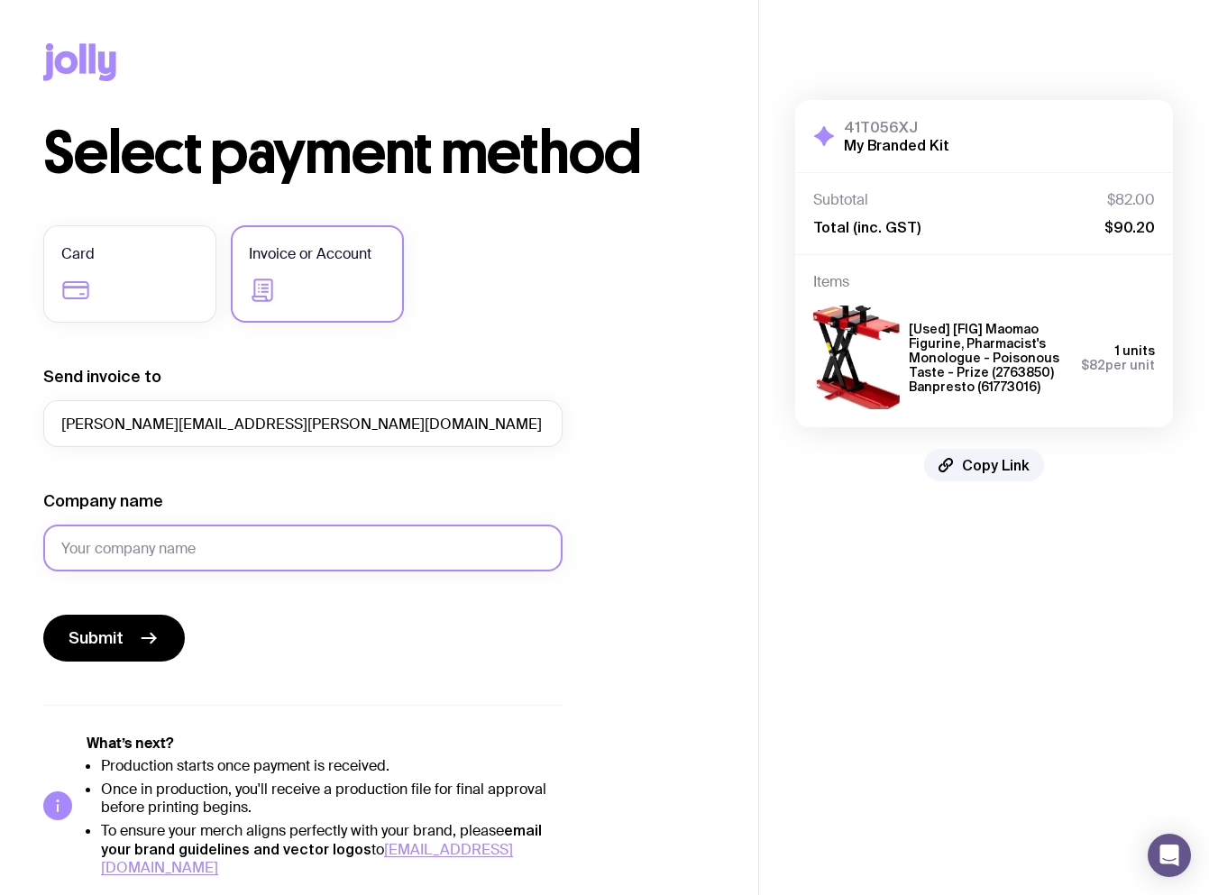
click at [145, 539] on input "Company name" at bounding box center [302, 548] width 519 height 47
click at [127, 549] on input "[DEMOGRAPHIC_DATA]" at bounding box center [302, 548] width 519 height 47
click at [135, 553] on input "[DEMOGRAPHIC_DATA]" at bounding box center [302, 548] width 519 height 47
type input "[DEMOGRAPHIC_DATA] friends"
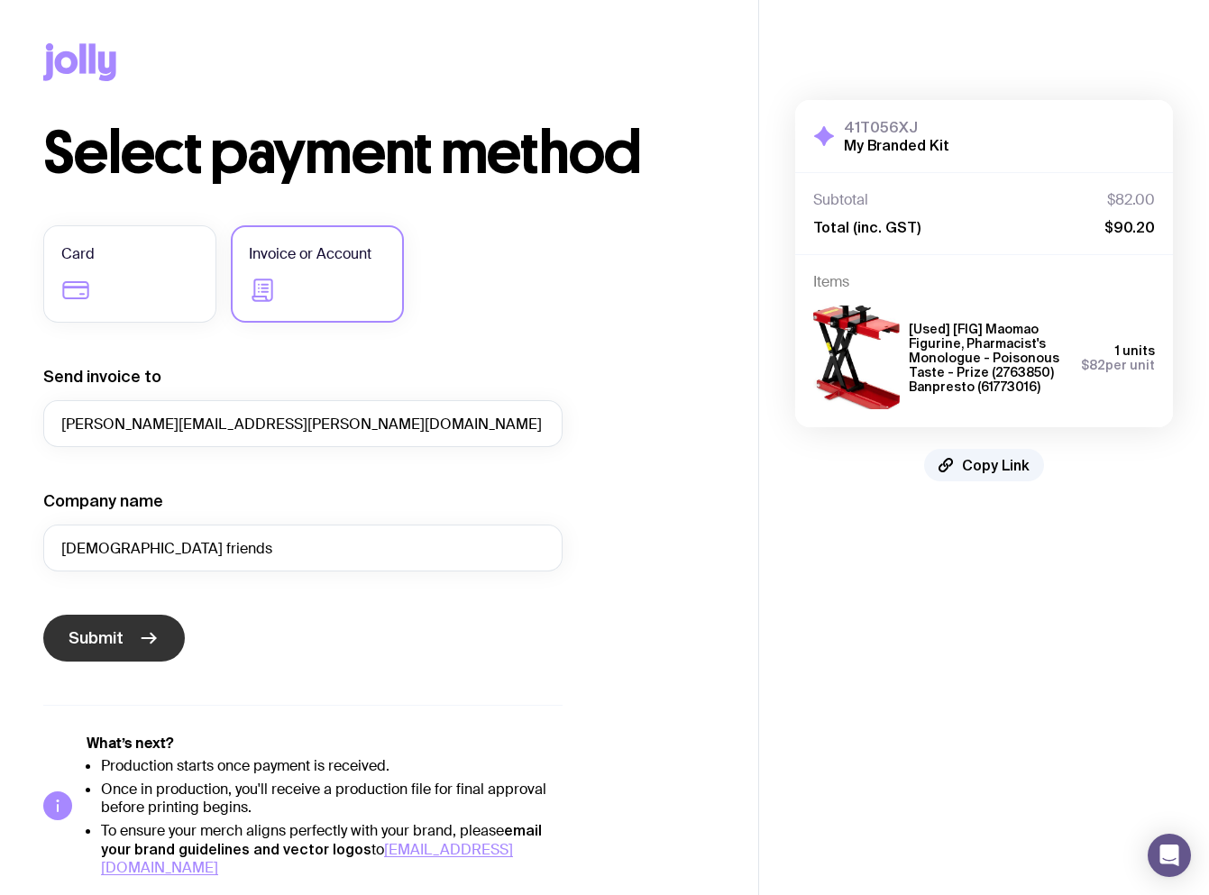
click at [136, 636] on button "Submit" at bounding box center [114, 638] width 142 height 47
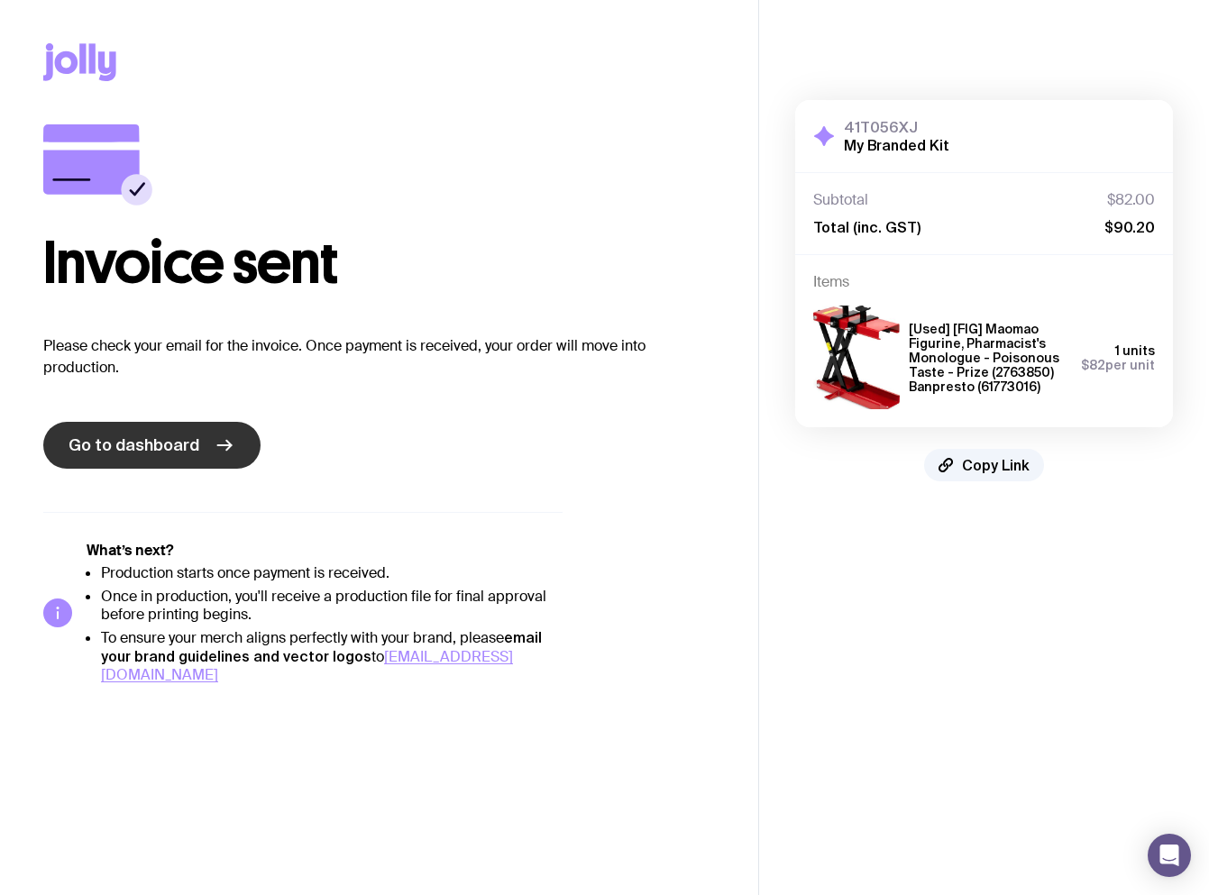
click at [195, 443] on link "Go to dashboard" at bounding box center [151, 445] width 217 height 47
